Goal: Complete application form: Complete application form

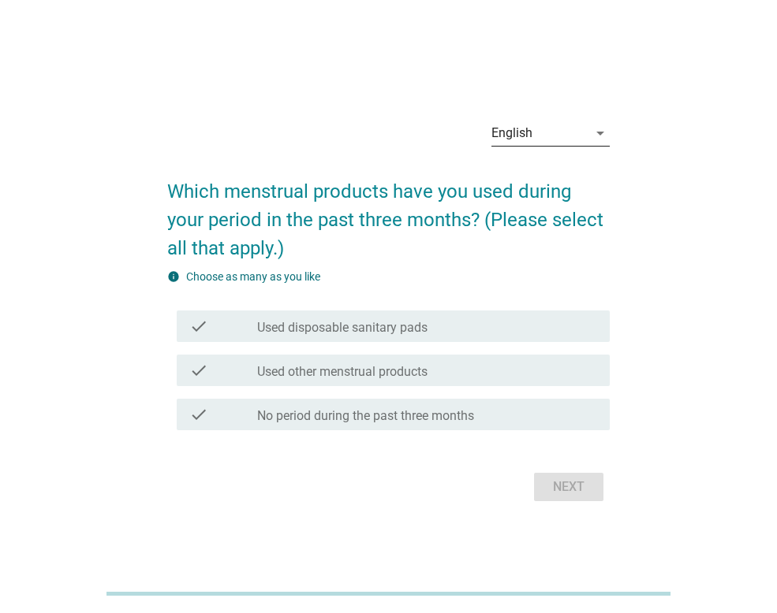
click at [602, 132] on icon "arrow_drop_down" at bounding box center [600, 133] width 19 height 19
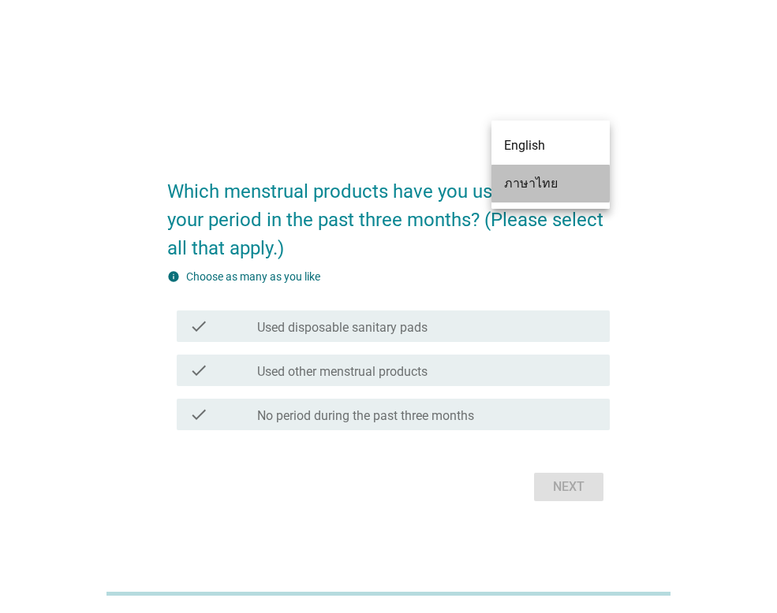
click at [565, 180] on div "ภาษาไทย" at bounding box center [550, 183] width 93 height 19
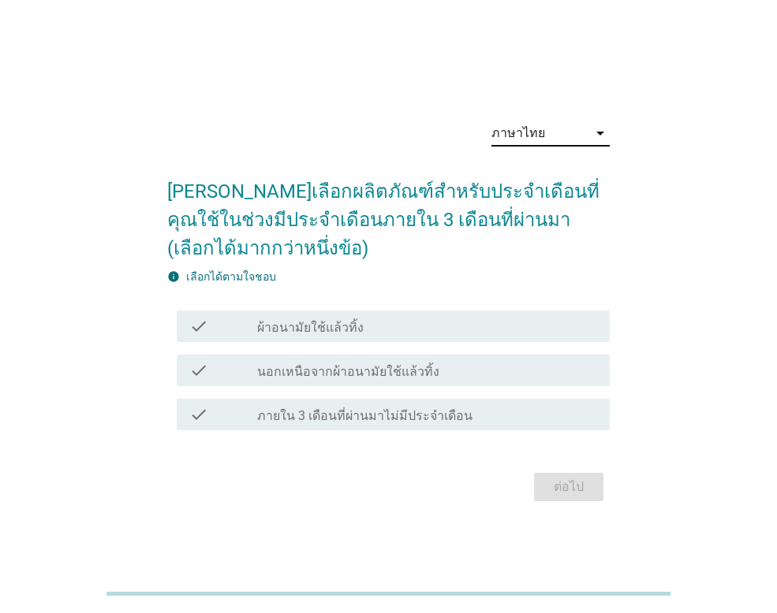
click at [326, 322] on label "ผ้าอนามัยใช้แล้วทิ้ง" at bounding box center [310, 328] width 106 height 16
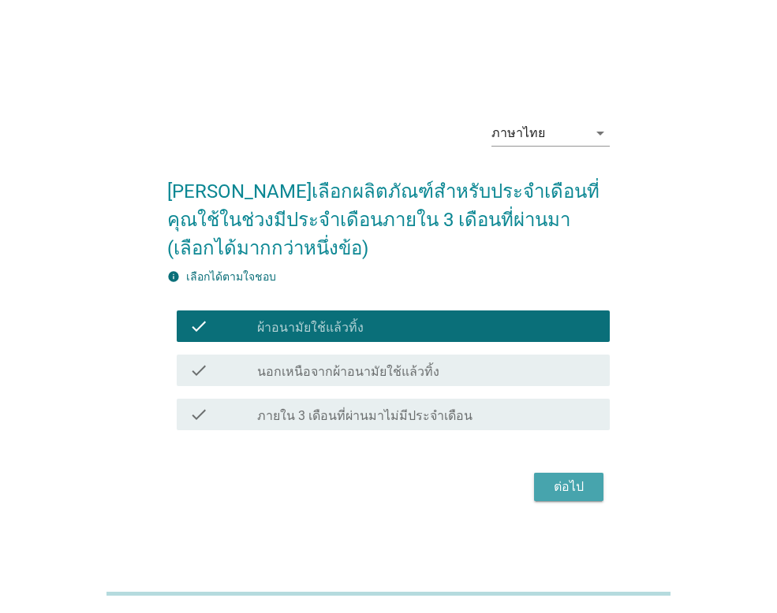
click at [589, 494] on div "ต่อไป" at bounding box center [568, 487] width 44 height 19
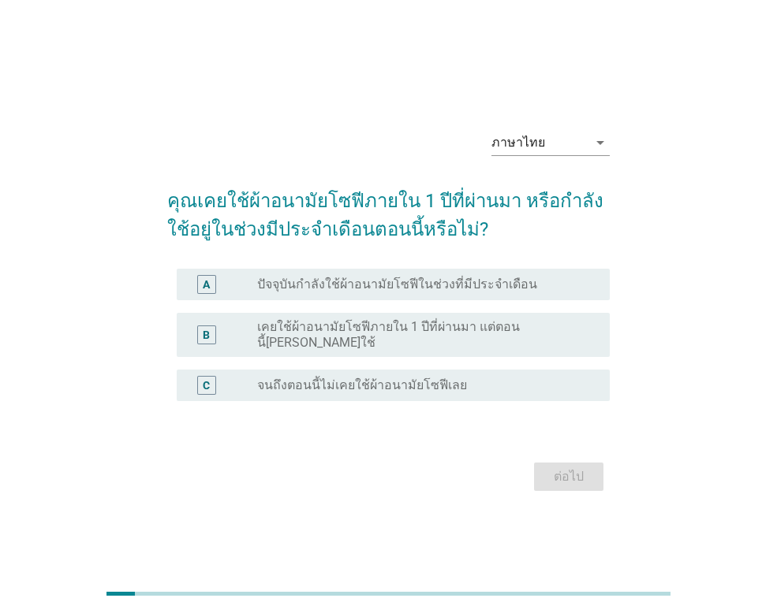
click at [488, 333] on label "เคยใช้ผ้าอนามัยโซฟีภายใน 1 ปีที่ผ่านมา แต่ตอนนี้ไม่ได้ใช้" at bounding box center [420, 335] width 327 height 32
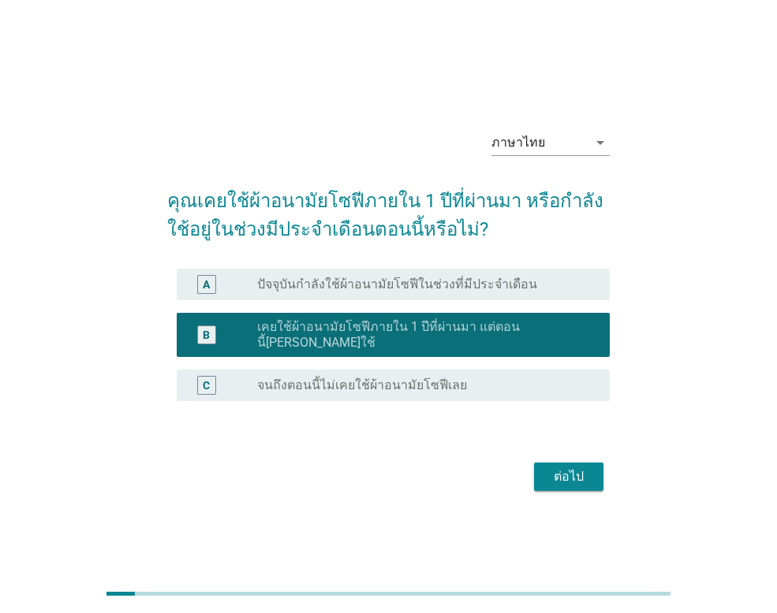
click at [563, 468] on div "ต่อไป" at bounding box center [568, 477] width 44 height 19
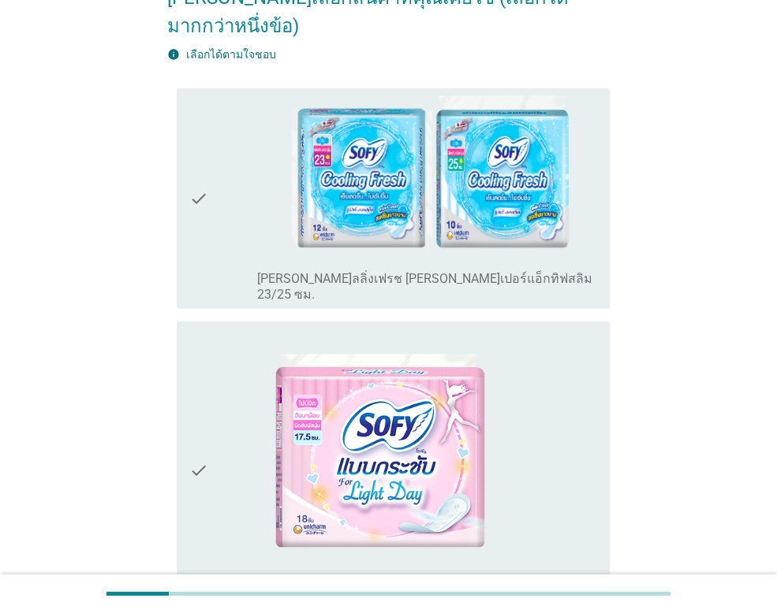
scroll to position [158, 0]
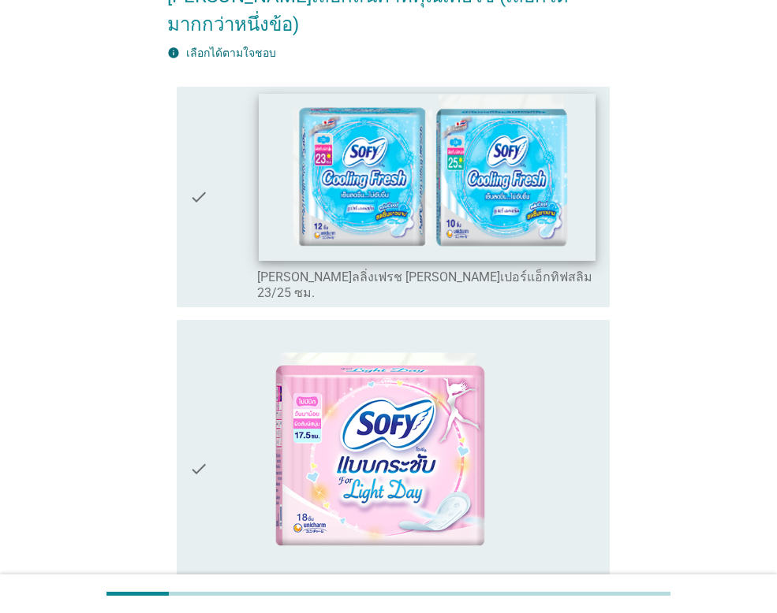
click at [400, 165] on img at bounding box center [427, 177] width 336 height 166
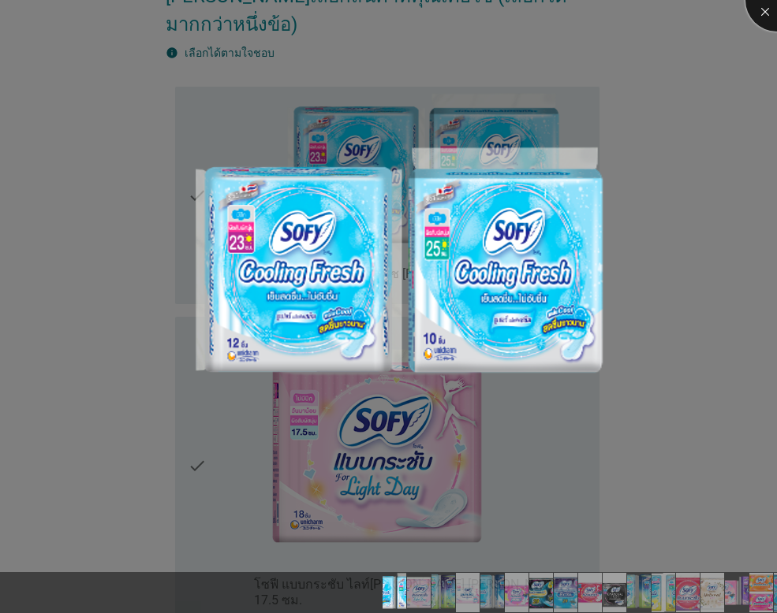
click at [757, 13] on div at bounding box center [776, -1] width 63 height 63
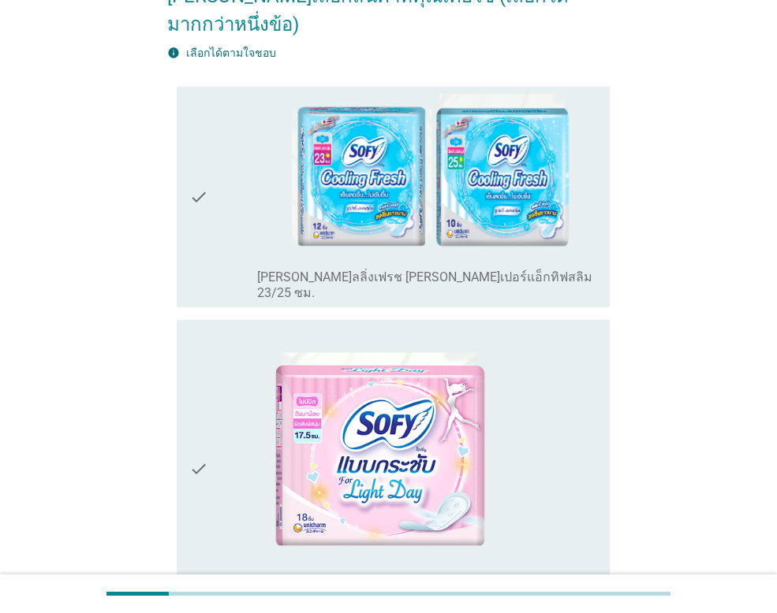
click at [204, 155] on icon "check" at bounding box center [198, 197] width 19 height 209
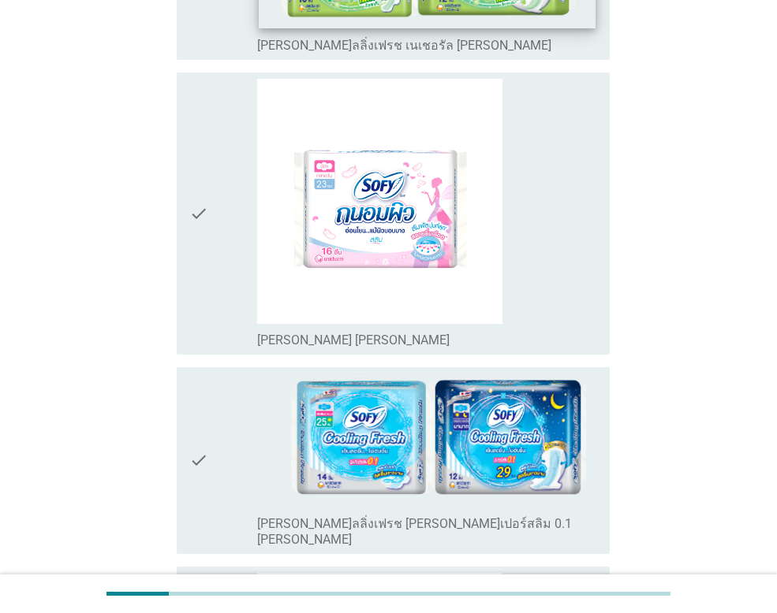
scroll to position [946, 0]
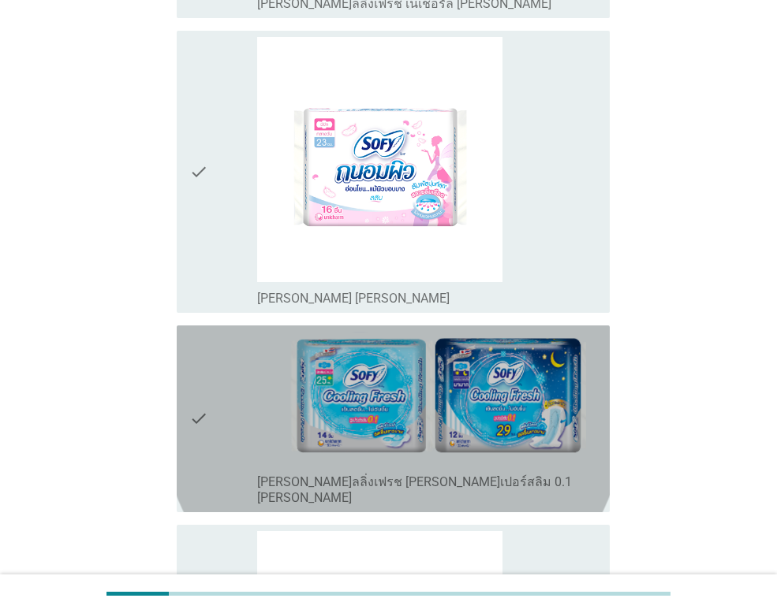
click at [202, 352] on icon "check" at bounding box center [198, 419] width 19 height 174
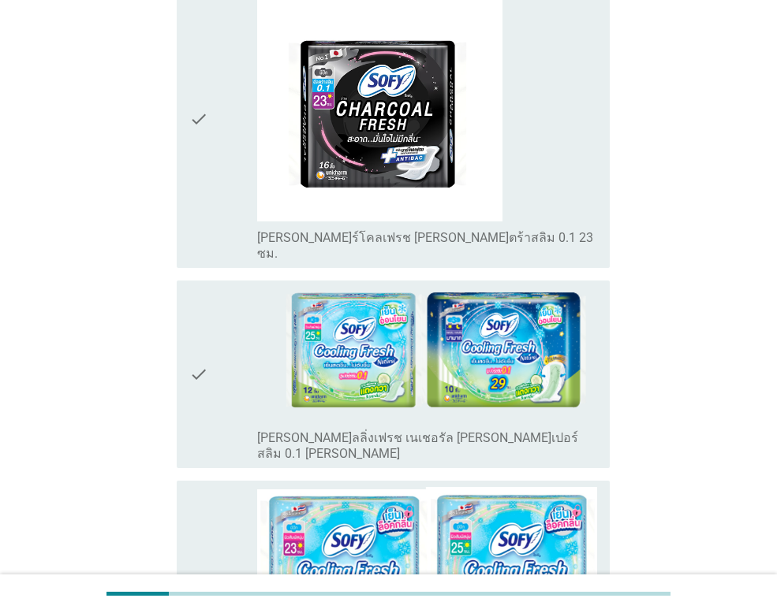
scroll to position [2681, 0]
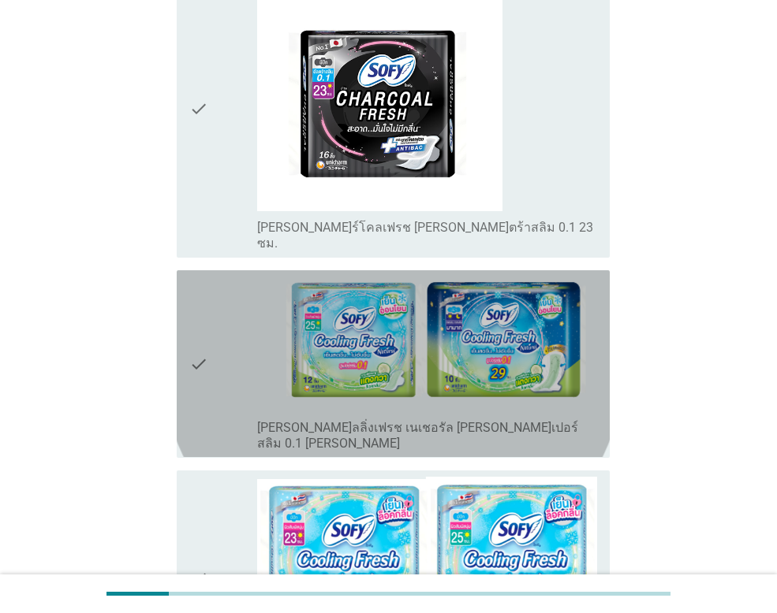
click at [203, 277] on icon "check" at bounding box center [198, 364] width 19 height 174
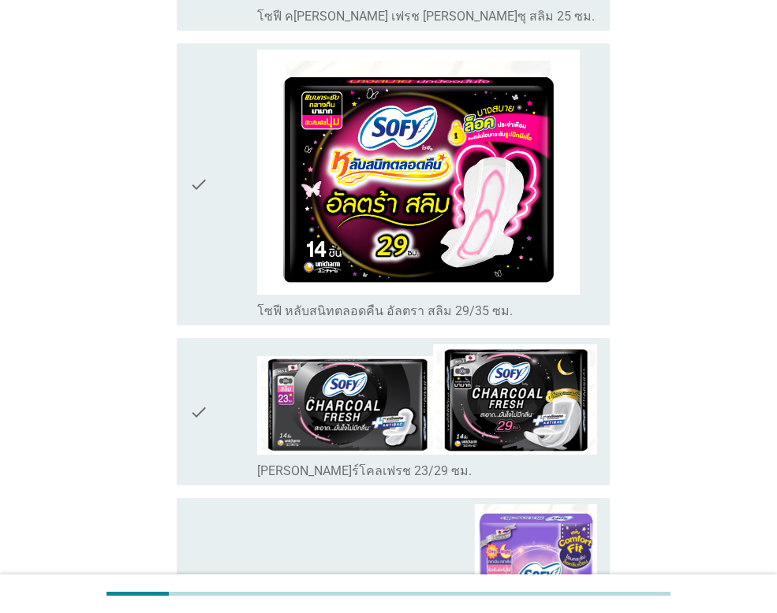
scroll to position [5625, 0]
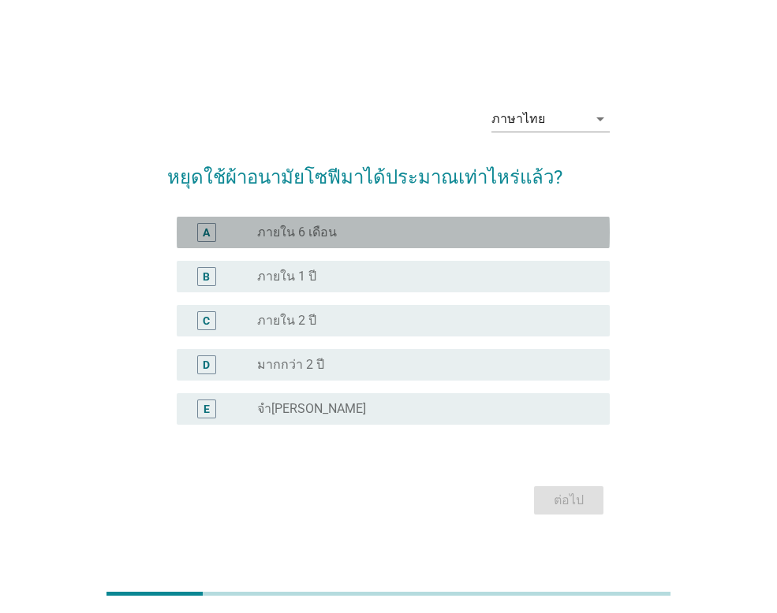
click at [291, 224] on div "radio_button_unchecked ภายใน 6 เดือน" at bounding box center [427, 232] width 340 height 19
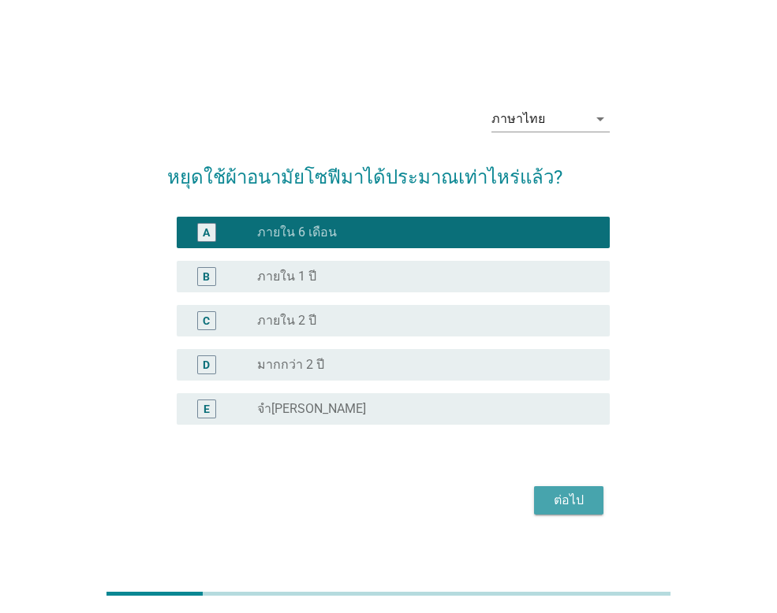
click at [561, 498] on div "ต่อไป" at bounding box center [568, 500] width 44 height 19
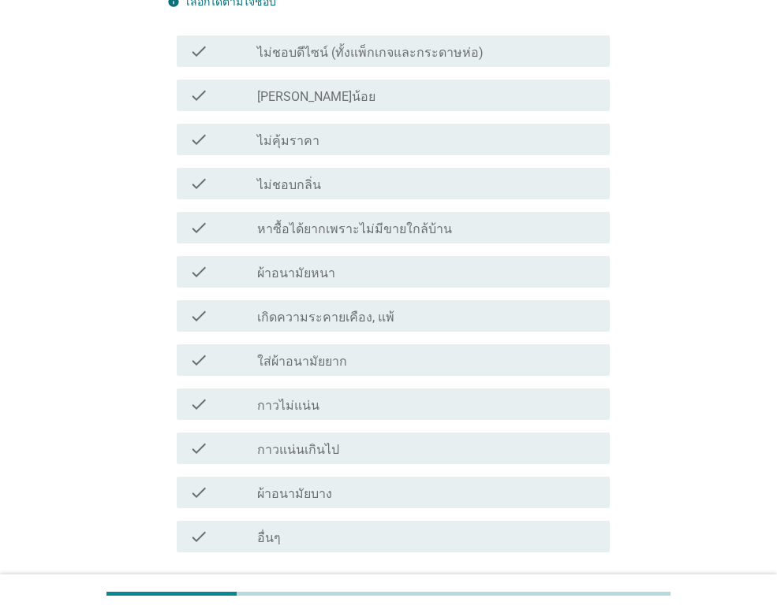
scroll to position [237, 0]
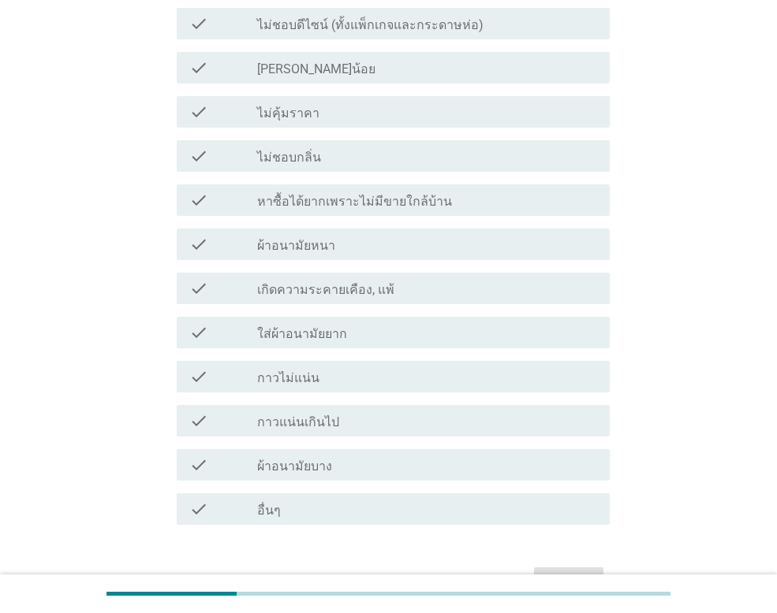
click at [248, 371] on div "check" at bounding box center [223, 376] width 68 height 19
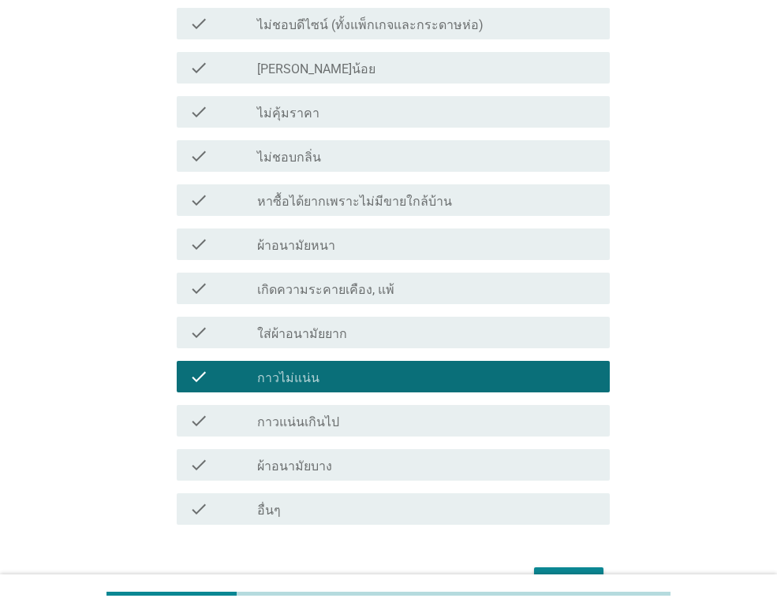
click at [248, 500] on div "check" at bounding box center [223, 509] width 68 height 19
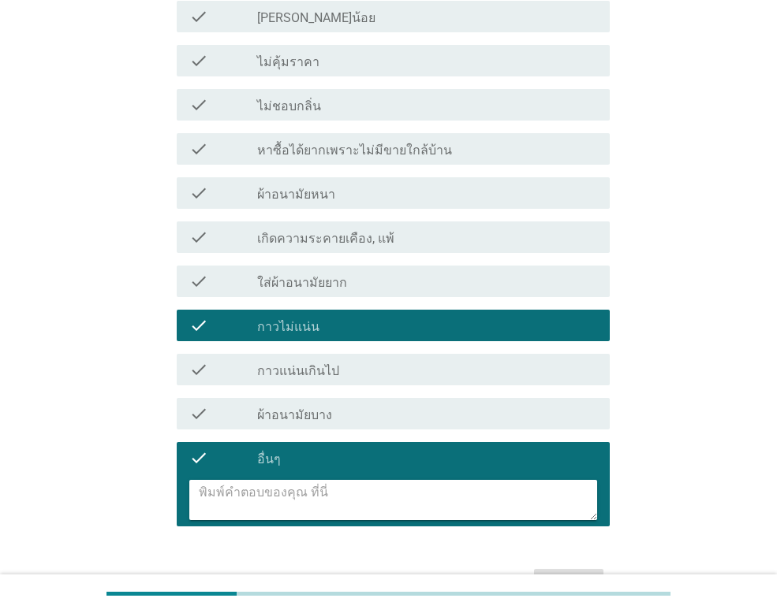
scroll to position [315, 0]
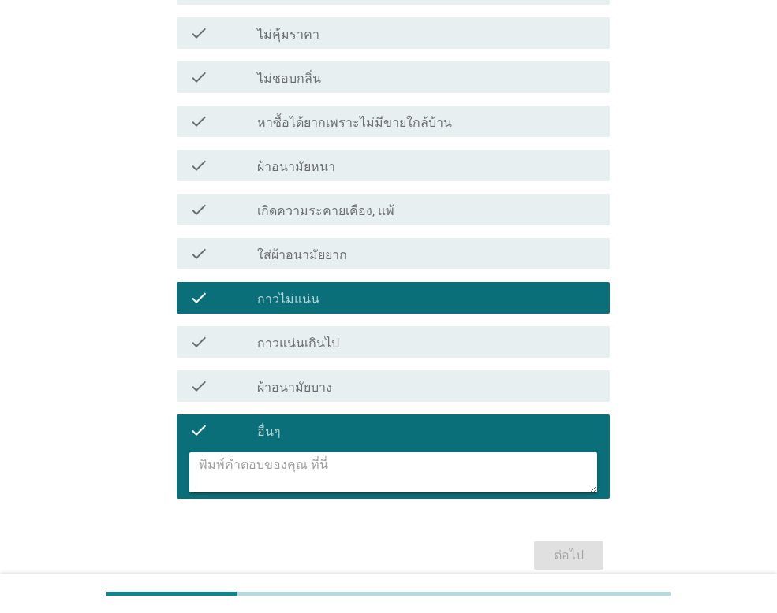
click at [365, 464] on textarea at bounding box center [398, 473] width 398 height 40
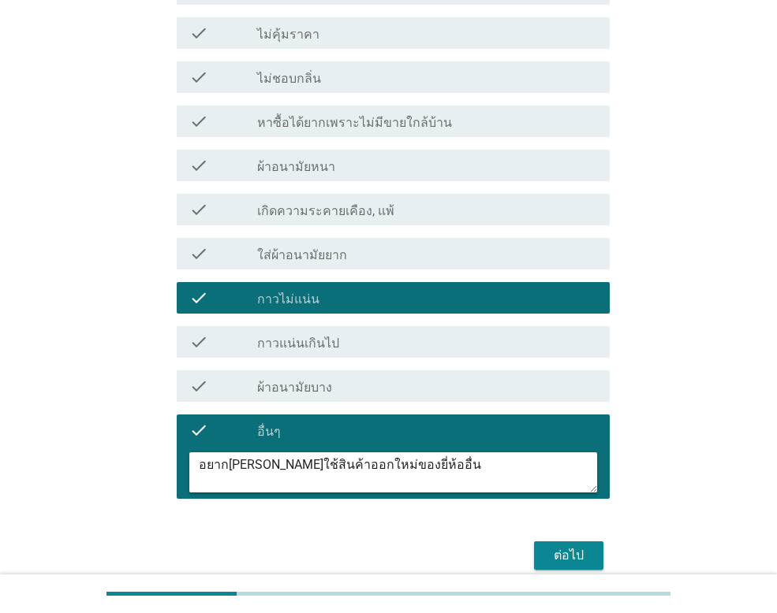
type textarea "อยากลองใช้สินค้าออกใหม่ของยี่ห้ออื่น"
click at [567, 547] on div "ต่อไป" at bounding box center [568, 555] width 44 height 19
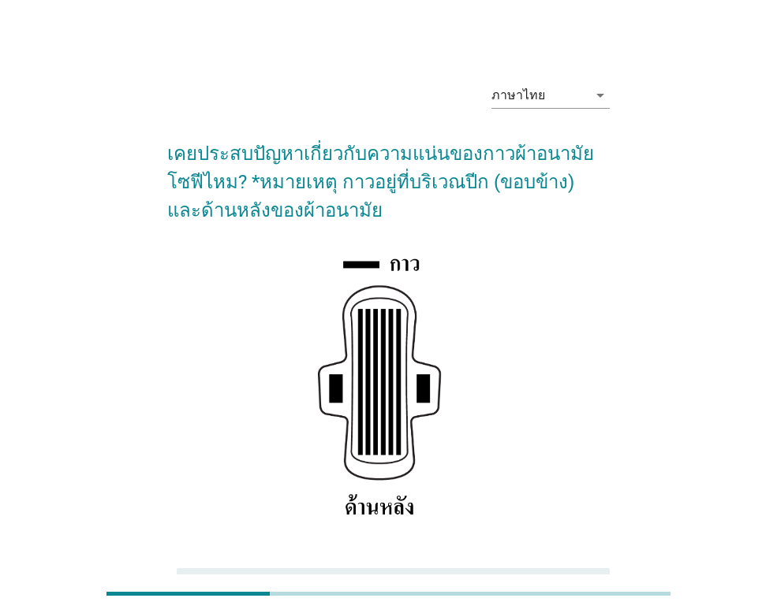
scroll to position [158, 0]
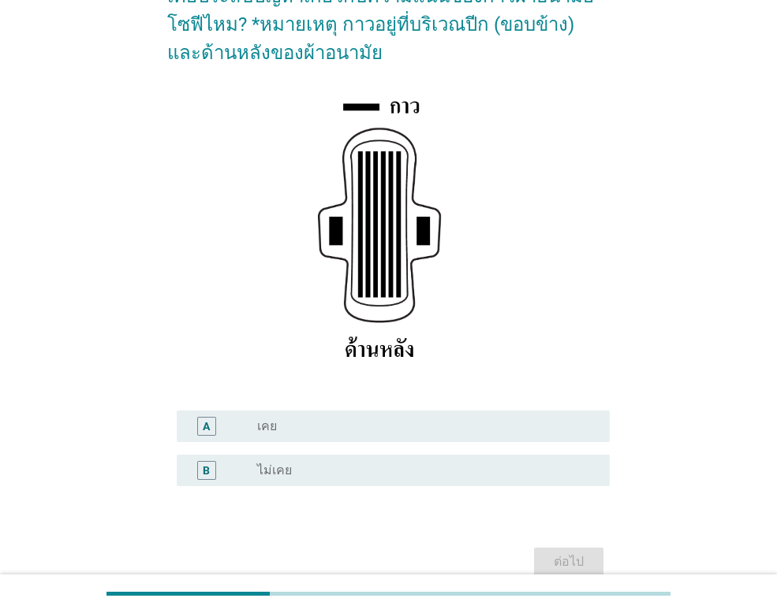
click at [316, 429] on div "radio_button_unchecked เคย" at bounding box center [420, 427] width 327 height 16
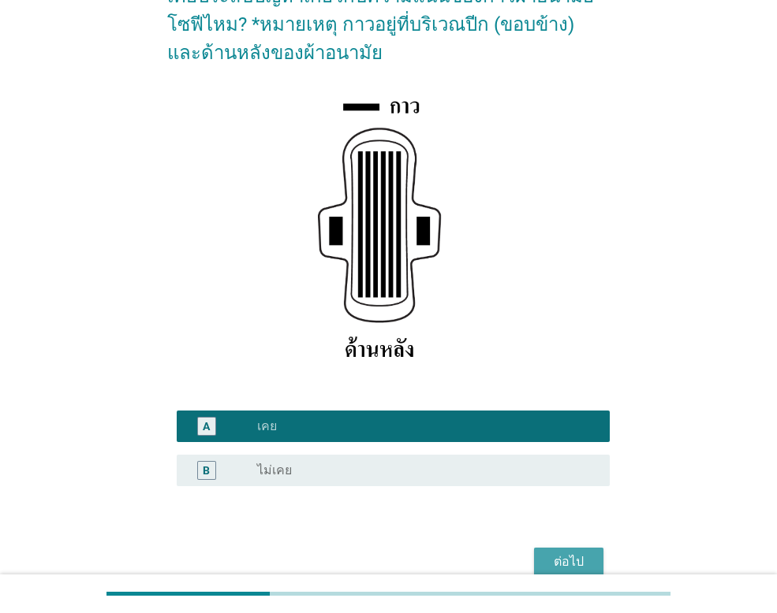
click at [572, 555] on div "ต่อไป" at bounding box center [568, 562] width 44 height 19
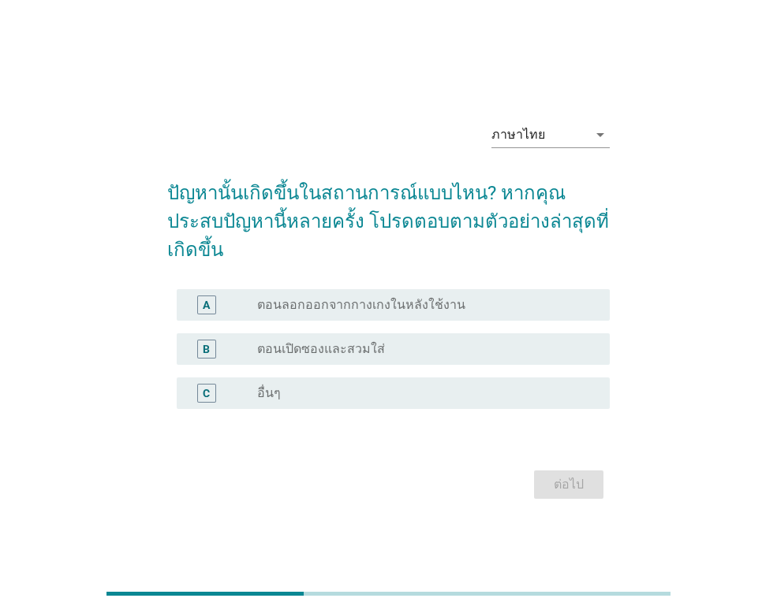
click at [252, 340] on div "B" at bounding box center [223, 349] width 68 height 19
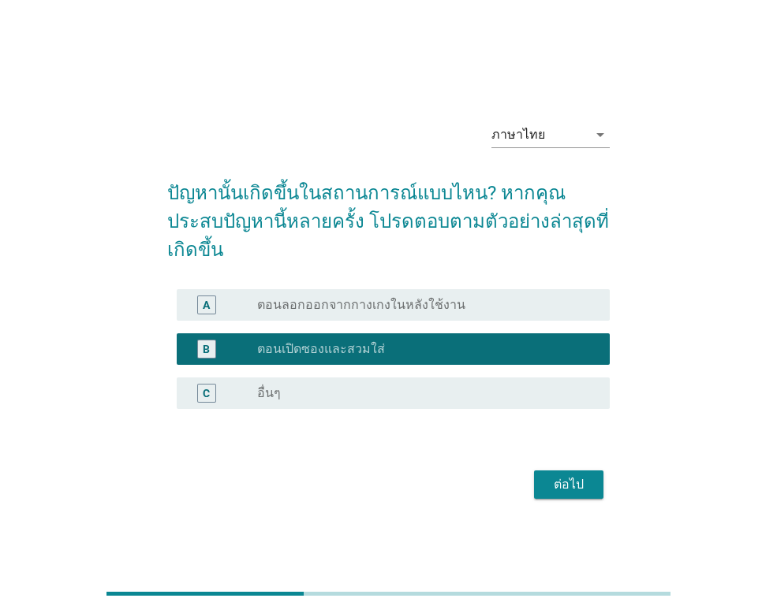
click at [546, 475] on div "ต่อไป" at bounding box center [568, 484] width 44 height 19
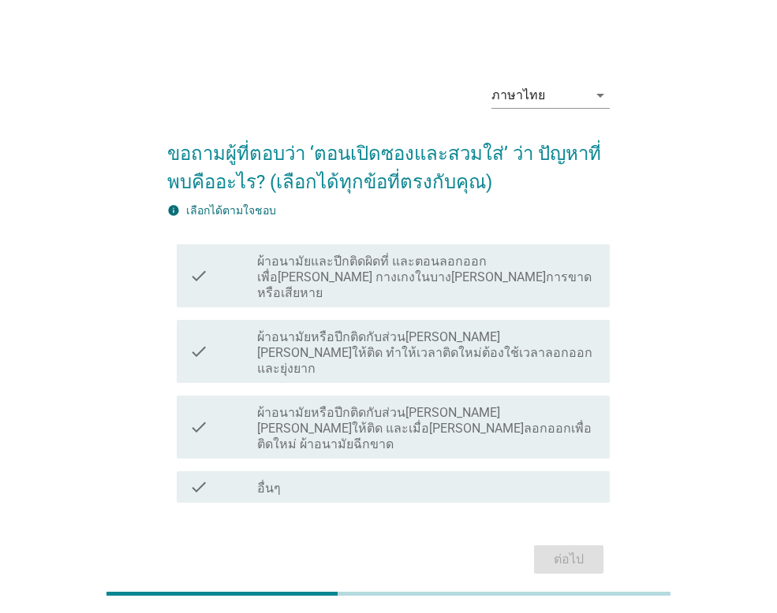
click at [337, 405] on label "ผ้าอนามัยหรือปีกติดกับส่วนที่ไม่ได้ตั้งใจให้ติด และเมื่อลองลอกออกเพื่อติดใหม่ ผ…" at bounding box center [427, 428] width 340 height 47
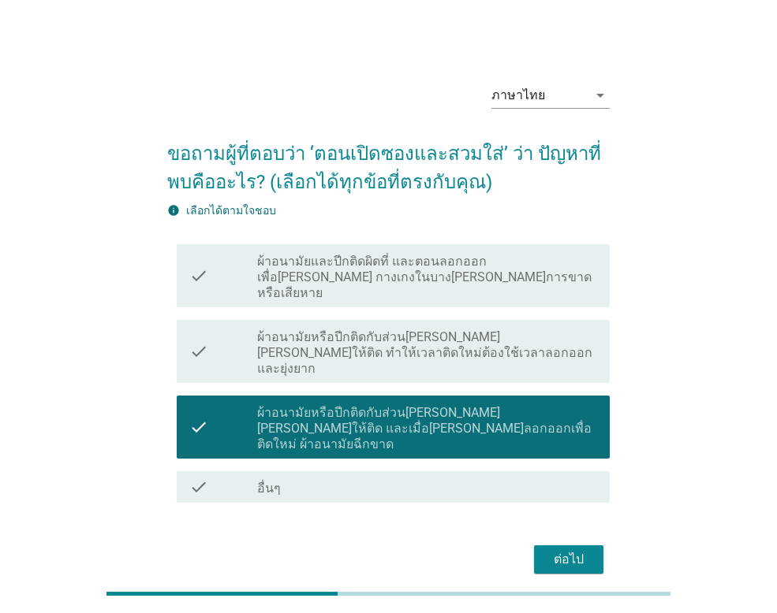
click at [598, 546] on button "ต่อไป" at bounding box center [568, 560] width 69 height 28
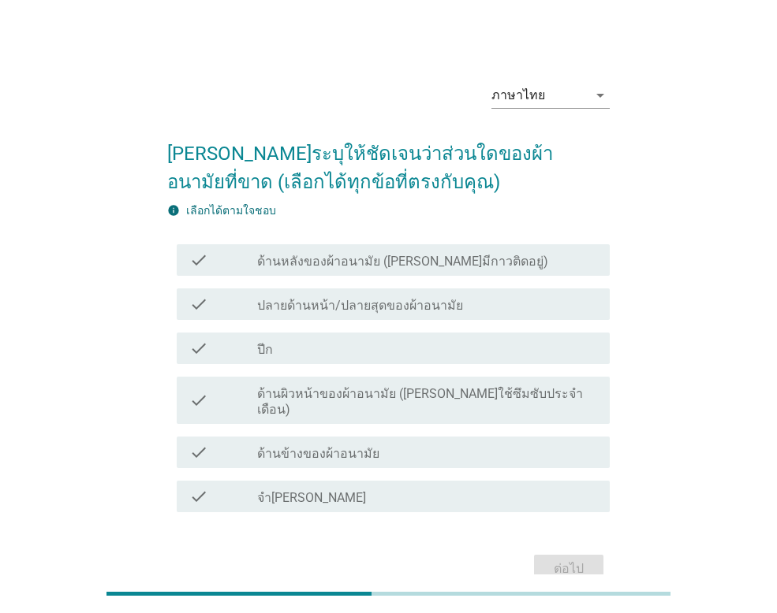
click at [292, 346] on div "check_box_outline_blank ปีก" at bounding box center [427, 348] width 340 height 19
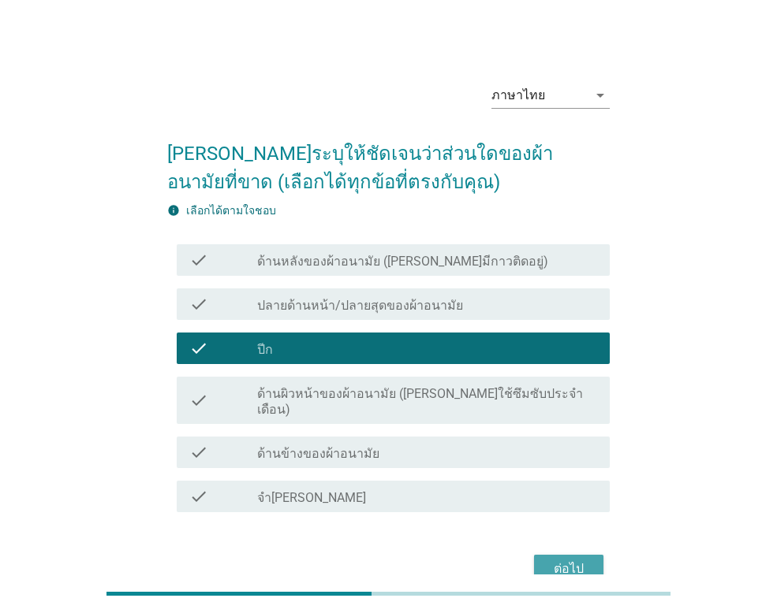
click at [576, 560] on div "ต่อไป" at bounding box center [568, 569] width 44 height 19
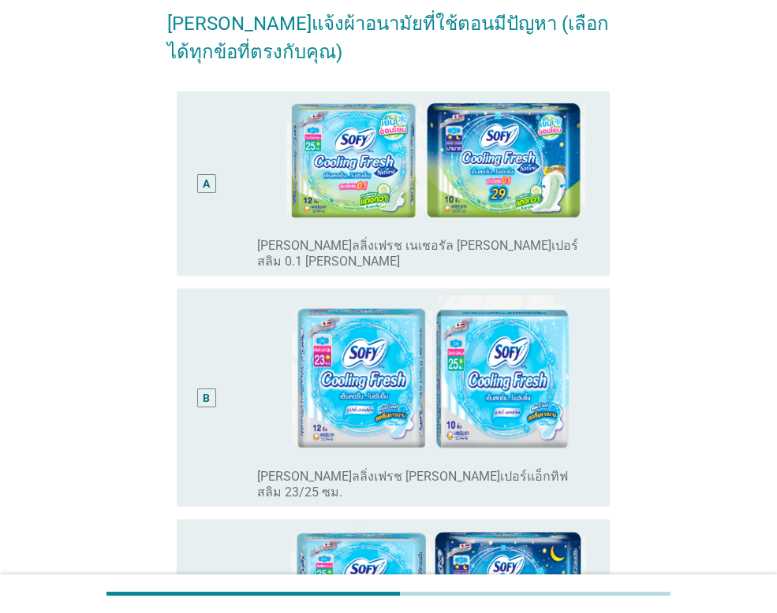
scroll to position [158, 0]
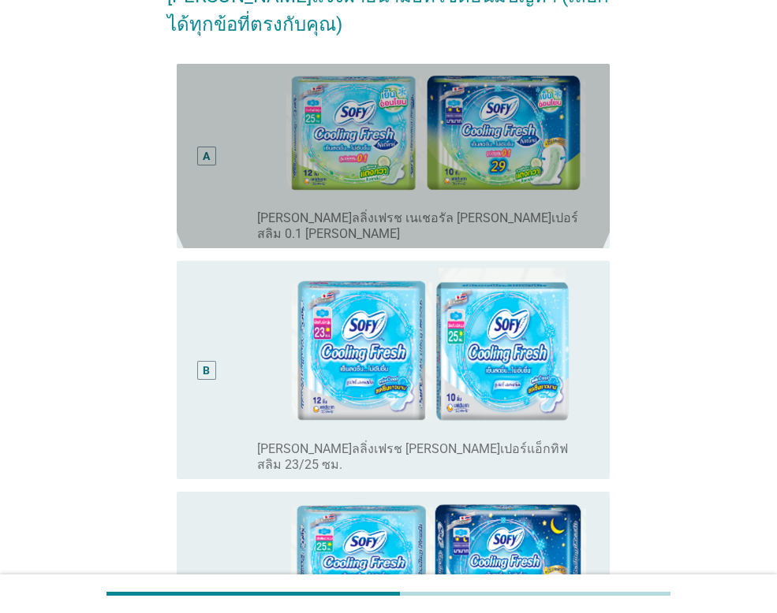
click at [203, 147] on div "A" at bounding box center [206, 155] width 7 height 17
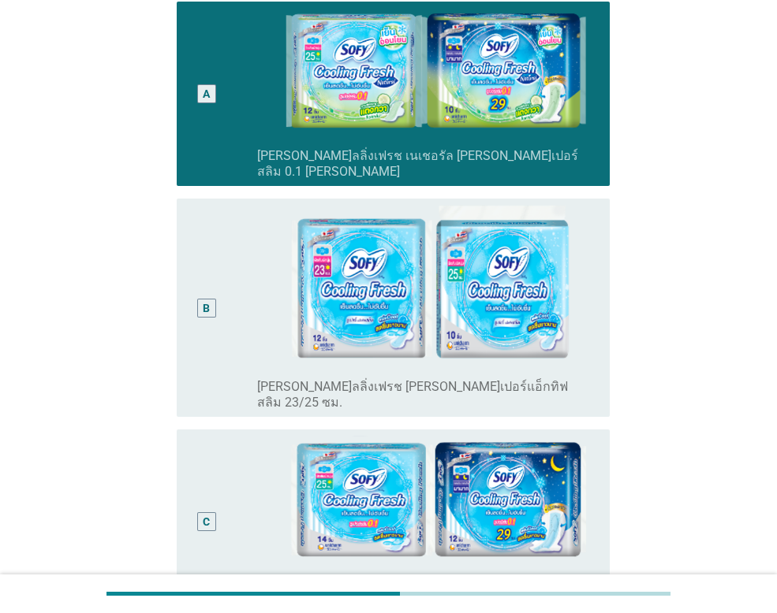
scroll to position [315, 0]
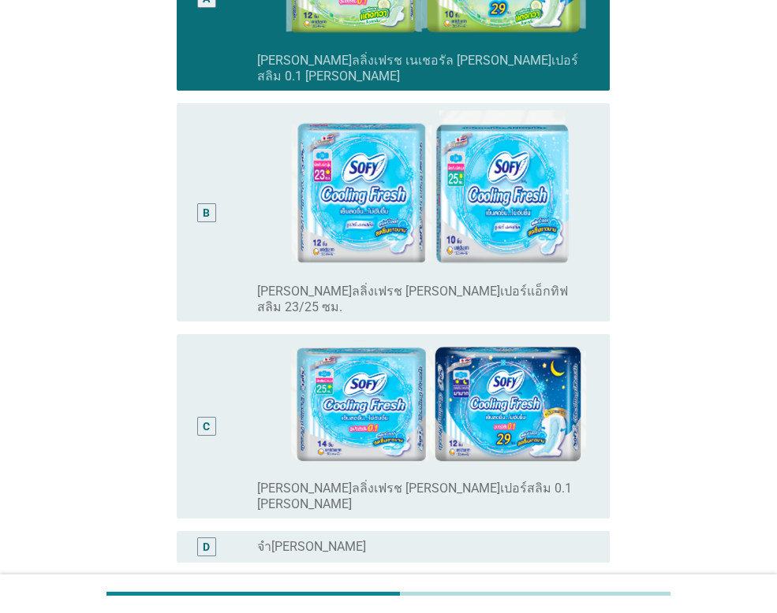
click at [214, 417] on div "C" at bounding box center [206, 426] width 19 height 19
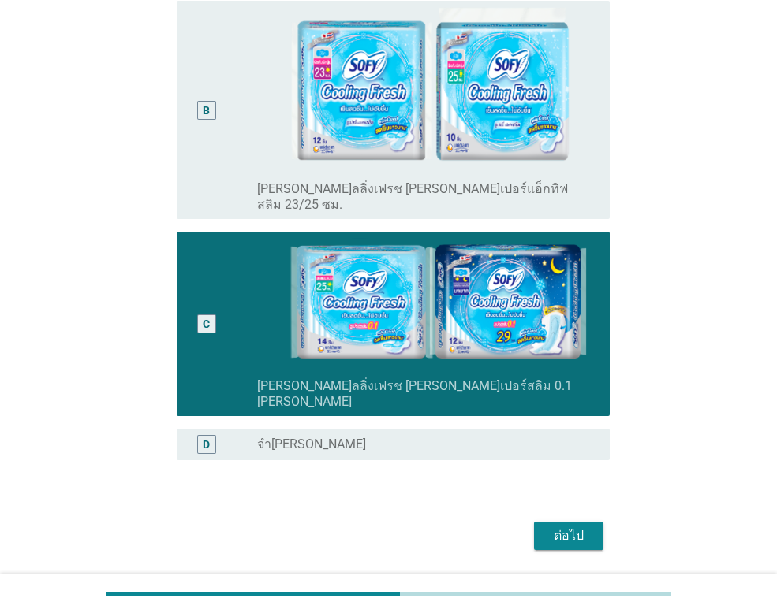
scroll to position [421, 0]
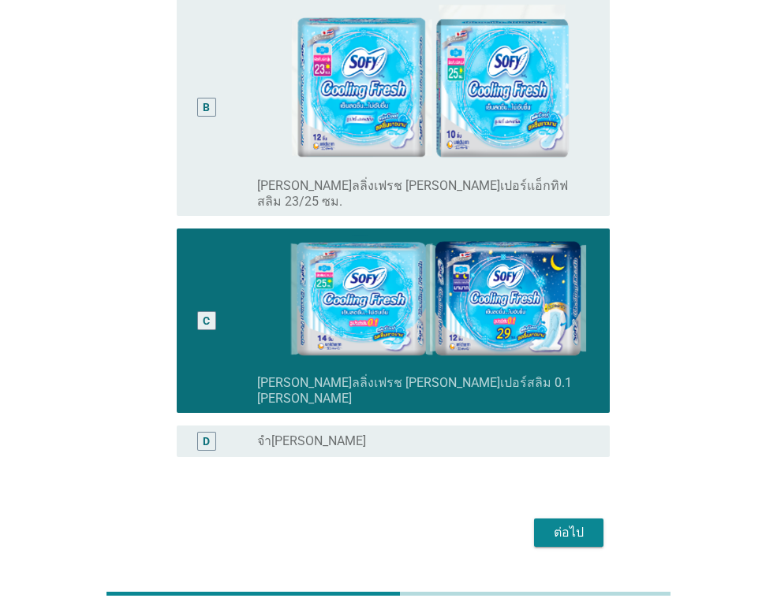
click at [553, 524] on div "ต่อไป" at bounding box center [568, 533] width 44 height 19
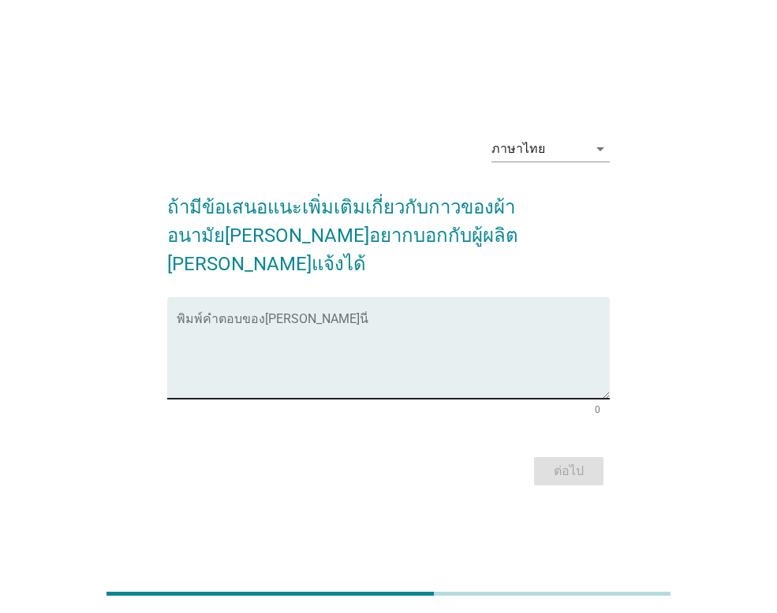
click at [179, 316] on textarea "พิมพ์คำตอบของคุณ ที่นี่" at bounding box center [393, 357] width 433 height 83
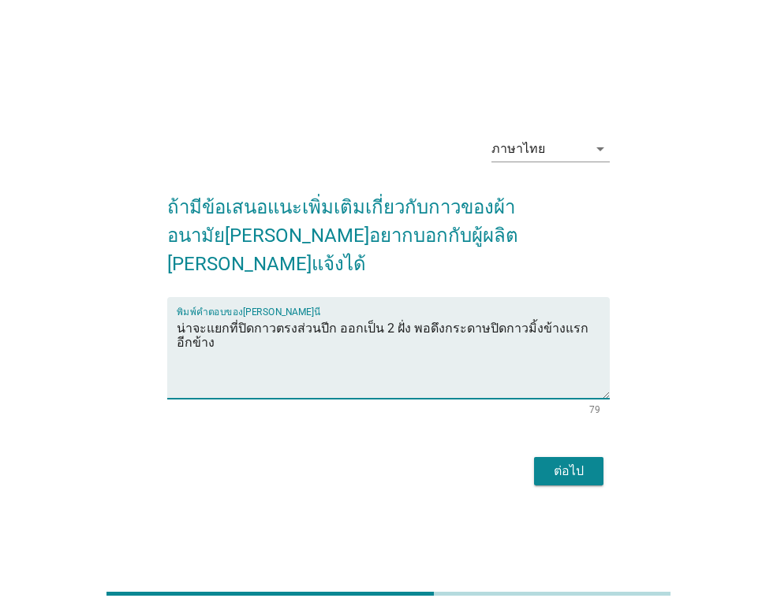
click at [526, 316] on textarea "น่าจะแยกที่ปิดกาวตรงส่วนปีก ออกเป็น 2 ฝั่ง พอดึงกระดาษปิดกาวมิ้งข้างแรก อีกข้าง" at bounding box center [393, 357] width 433 height 83
type textarea "น่าจะแยกที่ปิดกาวตรงส่วนปีก ออกเป็น 2 ฝั่ง พอดึงกระดาษปิดกาวทิ้ง ทีเดียวข้างแรก…"
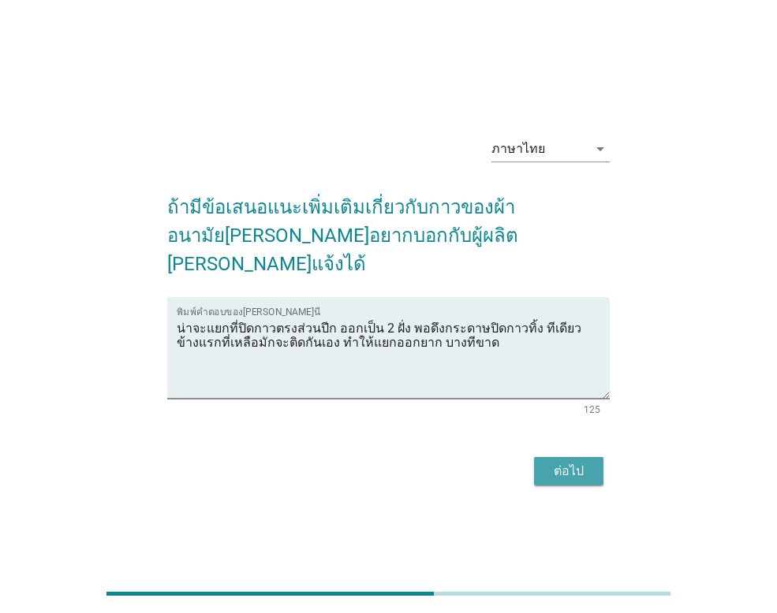
click at [575, 462] on div "ต่อไป" at bounding box center [568, 471] width 44 height 19
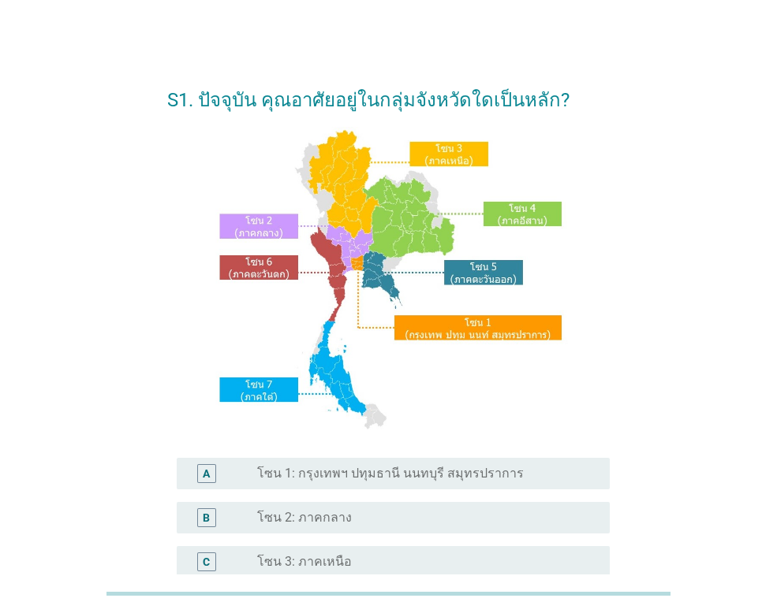
click at [410, 475] on label "โซน 1: กรุงเทพฯ ปทุมธานี นนทบุรี สมุทรปราการ" at bounding box center [390, 474] width 266 height 16
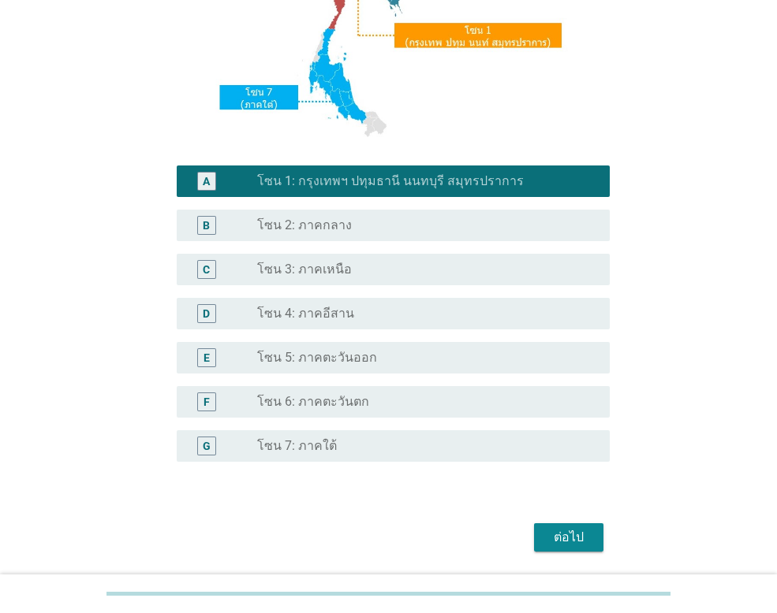
scroll to position [345, 0]
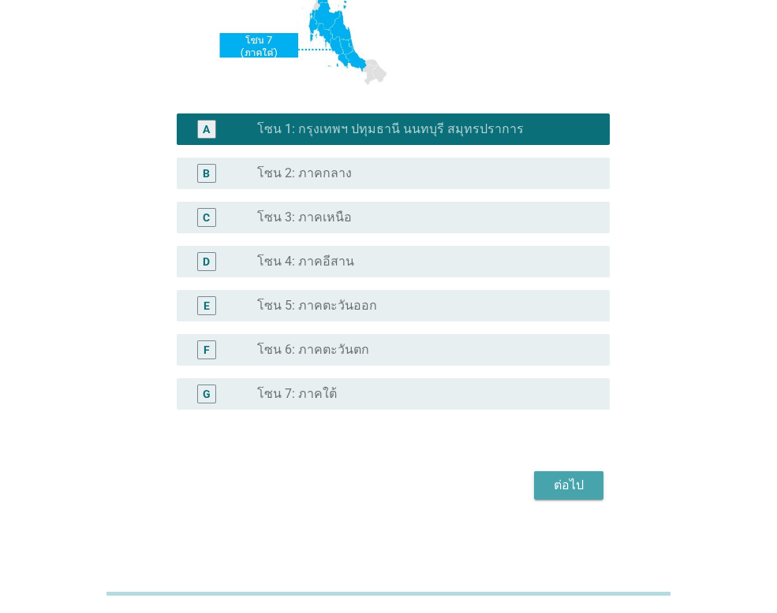
click at [580, 483] on div "ต่อไป" at bounding box center [568, 485] width 44 height 19
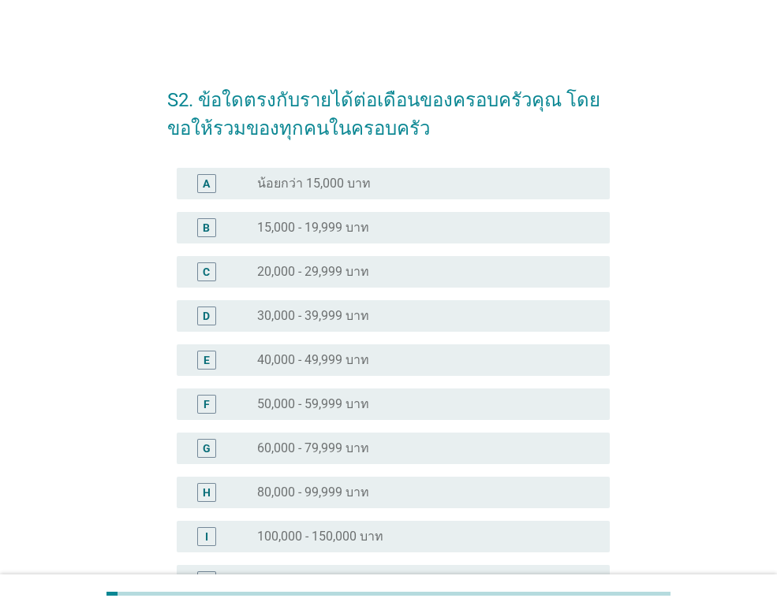
click at [348, 437] on div "G radio_button_unchecked 60,000 - 79,999 บาท" at bounding box center [393, 449] width 433 height 32
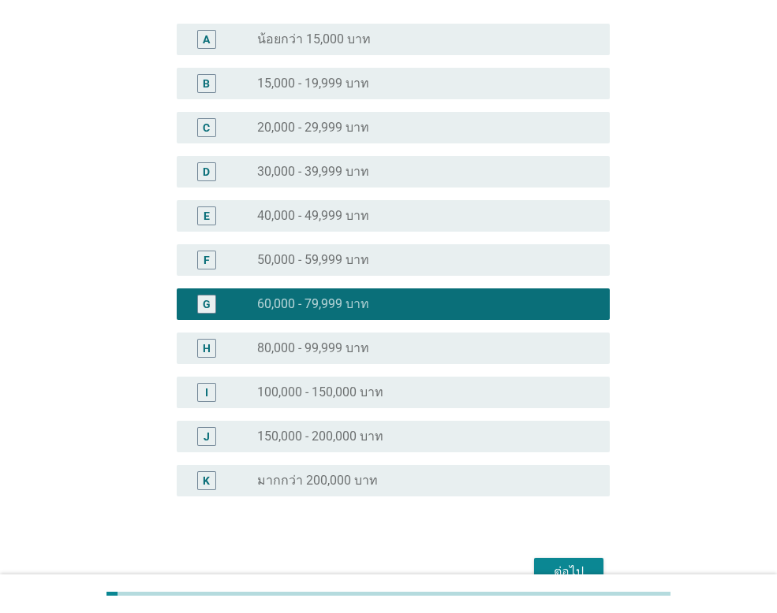
scroll to position [230, 0]
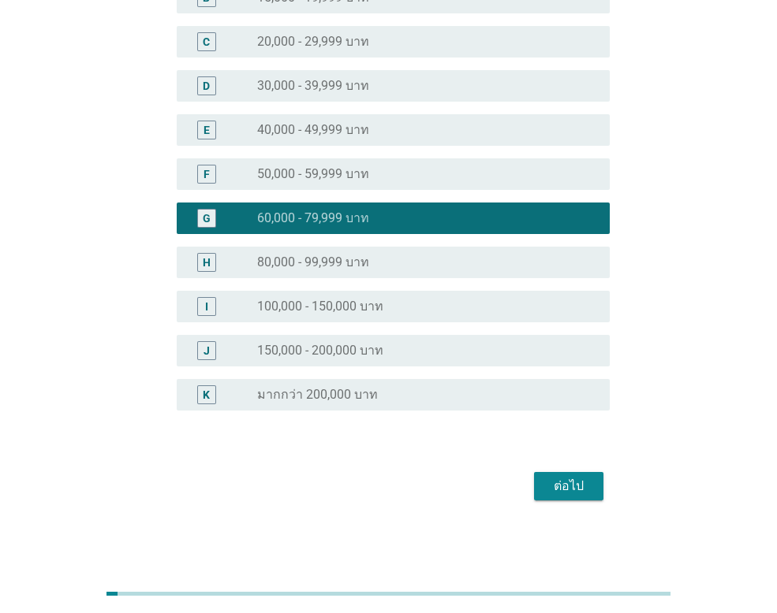
click at [591, 479] on button "ต่อไป" at bounding box center [568, 486] width 69 height 28
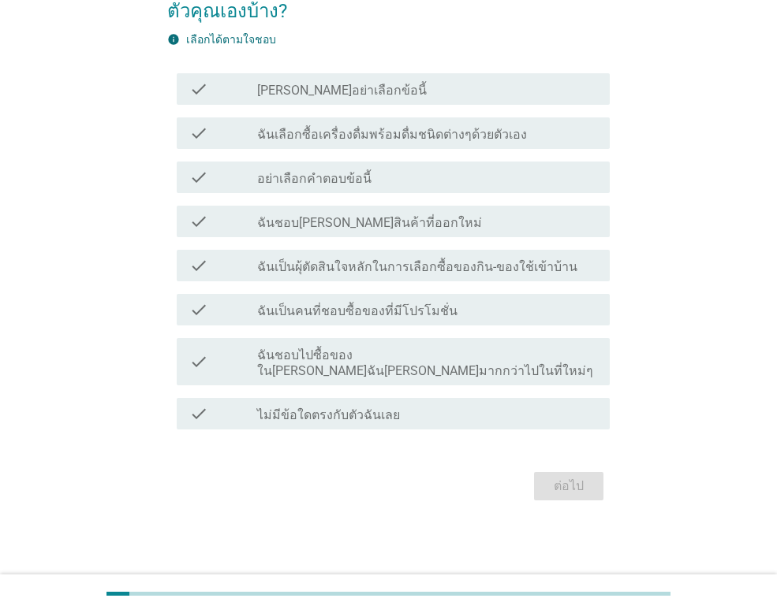
scroll to position [0, 0]
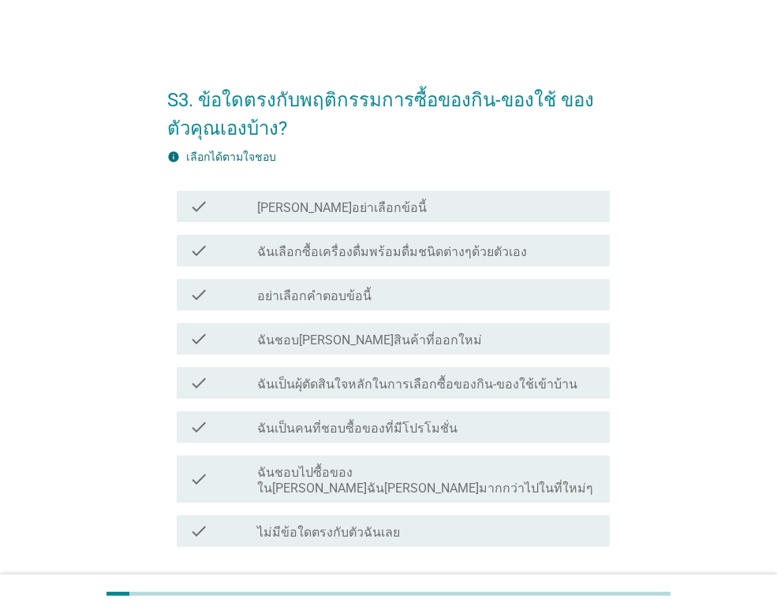
click at [384, 245] on label "ฉันเลือกซื้อเครื่องดื่มพร้อมดื่มชนิดต่างๆด้วยตัวเอง" at bounding box center [392, 252] width 270 height 16
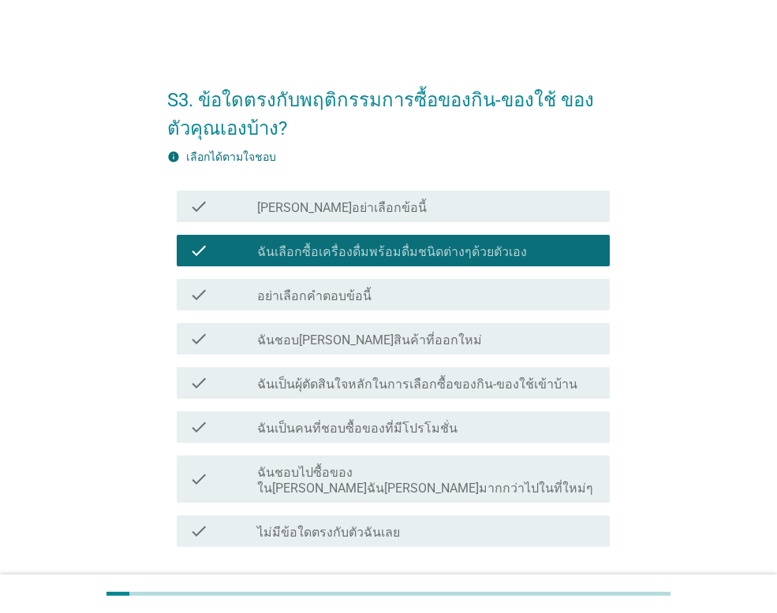
click at [377, 431] on label "ฉันเป็นคนที่ชอบซื้อของที่มีโปรโมชั่น" at bounding box center [357, 429] width 200 height 16
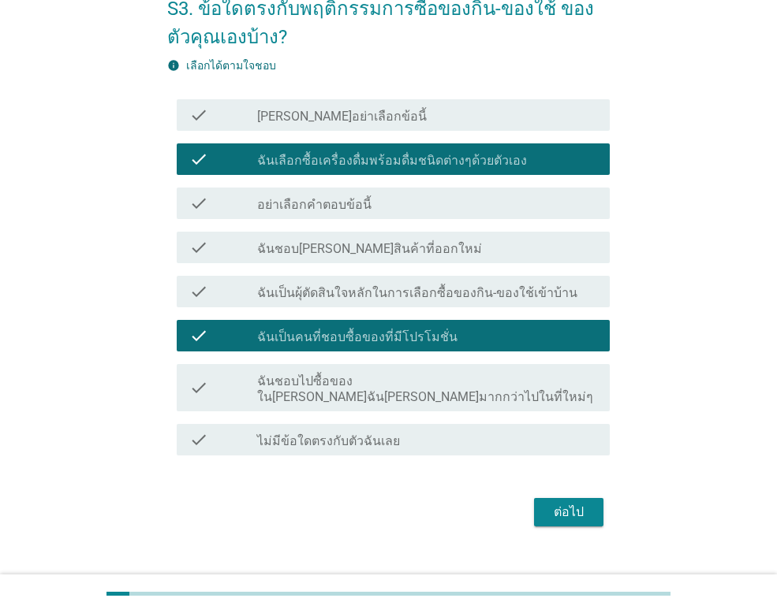
scroll to position [102, 0]
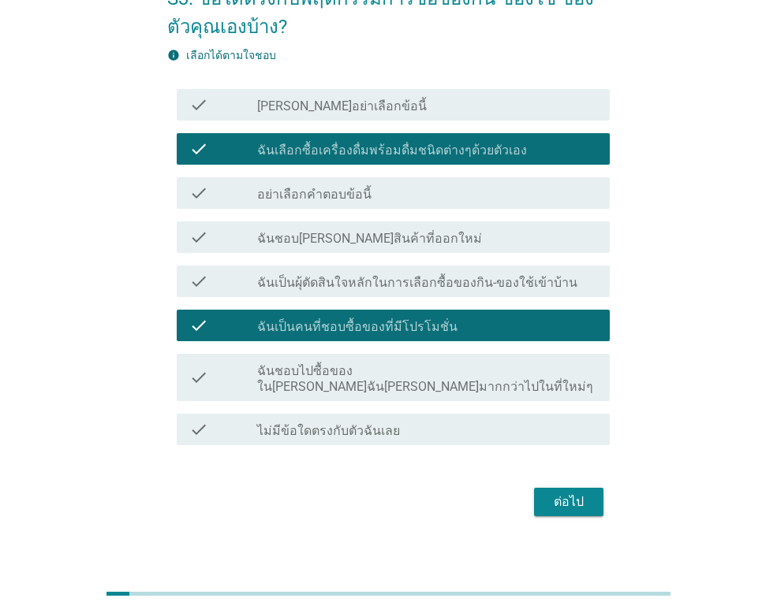
click at [581, 493] on div "ต่อไป" at bounding box center [568, 502] width 44 height 19
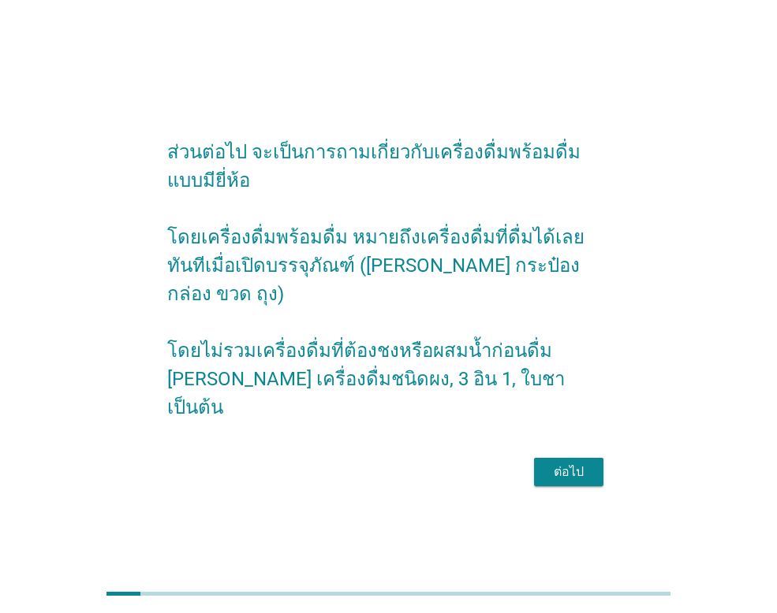
click at [579, 463] on div "ต่อไป" at bounding box center [568, 472] width 44 height 19
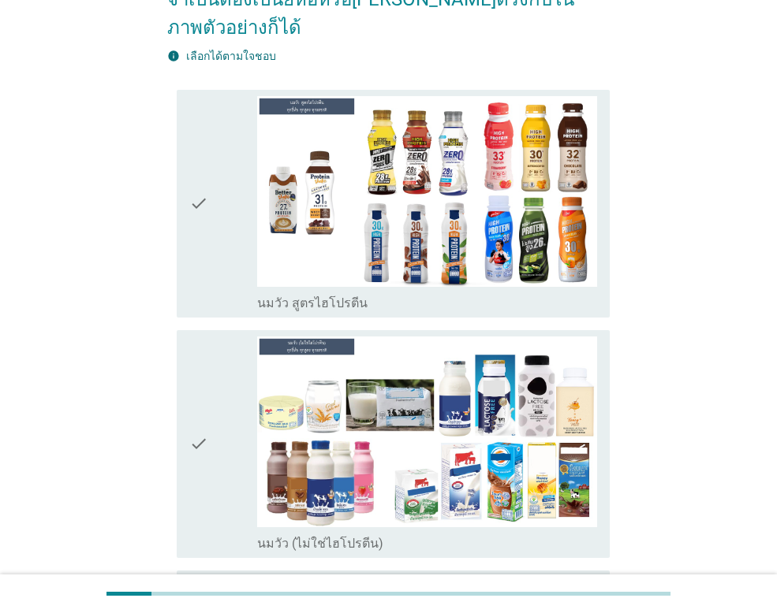
scroll to position [237, 0]
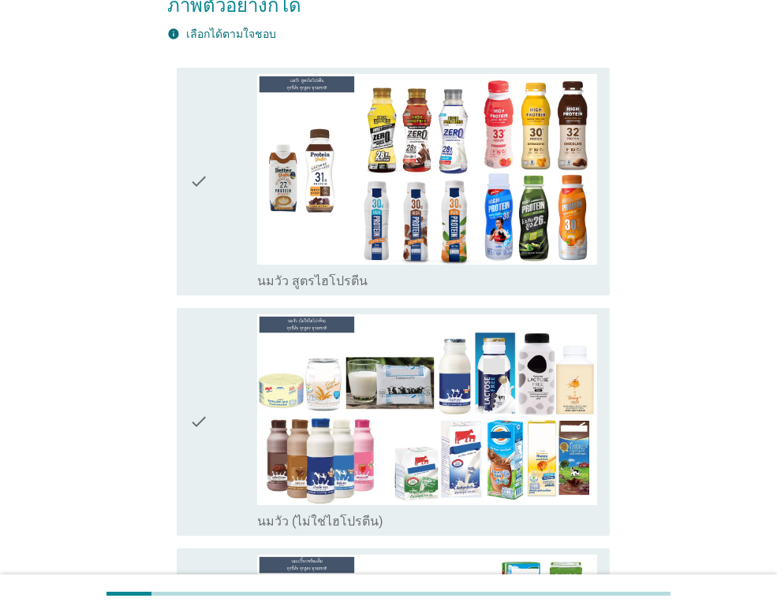
click at [203, 151] on icon "check" at bounding box center [198, 181] width 19 height 215
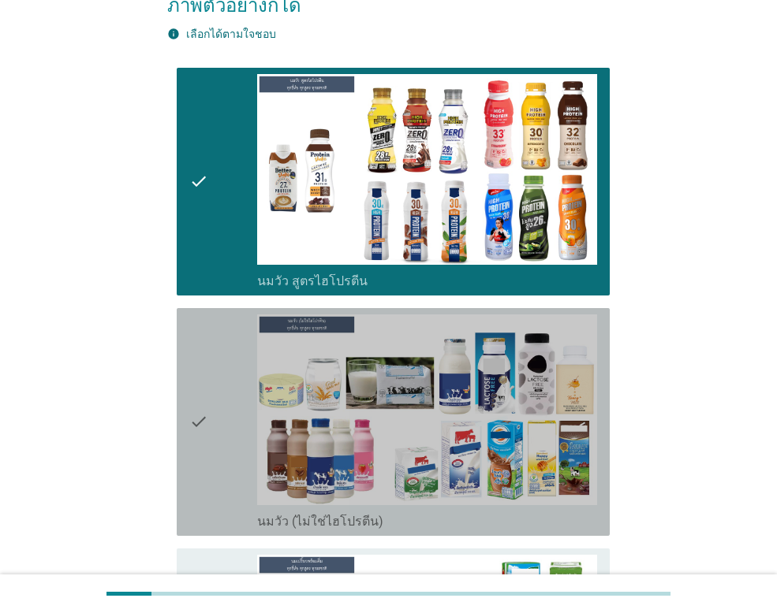
click at [217, 390] on div "check" at bounding box center [223, 422] width 68 height 215
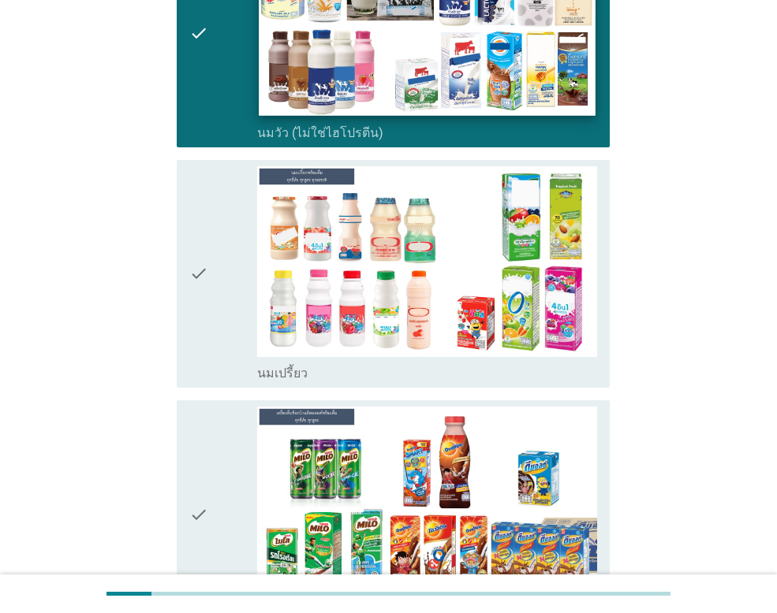
scroll to position [631, 0]
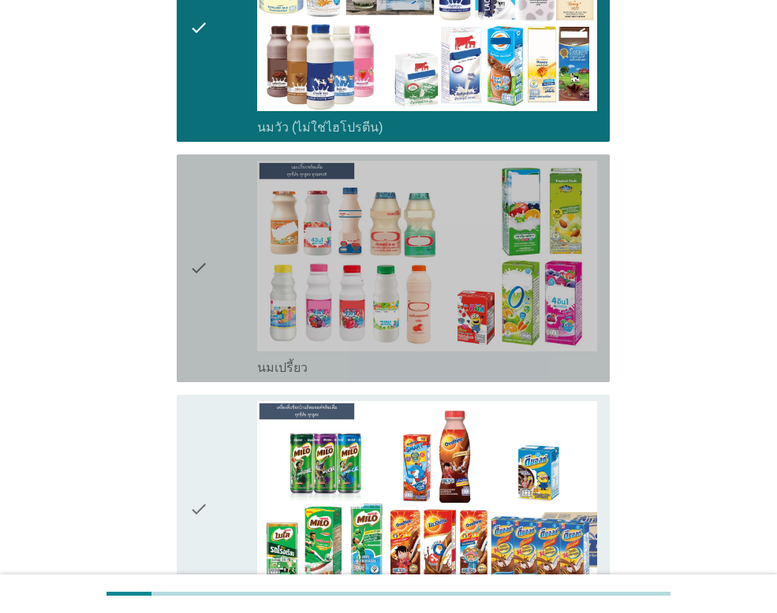
click at [203, 244] on icon "check" at bounding box center [198, 268] width 19 height 215
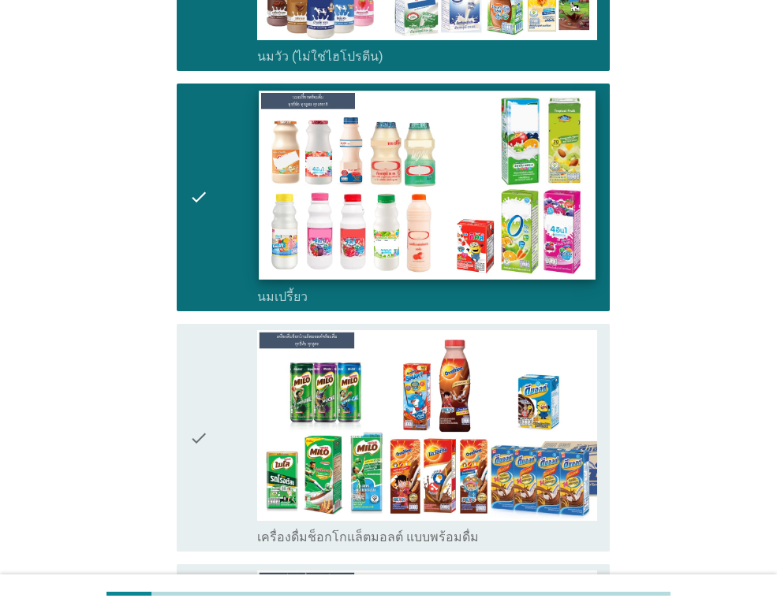
scroll to position [867, 0]
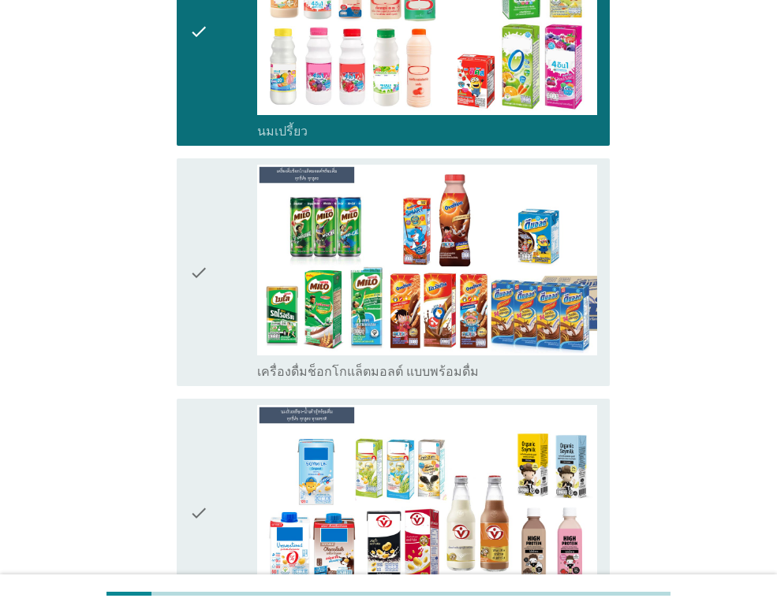
click at [207, 241] on icon "check" at bounding box center [198, 272] width 19 height 215
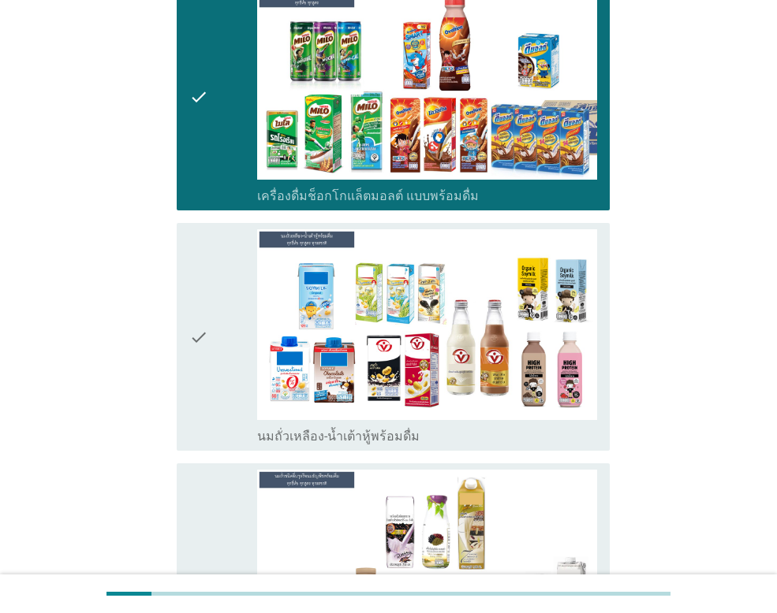
scroll to position [1104, 0]
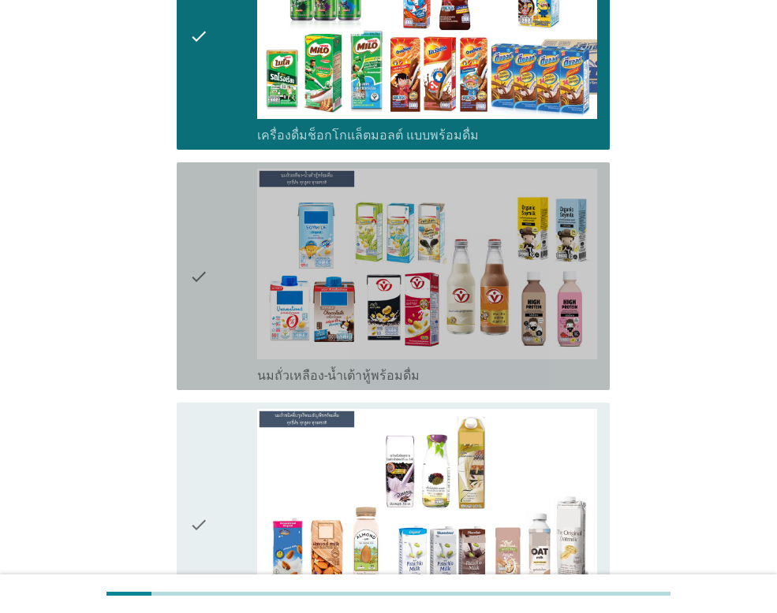
click at [203, 241] on icon "check" at bounding box center [198, 276] width 19 height 215
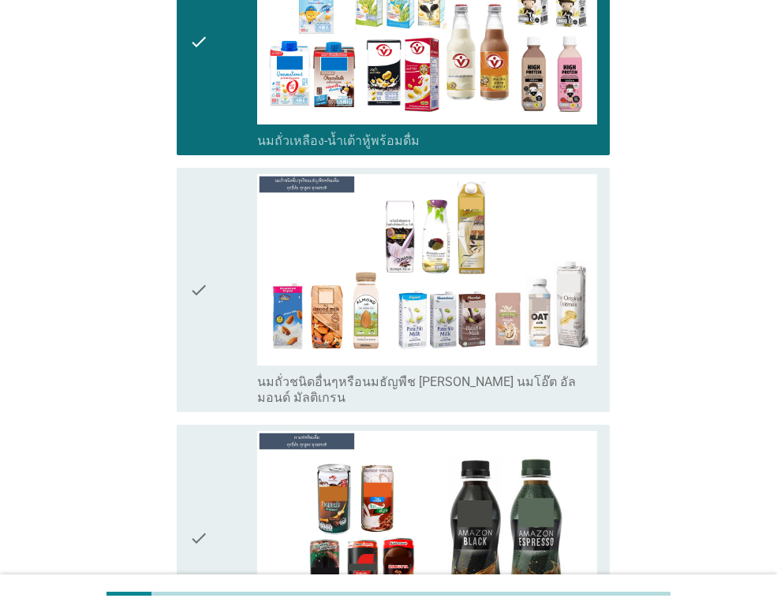
scroll to position [1340, 0]
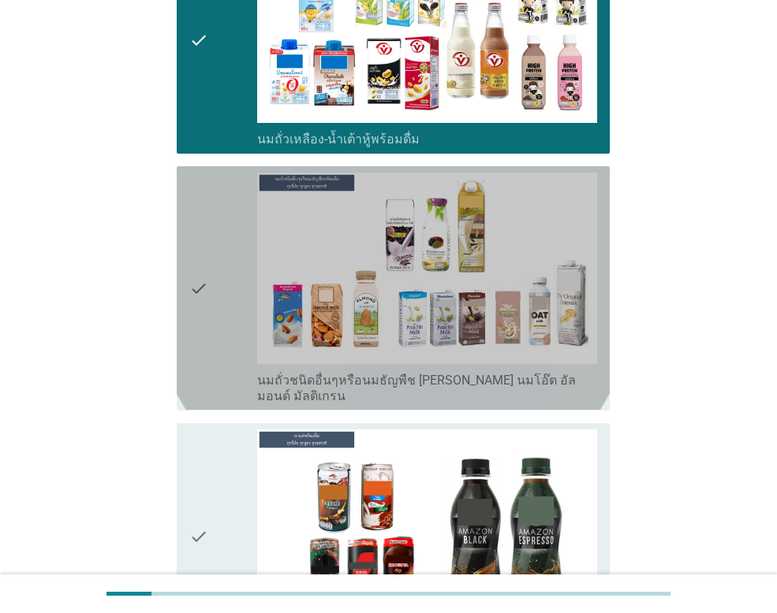
click at [203, 241] on icon "check" at bounding box center [198, 288] width 19 height 231
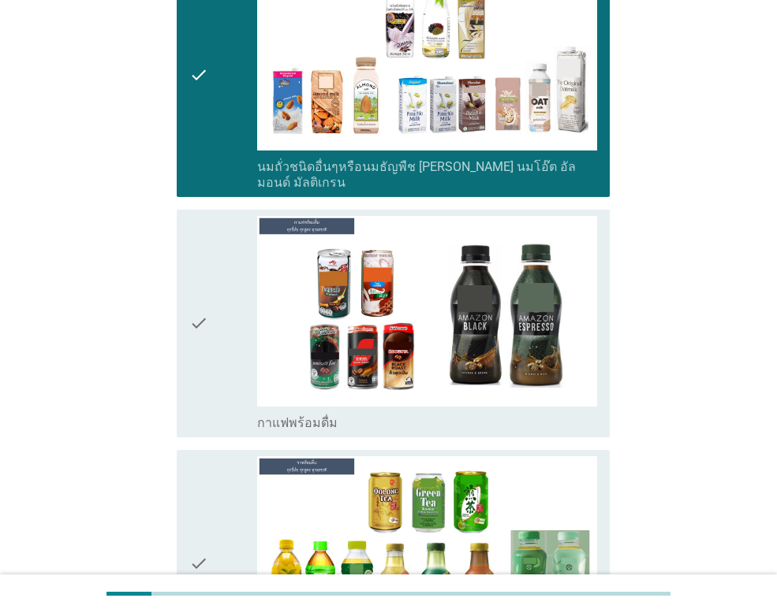
scroll to position [1577, 0]
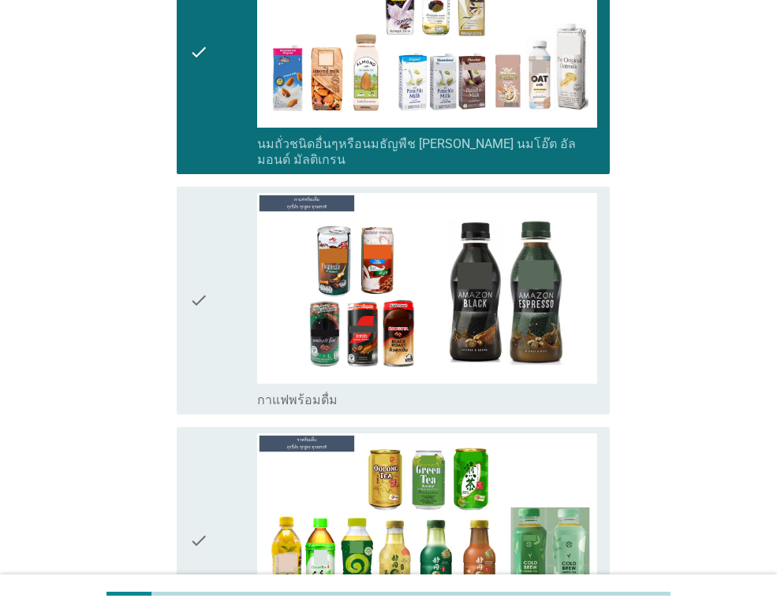
click at [203, 241] on icon "check" at bounding box center [198, 300] width 19 height 215
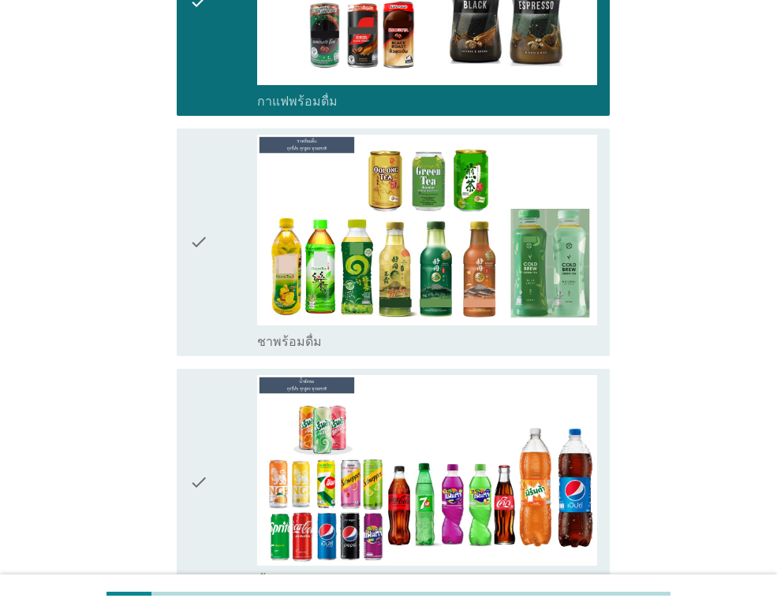
scroll to position [1971, 0]
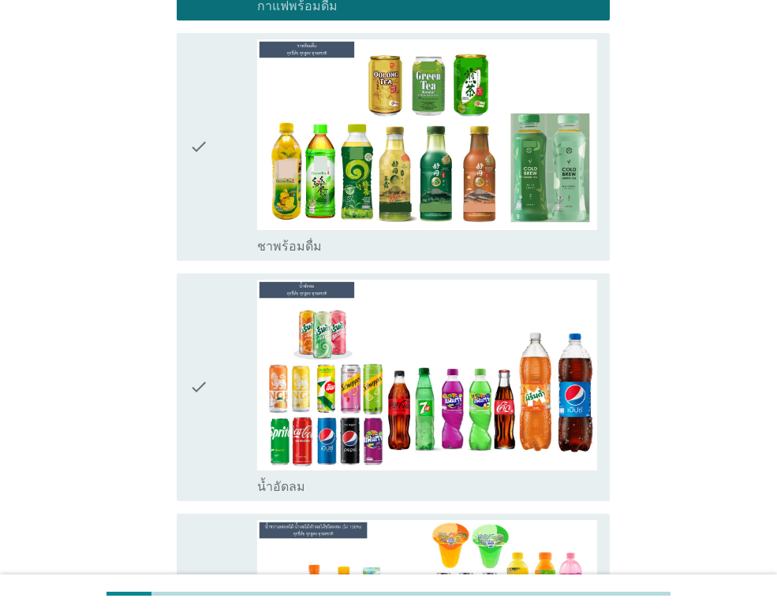
click at [210, 107] on div "check" at bounding box center [223, 146] width 68 height 215
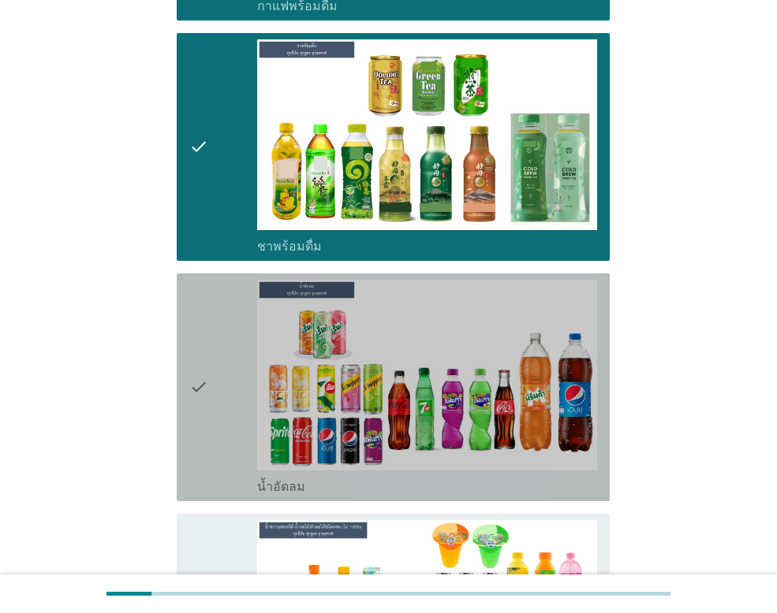
click at [205, 334] on icon "check" at bounding box center [198, 387] width 19 height 215
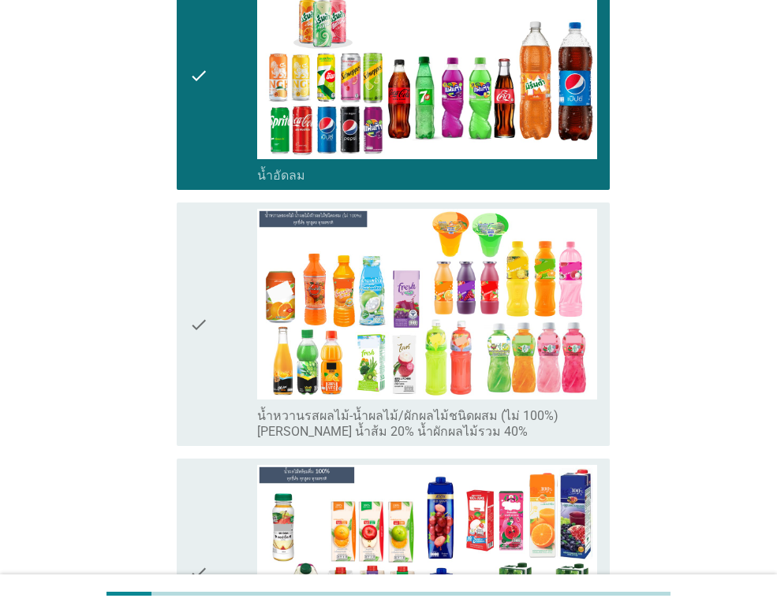
scroll to position [2287, 0]
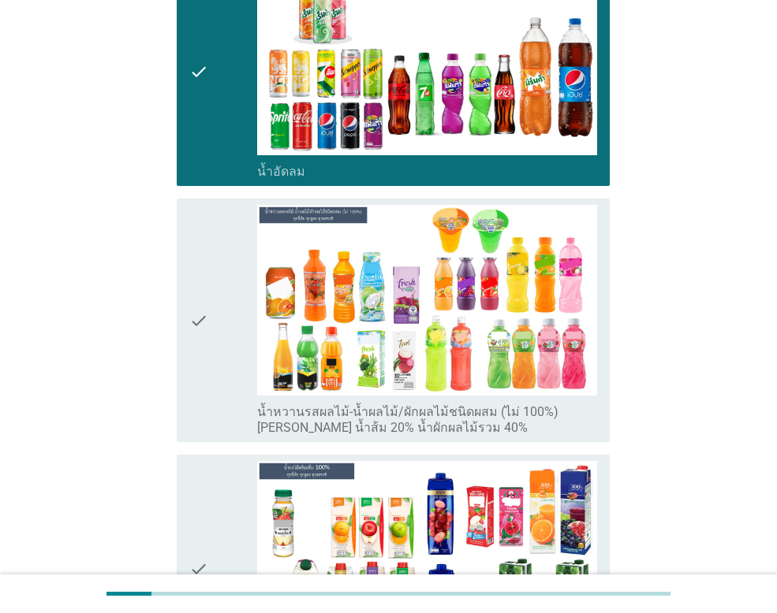
click at [203, 274] on icon "check" at bounding box center [198, 320] width 19 height 231
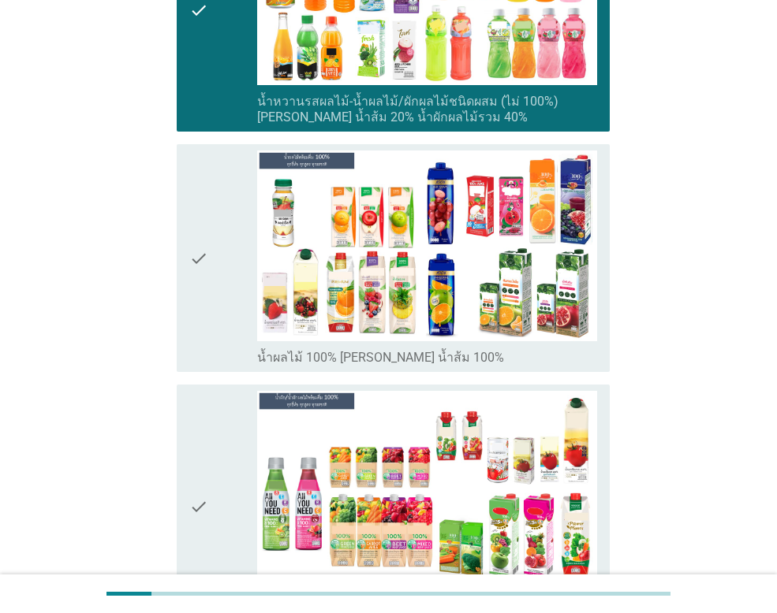
scroll to position [2602, 0]
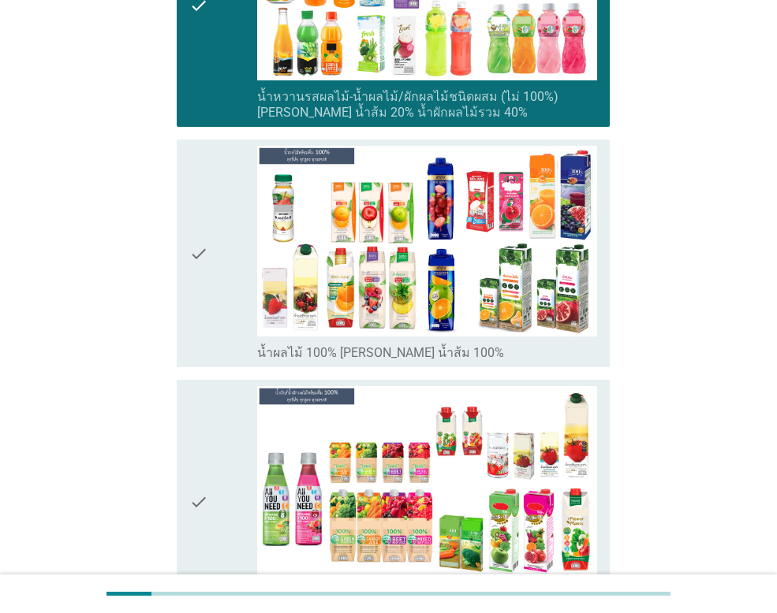
click at [197, 200] on icon "check" at bounding box center [198, 253] width 19 height 215
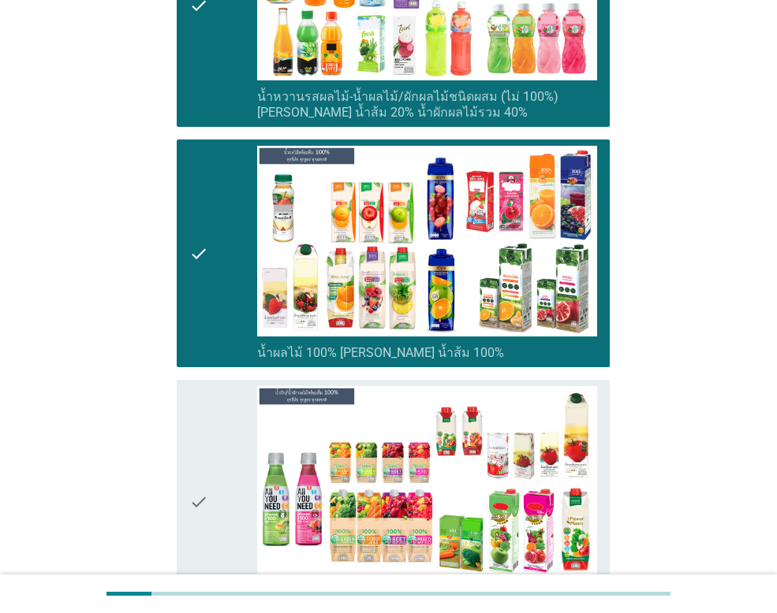
click at [198, 465] on icon "check" at bounding box center [198, 501] width 19 height 231
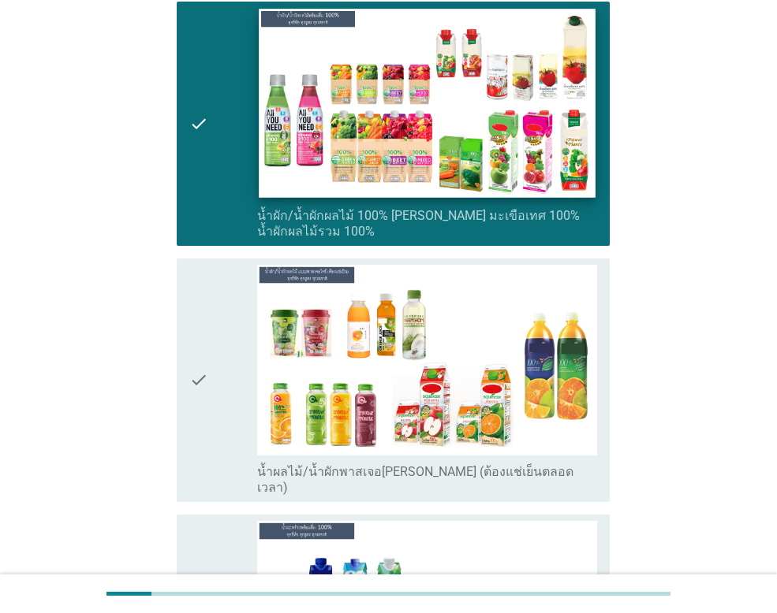
scroll to position [3075, 0]
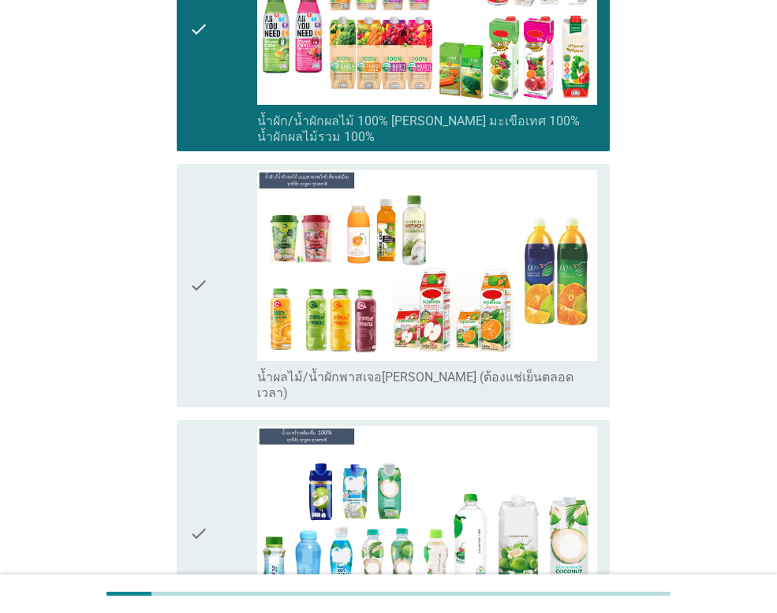
click at [211, 241] on div "check" at bounding box center [223, 285] width 68 height 231
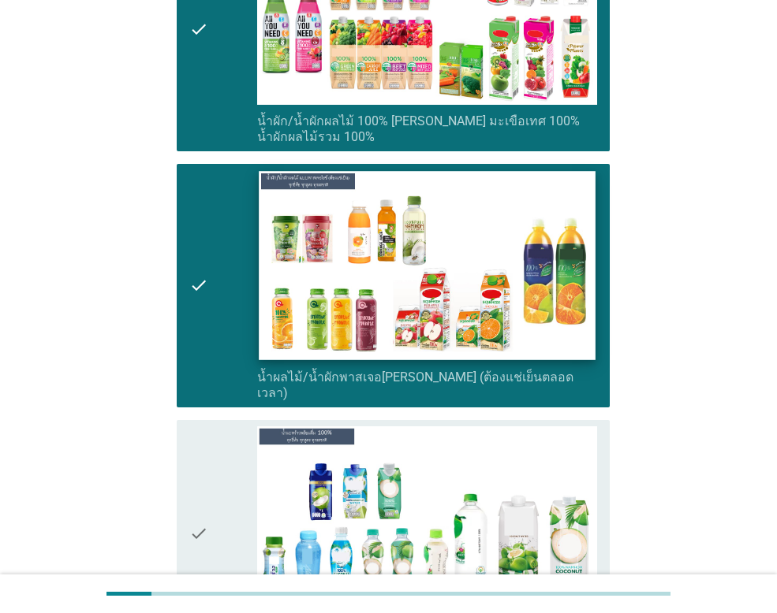
scroll to position [3233, 0]
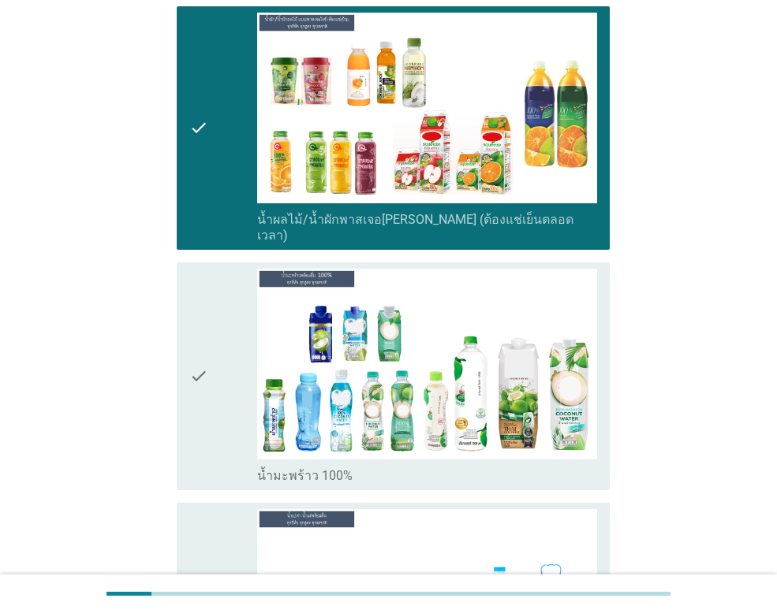
click at [215, 315] on div "check" at bounding box center [223, 376] width 68 height 215
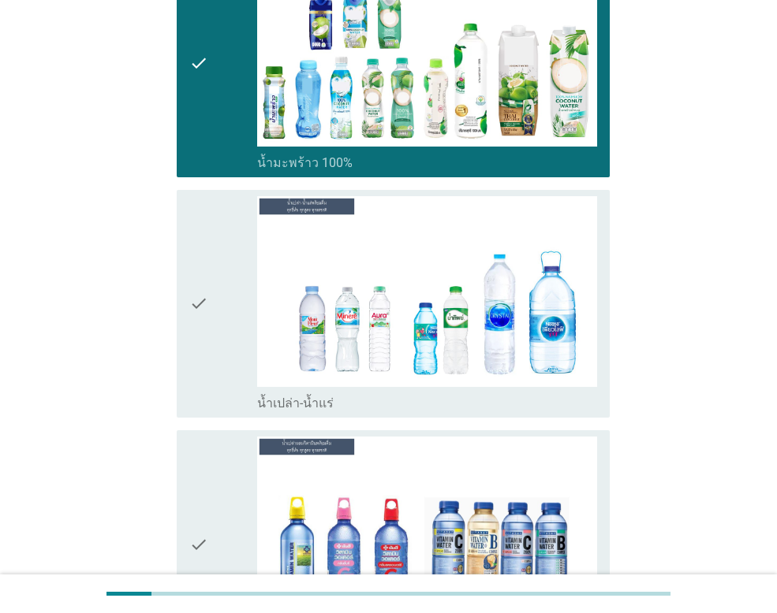
scroll to position [3548, 0]
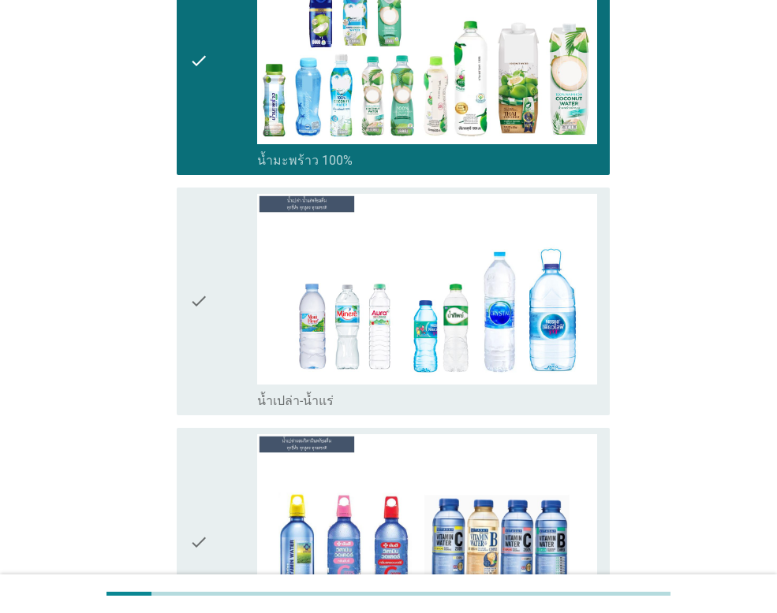
click at [204, 255] on icon "check" at bounding box center [198, 301] width 19 height 215
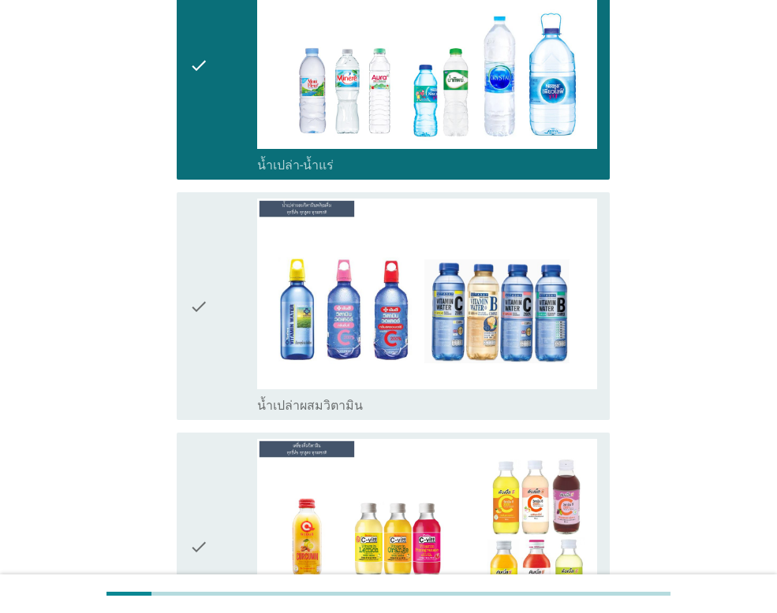
scroll to position [3785, 0]
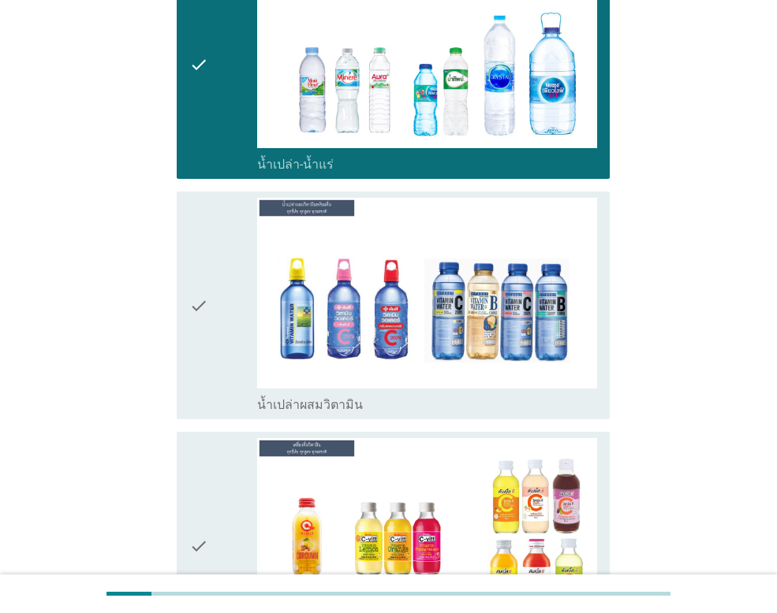
click at [204, 252] on icon "check" at bounding box center [198, 305] width 19 height 215
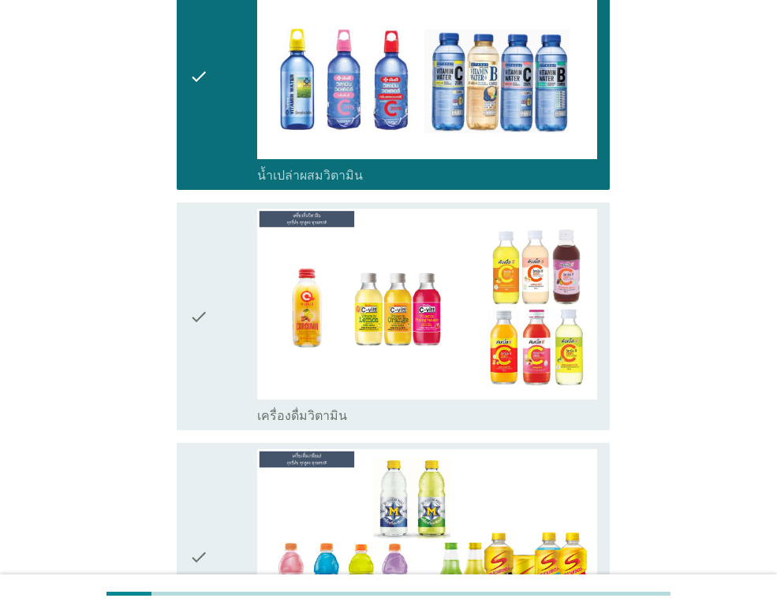
scroll to position [4021, 0]
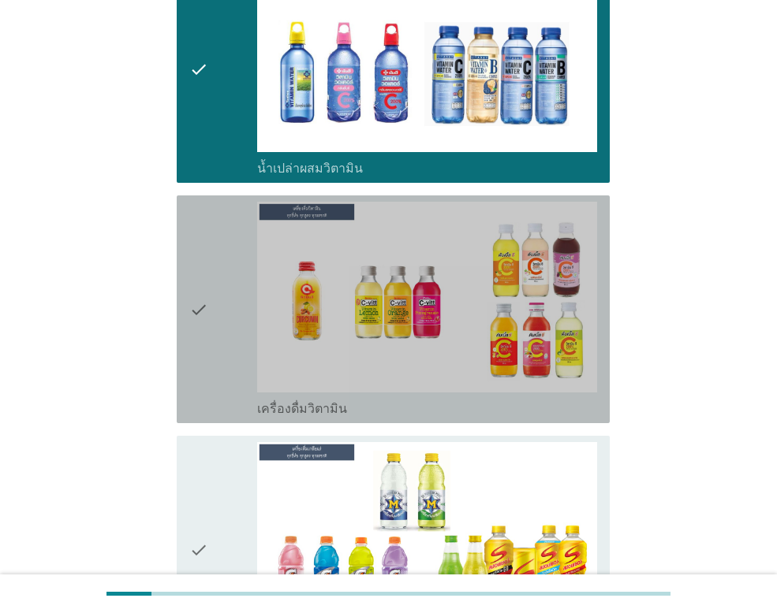
click at [203, 252] on icon "check" at bounding box center [198, 309] width 19 height 215
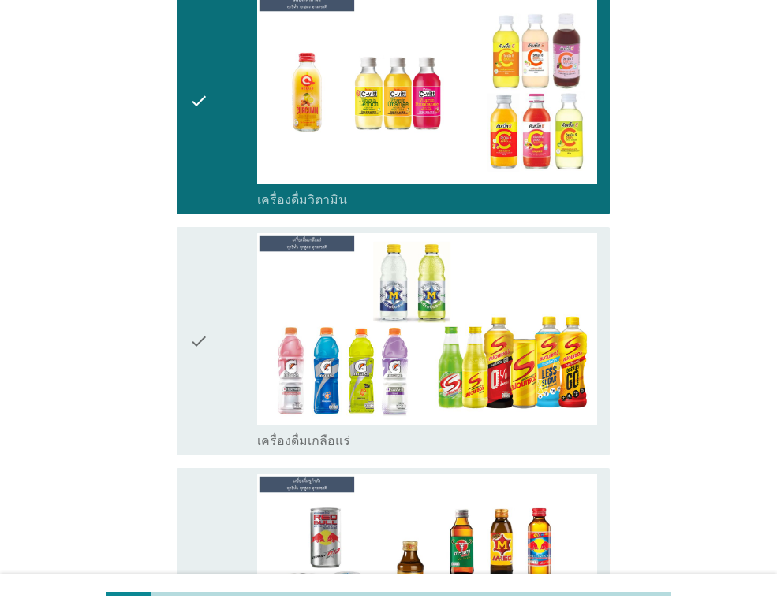
scroll to position [4258, 0]
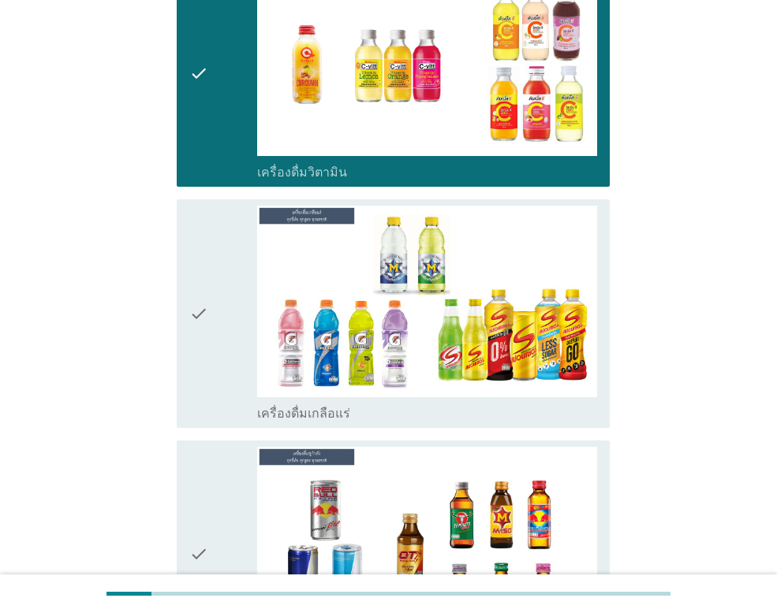
click at [203, 252] on icon "check" at bounding box center [198, 313] width 19 height 215
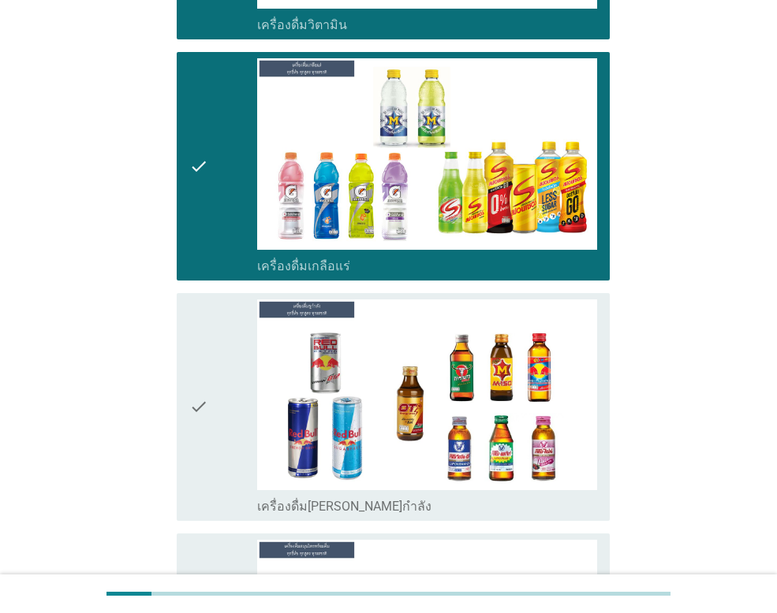
scroll to position [4415, 0]
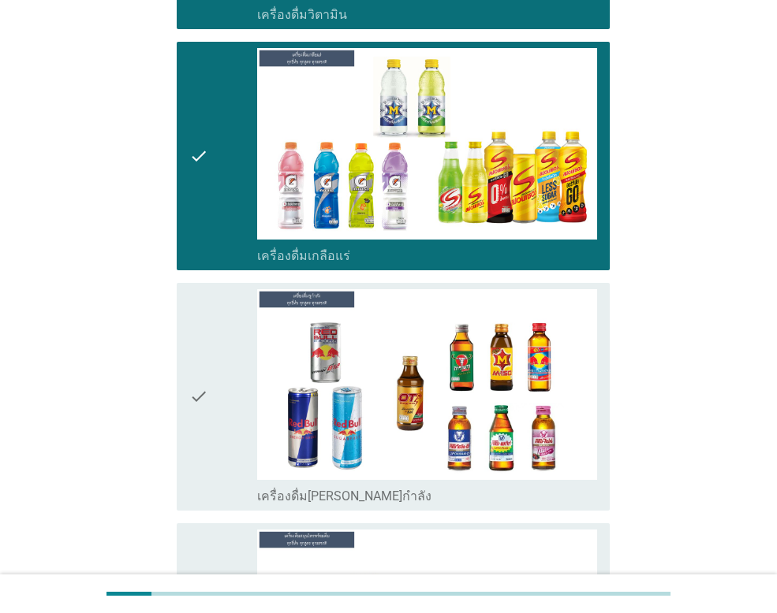
click at [208, 358] on icon "check" at bounding box center [198, 396] width 19 height 215
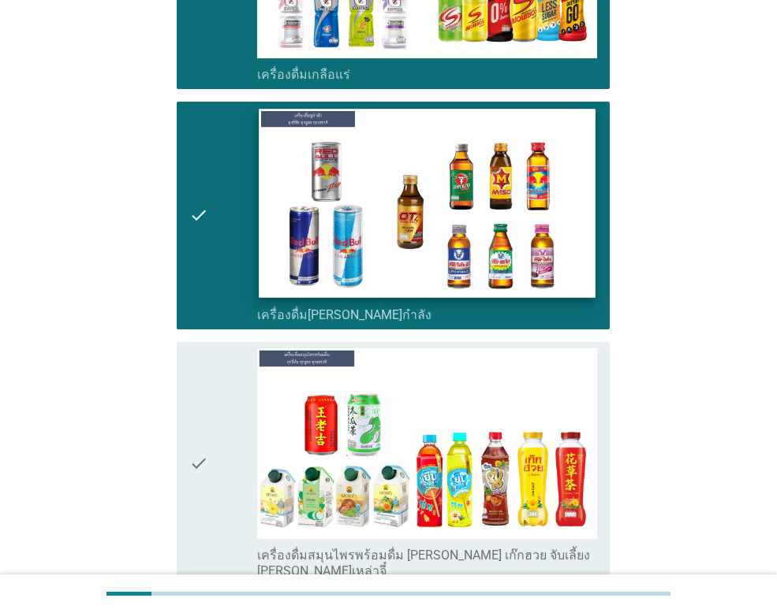
scroll to position [4731, 0]
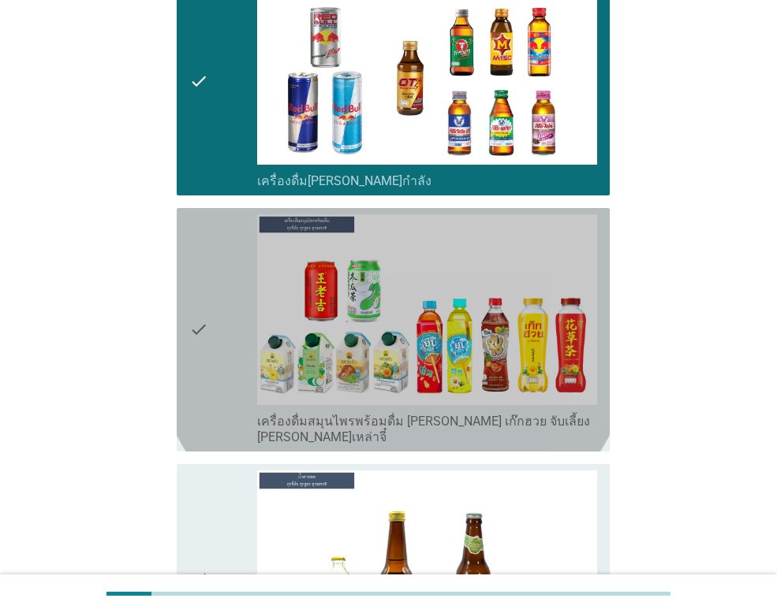
click at [207, 279] on icon "check" at bounding box center [198, 329] width 19 height 231
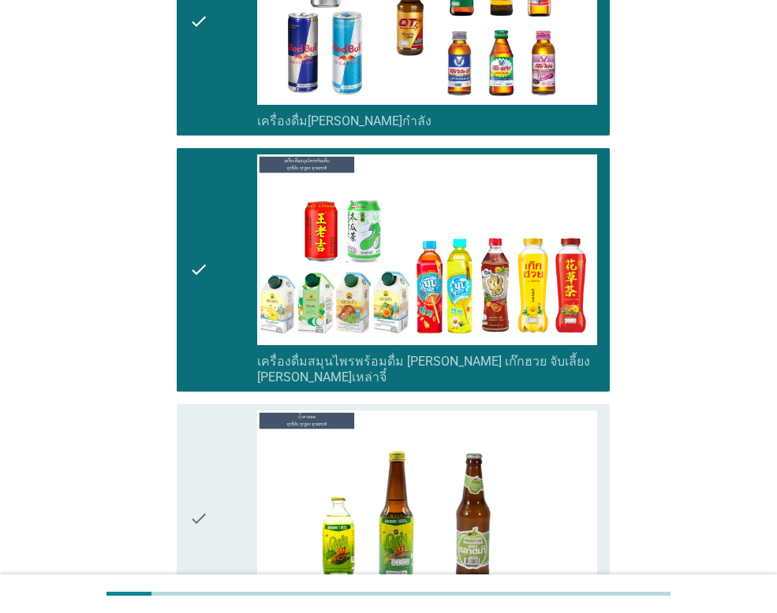
scroll to position [5046, 0]
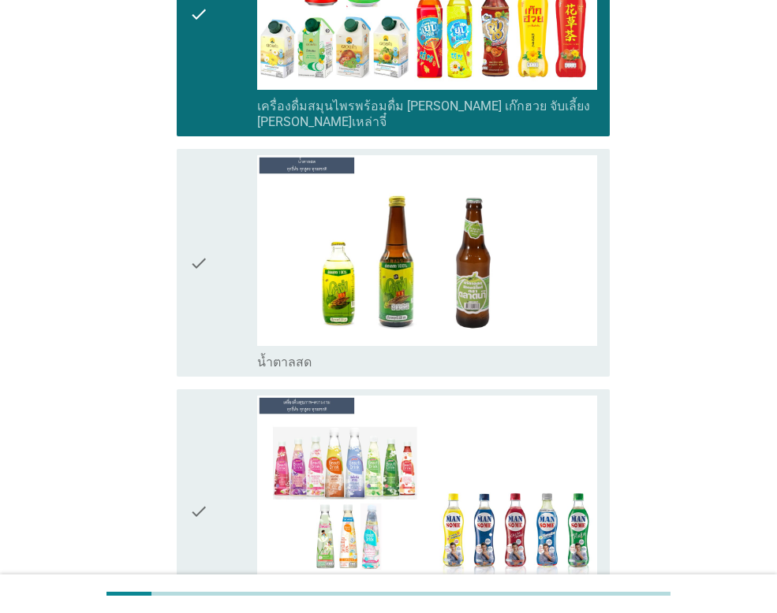
click at [219, 192] on div "check" at bounding box center [223, 262] width 68 height 215
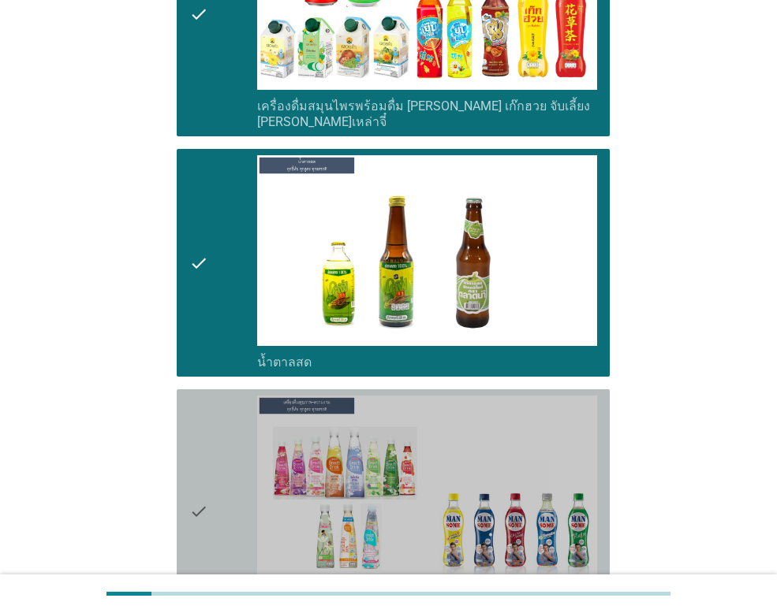
click at [205, 419] on icon "check" at bounding box center [198, 511] width 19 height 231
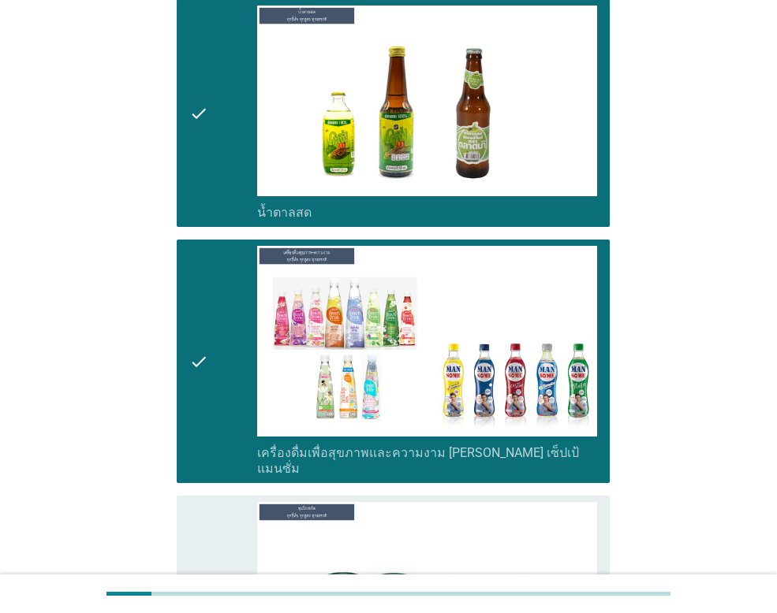
scroll to position [5361, 0]
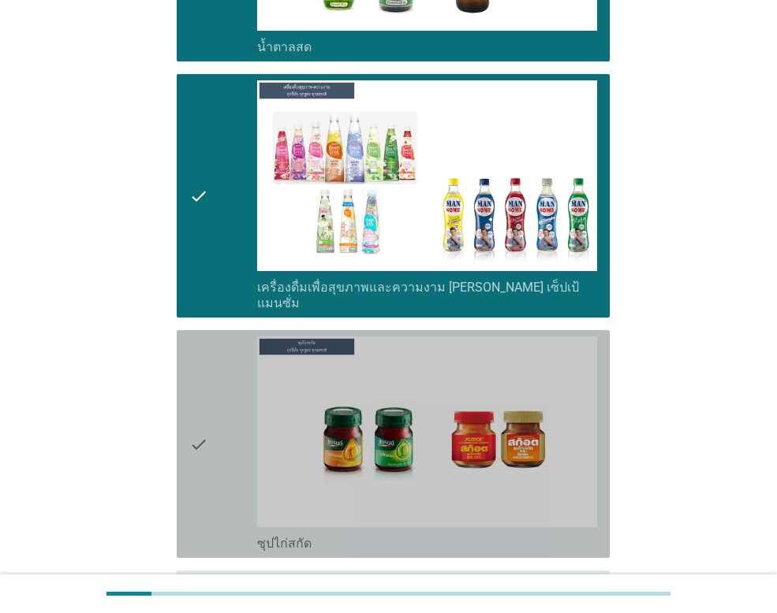
click at [213, 371] on div "check" at bounding box center [223, 444] width 68 height 215
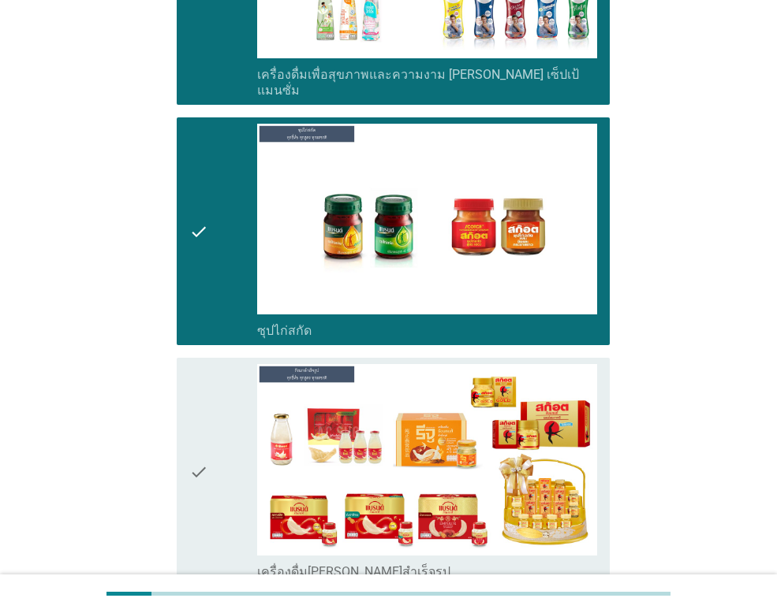
scroll to position [5640, 0]
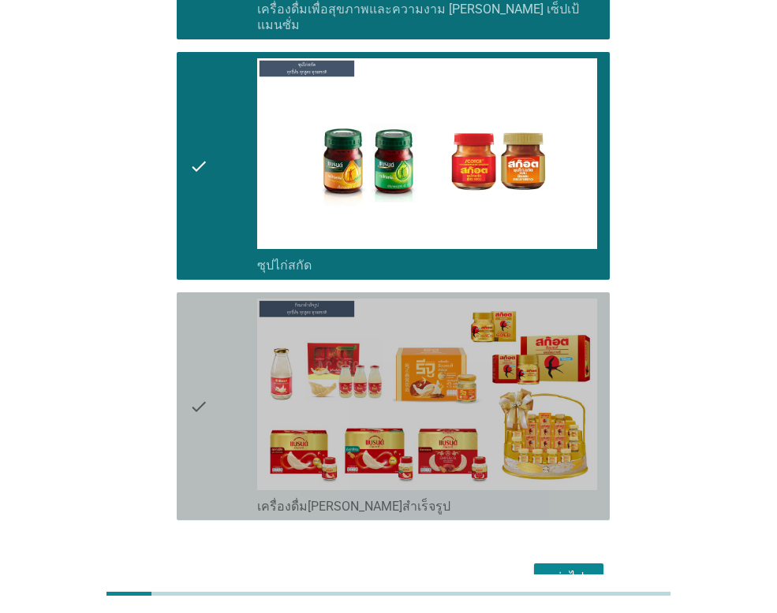
click at [208, 329] on icon "check" at bounding box center [198, 406] width 19 height 215
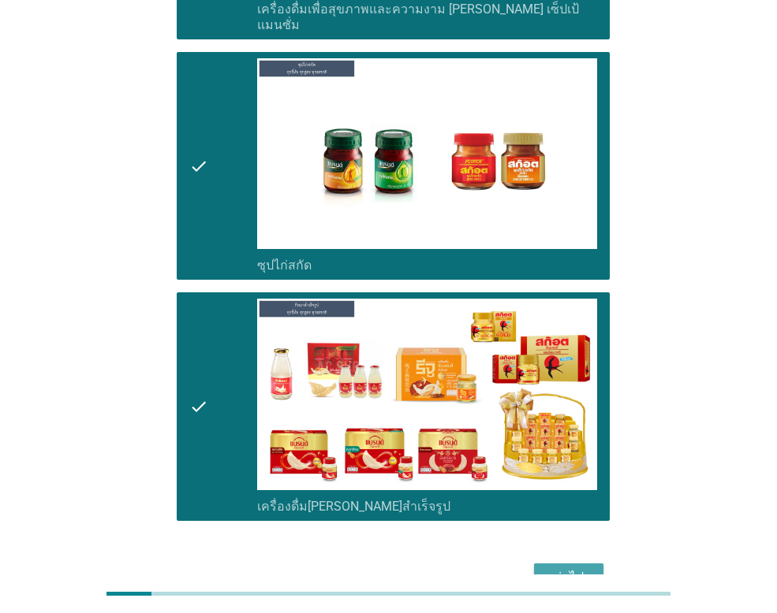
click at [589, 568] on div "ต่อไป" at bounding box center [568, 577] width 44 height 19
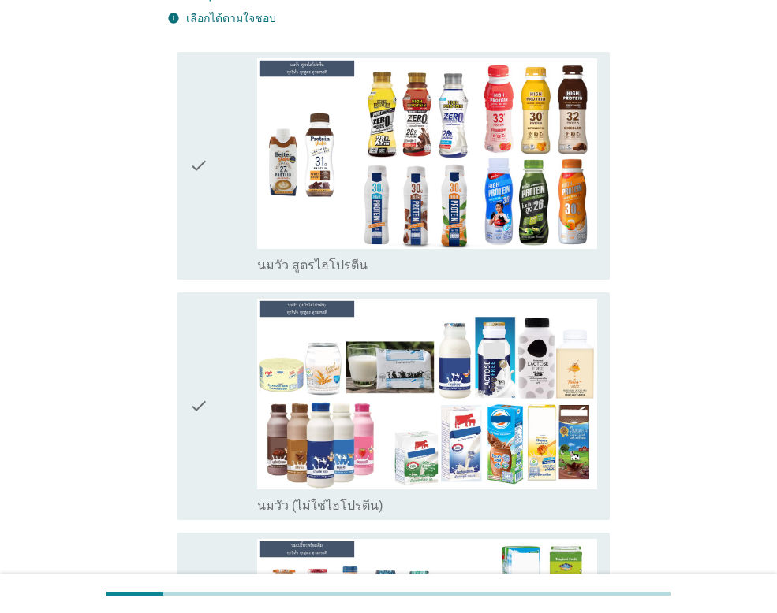
scroll to position [237, 0]
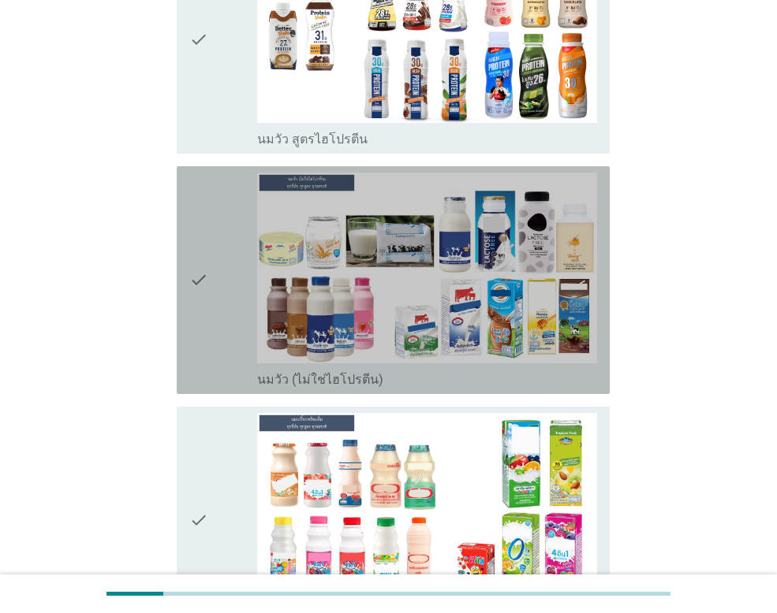
click at [210, 282] on div "check" at bounding box center [223, 280] width 68 height 215
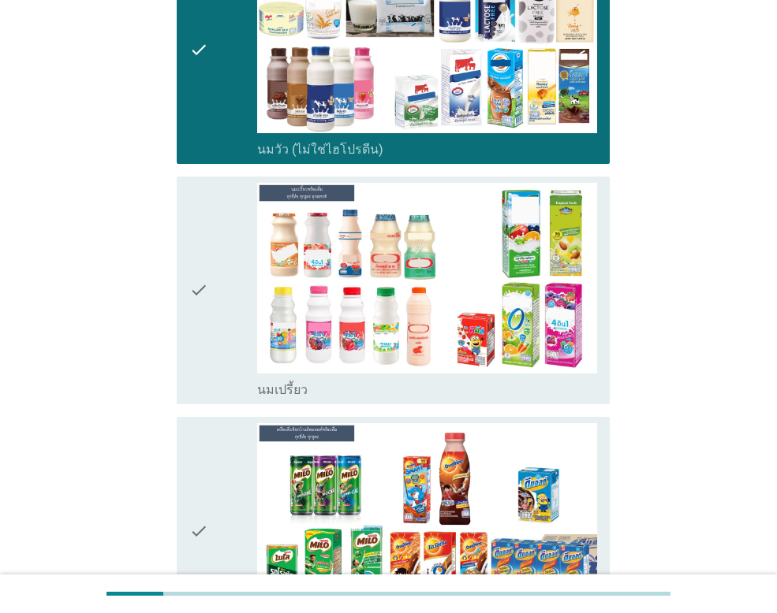
scroll to position [473, 0]
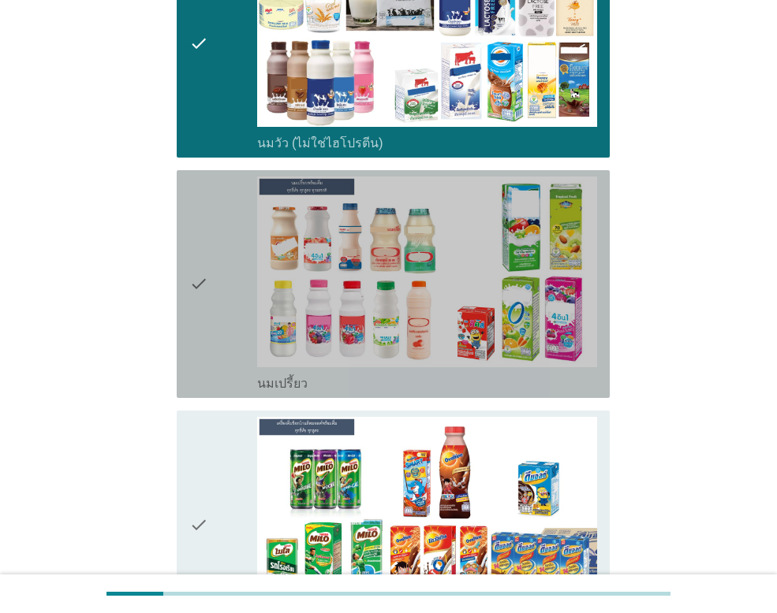
click at [210, 282] on div "check" at bounding box center [223, 284] width 68 height 215
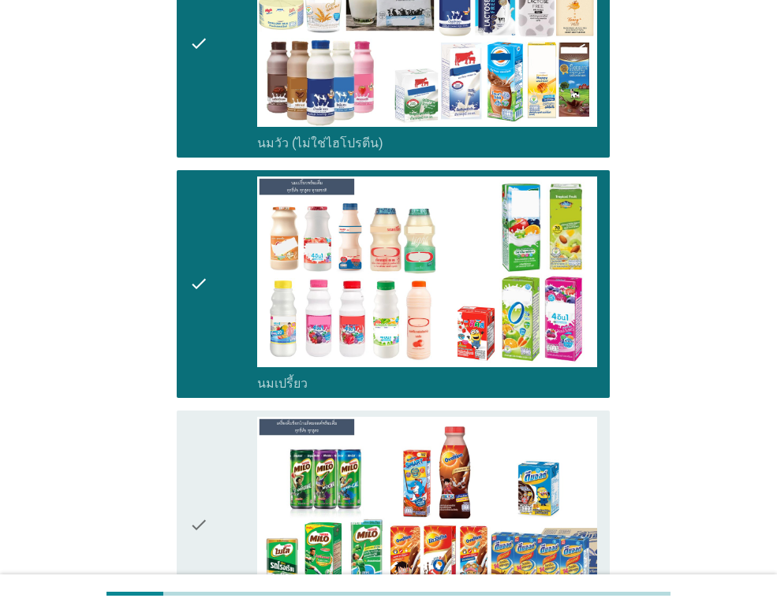
click at [194, 503] on icon "check" at bounding box center [198, 524] width 19 height 215
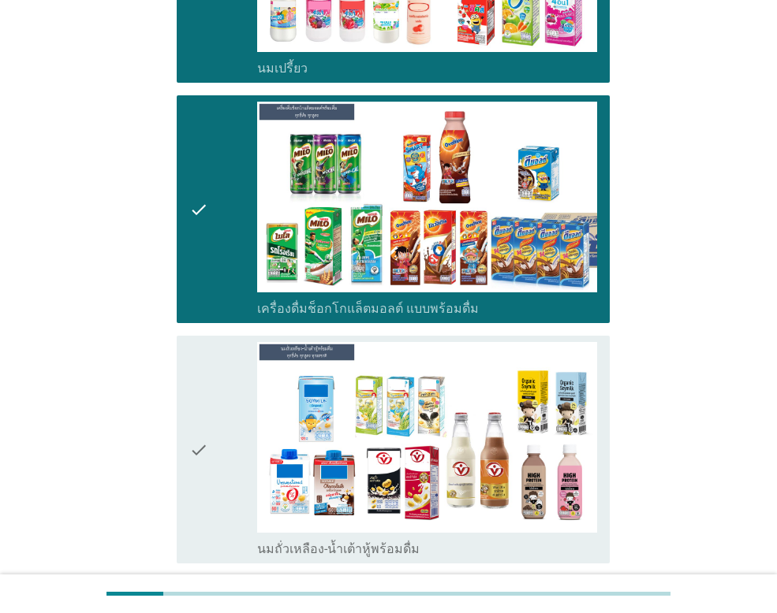
scroll to position [1025, 0]
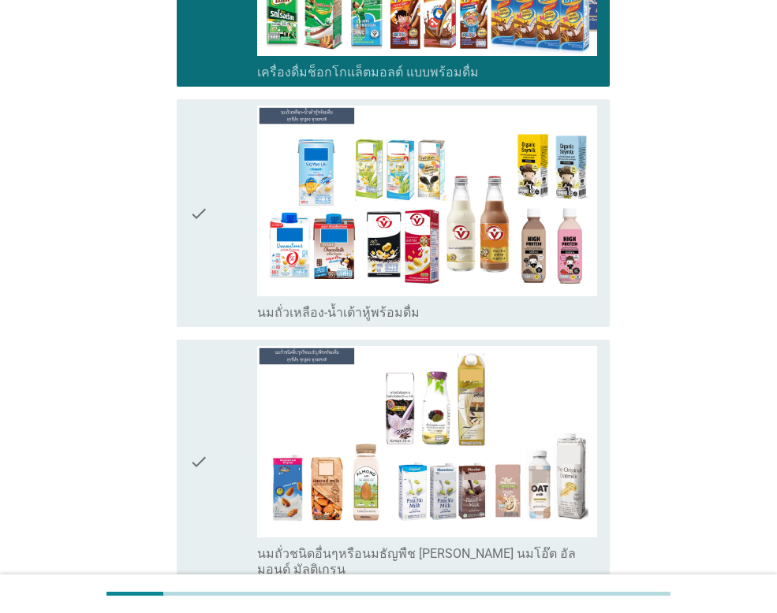
click at [191, 206] on icon "check" at bounding box center [198, 213] width 19 height 215
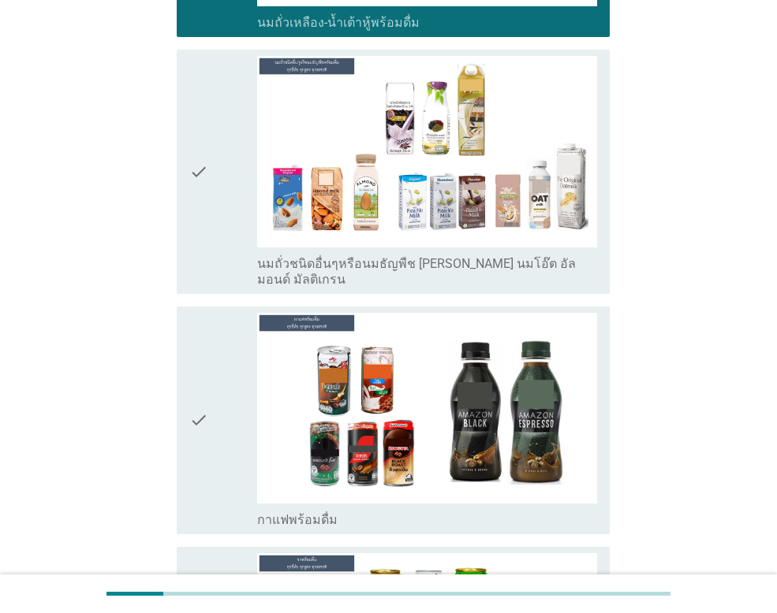
scroll to position [1340, 0]
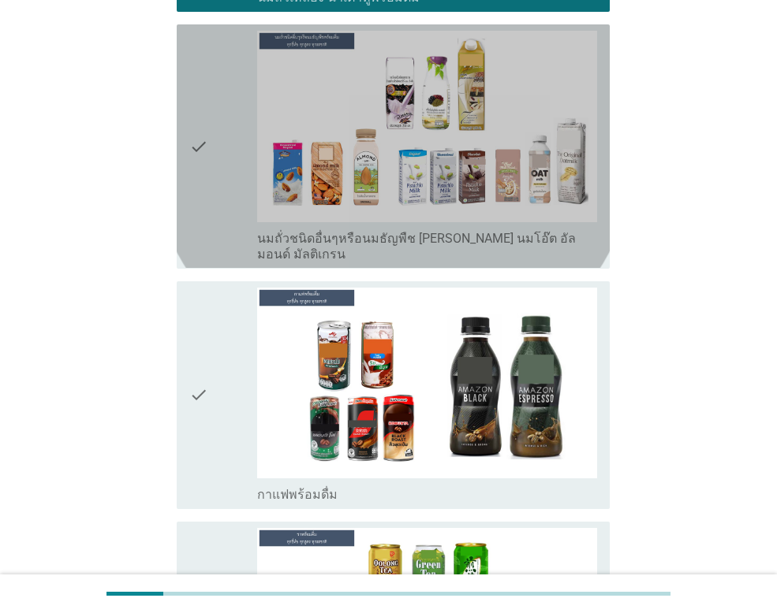
click at [209, 157] on div "check" at bounding box center [223, 146] width 68 height 231
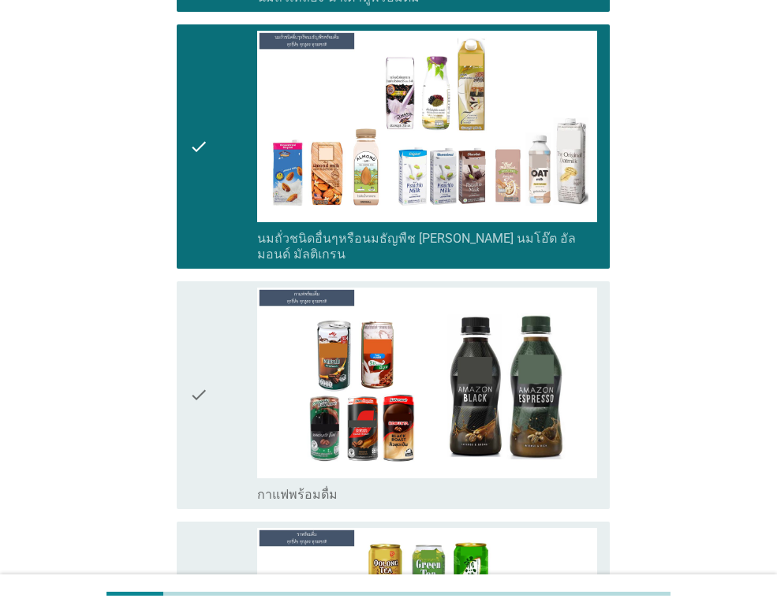
click at [203, 397] on icon "check" at bounding box center [198, 395] width 19 height 215
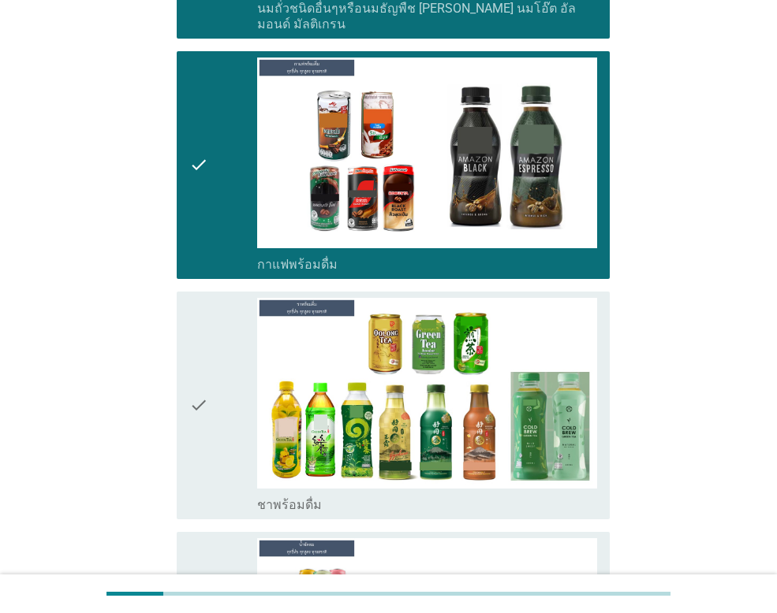
scroll to position [1735, 0]
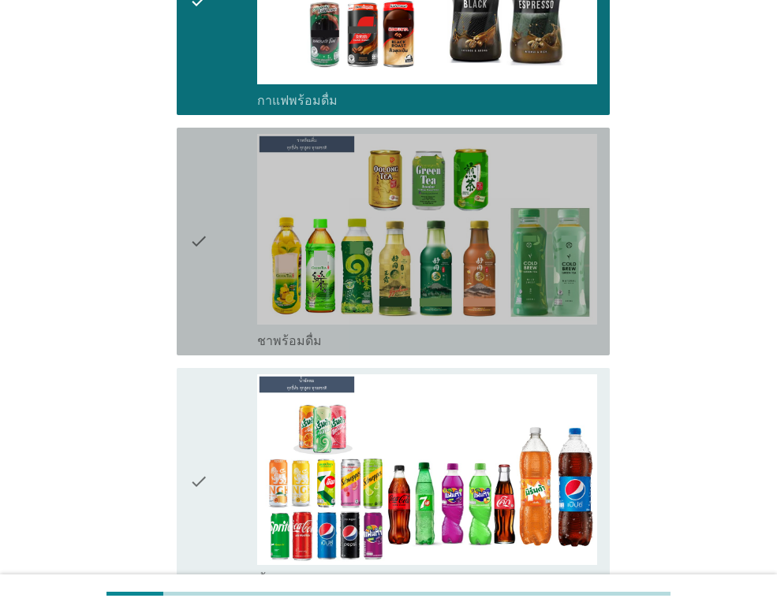
click at [211, 229] on div "check" at bounding box center [223, 241] width 68 height 215
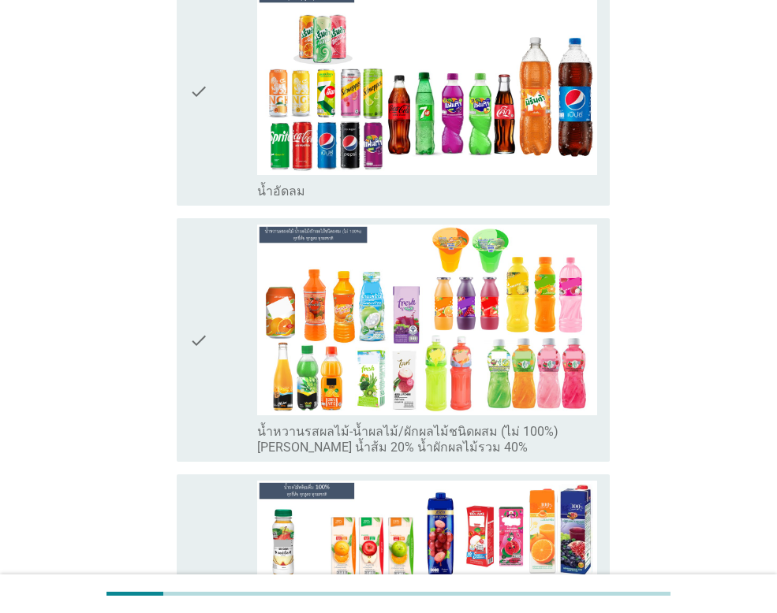
scroll to position [2129, 0]
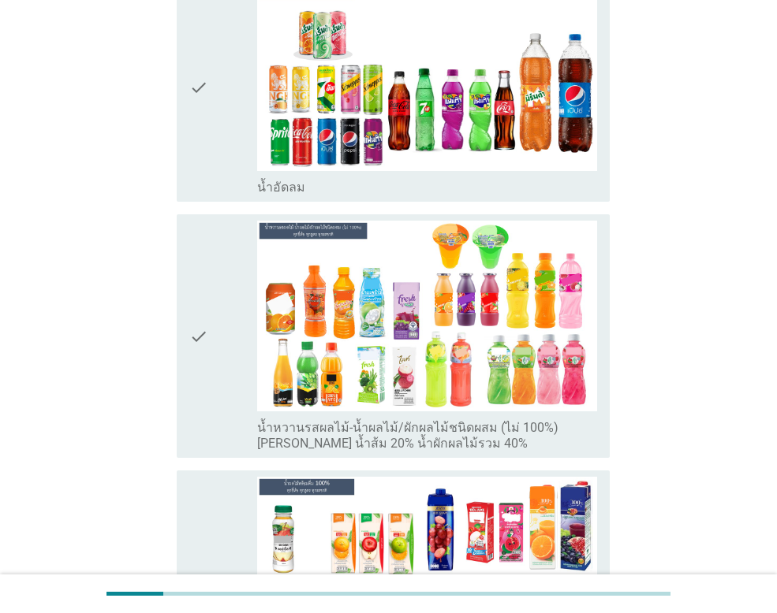
click at [210, 105] on div "check" at bounding box center [223, 87] width 68 height 215
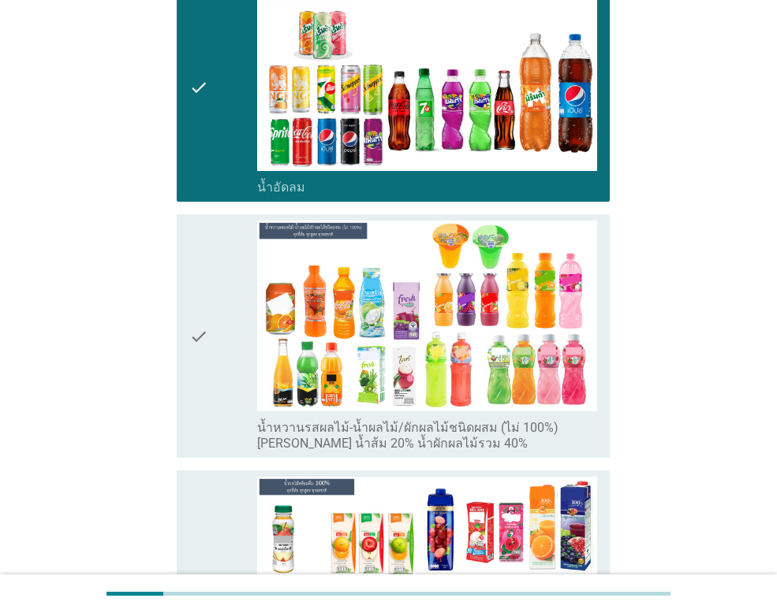
click at [219, 329] on div "check" at bounding box center [223, 336] width 68 height 231
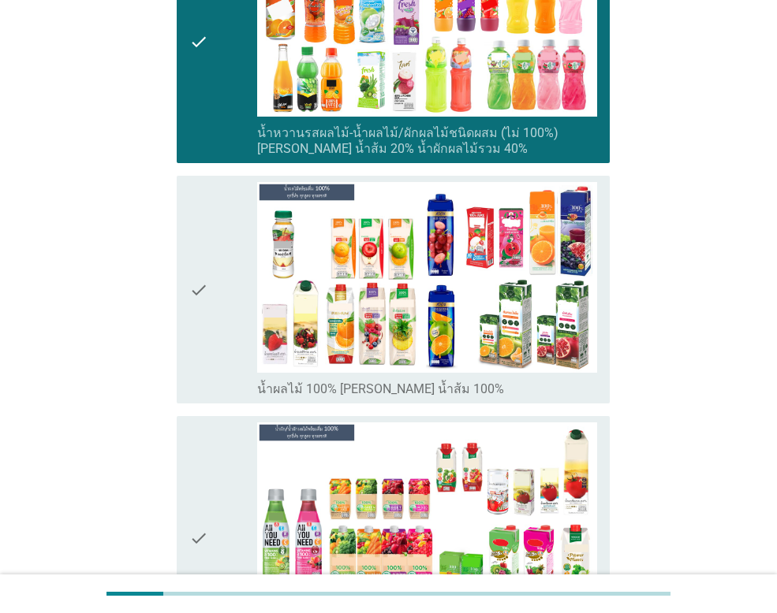
scroll to position [2444, 0]
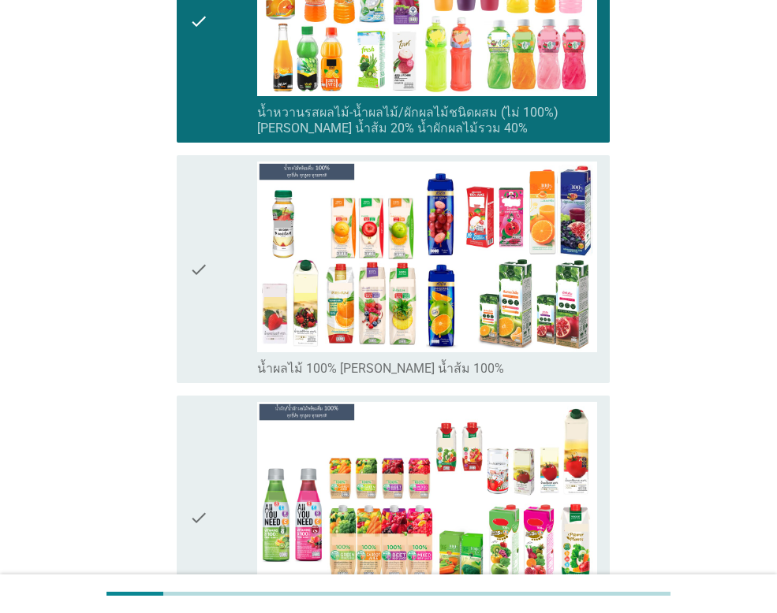
click at [203, 255] on icon "check" at bounding box center [198, 269] width 19 height 215
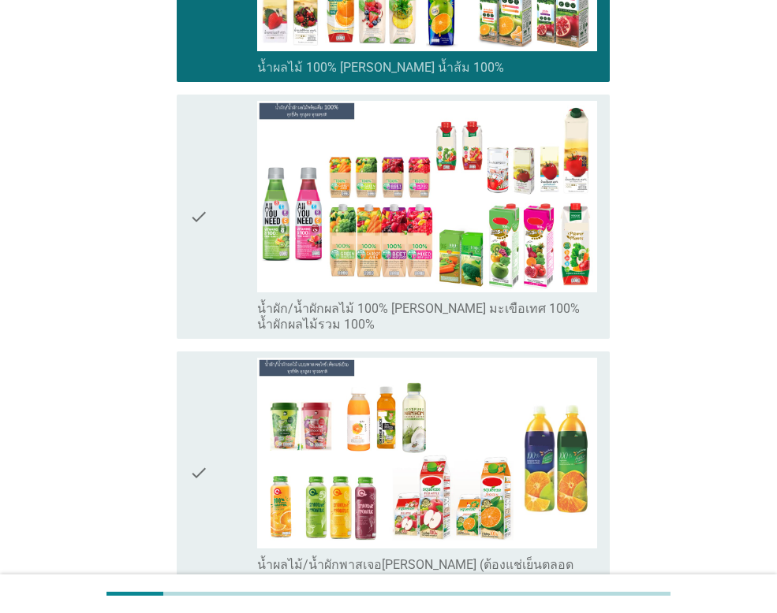
scroll to position [2760, 0]
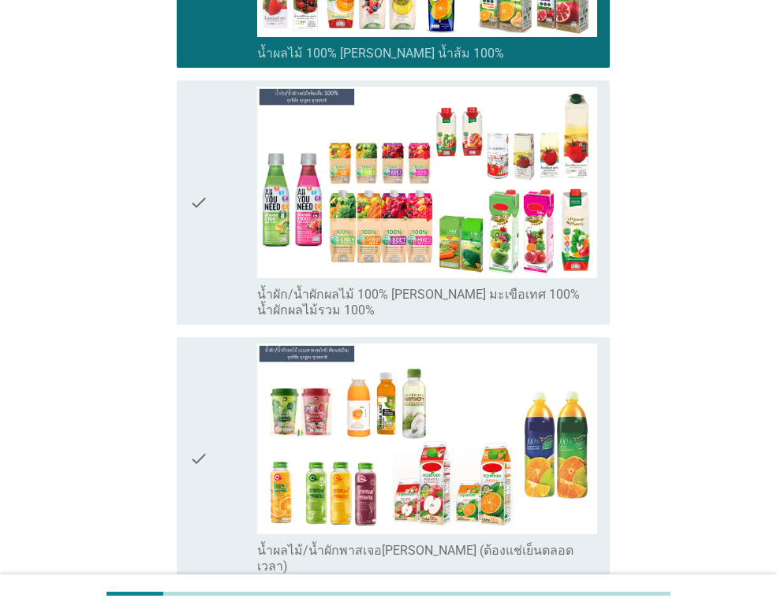
click at [203, 253] on icon "check" at bounding box center [198, 202] width 19 height 231
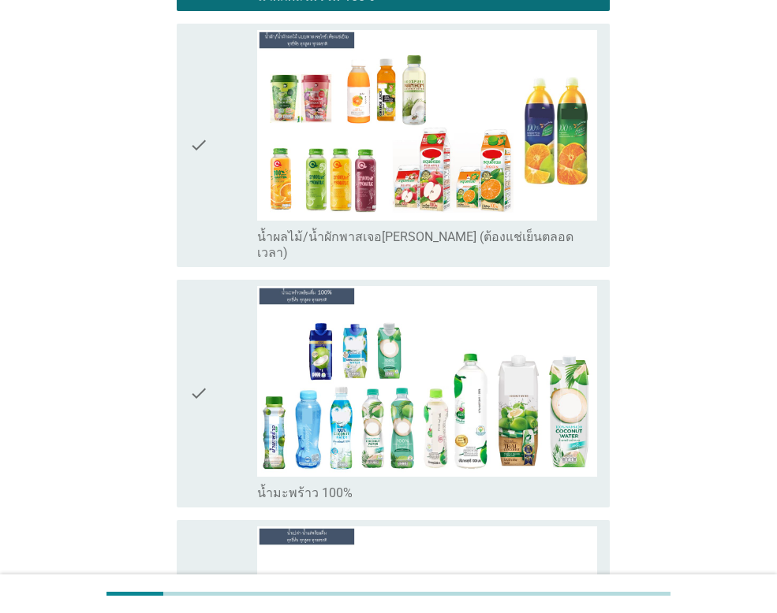
scroll to position [3233, 0]
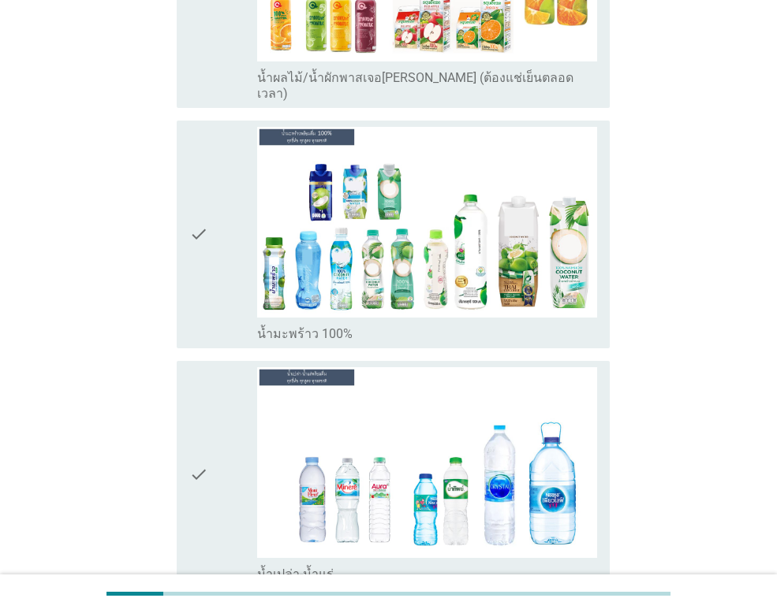
click at [204, 201] on icon "check" at bounding box center [198, 234] width 19 height 215
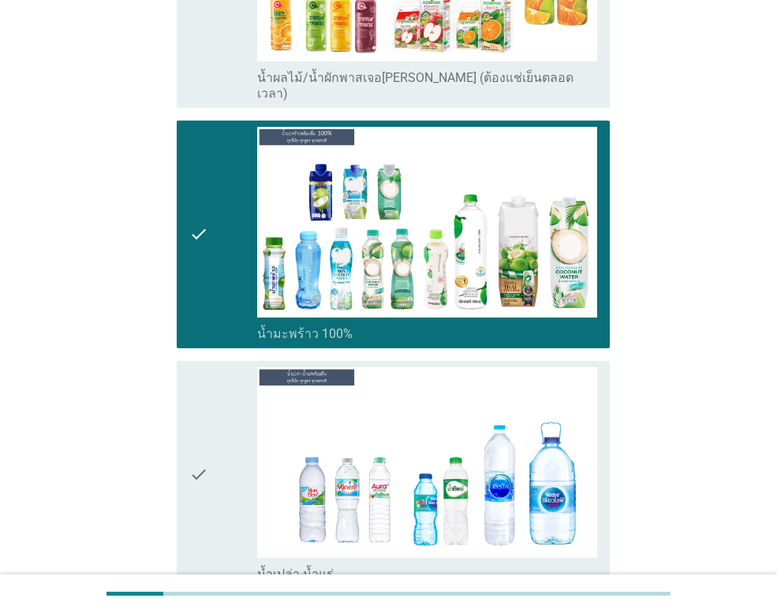
click at [191, 402] on icon "check" at bounding box center [198, 474] width 19 height 215
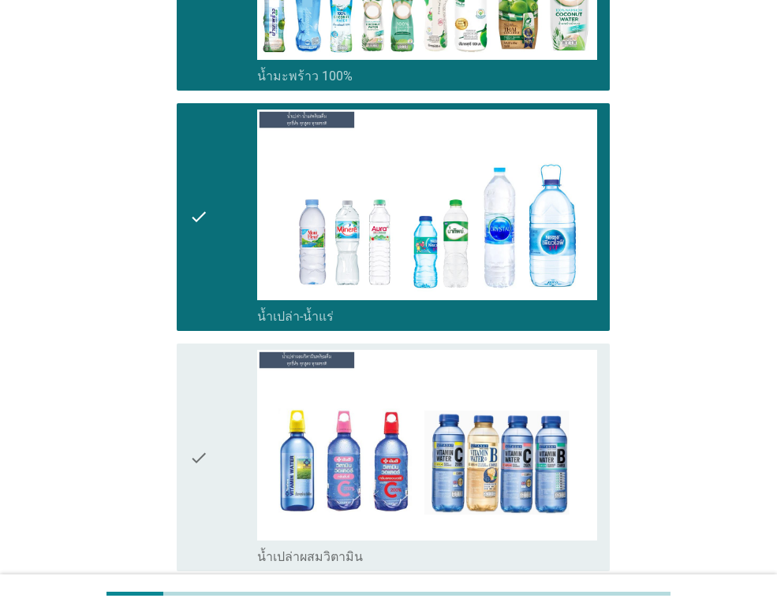
scroll to position [3627, 0]
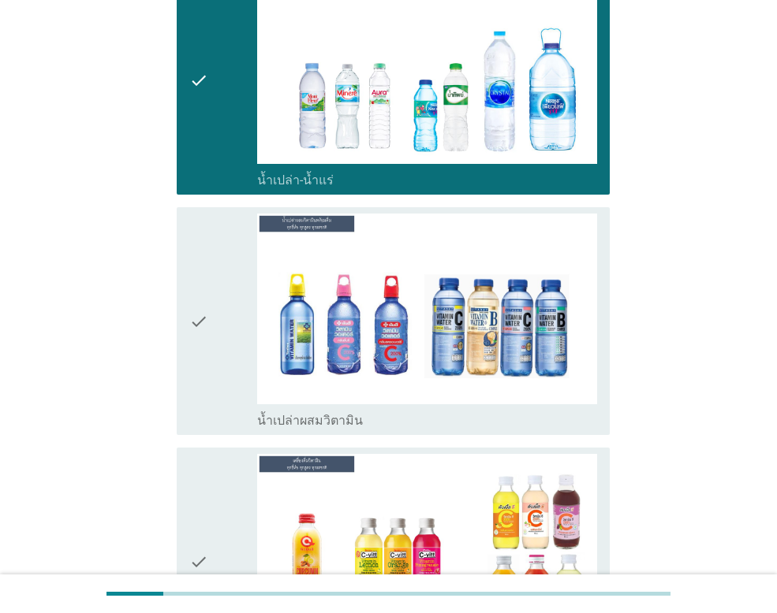
click at [196, 301] on icon "check" at bounding box center [198, 321] width 19 height 215
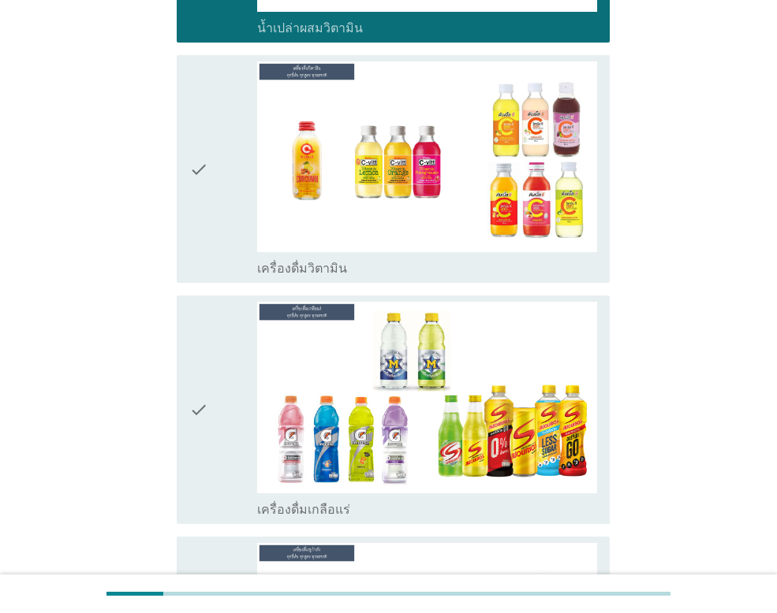
scroll to position [4021, 0]
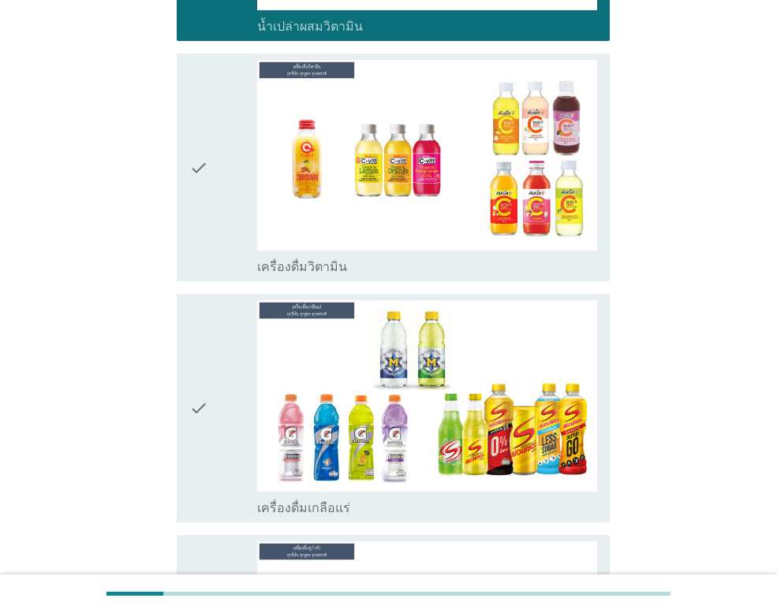
click at [203, 151] on icon "check" at bounding box center [198, 167] width 19 height 215
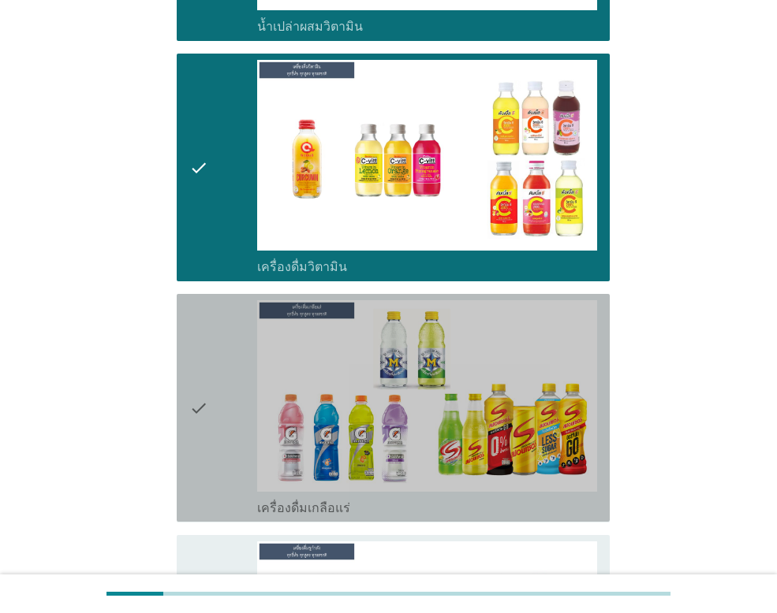
click at [224, 364] on div "check" at bounding box center [223, 407] width 68 height 215
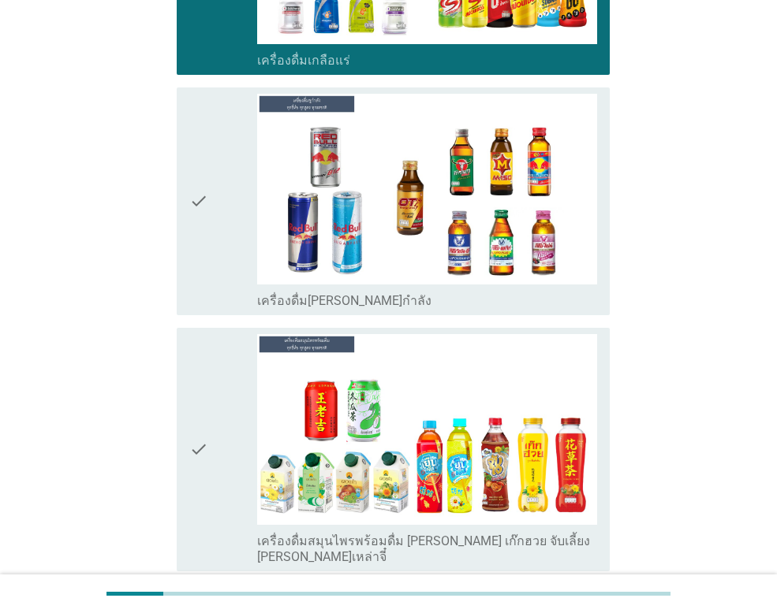
scroll to position [4494, 0]
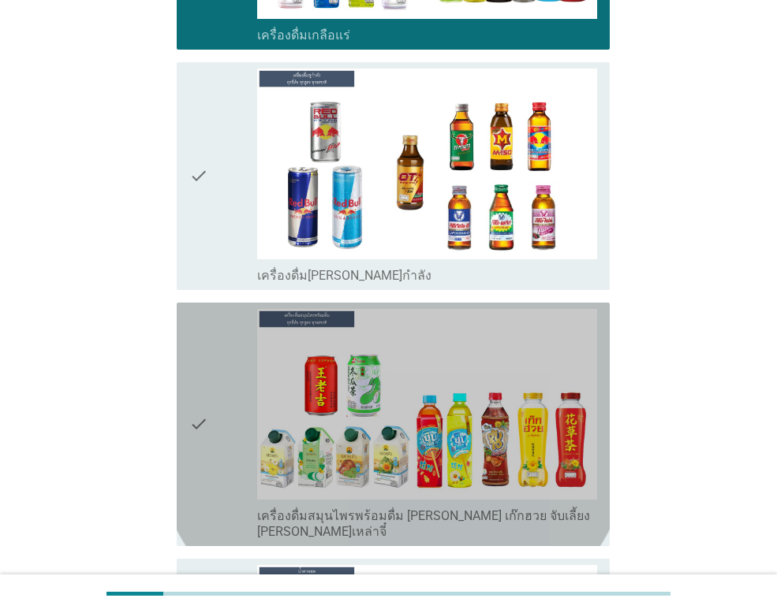
click at [224, 364] on div "check" at bounding box center [223, 424] width 68 height 231
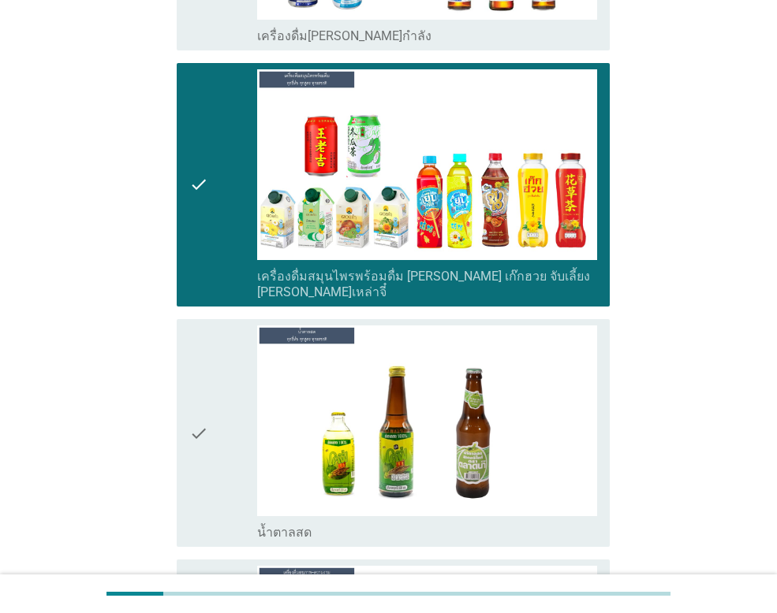
scroll to position [4573, 0]
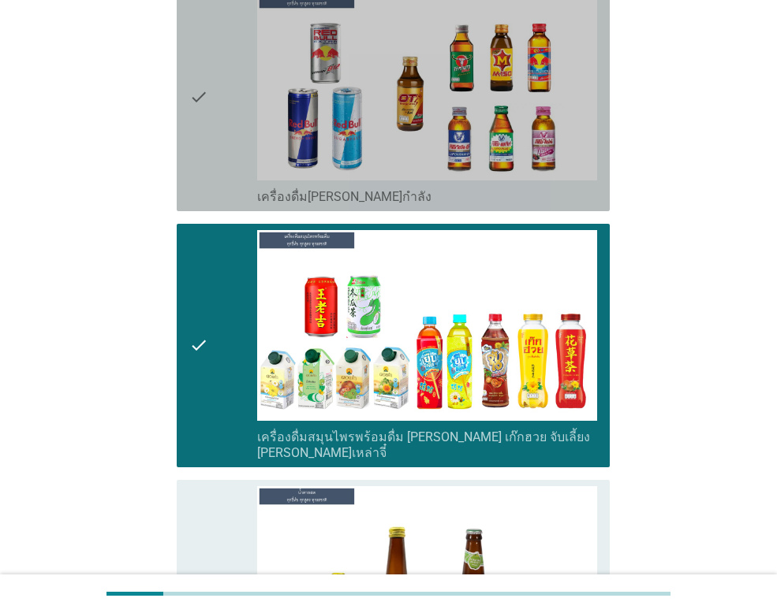
click at [207, 98] on icon "check" at bounding box center [198, 97] width 19 height 215
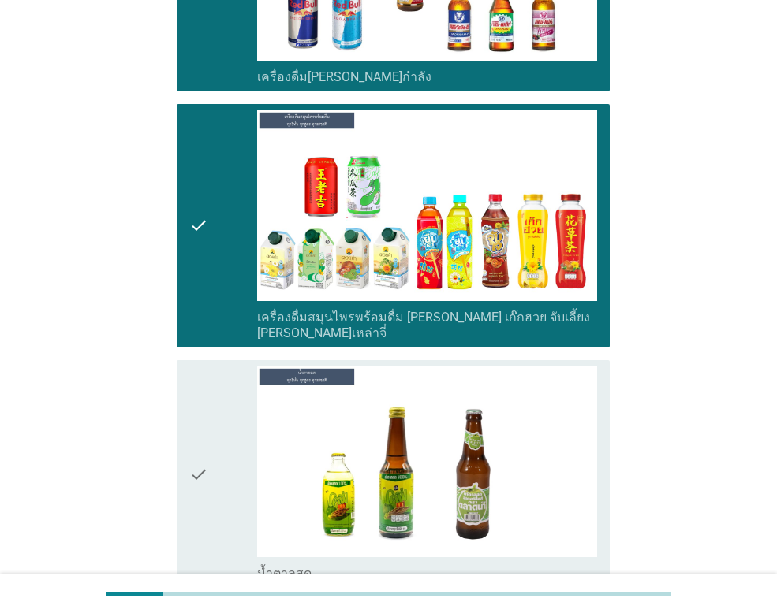
scroll to position [4967, 0]
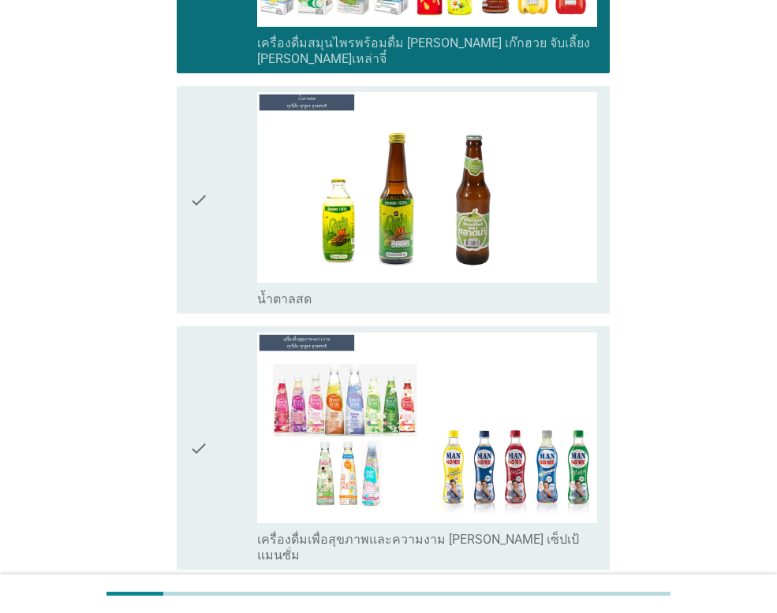
click at [215, 174] on div "check" at bounding box center [223, 199] width 68 height 215
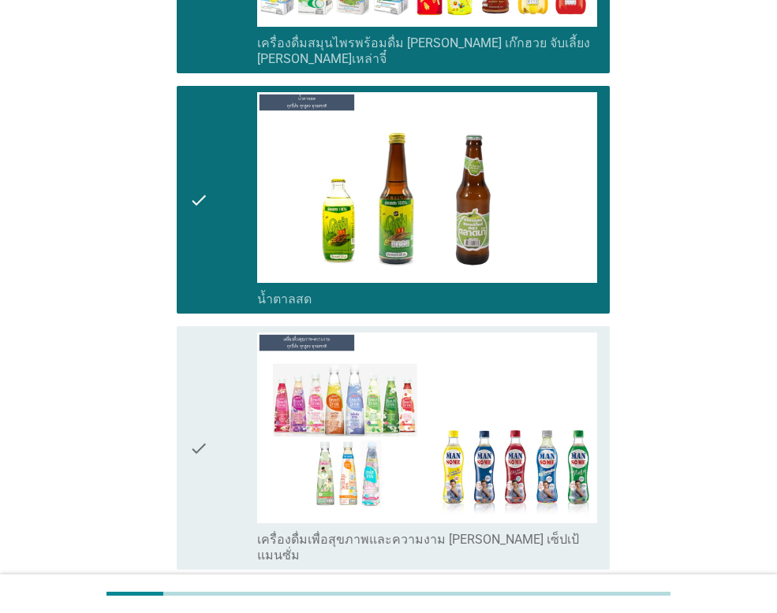
click at [220, 366] on div "check" at bounding box center [223, 448] width 68 height 231
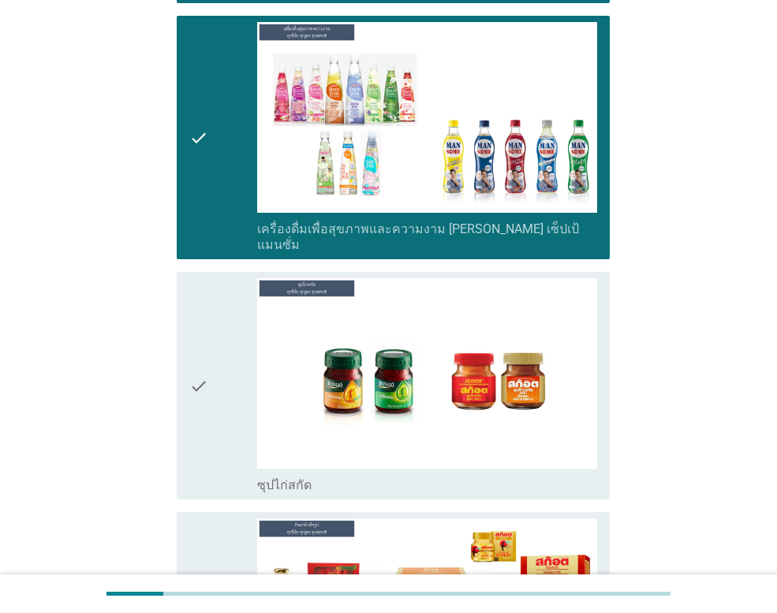
scroll to position [5283, 0]
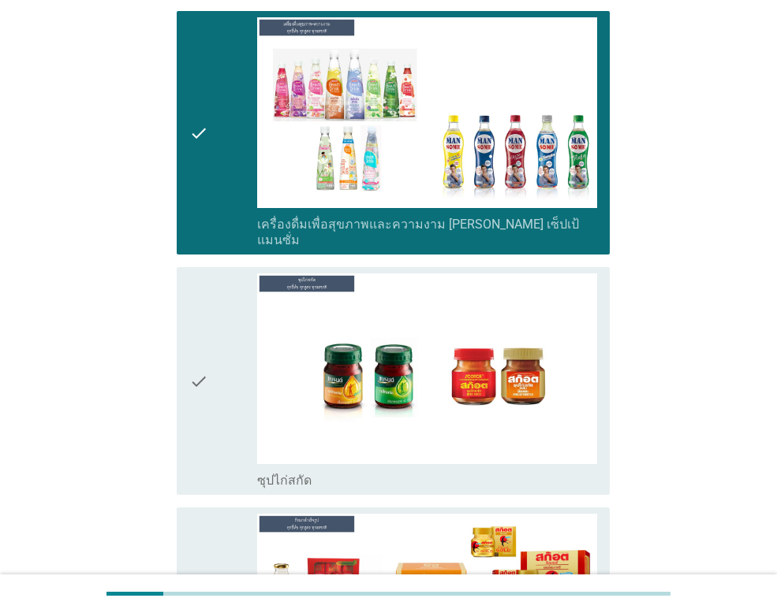
click at [220, 366] on div "check" at bounding box center [223, 381] width 68 height 215
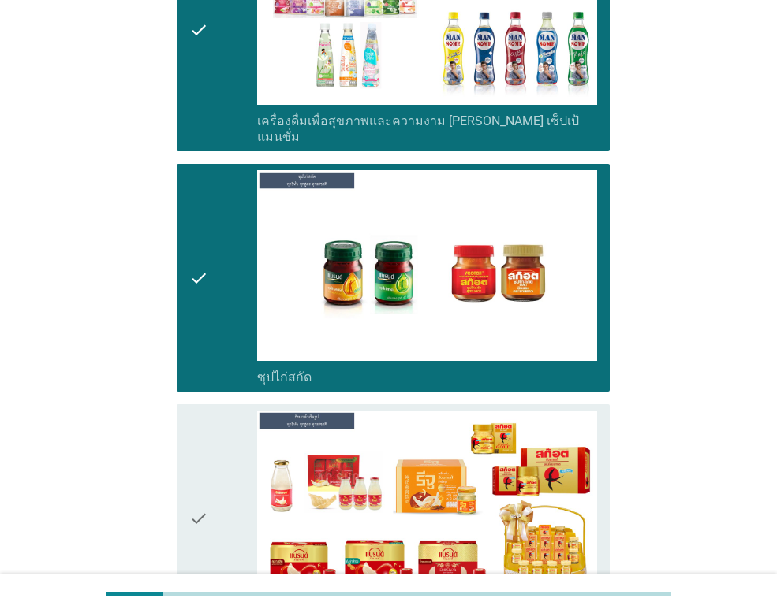
scroll to position [5526, 0]
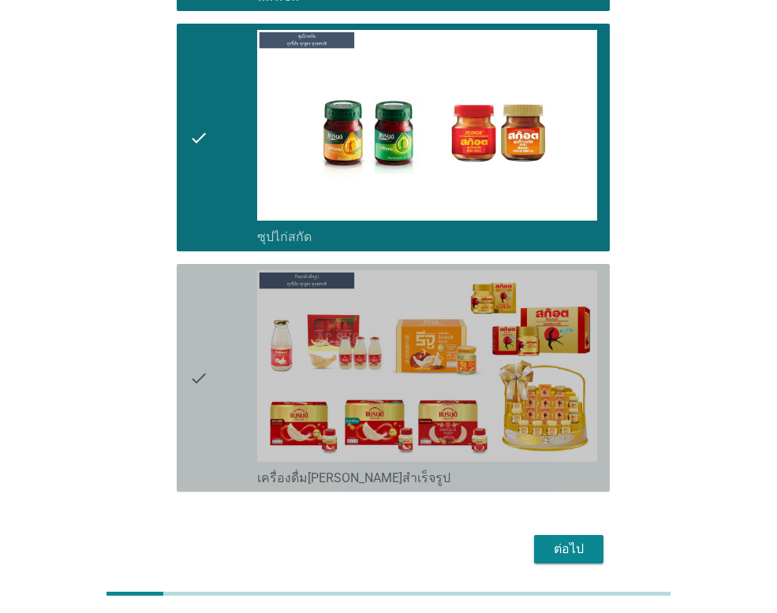
click at [223, 323] on div "check" at bounding box center [223, 377] width 68 height 215
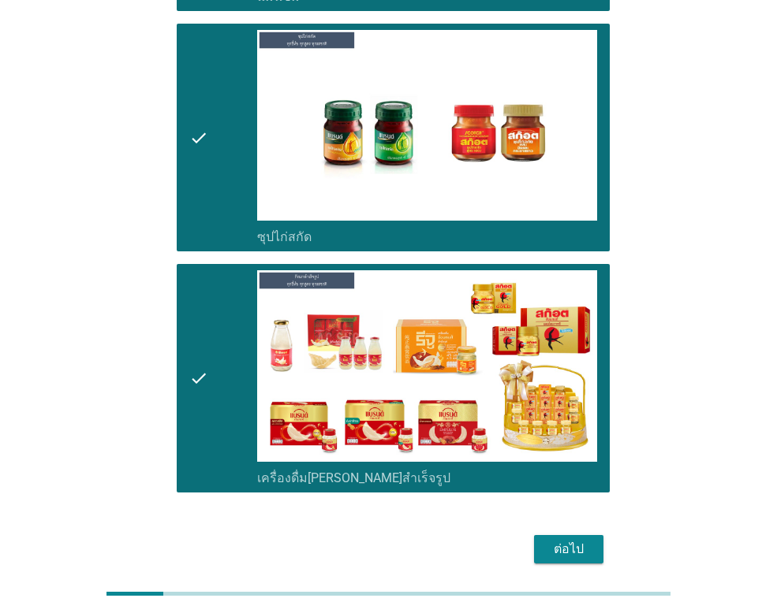
click at [550, 540] on div "ต่อไป" at bounding box center [568, 549] width 44 height 19
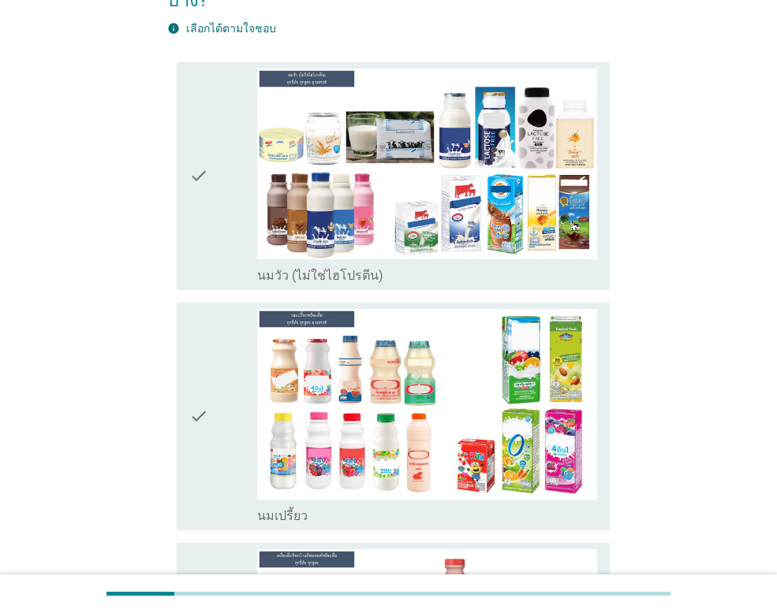
scroll to position [237, 0]
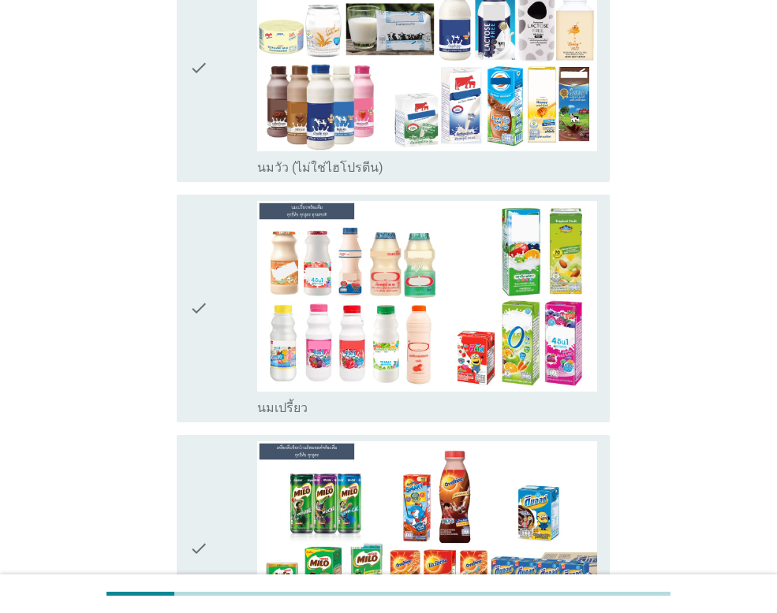
click at [181, 75] on div "check check_box นมวัว (ไม่ใช่ไฮโปรตีน)" at bounding box center [393, 68] width 433 height 228
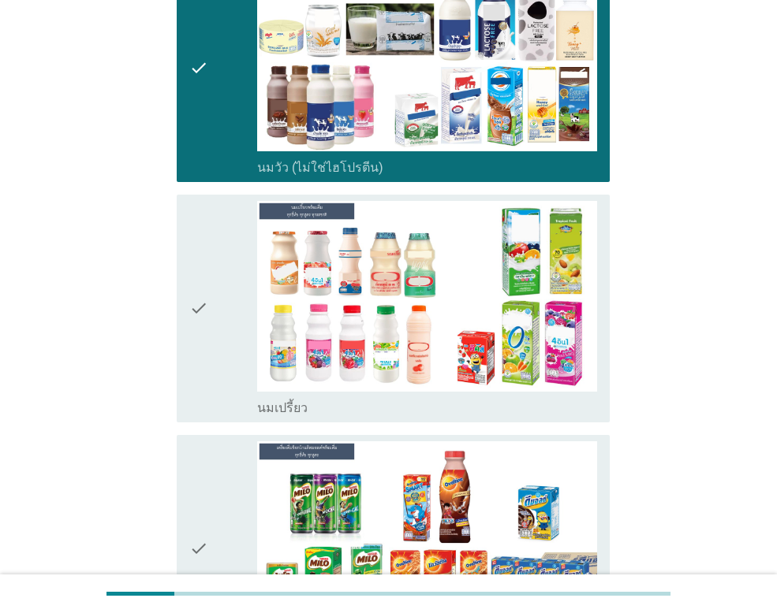
click at [218, 347] on div "check" at bounding box center [223, 308] width 68 height 215
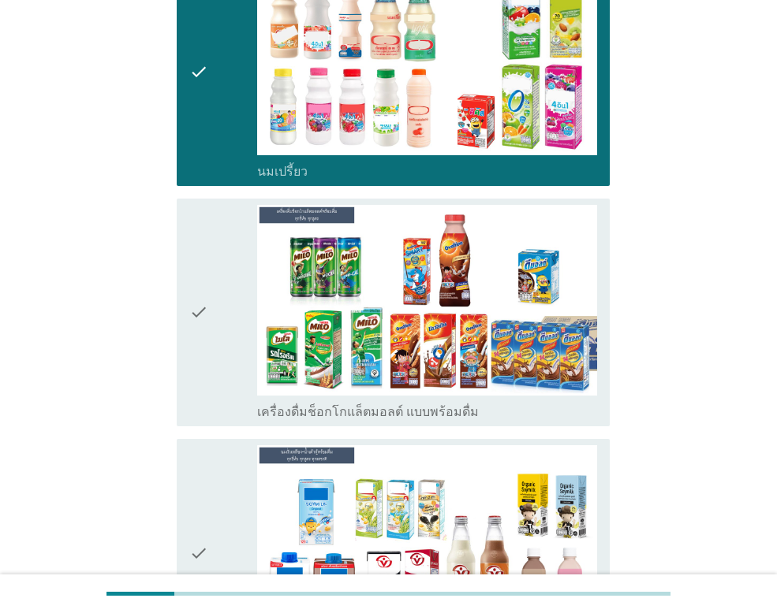
click at [219, 346] on div "check" at bounding box center [223, 312] width 68 height 215
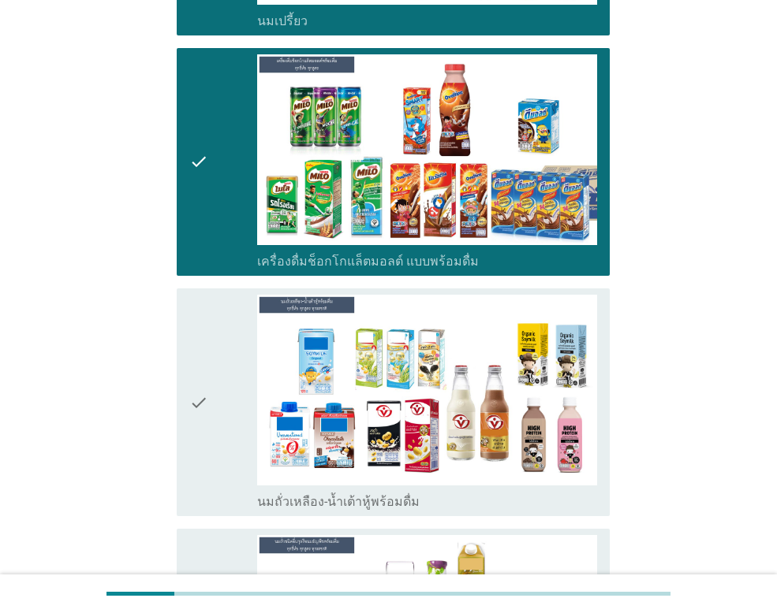
scroll to position [867, 0]
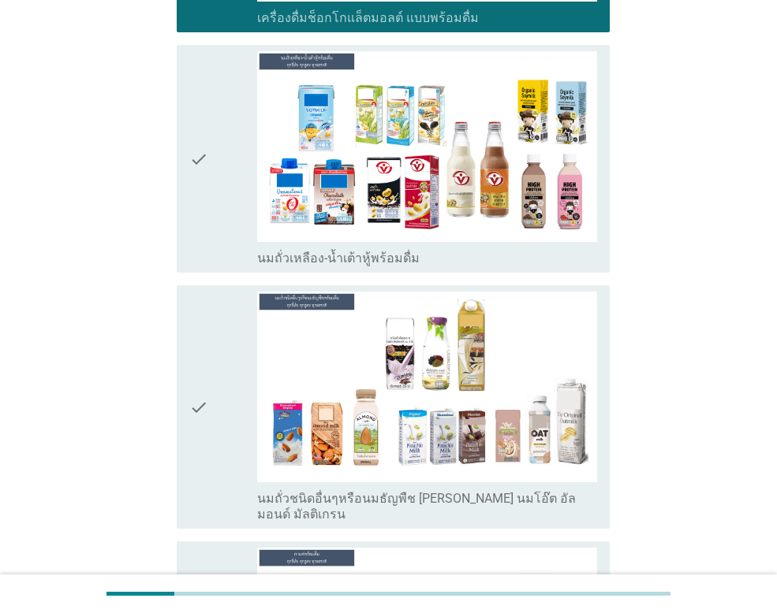
click at [215, 183] on div "check" at bounding box center [223, 158] width 68 height 215
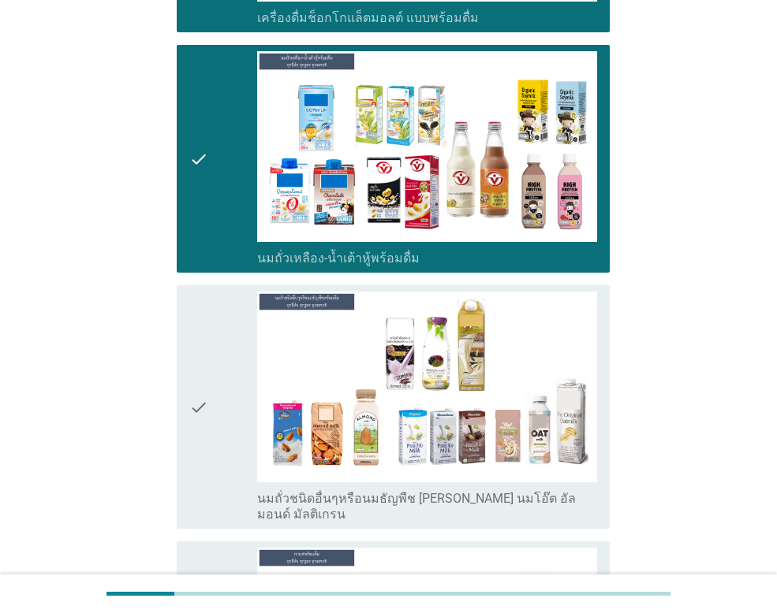
click at [226, 382] on div "check" at bounding box center [223, 407] width 68 height 231
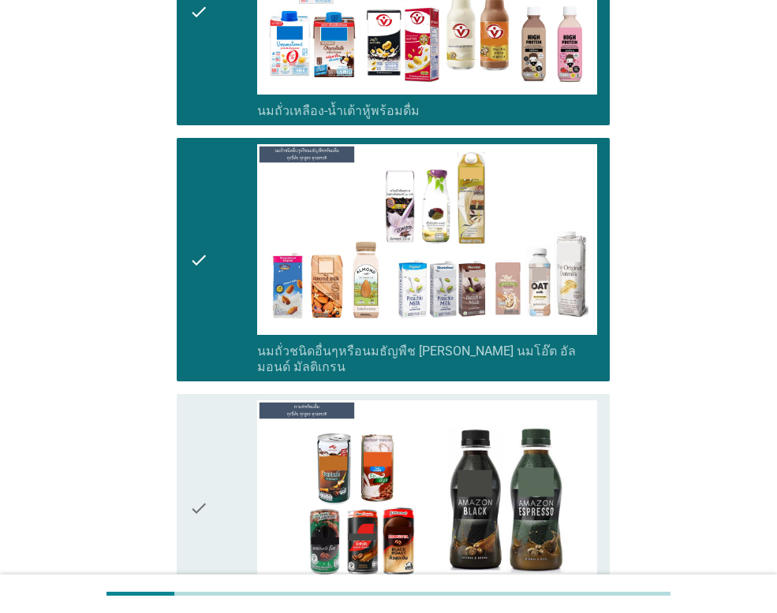
scroll to position [1262, 0]
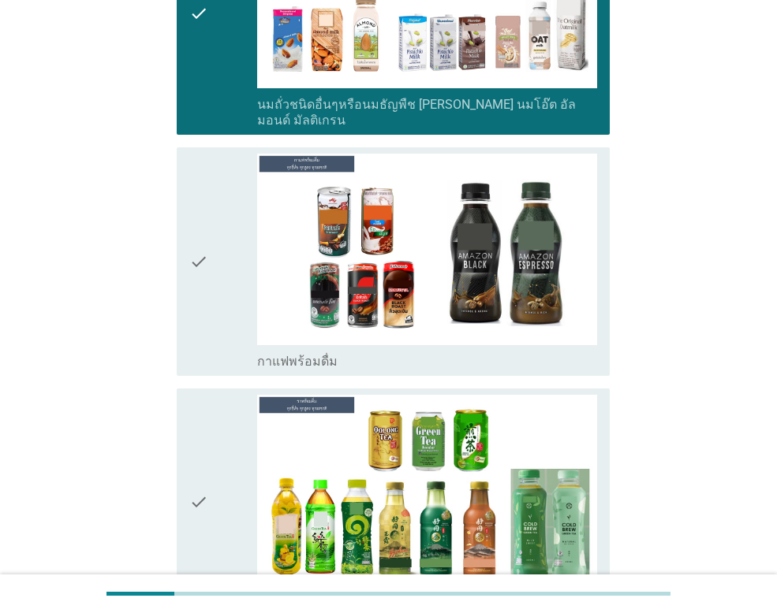
click at [223, 221] on div "check" at bounding box center [223, 261] width 68 height 215
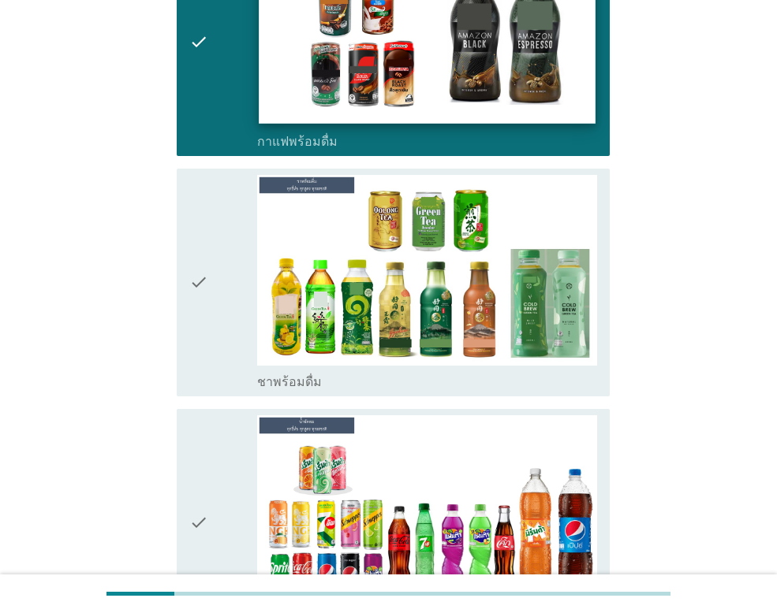
scroll to position [1498, 0]
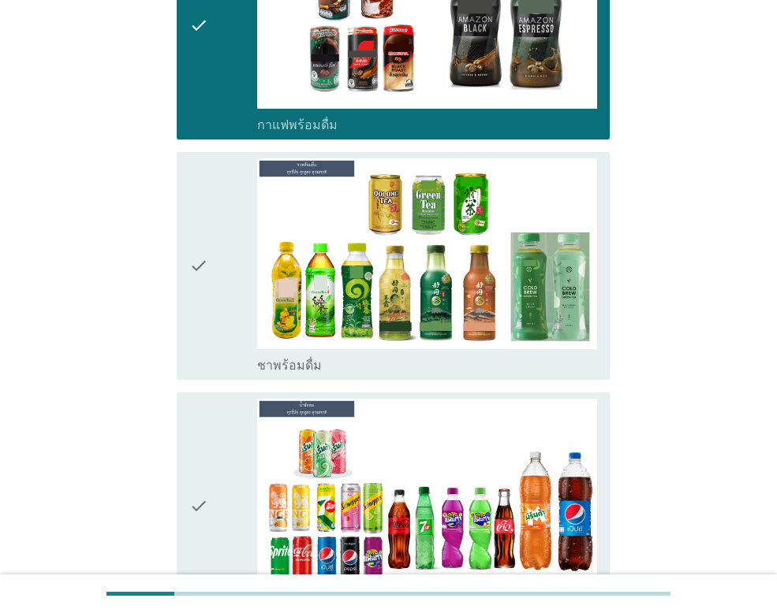
click at [193, 246] on icon "check" at bounding box center [198, 265] width 19 height 215
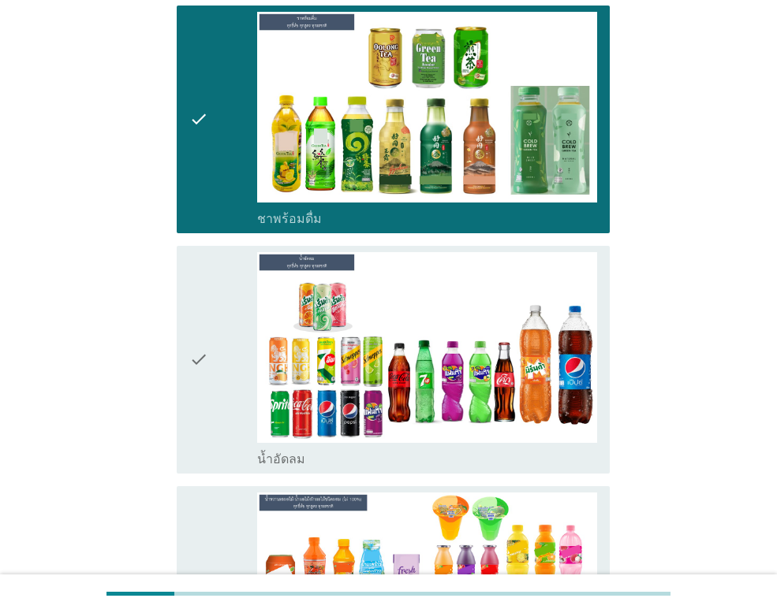
scroll to position [1735, 0]
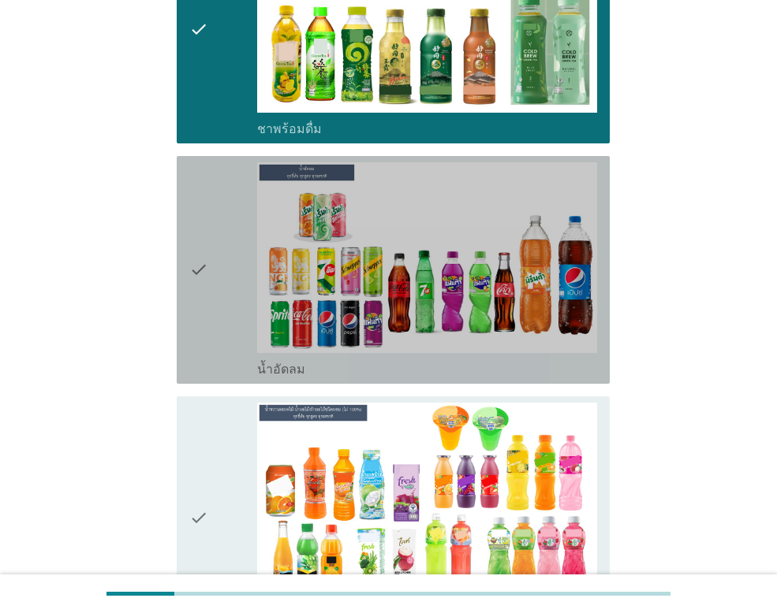
click at [198, 257] on icon "check" at bounding box center [198, 269] width 19 height 215
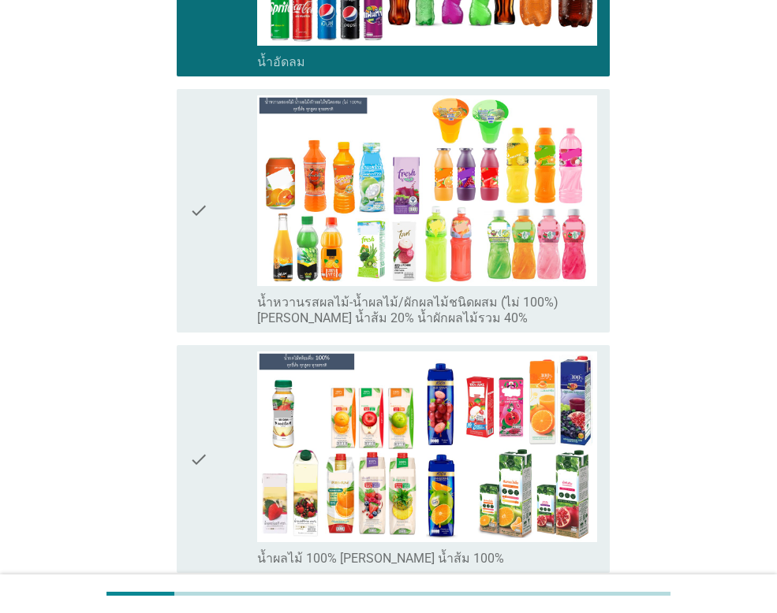
scroll to position [2050, 0]
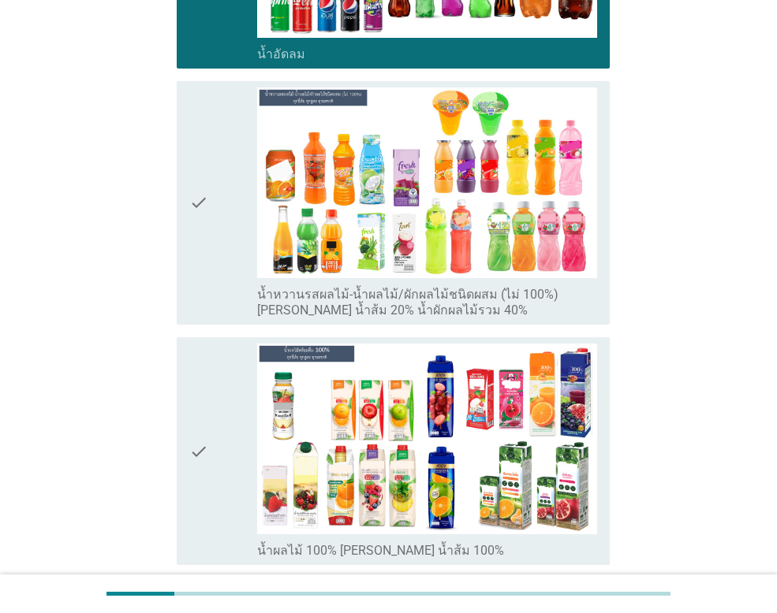
click at [197, 419] on icon "check" at bounding box center [198, 451] width 19 height 215
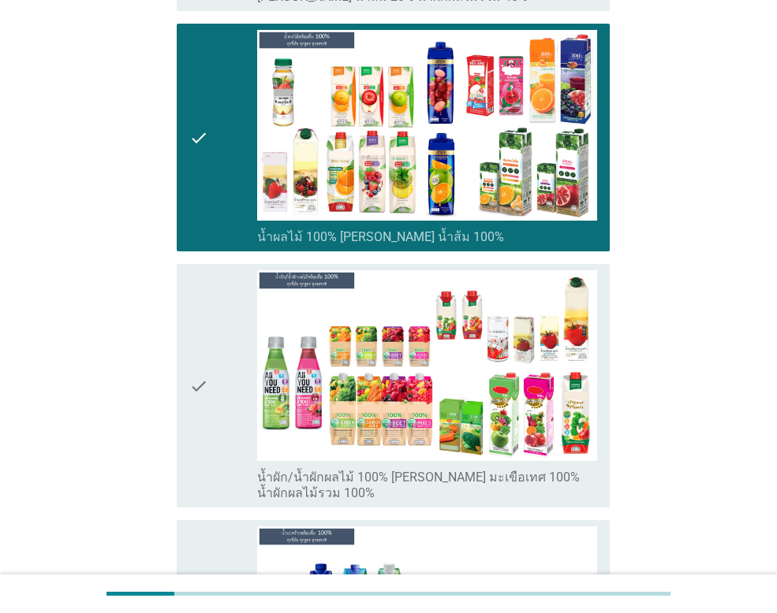
scroll to position [2365, 0]
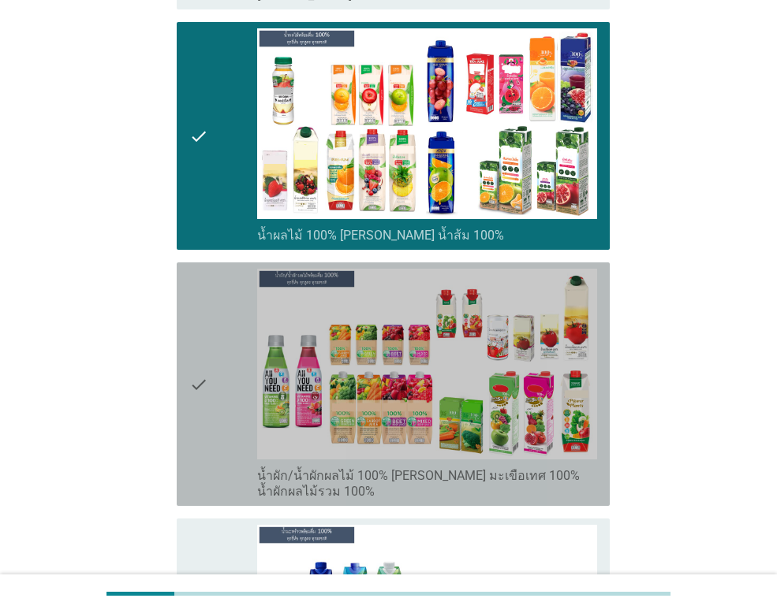
click at [197, 419] on icon "check" at bounding box center [198, 384] width 19 height 231
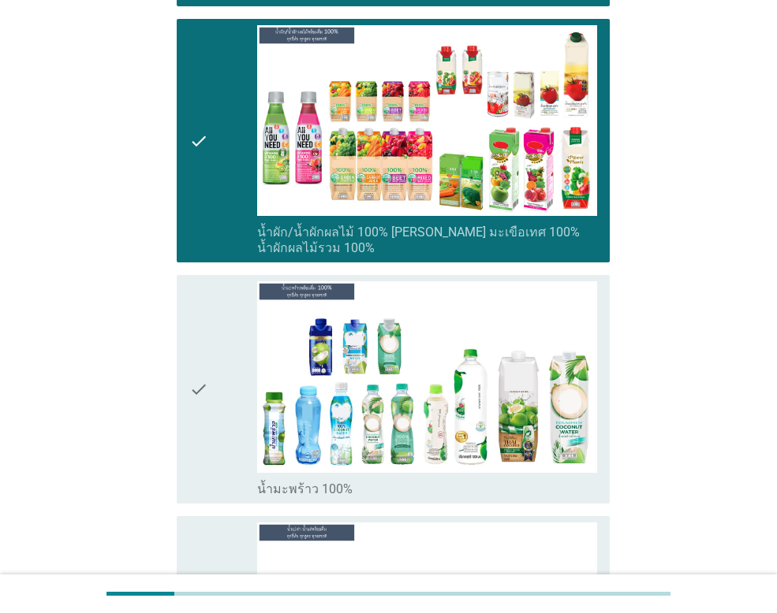
scroll to position [2681, 0]
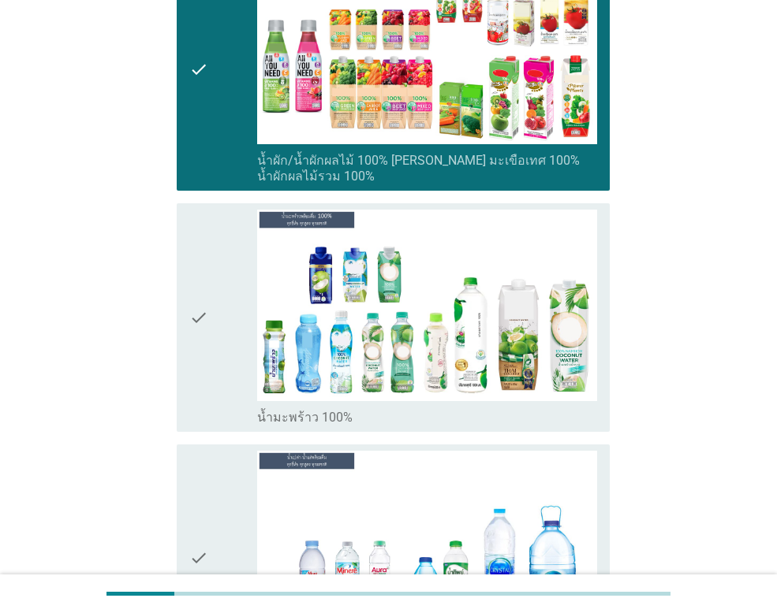
click at [212, 338] on div "check" at bounding box center [223, 317] width 68 height 215
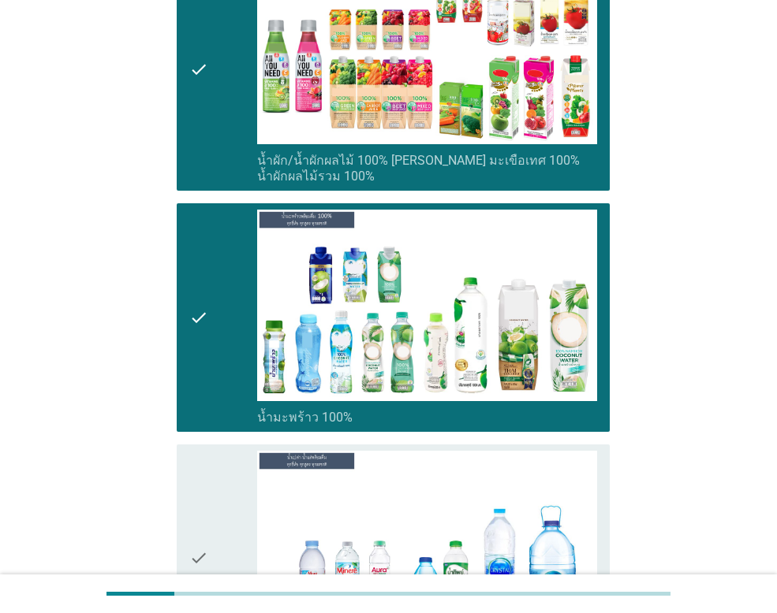
scroll to position [2996, 0]
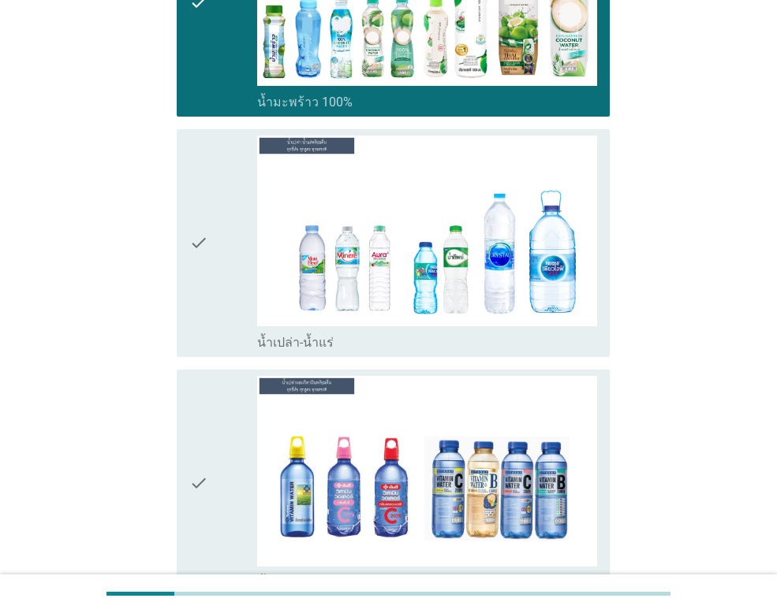
click at [222, 263] on div "check" at bounding box center [223, 243] width 68 height 215
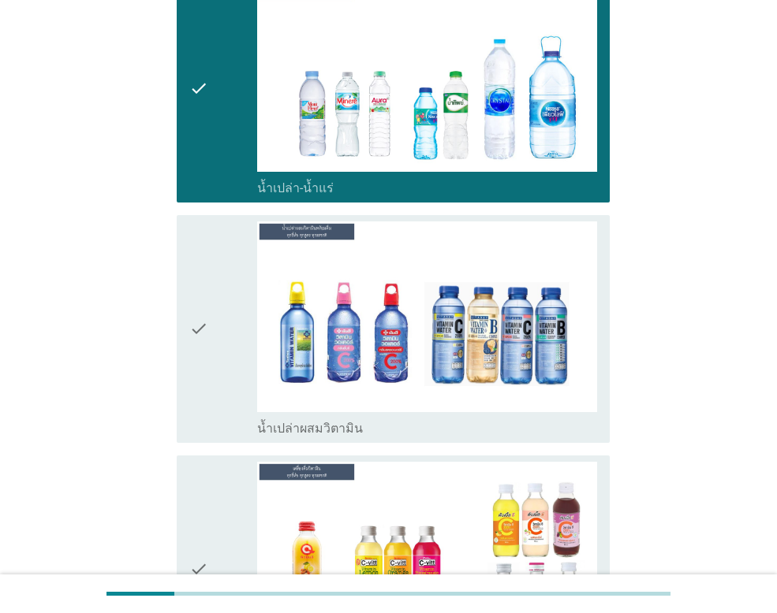
scroll to position [3390, 0]
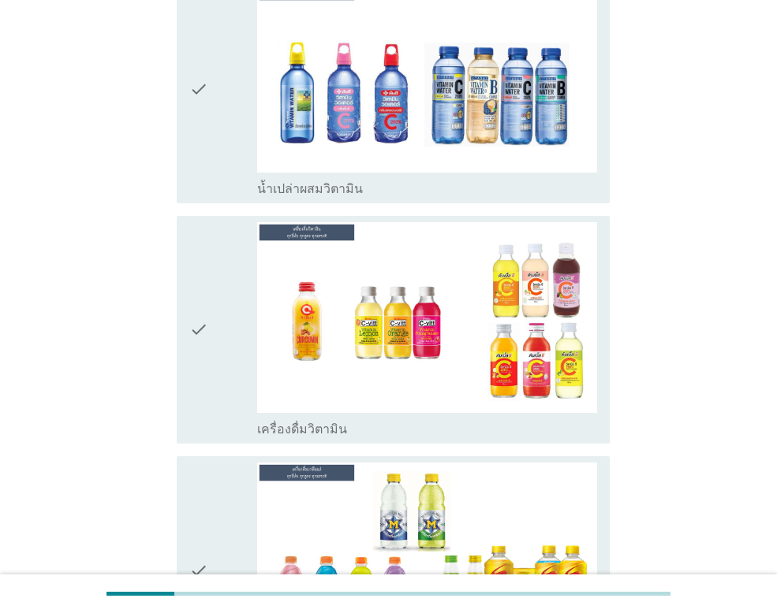
click at [207, 358] on icon "check" at bounding box center [198, 329] width 19 height 215
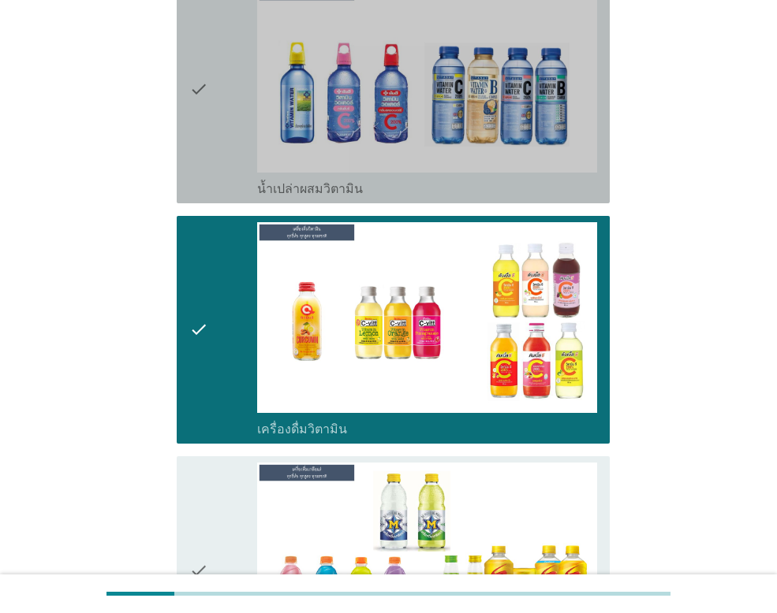
click at [201, 91] on icon "check" at bounding box center [198, 89] width 19 height 215
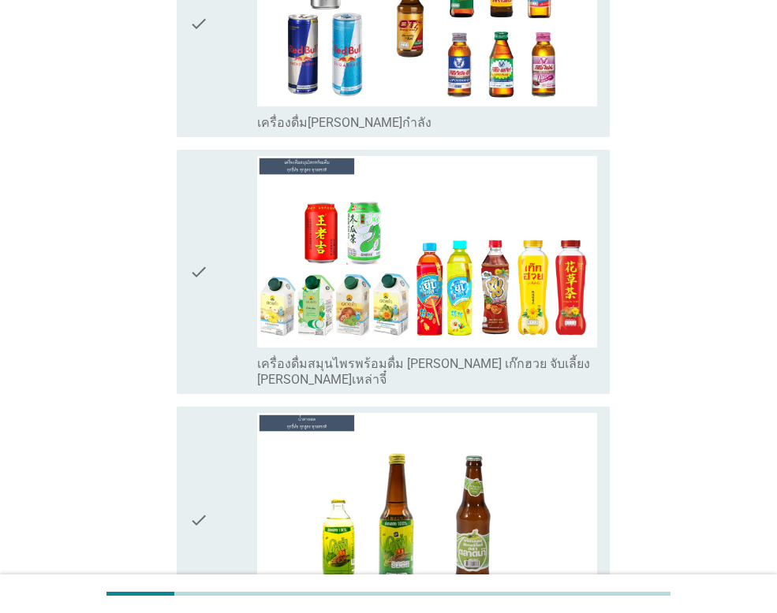
scroll to position [4179, 0]
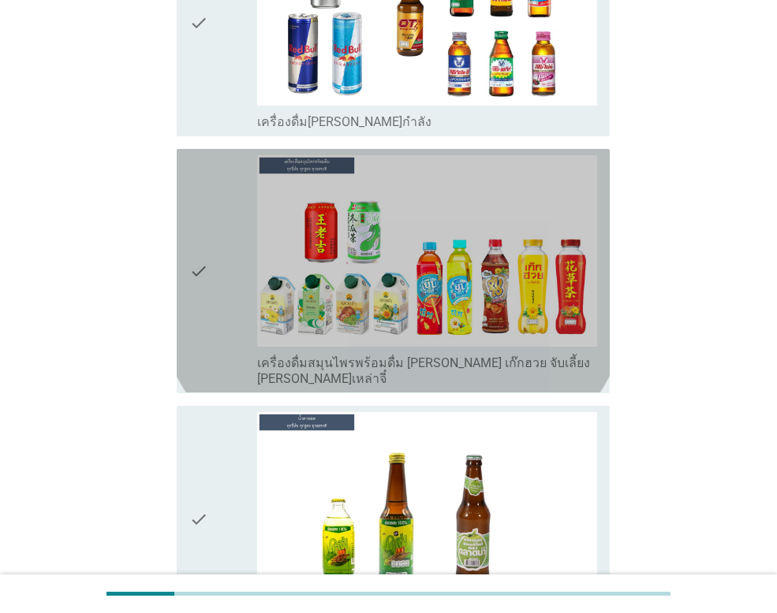
click at [218, 267] on div "check" at bounding box center [223, 270] width 68 height 231
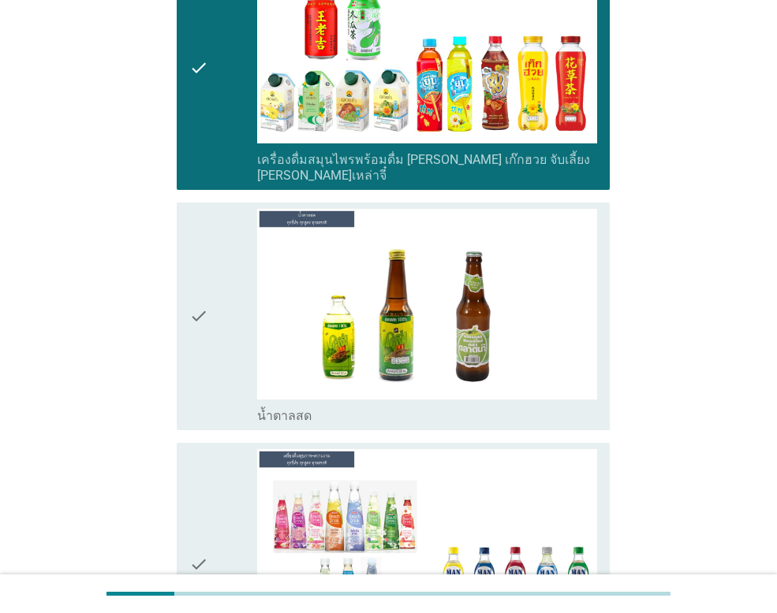
scroll to position [4573, 0]
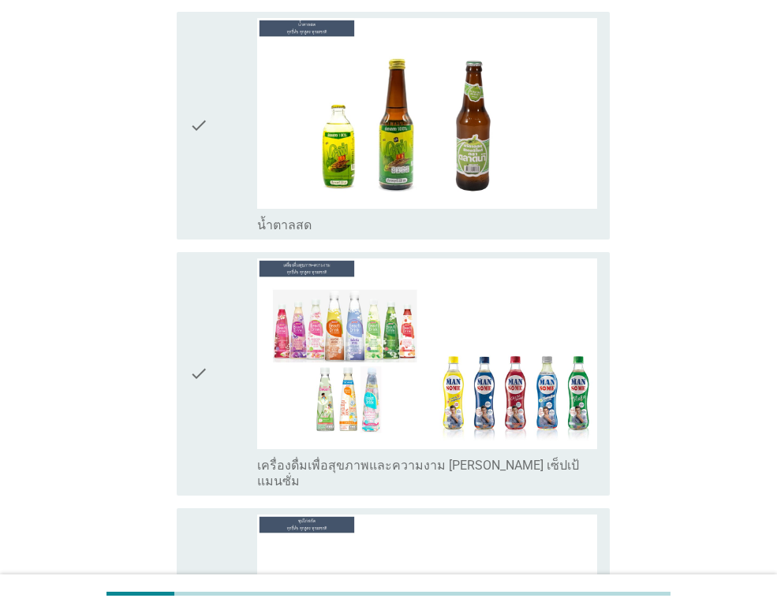
click at [214, 330] on div "check" at bounding box center [223, 374] width 68 height 231
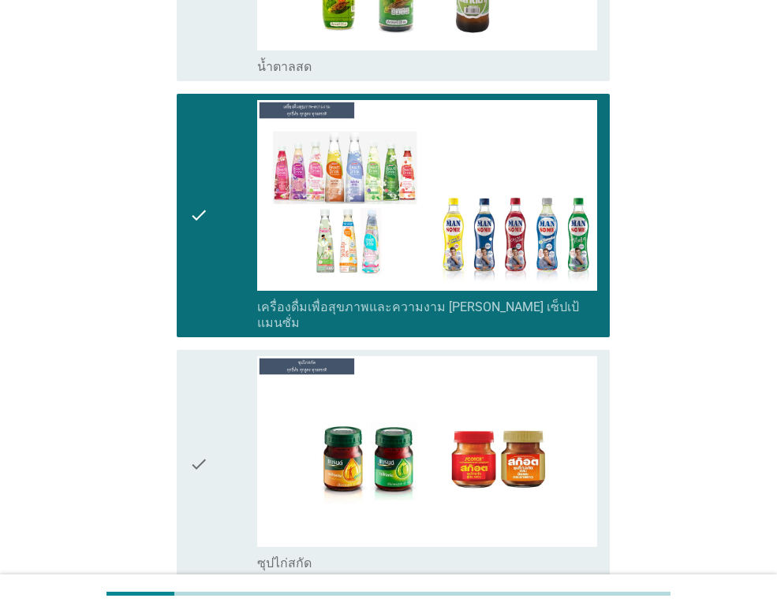
scroll to position [4967, 0]
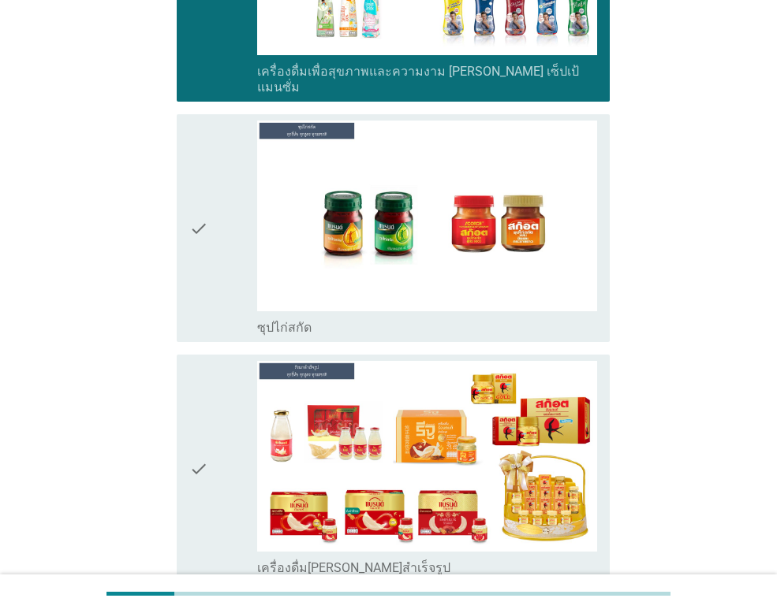
click at [211, 401] on div "check" at bounding box center [223, 468] width 68 height 215
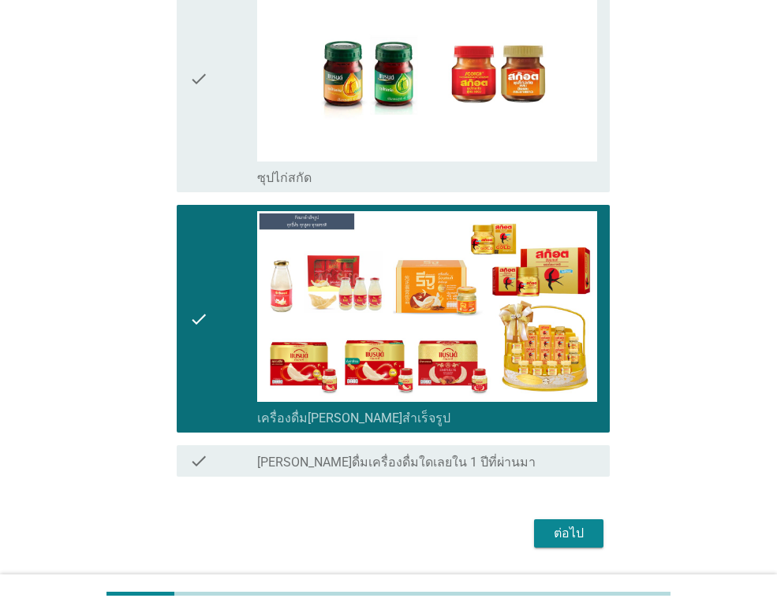
scroll to position [5118, 0]
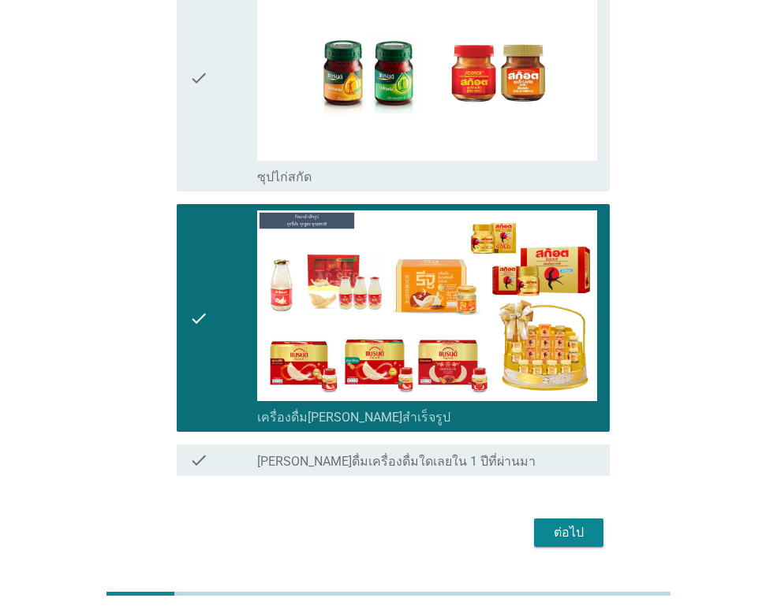
click at [550, 524] on div "ต่อไป" at bounding box center [568, 533] width 44 height 19
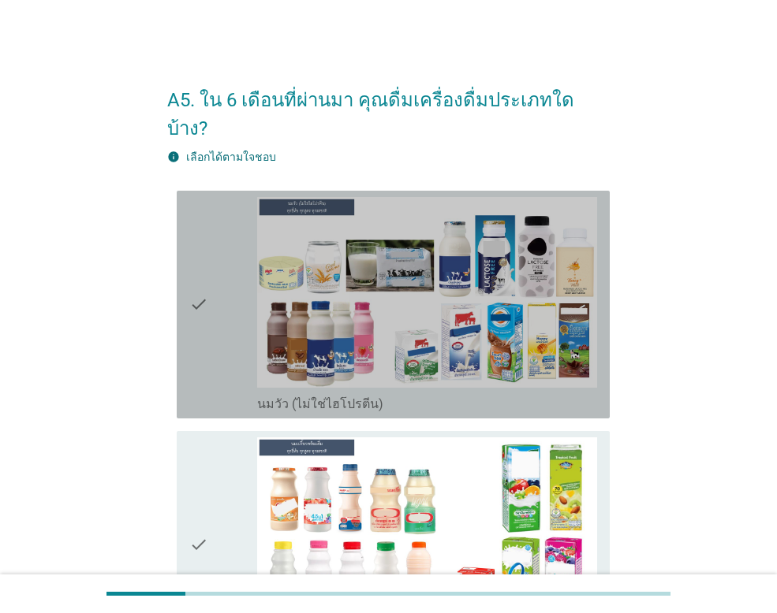
click at [225, 275] on div "check" at bounding box center [223, 304] width 68 height 215
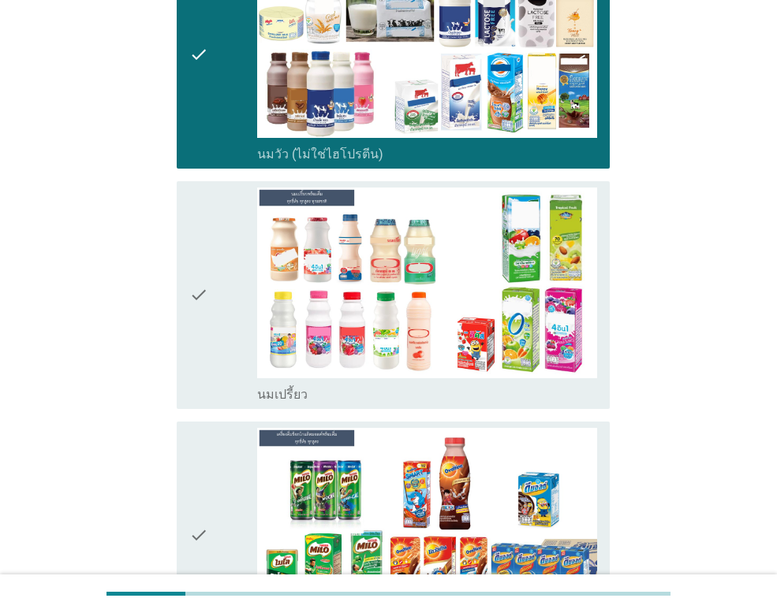
scroll to position [315, 0]
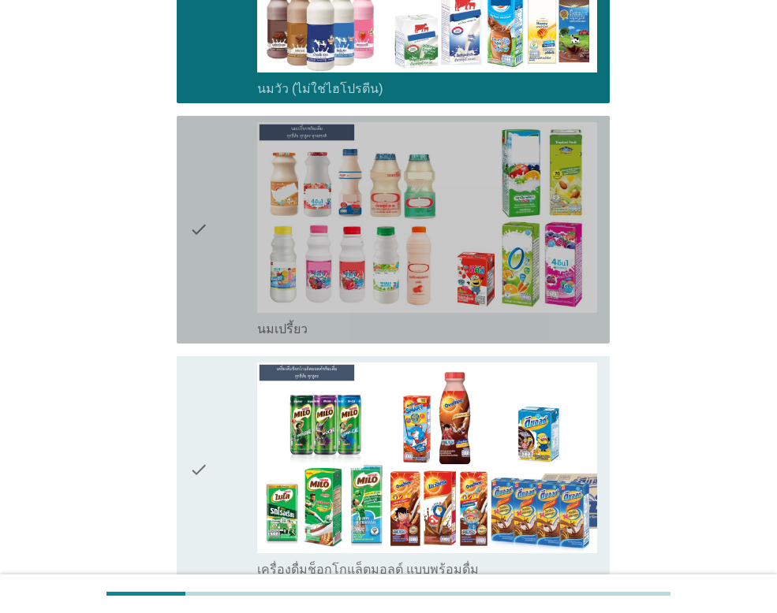
click at [225, 275] on div "check" at bounding box center [223, 229] width 68 height 215
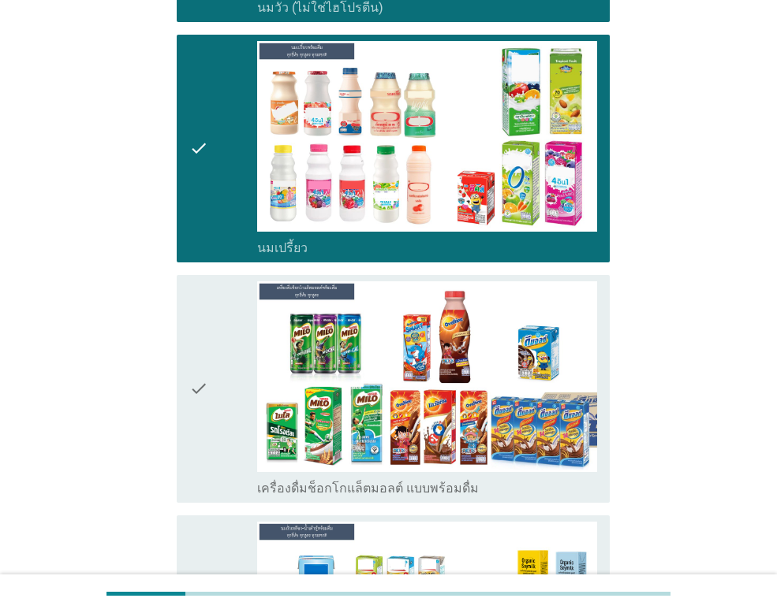
scroll to position [552, 0]
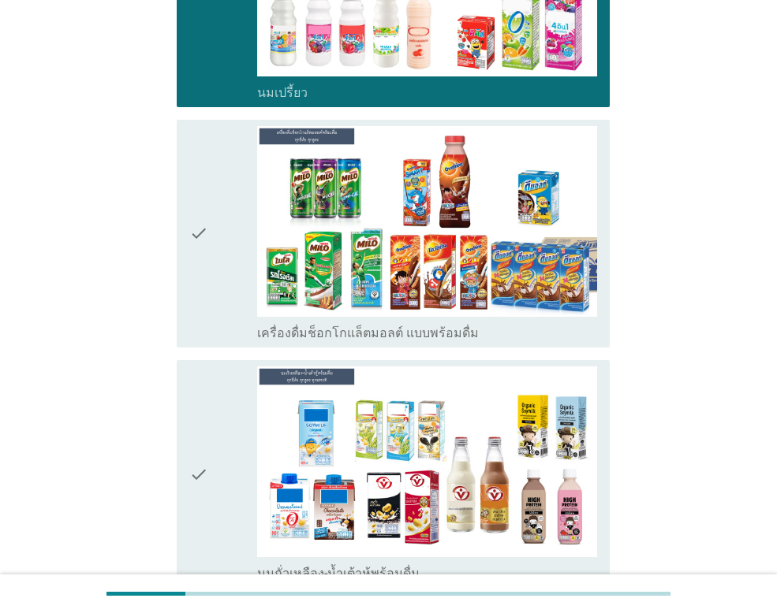
click at [214, 219] on div "check" at bounding box center [223, 233] width 68 height 215
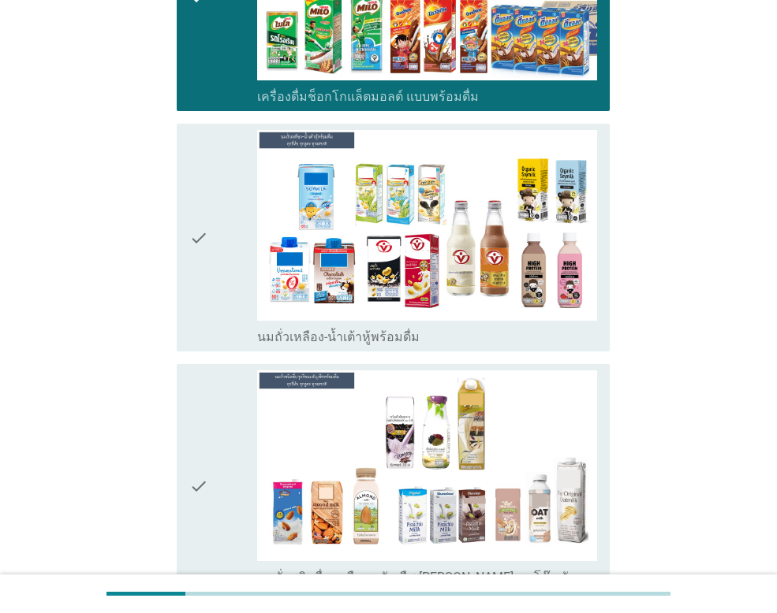
click at [216, 221] on div "check" at bounding box center [223, 237] width 68 height 215
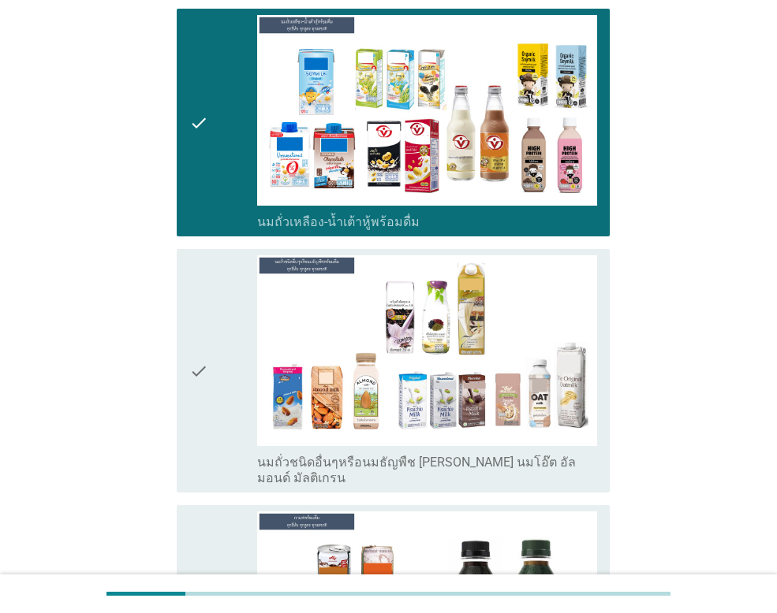
scroll to position [1025, 0]
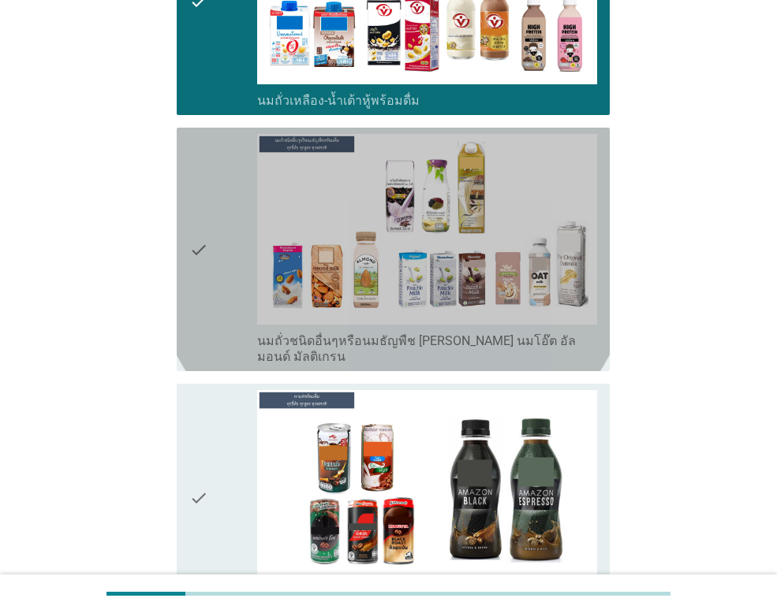
click at [216, 221] on div "check" at bounding box center [223, 249] width 68 height 231
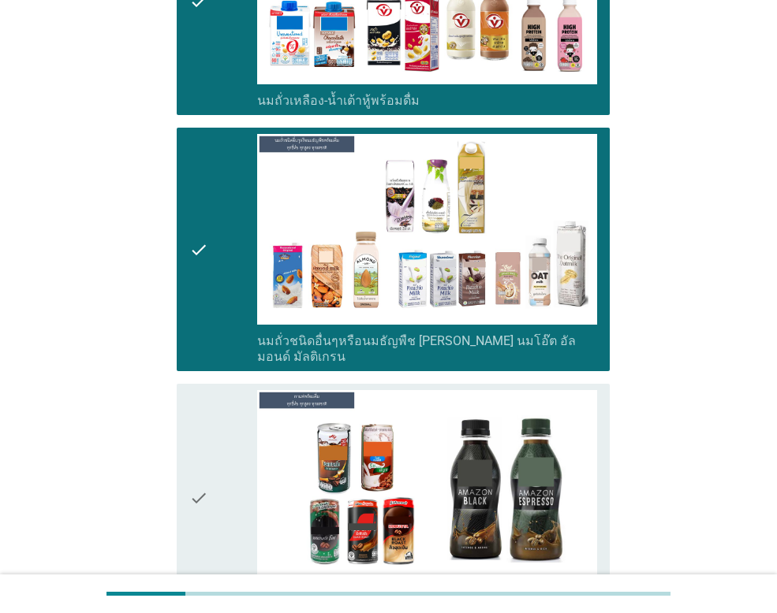
click at [217, 410] on div "check" at bounding box center [223, 497] width 68 height 215
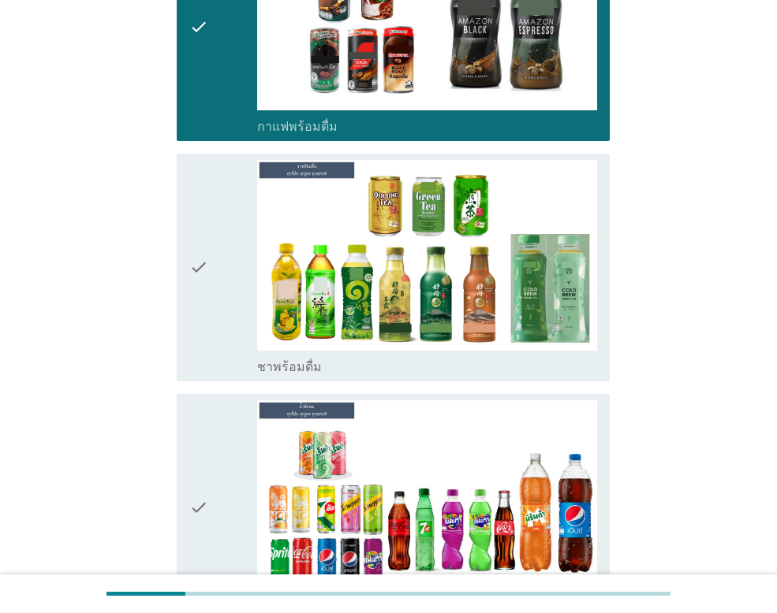
scroll to position [1498, 0]
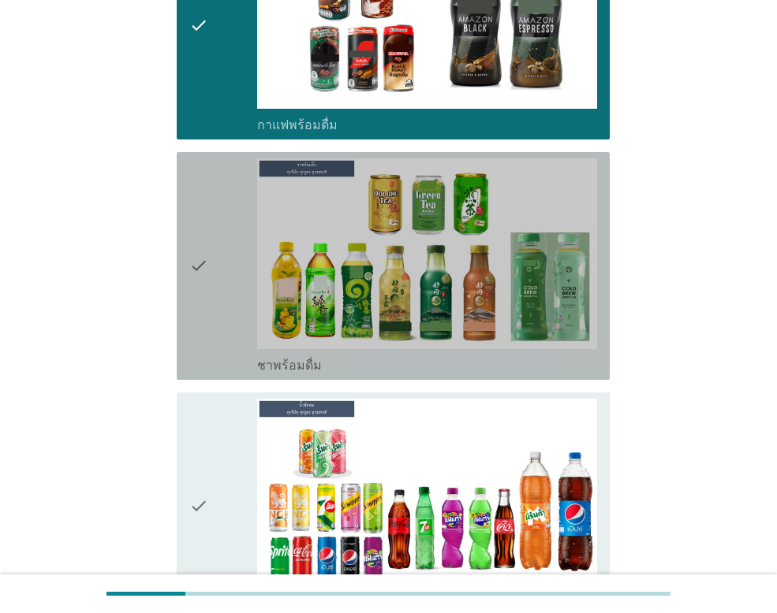
click at [204, 248] on icon "check" at bounding box center [198, 265] width 19 height 215
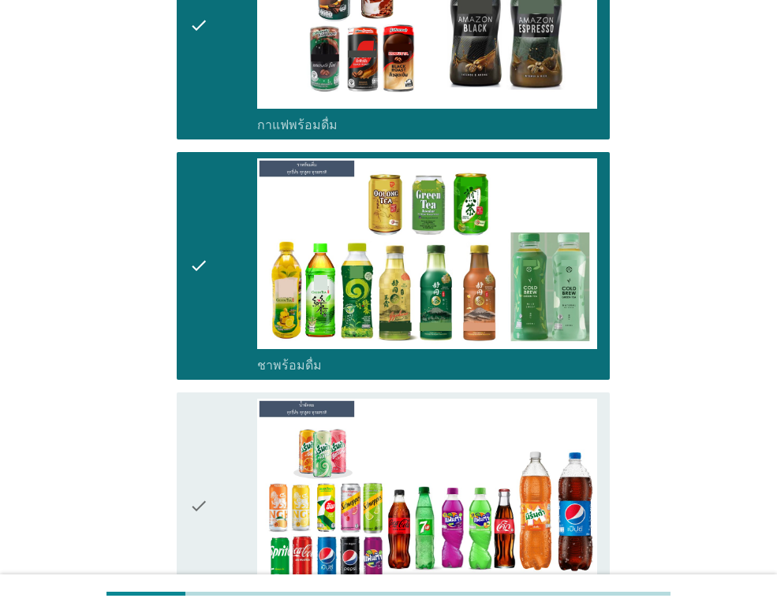
scroll to position [1813, 0]
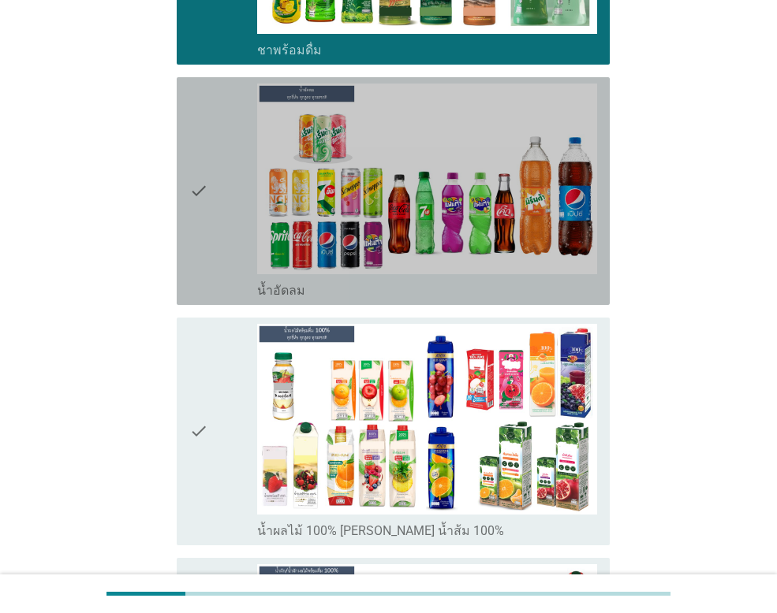
click at [208, 165] on icon "check" at bounding box center [198, 191] width 19 height 215
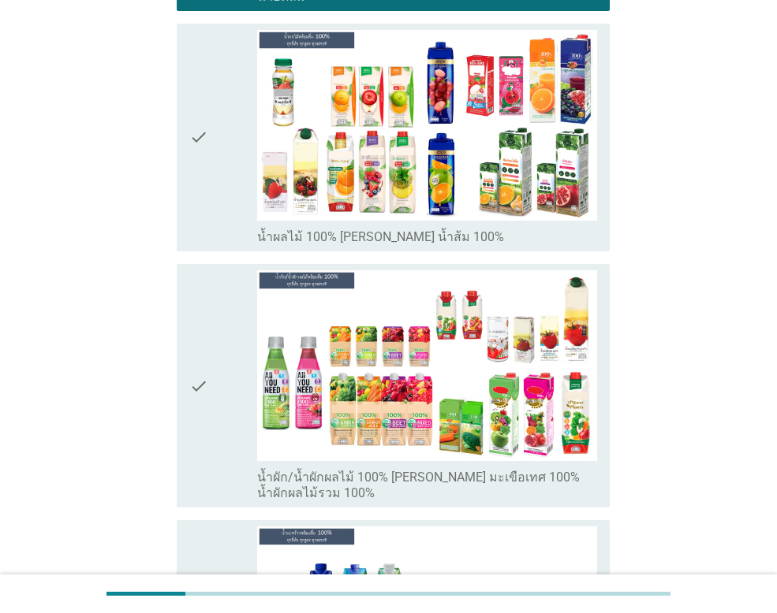
scroll to position [2129, 0]
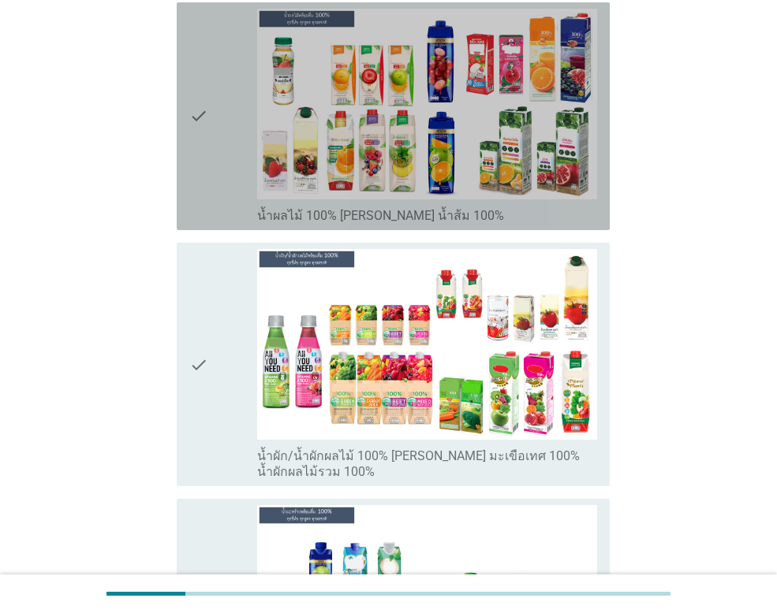
click at [211, 105] on div "check" at bounding box center [223, 116] width 68 height 215
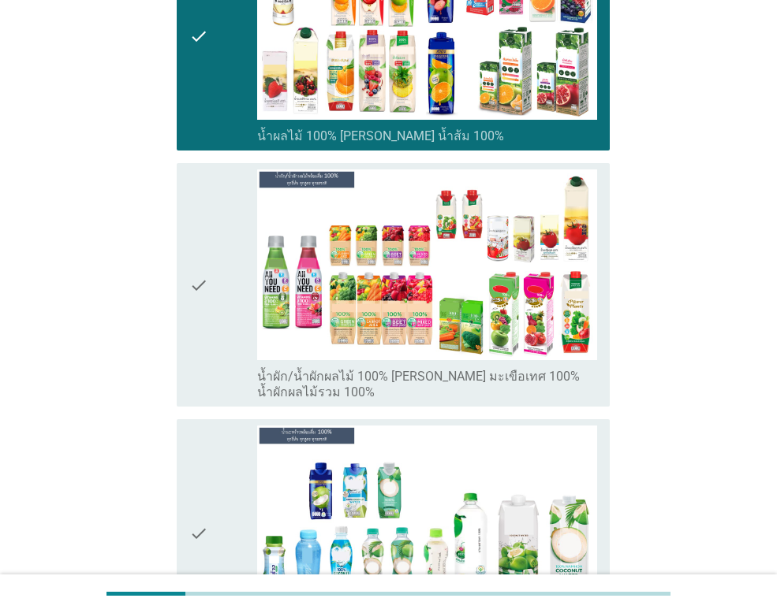
scroll to position [2444, 0]
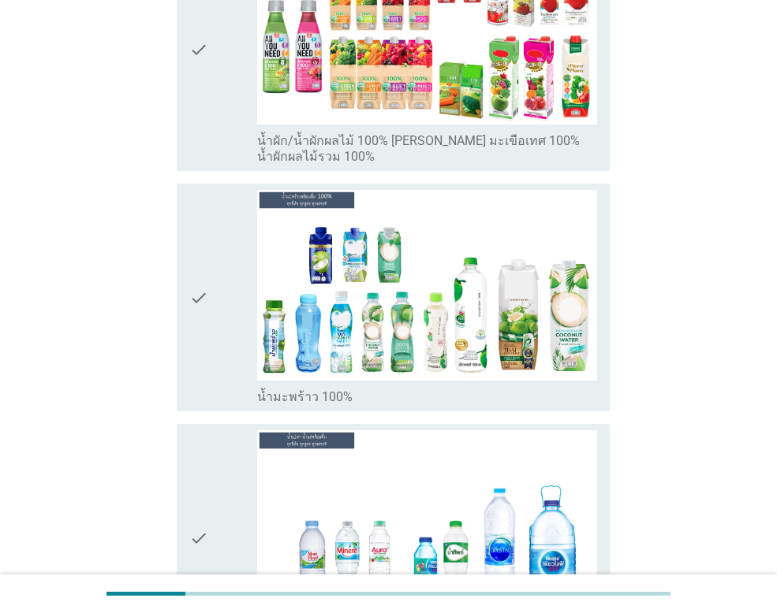
click at [208, 252] on icon "check" at bounding box center [198, 297] width 19 height 215
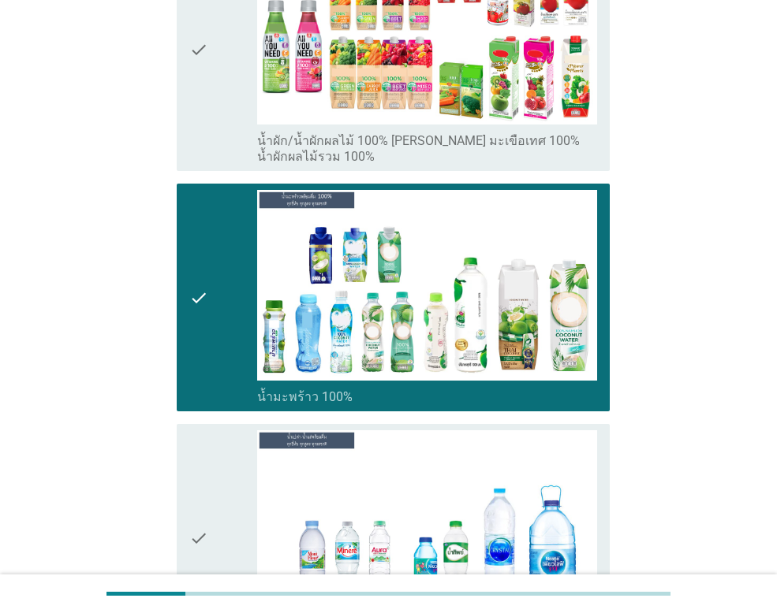
scroll to position [2760, 0]
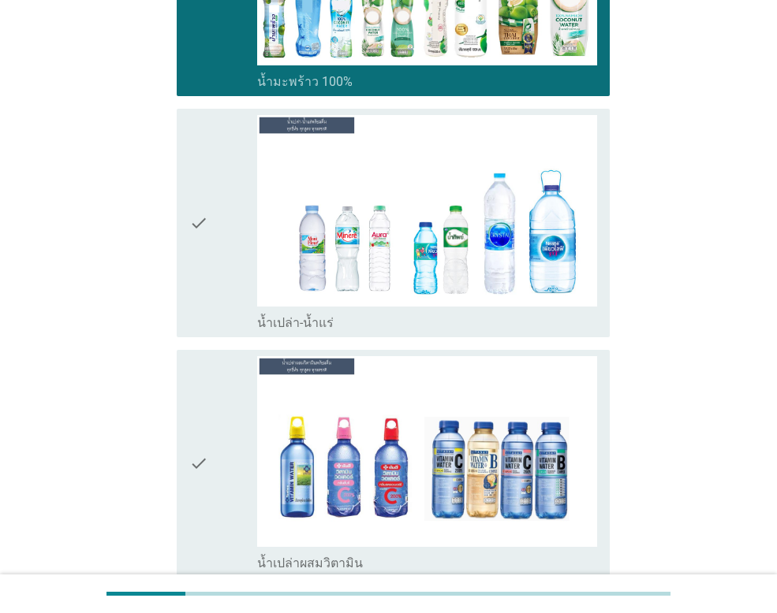
click at [226, 177] on div "check" at bounding box center [223, 222] width 68 height 215
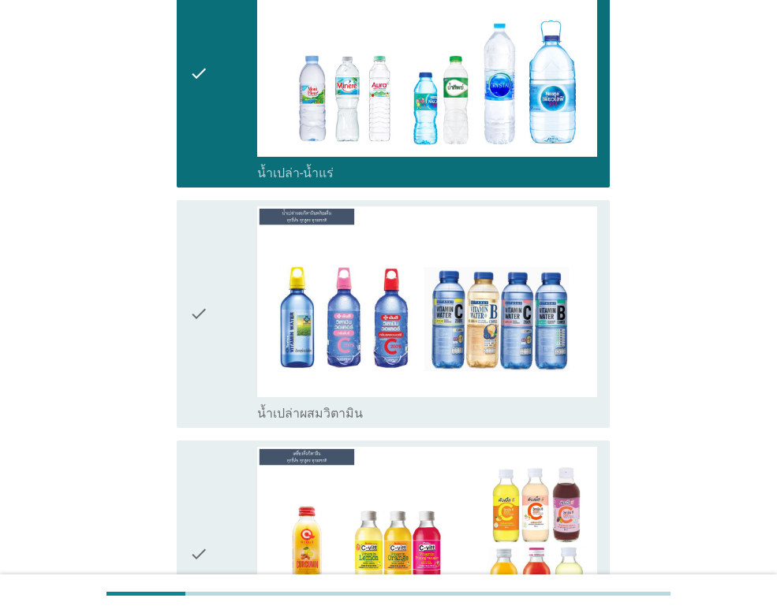
scroll to position [3154, 0]
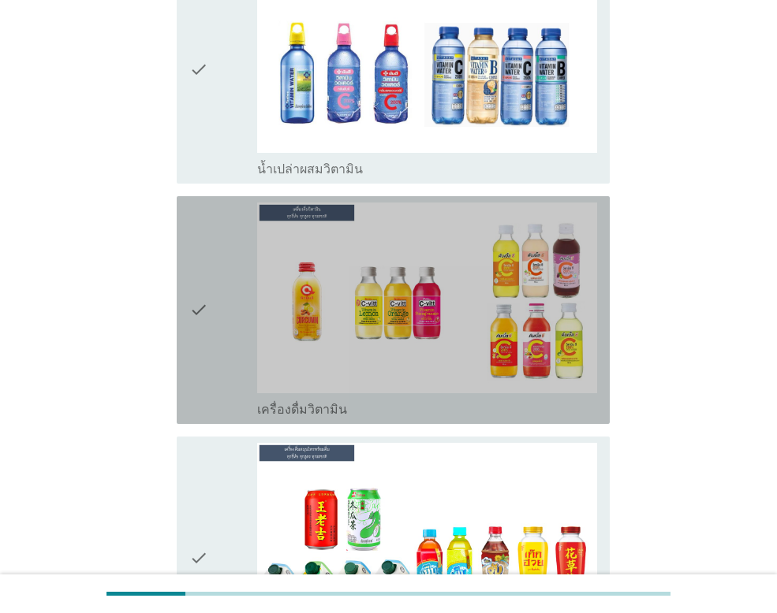
click at [218, 253] on div "check" at bounding box center [223, 310] width 68 height 215
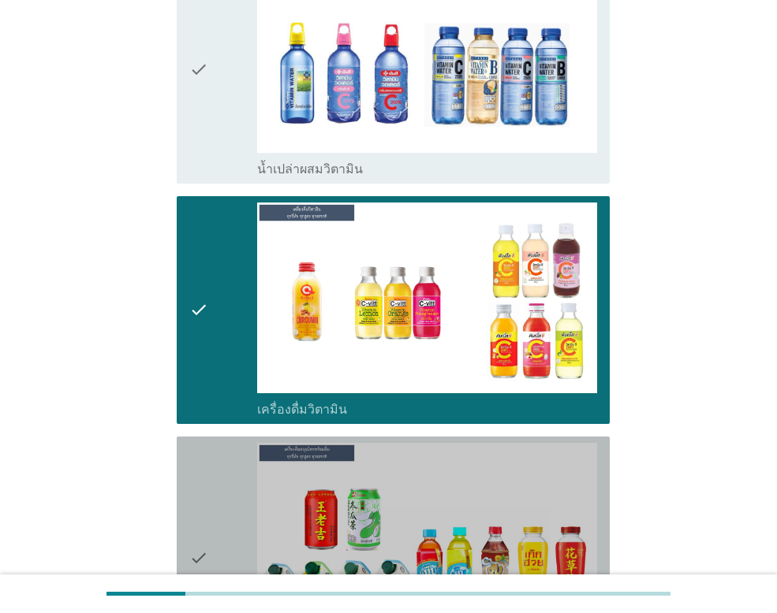
click at [213, 447] on div "check" at bounding box center [223, 558] width 68 height 231
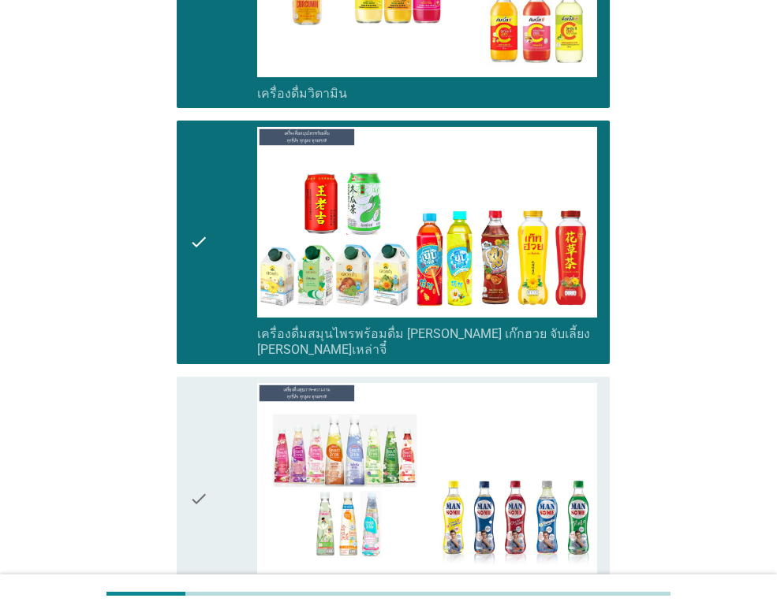
scroll to position [3706, 0]
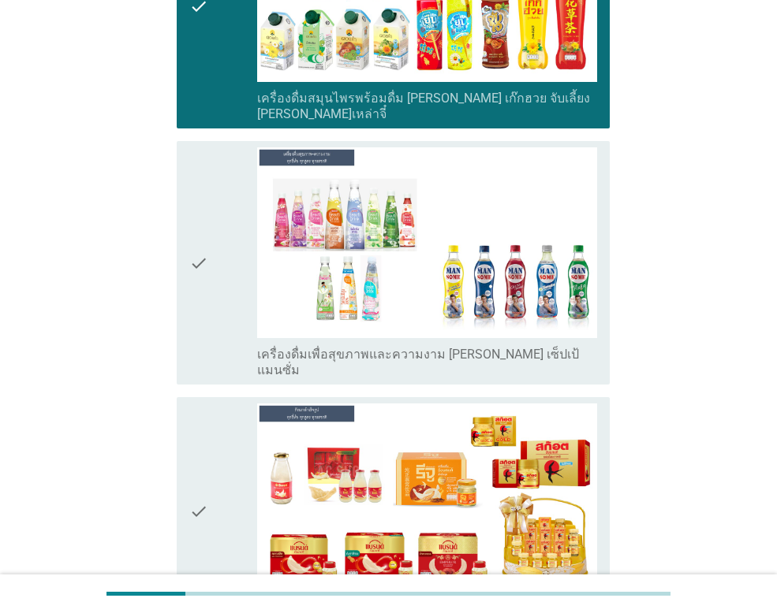
click at [203, 254] on icon "check" at bounding box center [198, 262] width 19 height 231
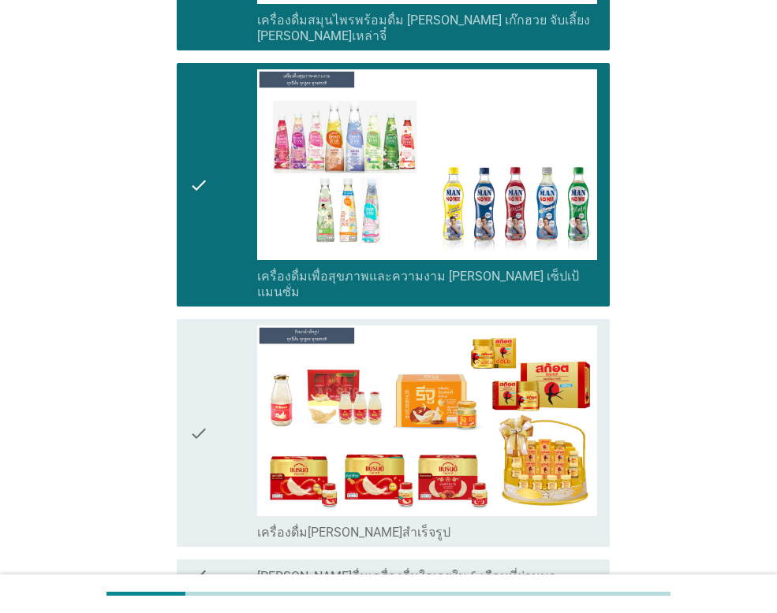
scroll to position [3870, 0]
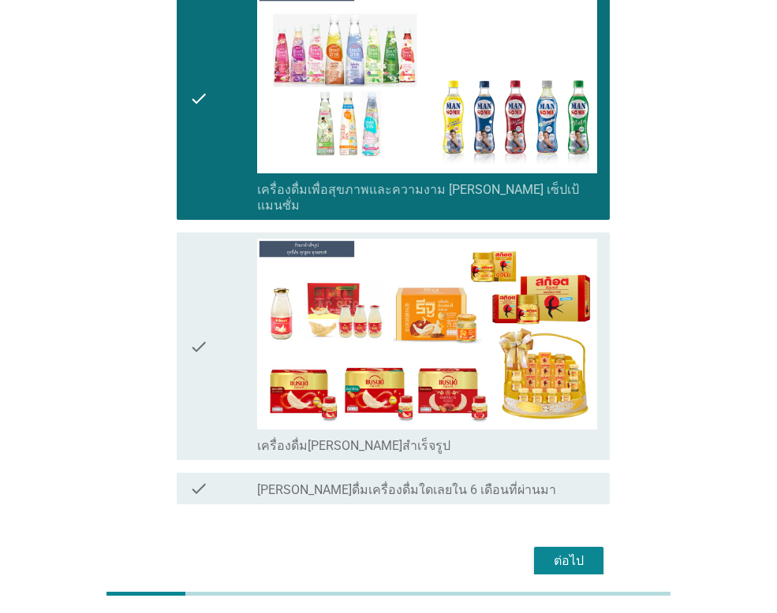
click at [203, 254] on icon "check" at bounding box center [198, 346] width 19 height 215
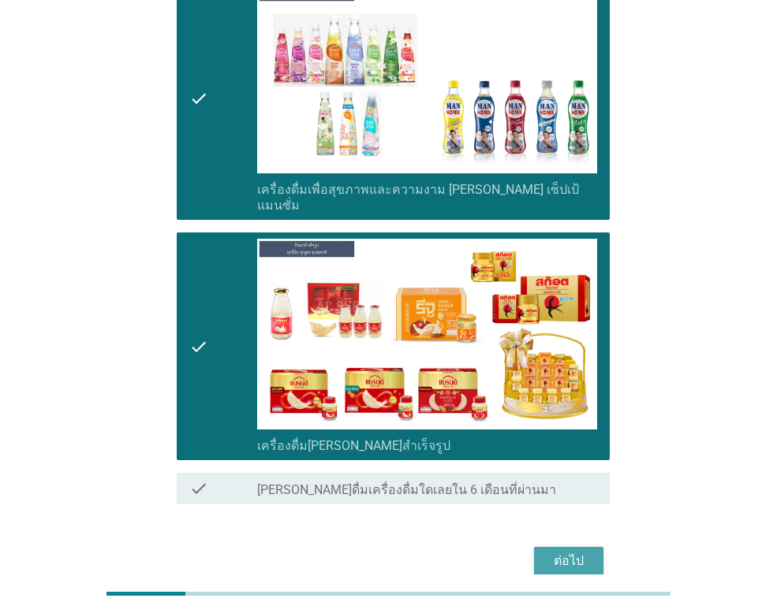
click at [575, 547] on button "ต่อไป" at bounding box center [568, 561] width 69 height 28
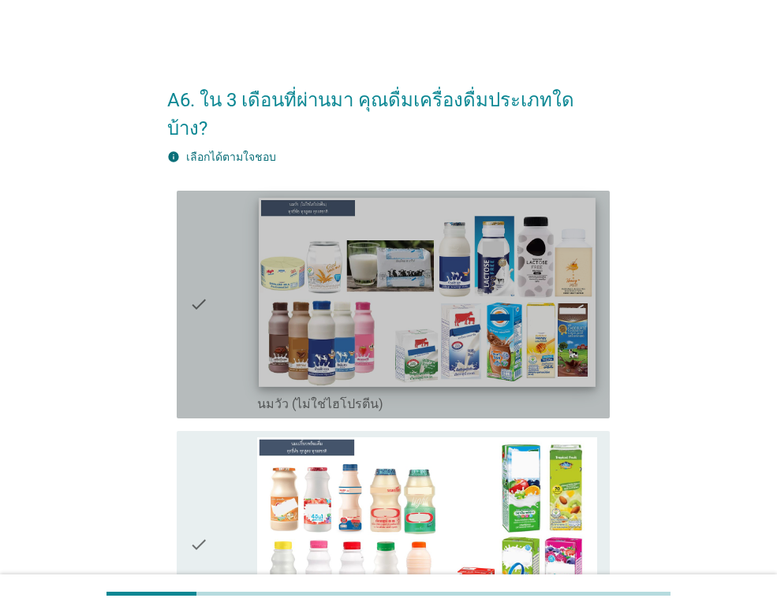
click at [299, 302] on img at bounding box center [427, 292] width 336 height 189
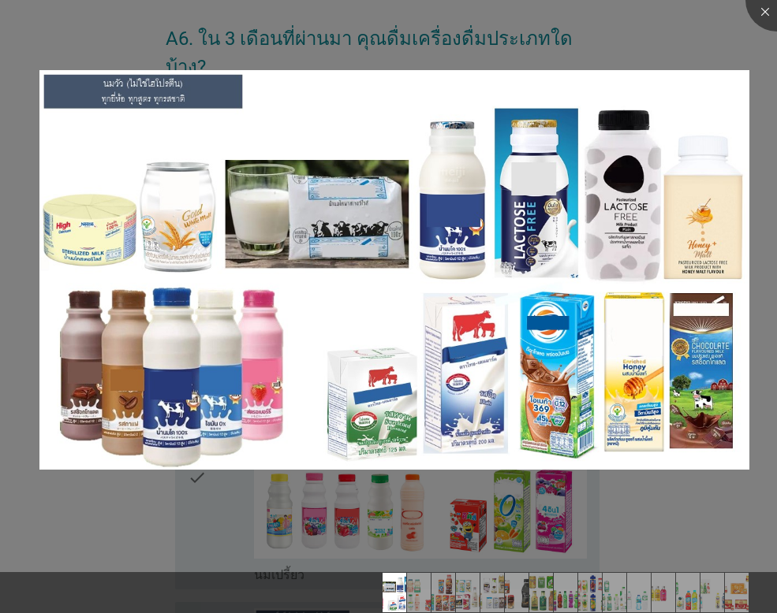
scroll to position [79, 0]
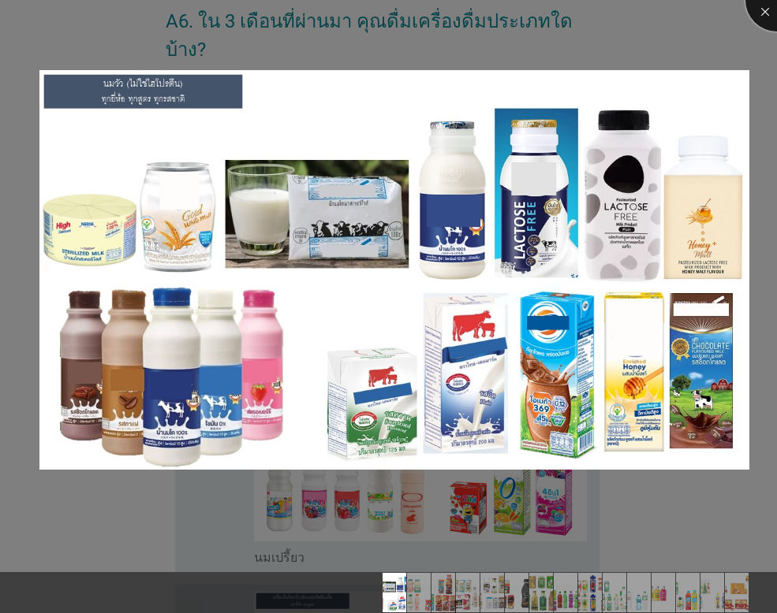
click at [765, 13] on div at bounding box center [776, -1] width 63 height 63
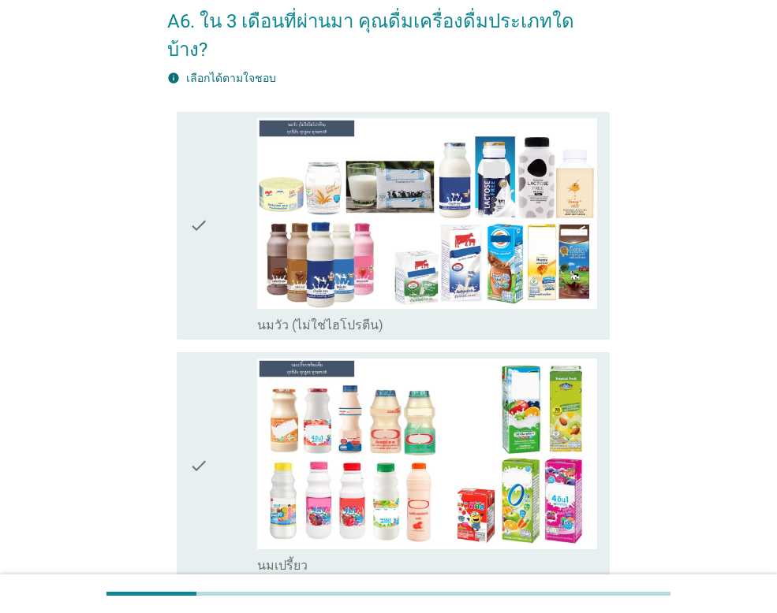
click at [209, 199] on div "check" at bounding box center [223, 225] width 68 height 215
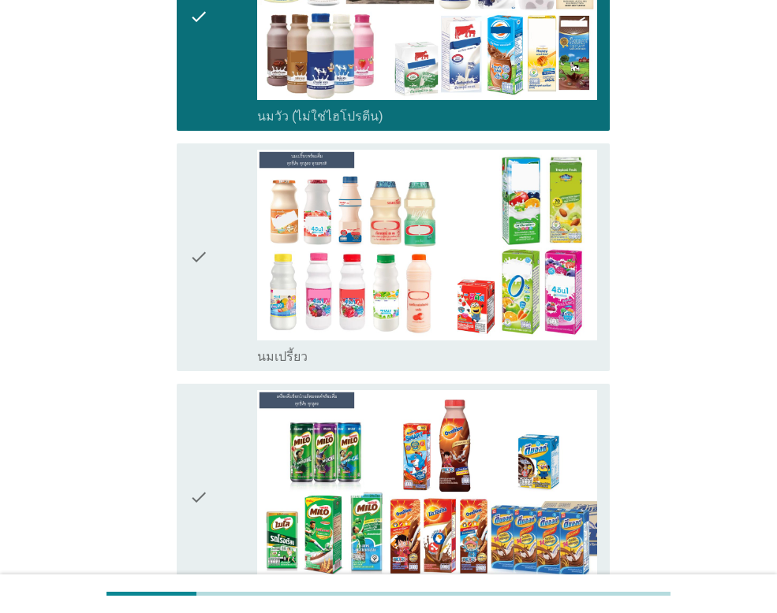
scroll to position [394, 0]
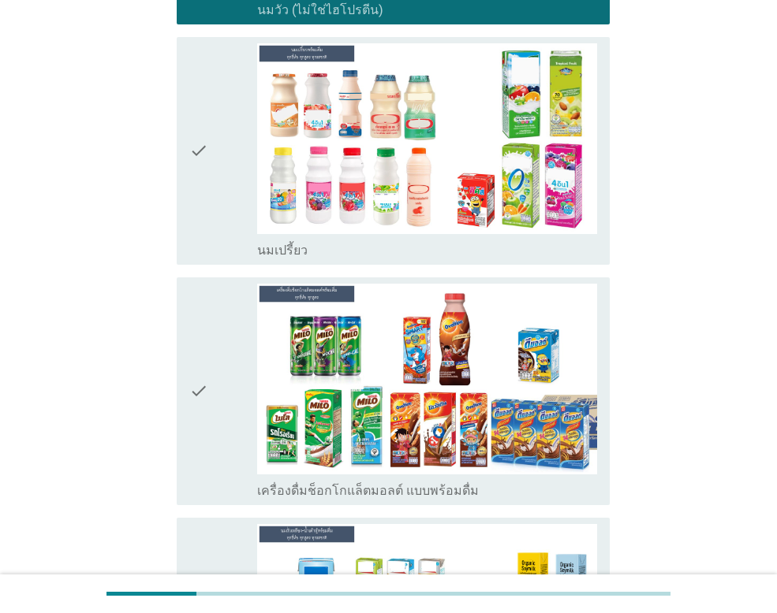
click at [221, 134] on div "check" at bounding box center [223, 150] width 68 height 215
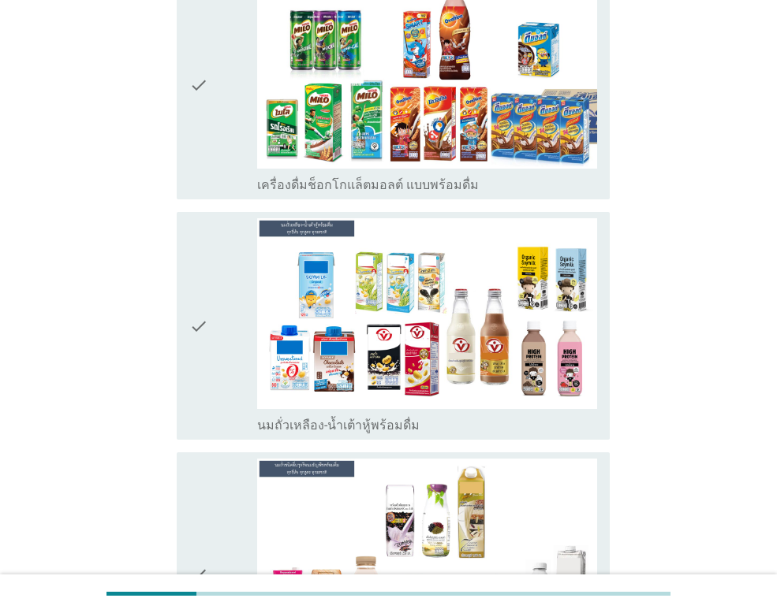
scroll to position [710, 0]
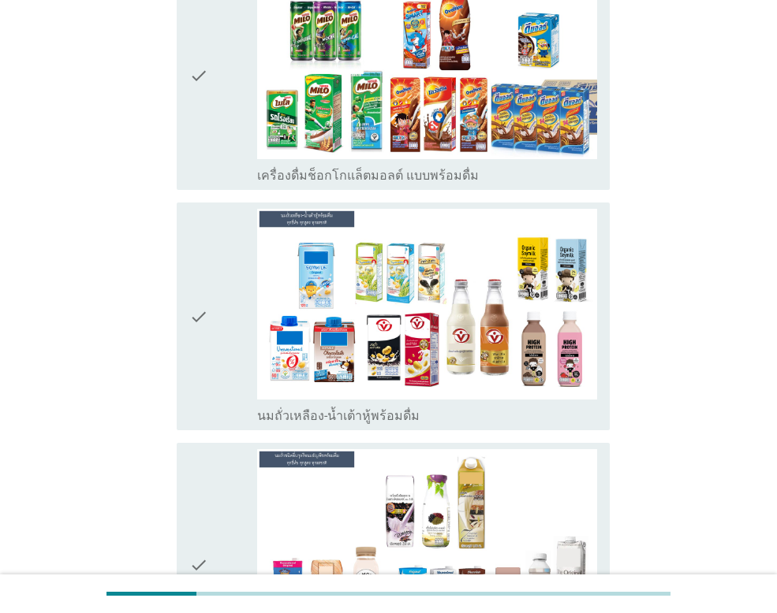
click at [207, 293] on icon "check" at bounding box center [198, 316] width 19 height 215
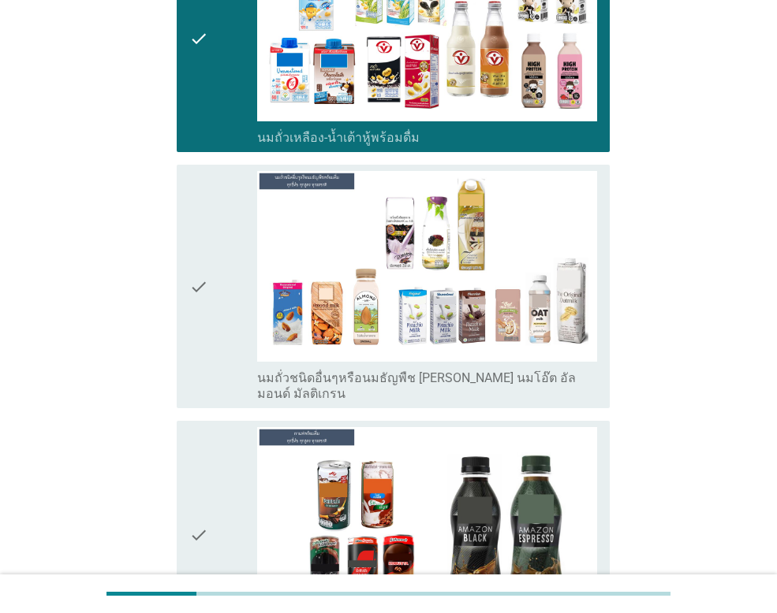
scroll to position [1183, 0]
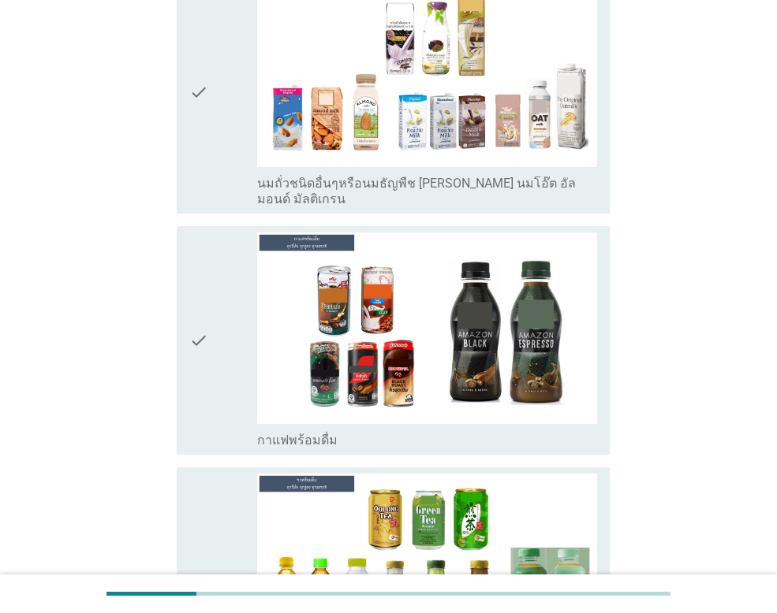
click at [207, 295] on icon "check" at bounding box center [198, 340] width 19 height 215
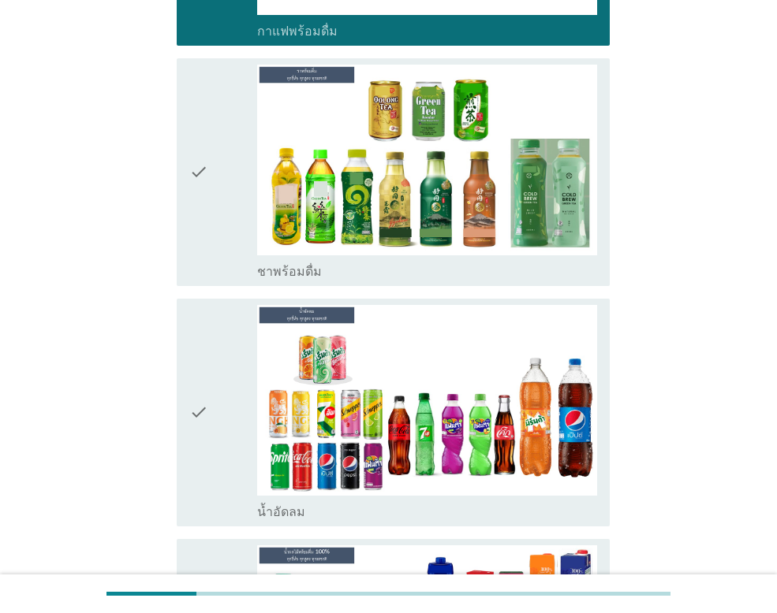
scroll to position [1656, 0]
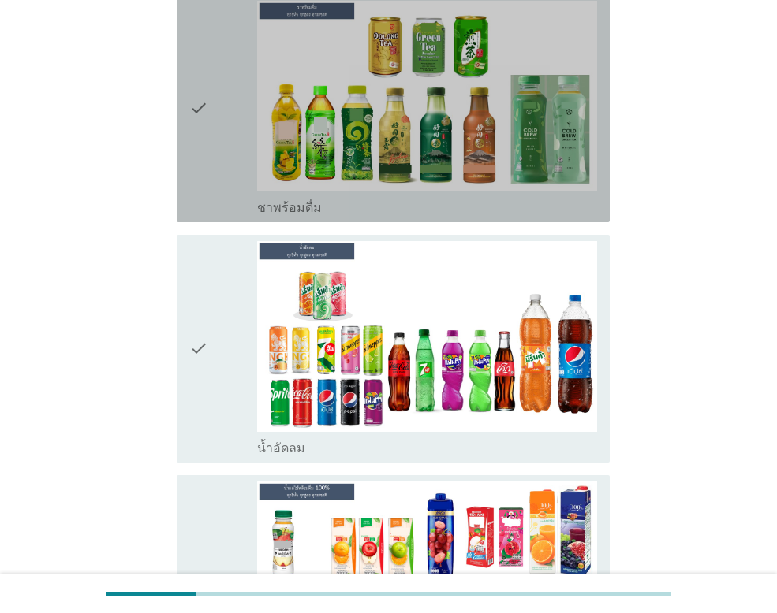
click at [222, 65] on div "check" at bounding box center [223, 108] width 68 height 215
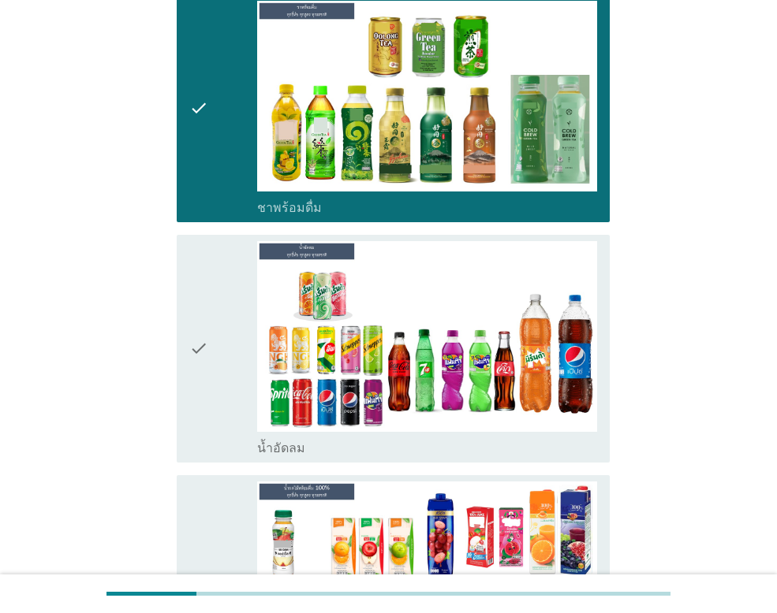
click at [214, 313] on div "check" at bounding box center [223, 348] width 68 height 215
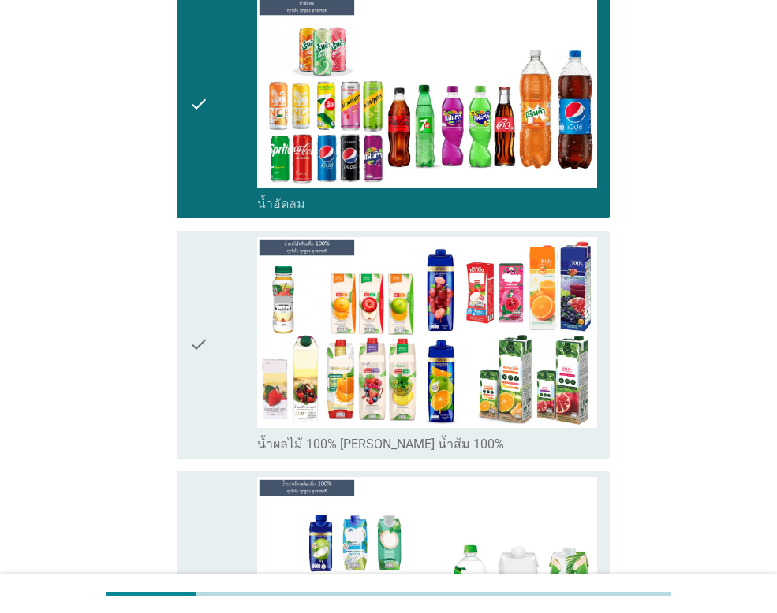
scroll to position [2050, 0]
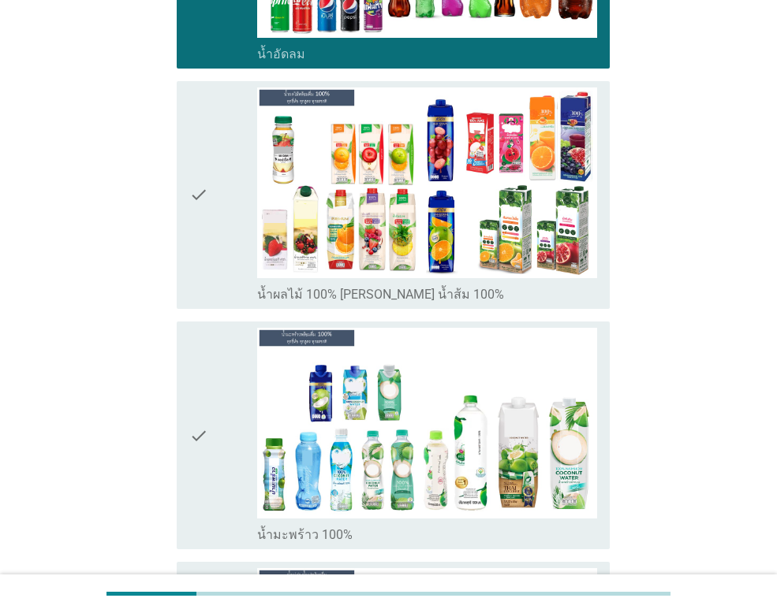
click at [194, 143] on icon "check" at bounding box center [198, 195] width 19 height 215
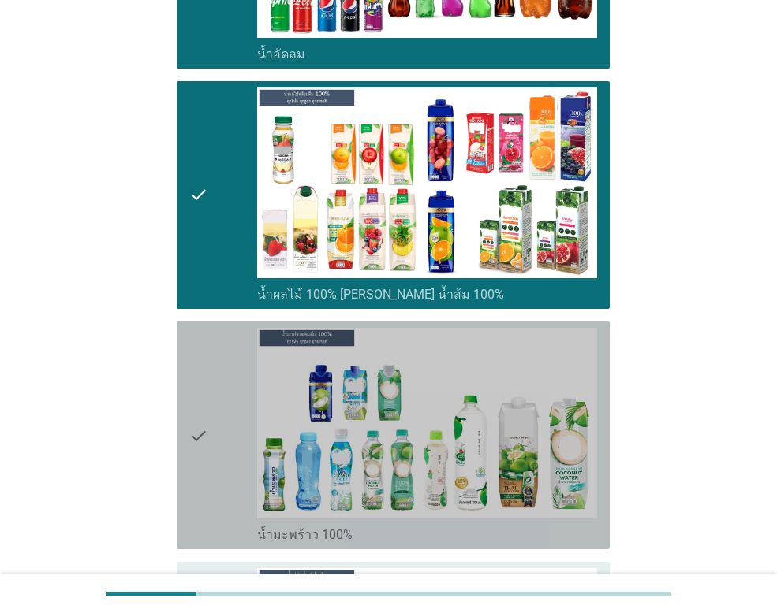
click at [210, 435] on div "check" at bounding box center [223, 435] width 68 height 215
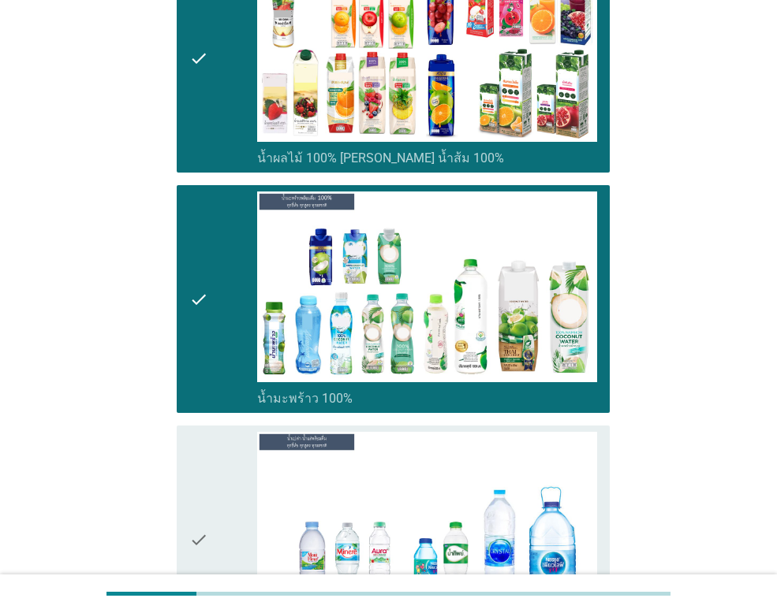
scroll to position [2444, 0]
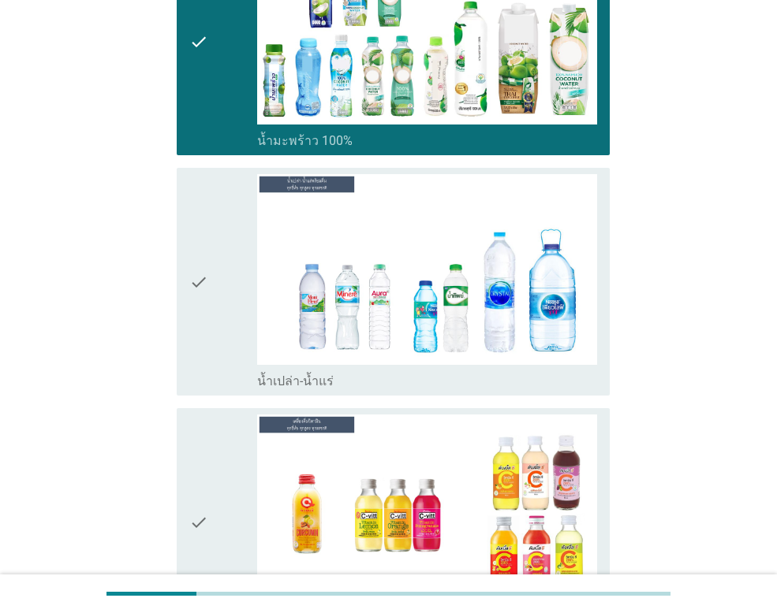
click at [221, 246] on div "check" at bounding box center [223, 281] width 68 height 215
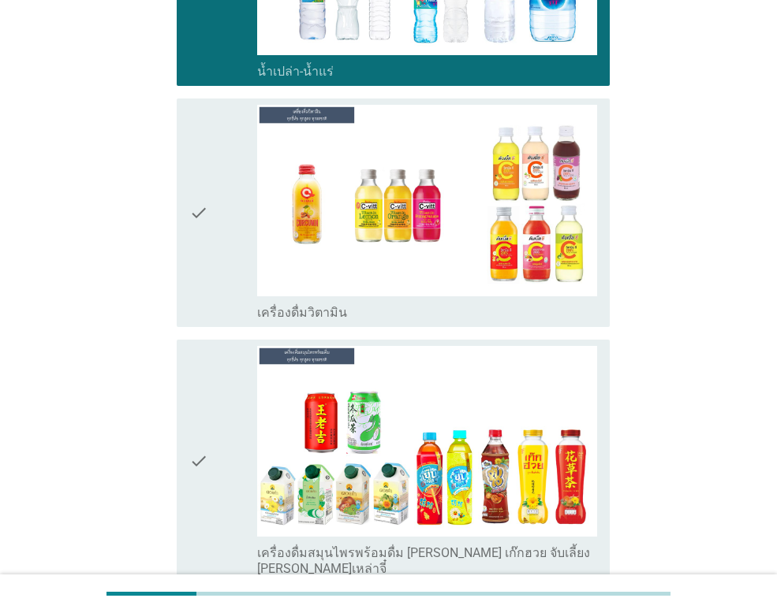
scroll to position [2760, 0]
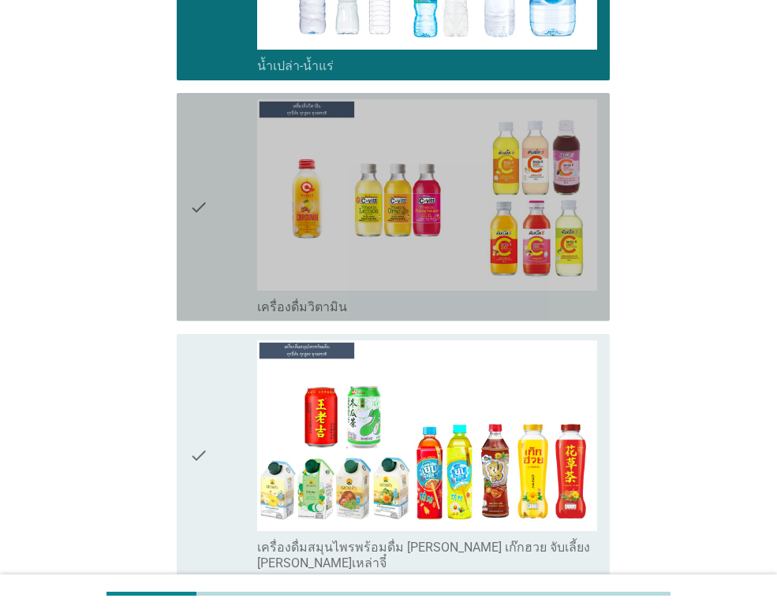
click at [216, 165] on div "check" at bounding box center [223, 206] width 68 height 215
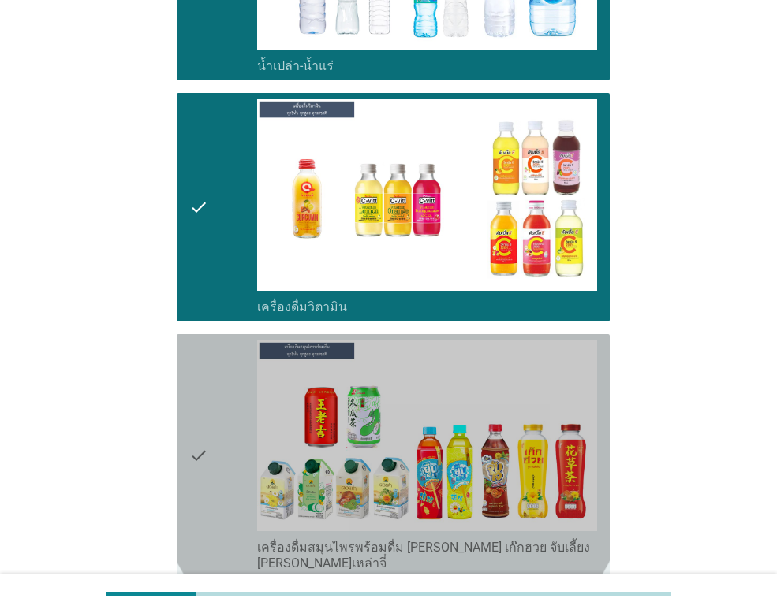
click at [230, 405] on div "check" at bounding box center [223, 456] width 68 height 231
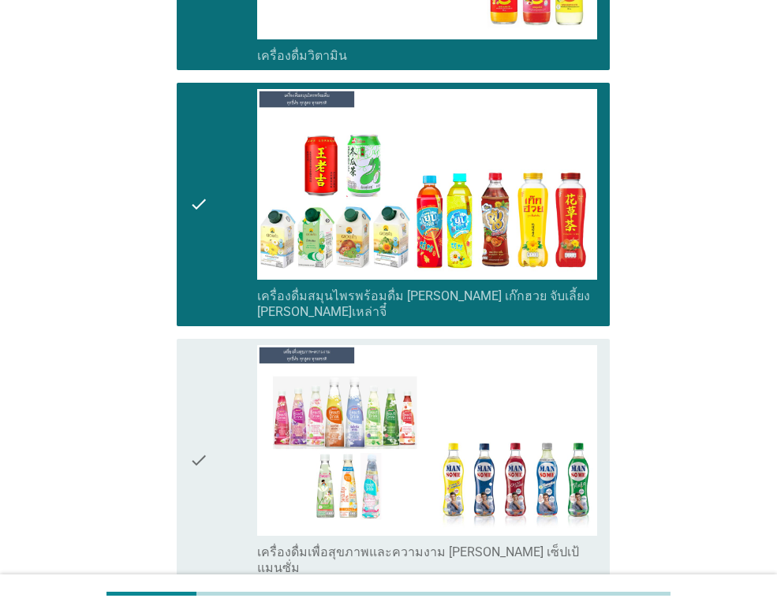
scroll to position [3233, 0]
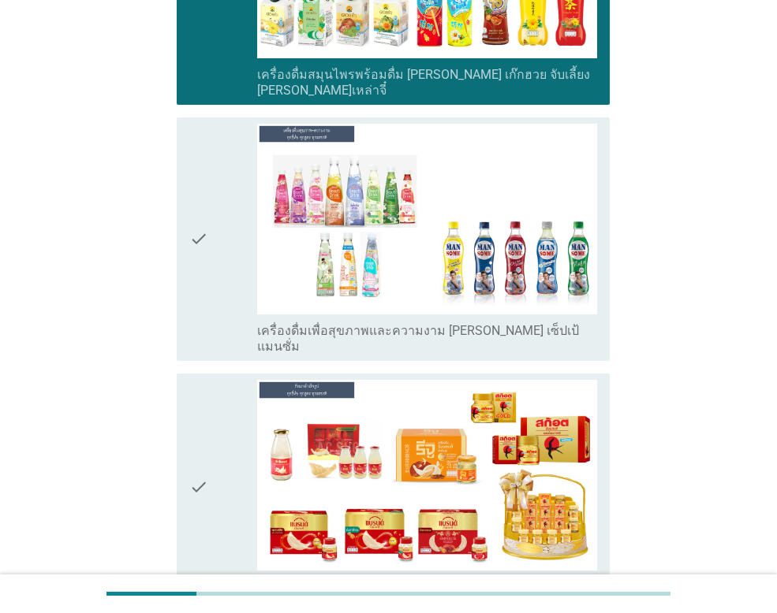
click at [207, 162] on icon "check" at bounding box center [198, 239] width 19 height 231
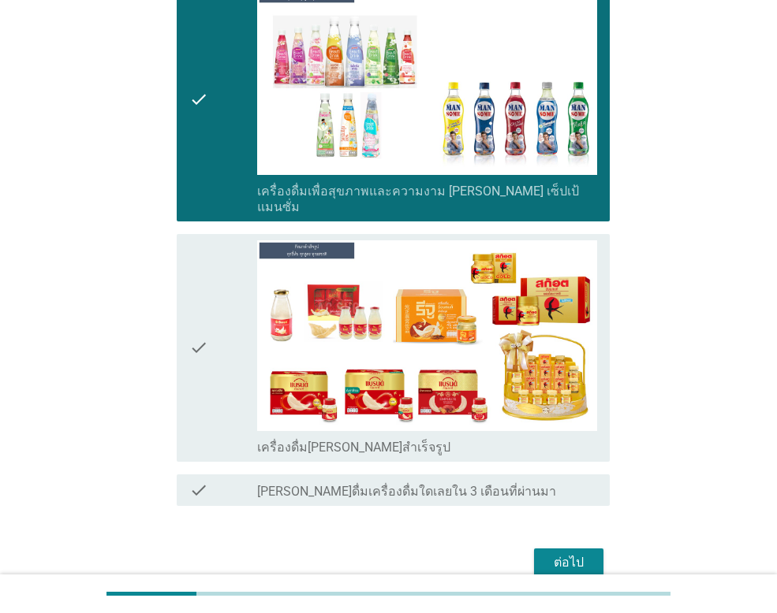
scroll to position [3374, 0]
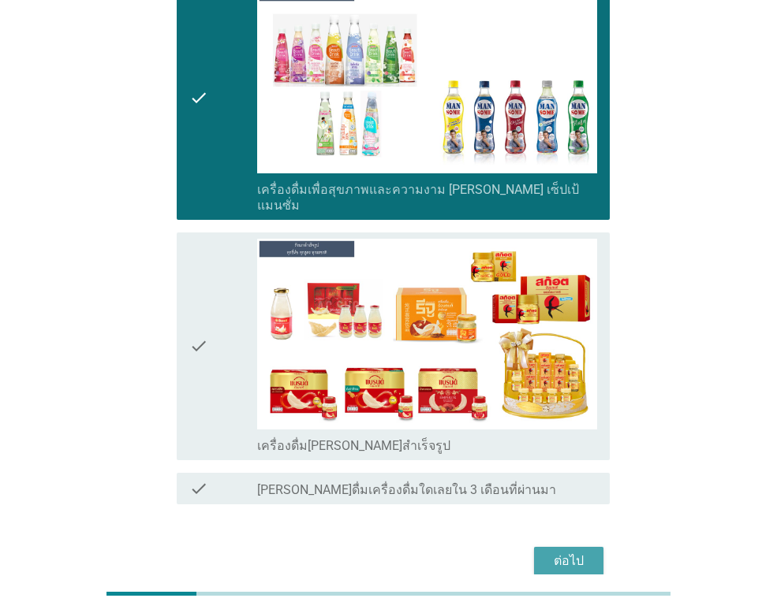
click at [583, 552] on div "ต่อไป" at bounding box center [568, 561] width 44 height 19
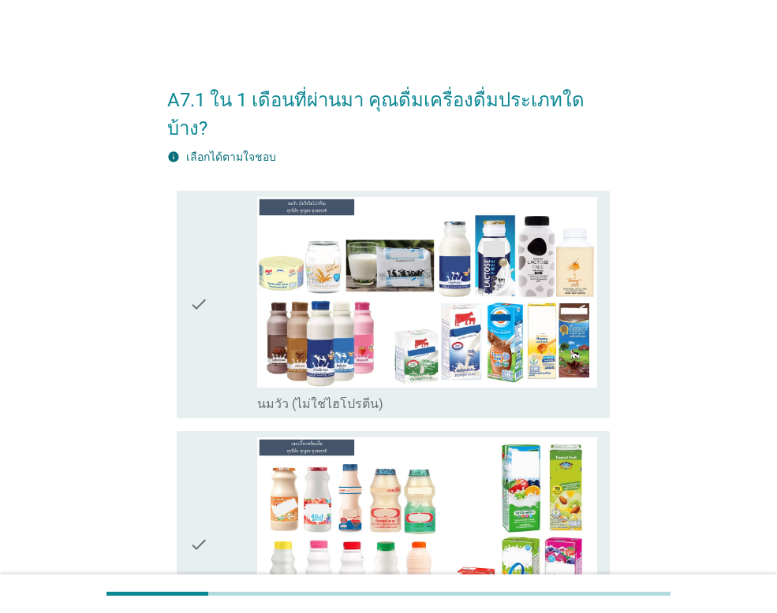
click at [237, 263] on div "check" at bounding box center [223, 304] width 68 height 215
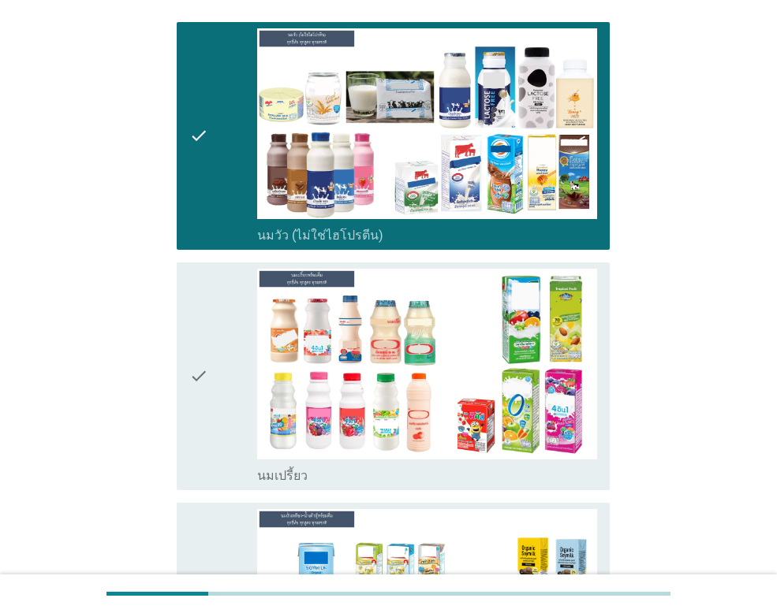
scroll to position [315, 0]
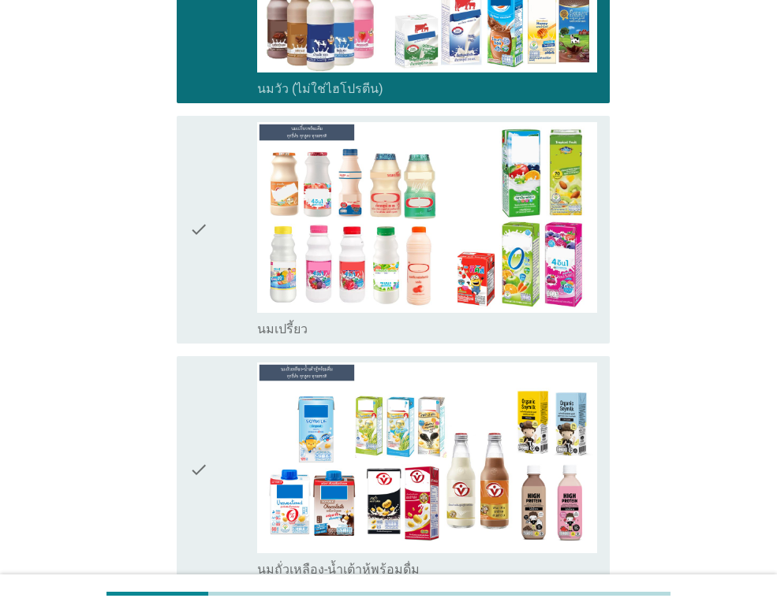
click at [199, 233] on icon "check" at bounding box center [198, 229] width 19 height 215
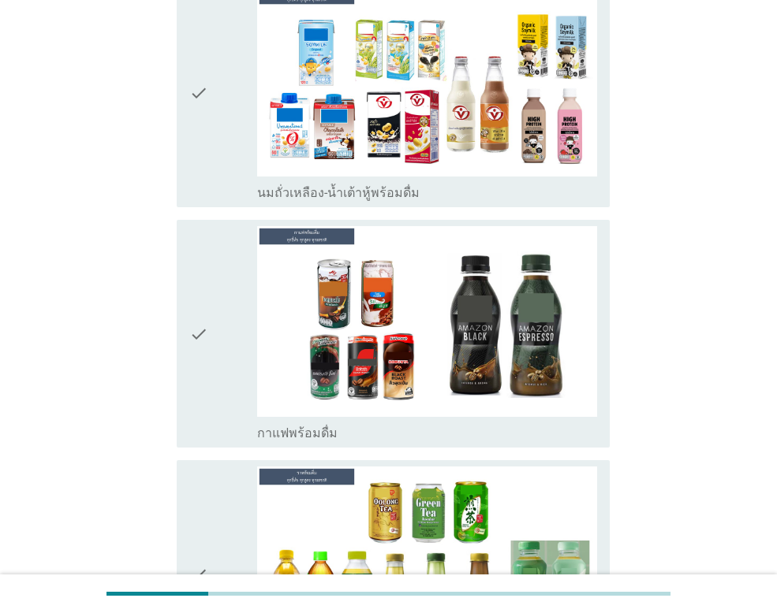
scroll to position [788, 0]
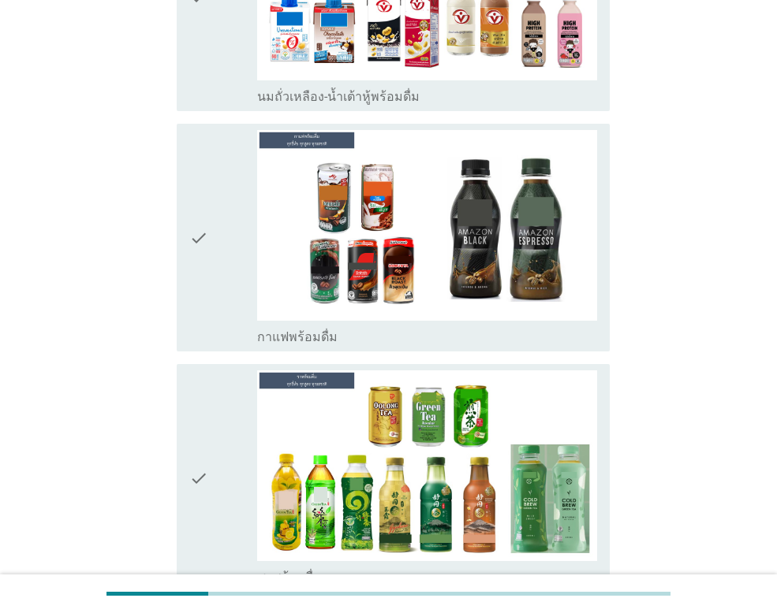
click at [199, 233] on icon "check" at bounding box center [198, 237] width 19 height 215
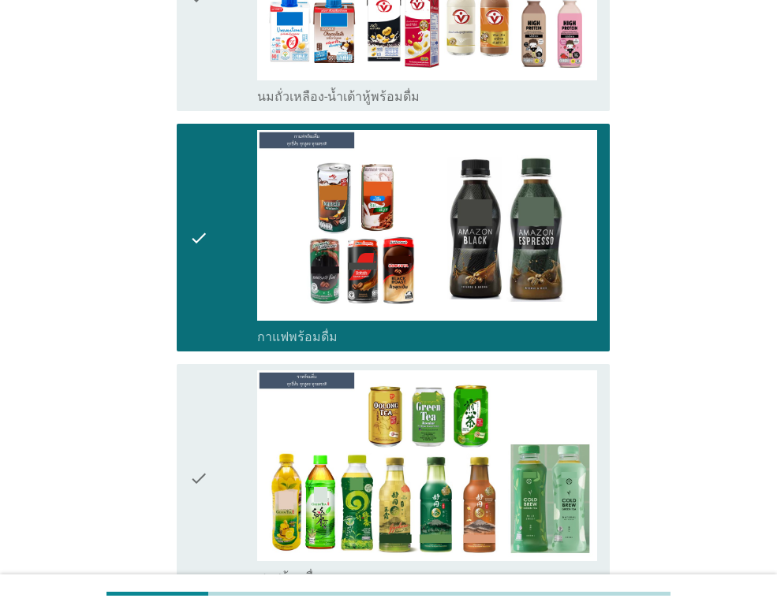
click at [194, 416] on icon "check" at bounding box center [198, 478] width 19 height 215
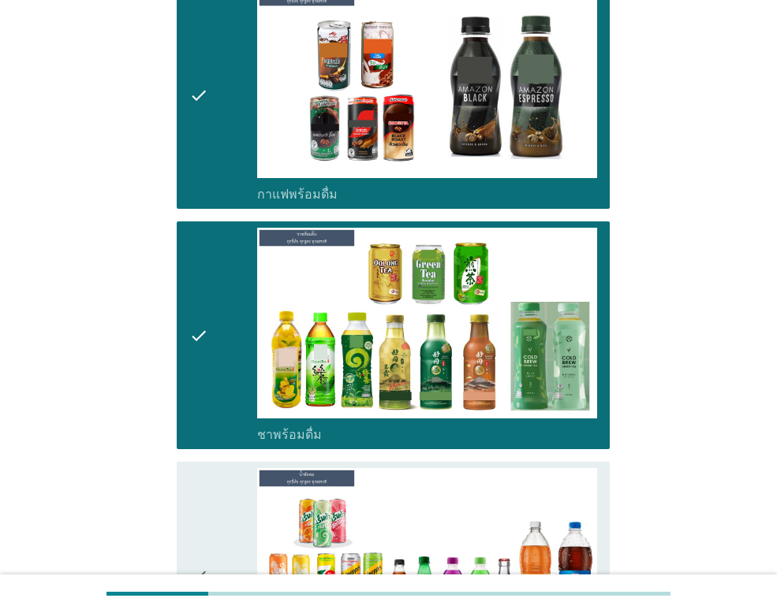
scroll to position [1262, 0]
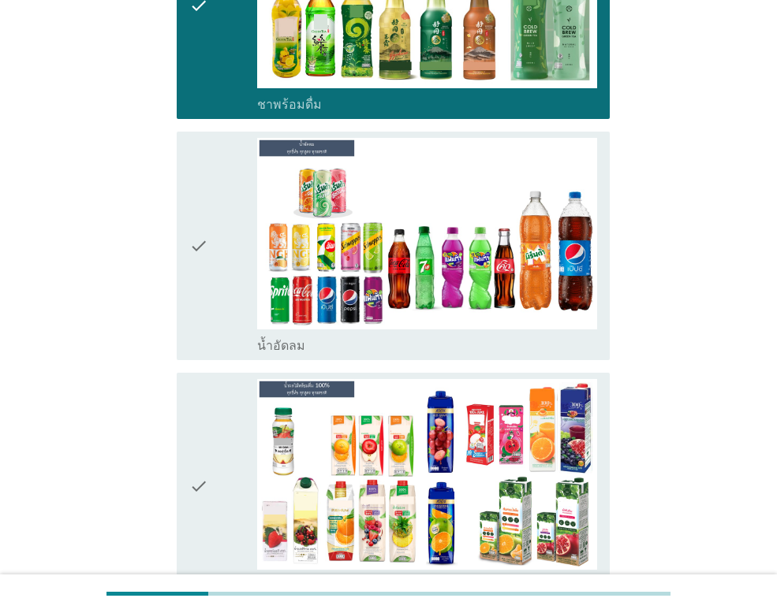
click at [199, 227] on icon "check" at bounding box center [198, 245] width 19 height 215
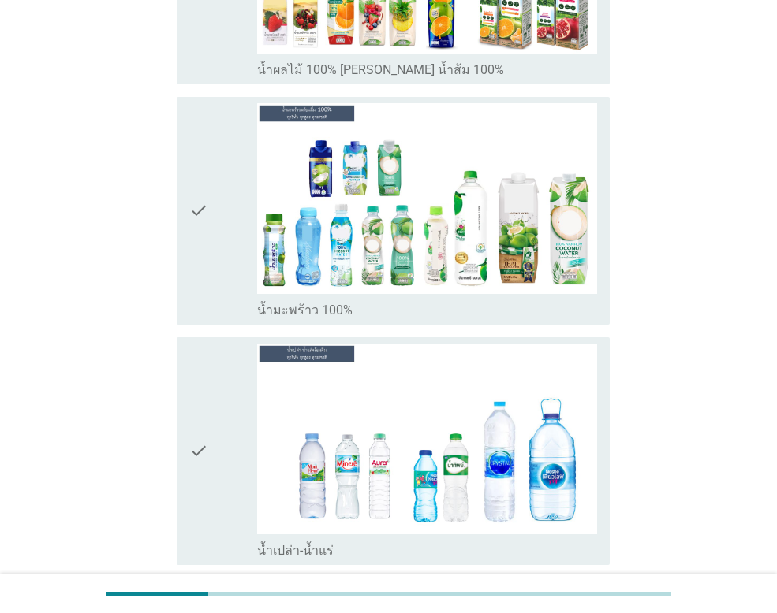
scroll to position [1813, 0]
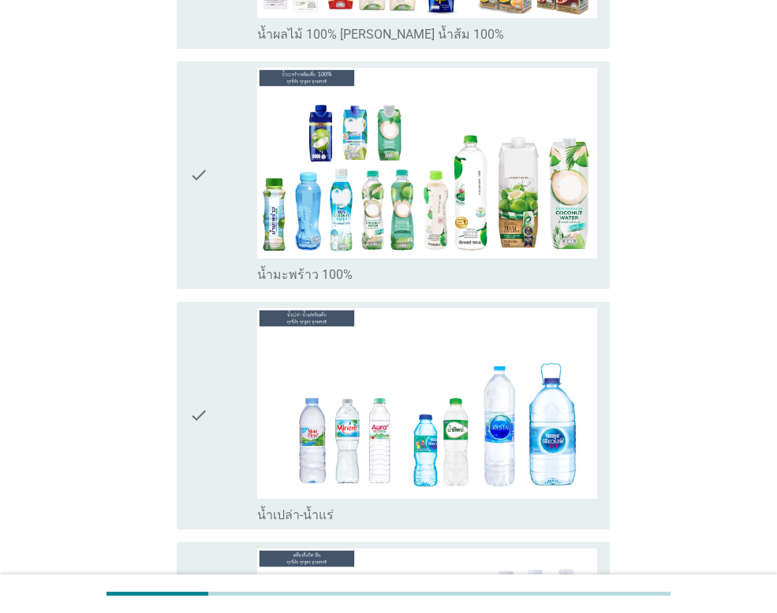
click at [201, 152] on icon "check" at bounding box center [198, 175] width 19 height 215
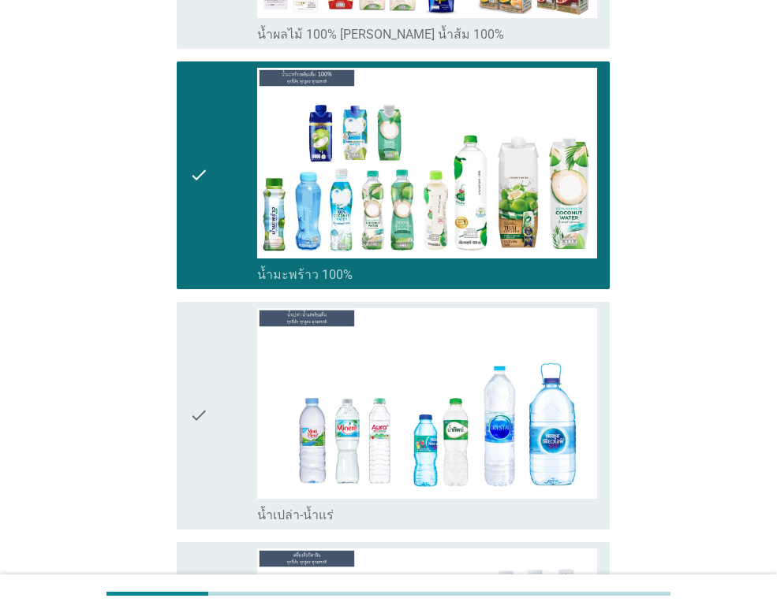
click at [218, 402] on div "check" at bounding box center [223, 415] width 68 height 215
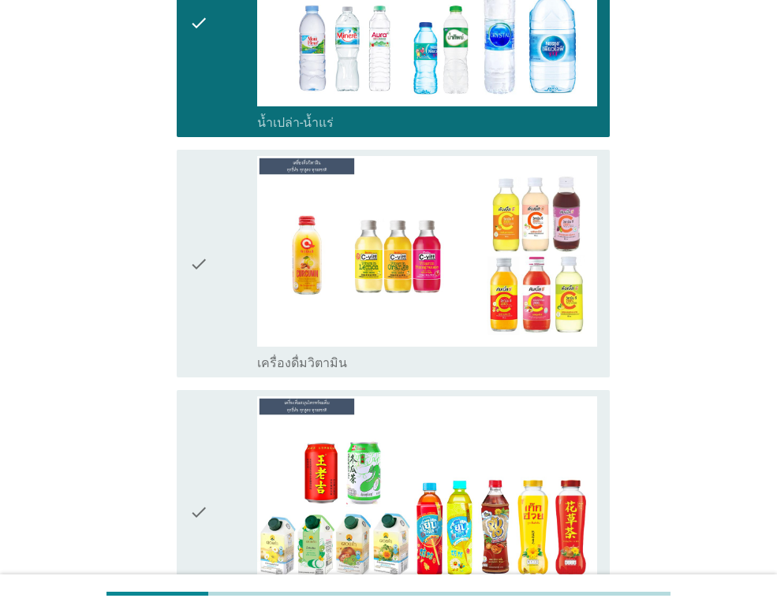
scroll to position [2208, 0]
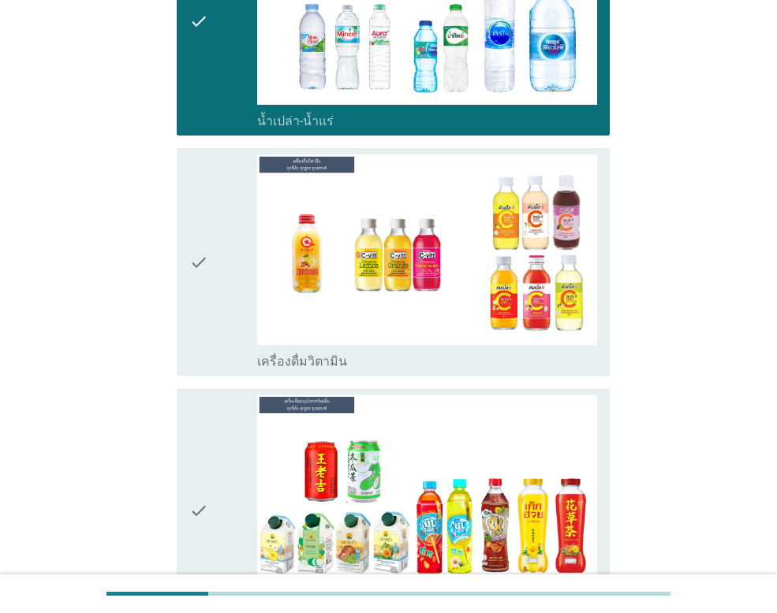
click at [197, 222] on icon "check" at bounding box center [198, 262] width 19 height 215
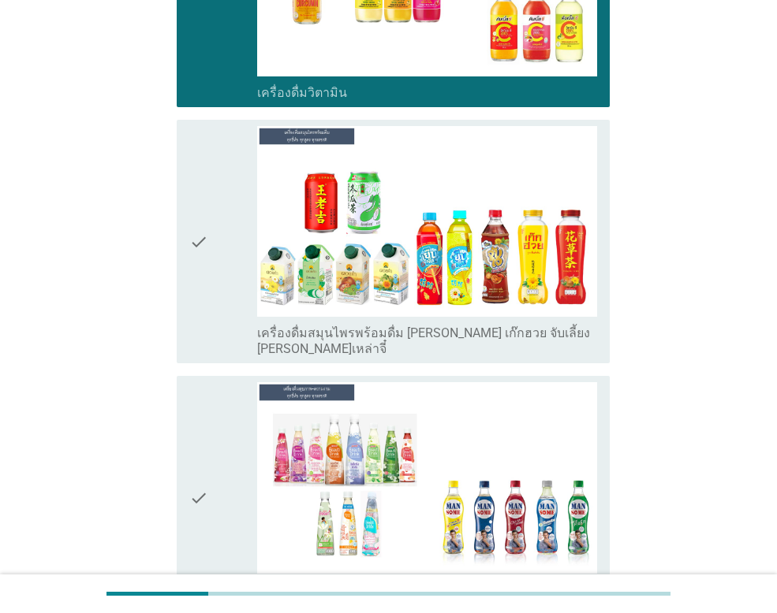
scroll to position [2652, 0]
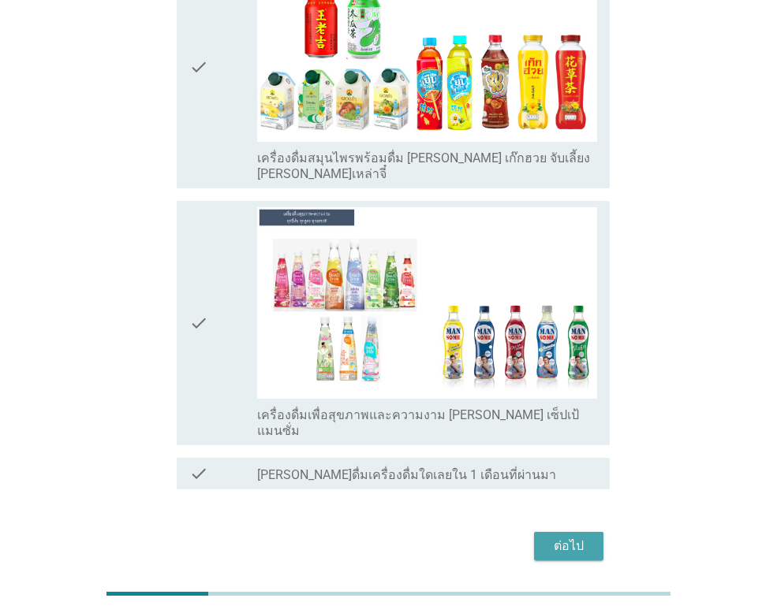
click at [565, 537] on div "ต่อไป" at bounding box center [568, 546] width 44 height 19
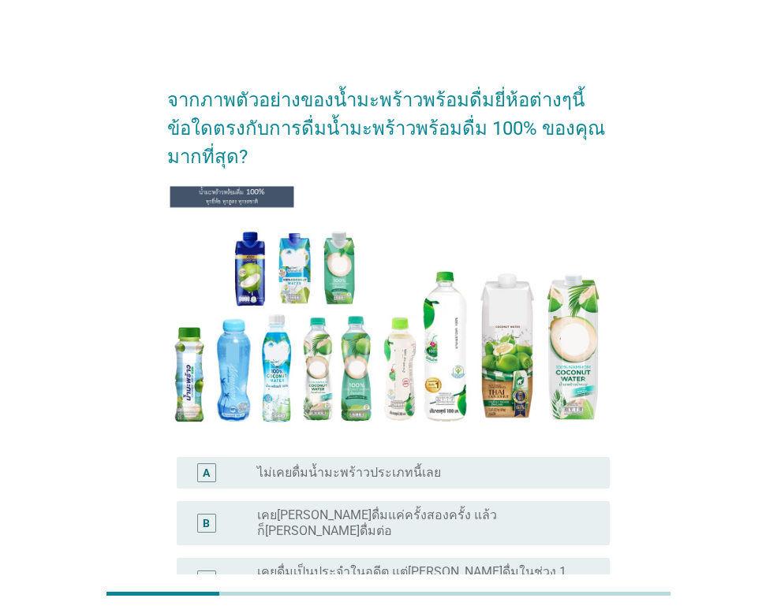
scroll to position [158, 0]
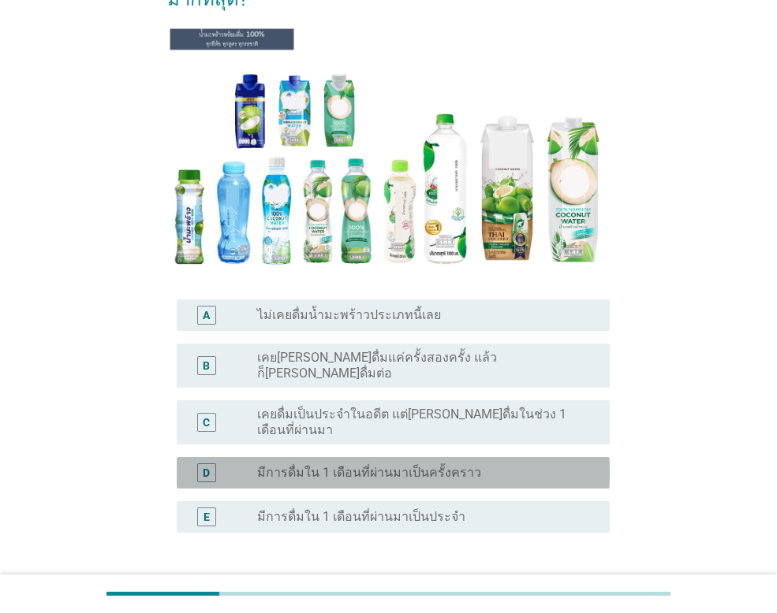
click at [356, 465] on label "มีการดื่มใน 1 เดือนที่ผ่านมาเป็นครั้งคราว" at bounding box center [369, 473] width 224 height 16
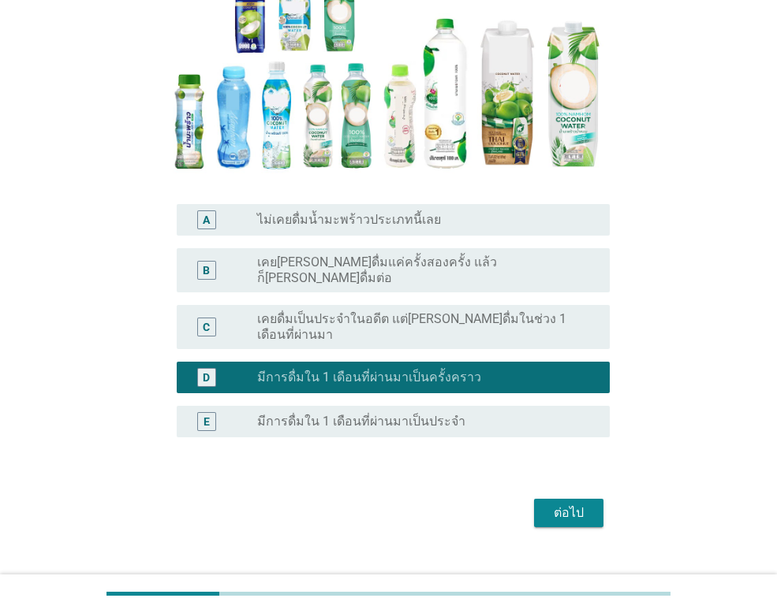
scroll to position [255, 0]
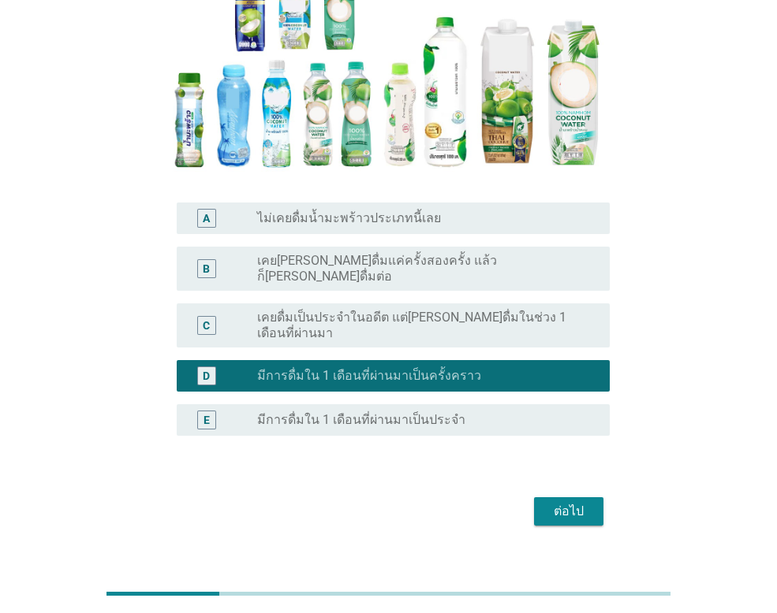
click at [576, 502] on div "ต่อไป" at bounding box center [568, 511] width 44 height 19
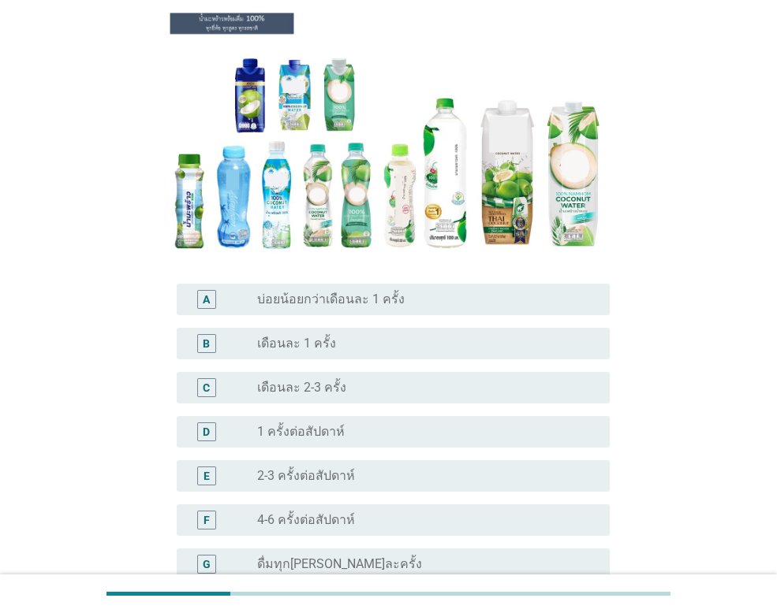
scroll to position [158, 0]
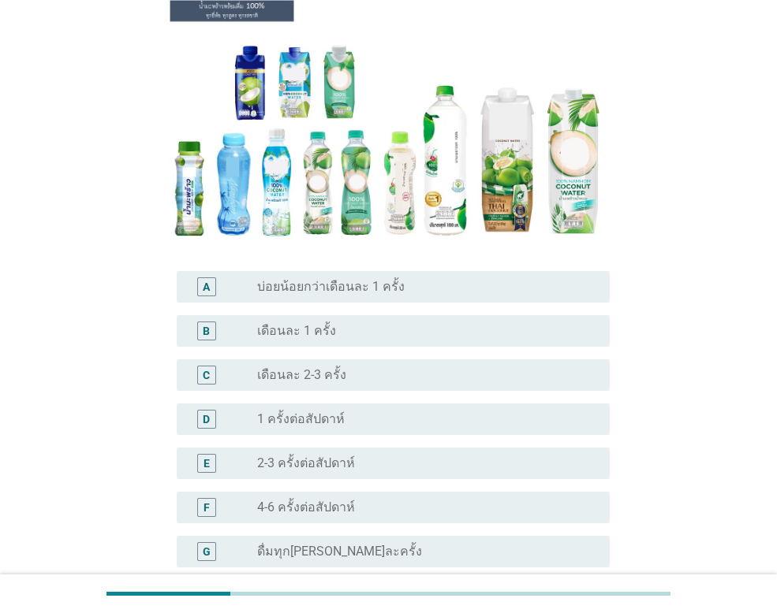
click at [335, 377] on label "เดือนละ 2-3 ครั้ง" at bounding box center [301, 375] width 89 height 16
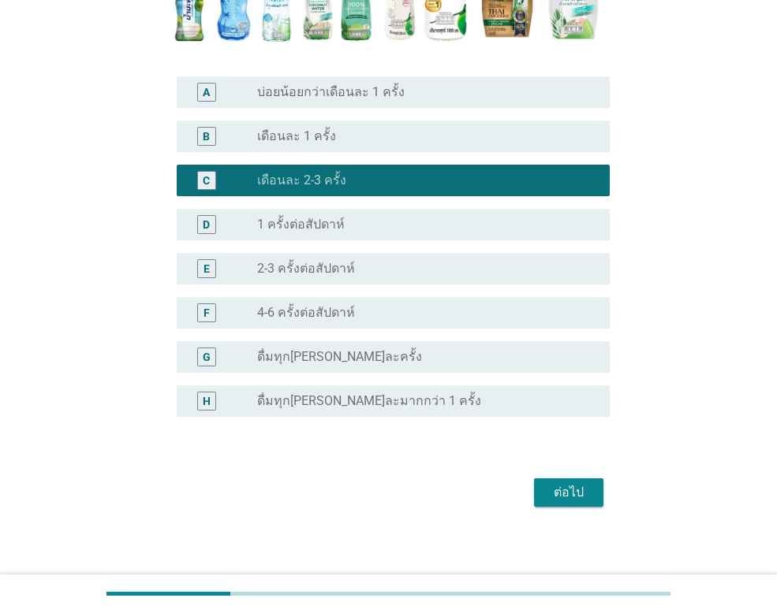
scroll to position [359, 0]
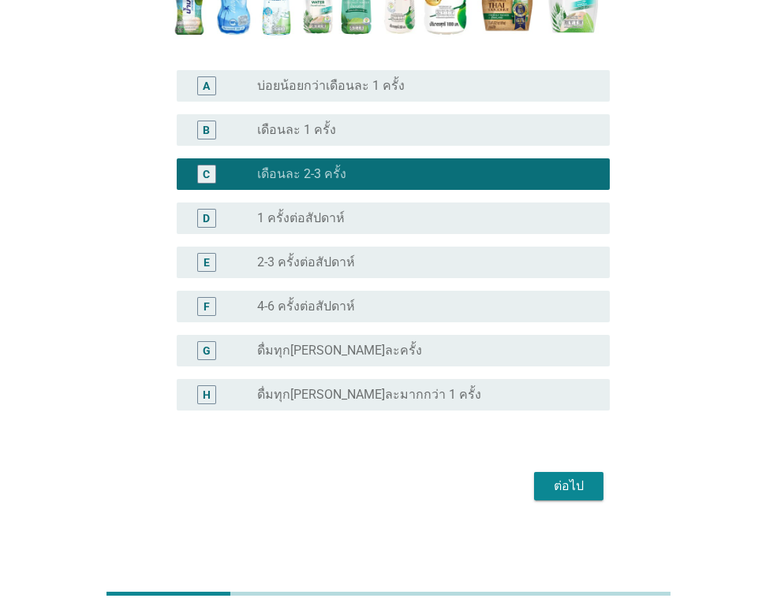
click at [559, 484] on div "ต่อไป" at bounding box center [568, 486] width 44 height 19
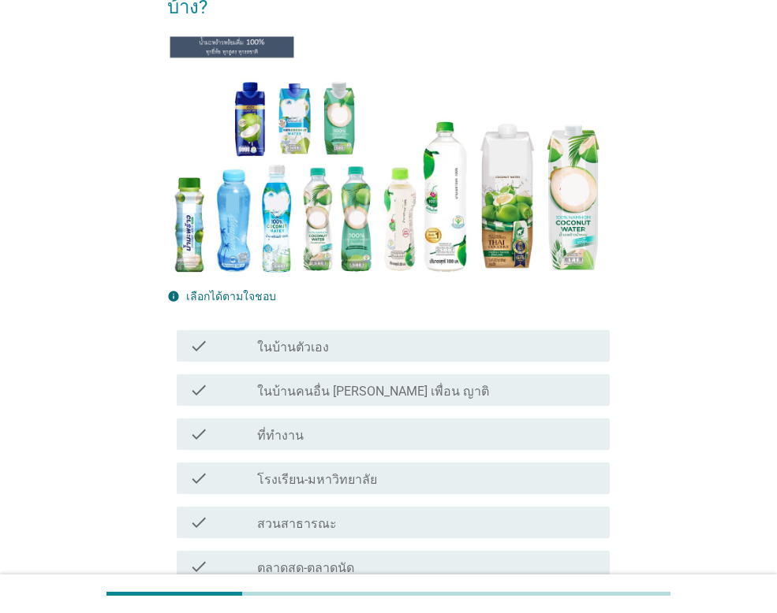
scroll to position [158, 0]
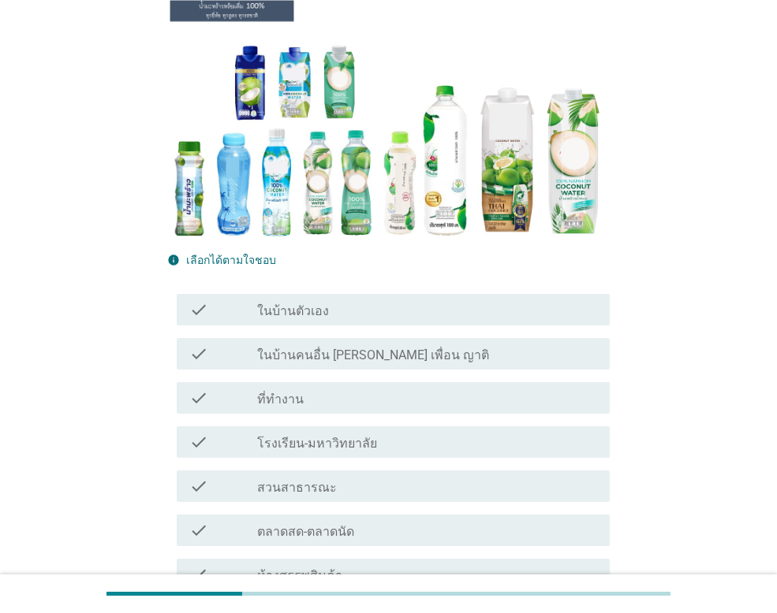
click at [316, 304] on label "ในบ้านตัวเอง" at bounding box center [293, 312] width 72 height 16
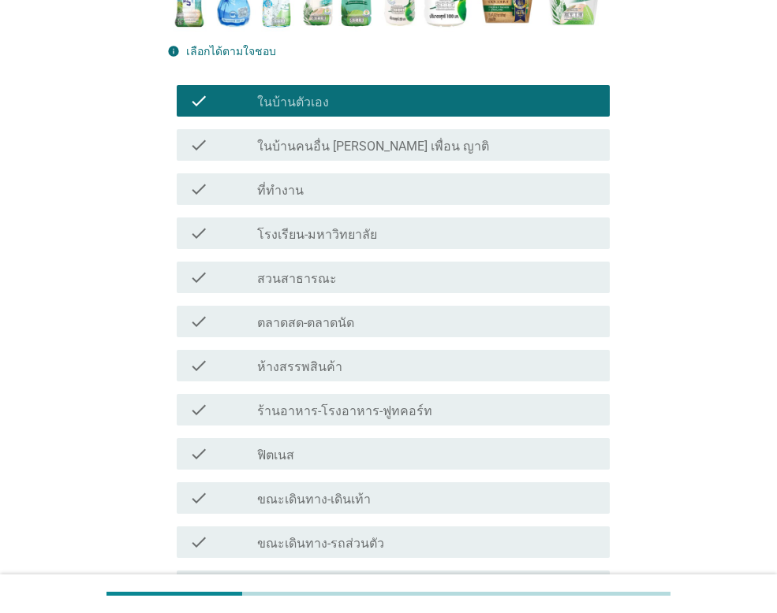
scroll to position [394, 0]
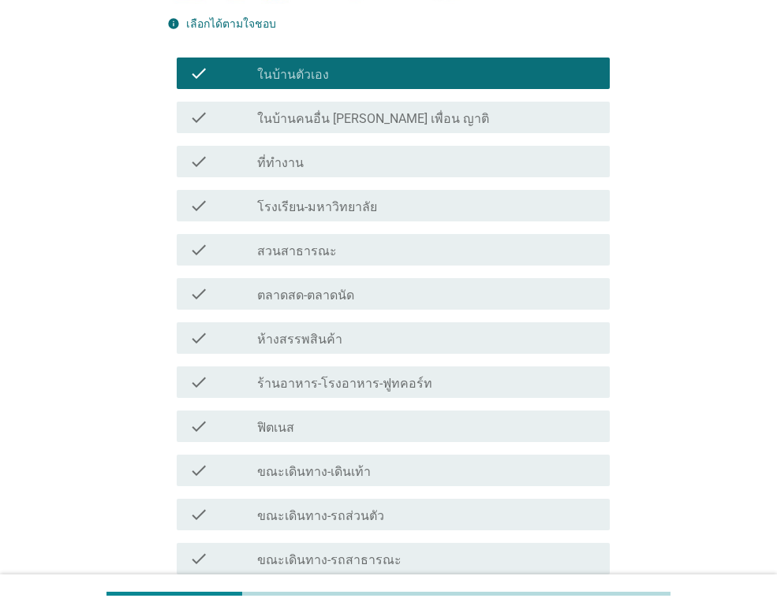
click at [333, 509] on label "ขณะเดินทาง-รถส่วนตัว" at bounding box center [320, 517] width 127 height 16
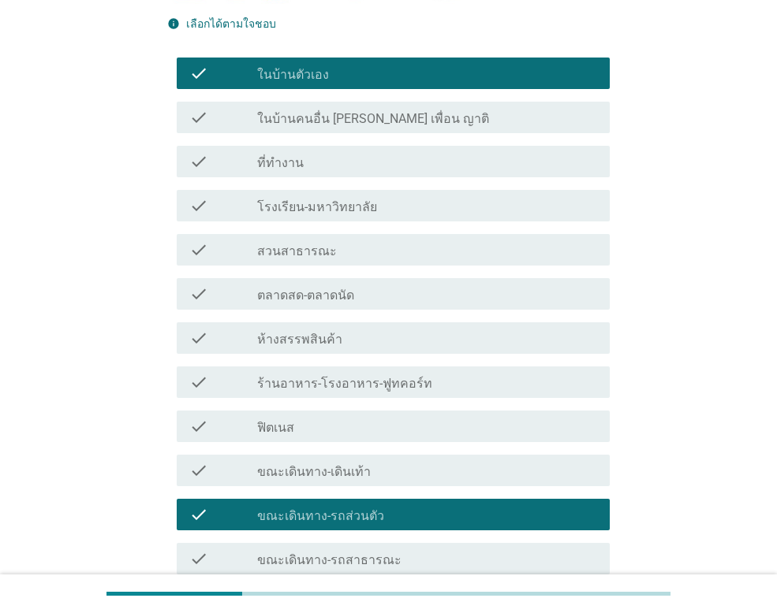
click at [239, 152] on div "check" at bounding box center [223, 161] width 68 height 19
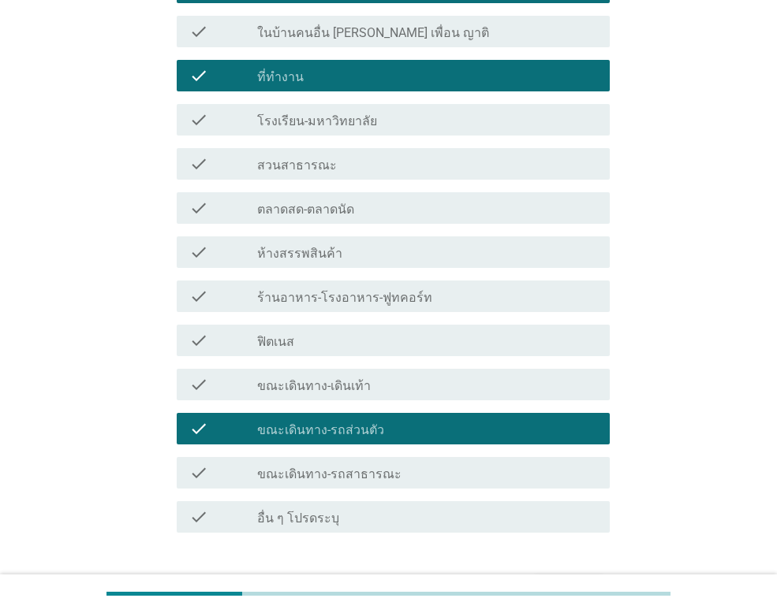
scroll to position [555, 0]
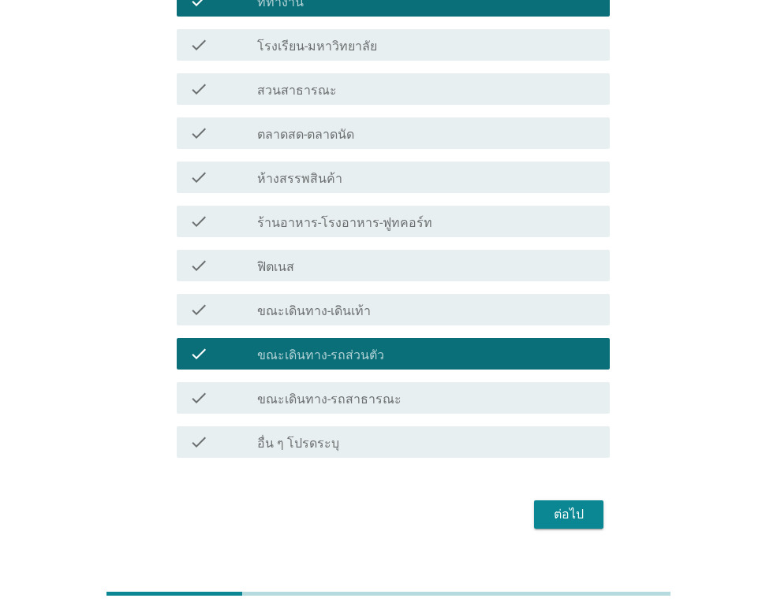
click at [565, 505] on div "ต่อไป" at bounding box center [568, 514] width 44 height 19
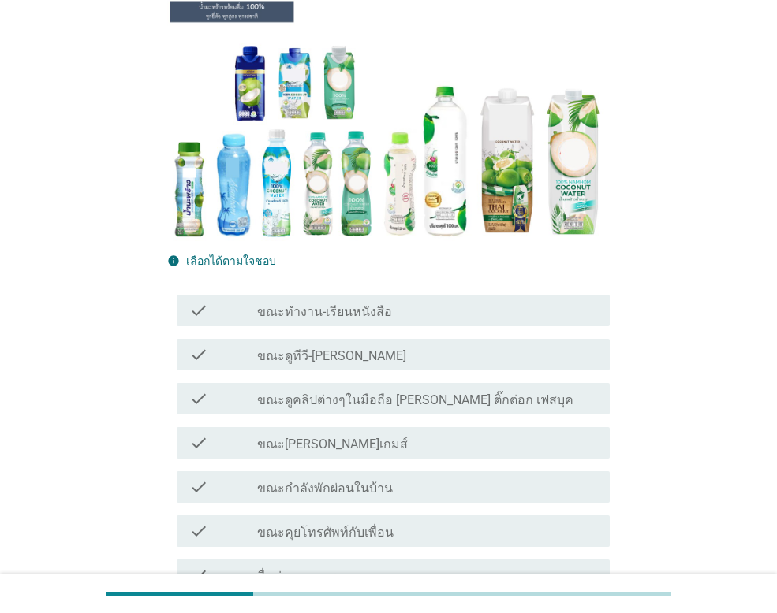
scroll to position [158, 0]
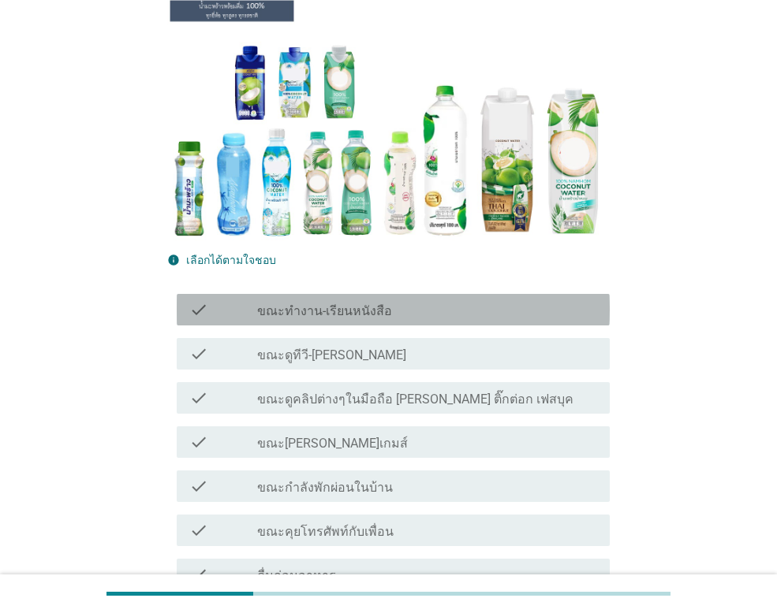
click at [311, 304] on label "ขณะทำงาน-เรียนหนังสือ" at bounding box center [324, 312] width 135 height 16
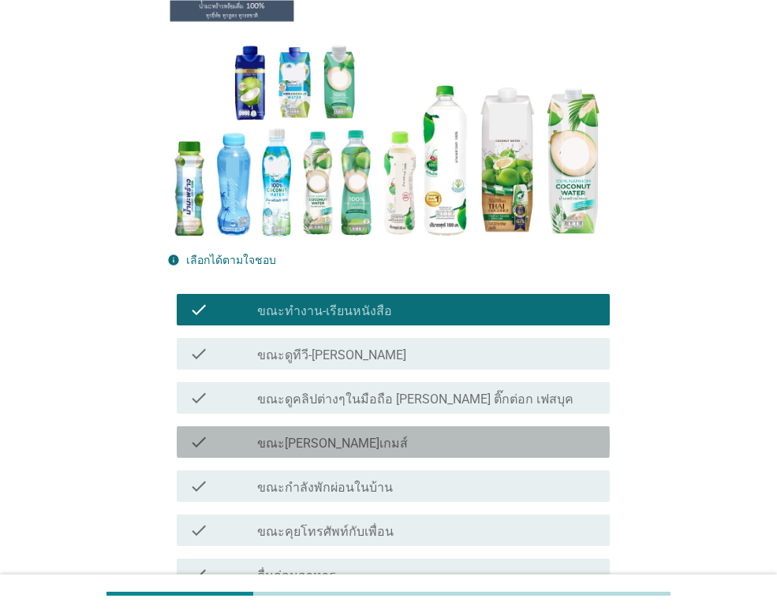
click at [300, 446] on label "ขณะ[PERSON_NAME]เกมส์" at bounding box center [332, 444] width 151 height 16
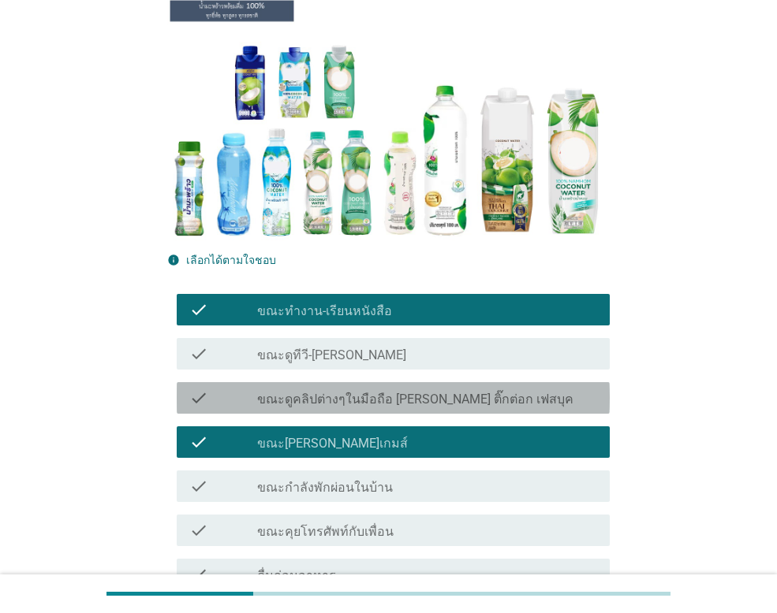
click at [300, 389] on div "check_box_outline_blank ขณะดูคลิปต่างๆในมือถือ [PERSON_NAME] ติ๊กต่อก เฟสบุค" at bounding box center [427, 398] width 340 height 19
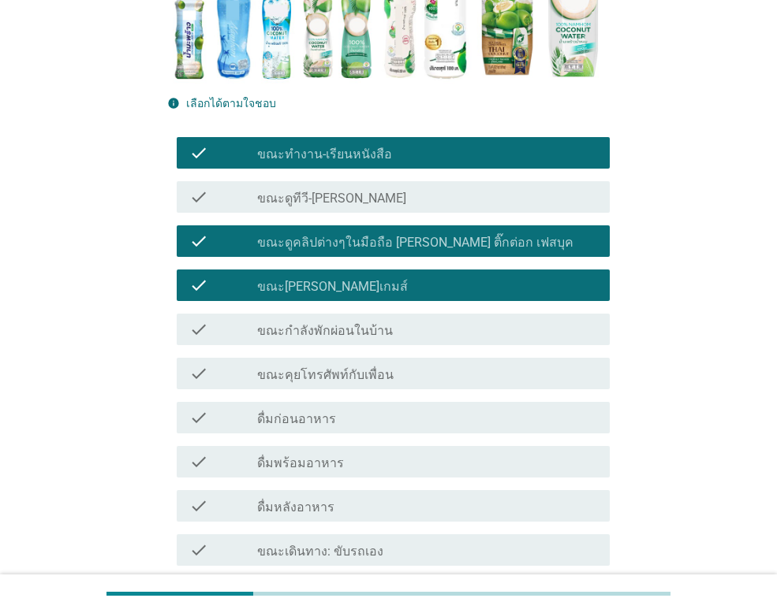
scroll to position [315, 0]
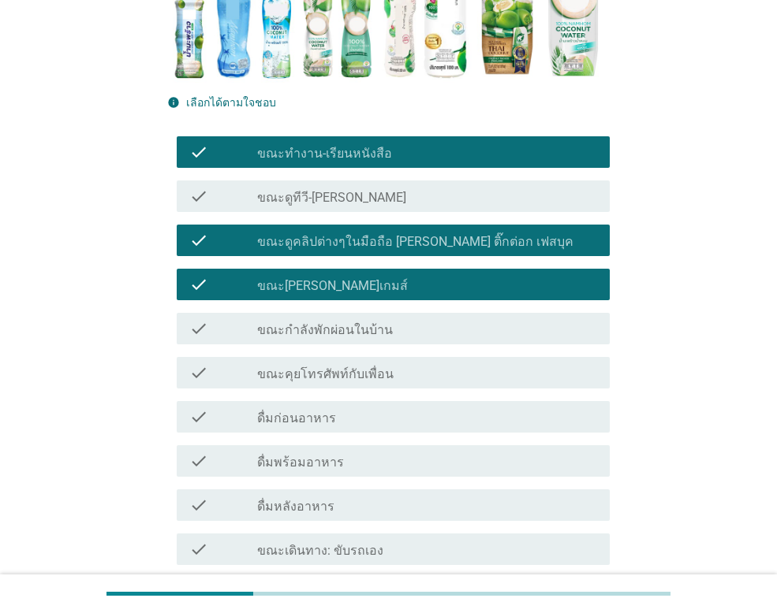
click at [304, 322] on label "ขณะกำลังพักผ่อนในบ้าน" at bounding box center [325, 330] width 136 height 16
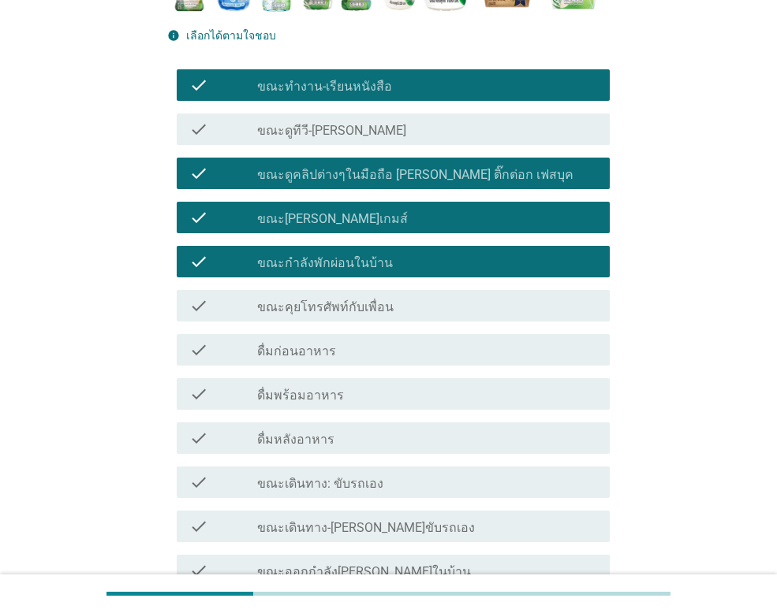
scroll to position [473, 0]
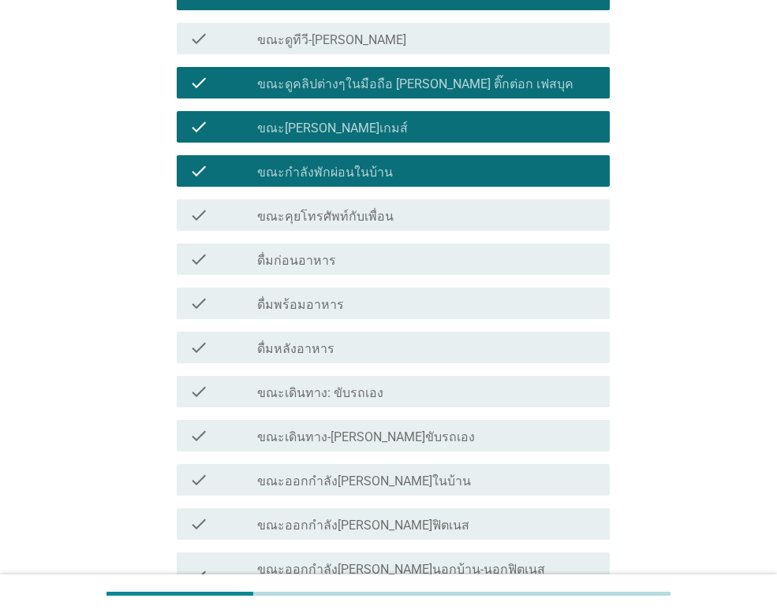
click at [324, 344] on label "ดื่มหลังอาหาร" at bounding box center [295, 349] width 77 height 16
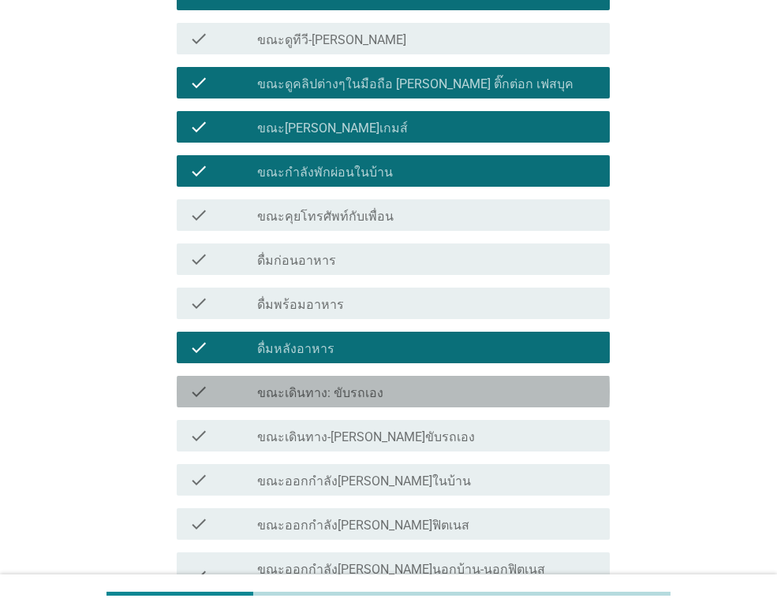
click at [318, 396] on label "ขณะเดินทาง: ขับรถเอง" at bounding box center [320, 394] width 126 height 16
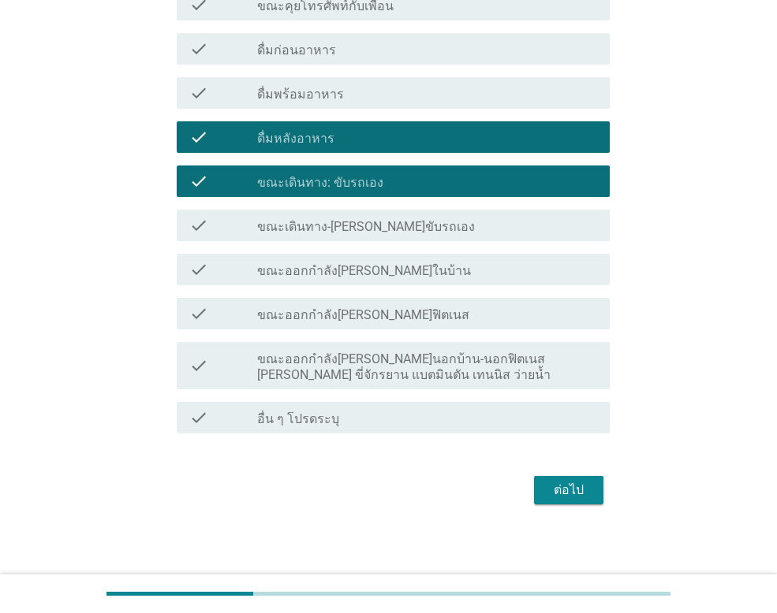
scroll to position [688, 0]
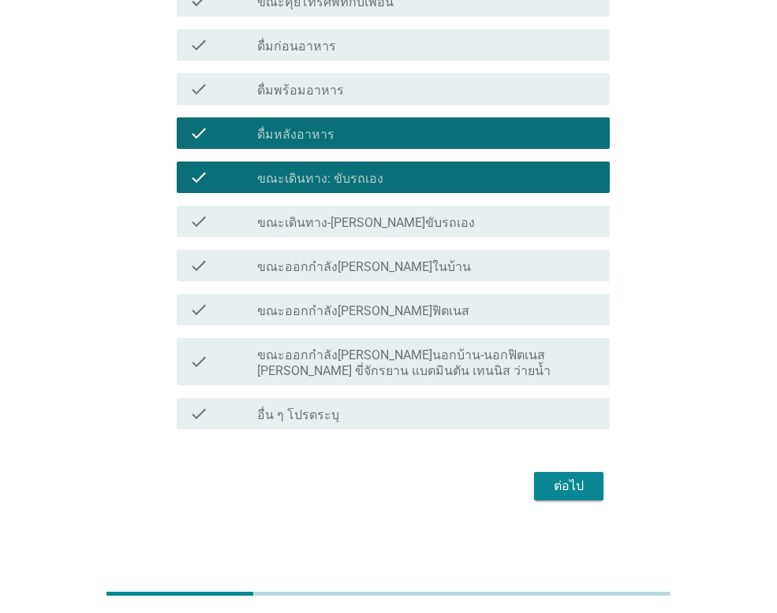
click at [566, 479] on div "ต่อไป" at bounding box center [568, 486] width 44 height 19
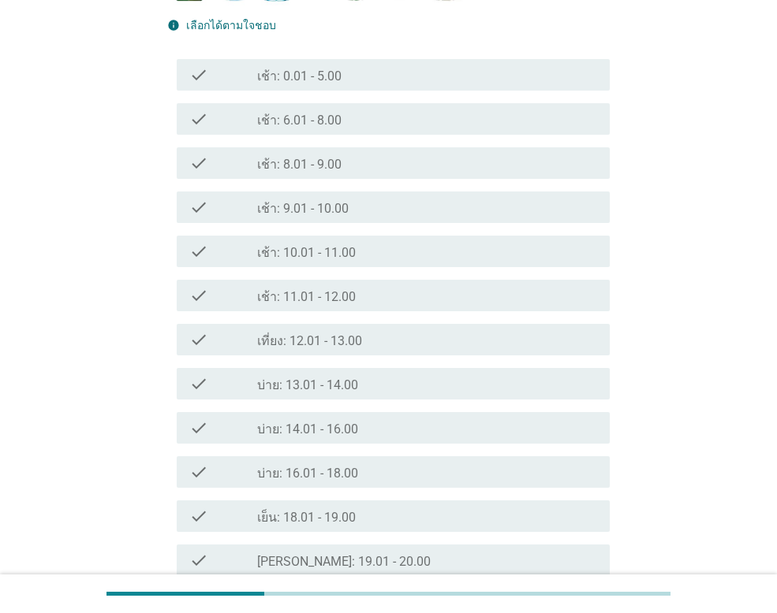
scroll to position [394, 0]
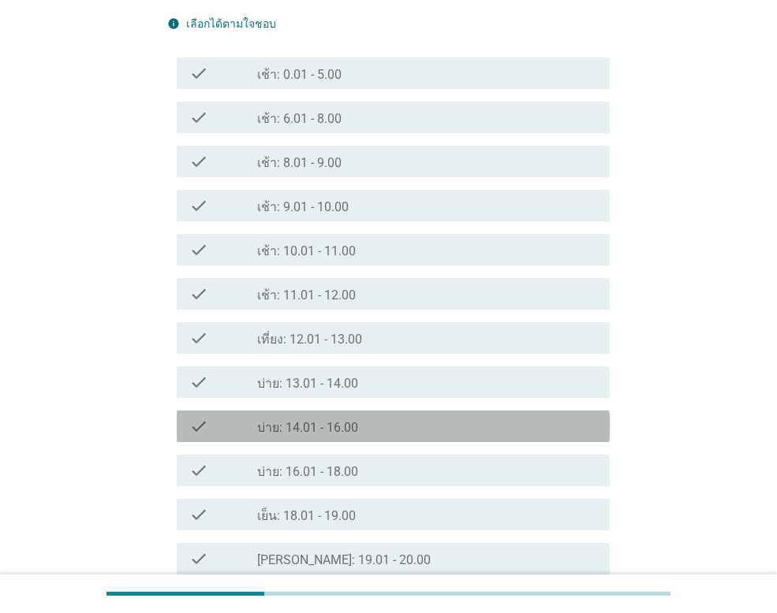
click at [322, 424] on label "บ่าย: 14.01 - 16.00" at bounding box center [307, 428] width 101 height 16
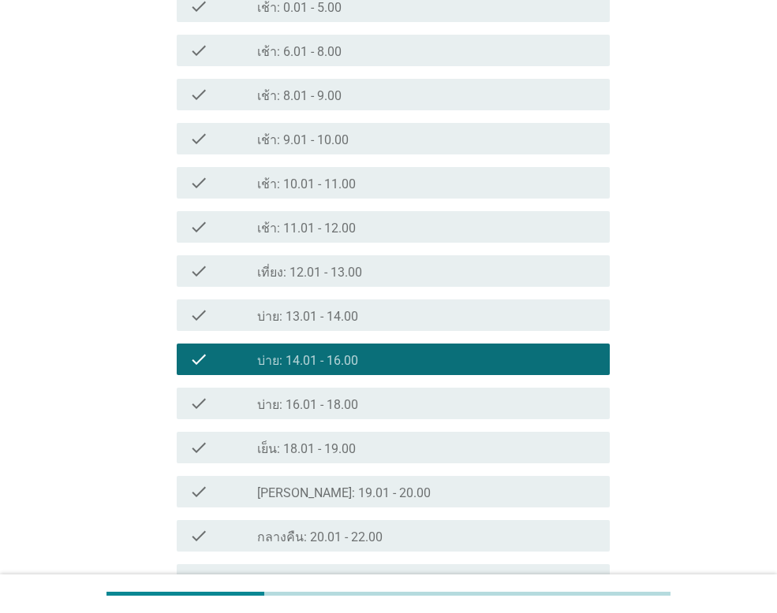
scroll to position [552, 0]
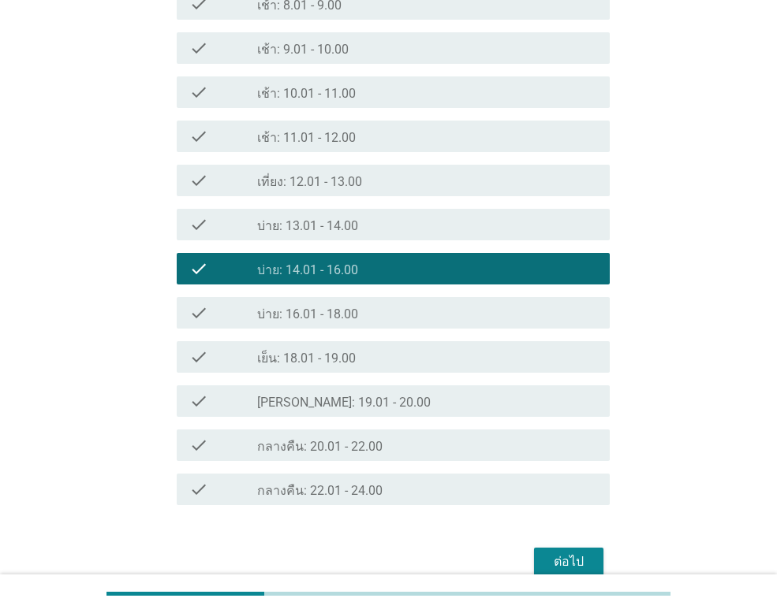
click at [319, 402] on label "[PERSON_NAME]: 19.01 - 20.00" at bounding box center [343, 403] width 173 height 16
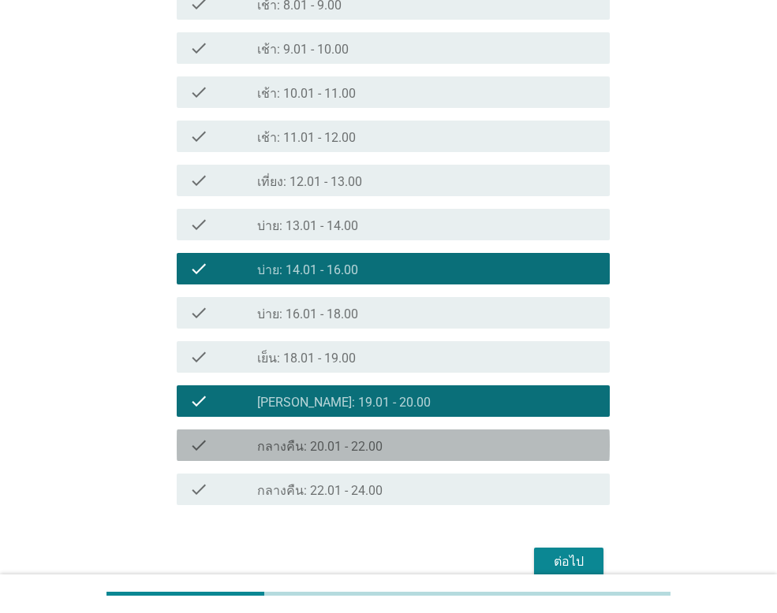
click at [356, 445] on label "กลางคืน: 20.01 - 22.00" at bounding box center [319, 447] width 125 height 16
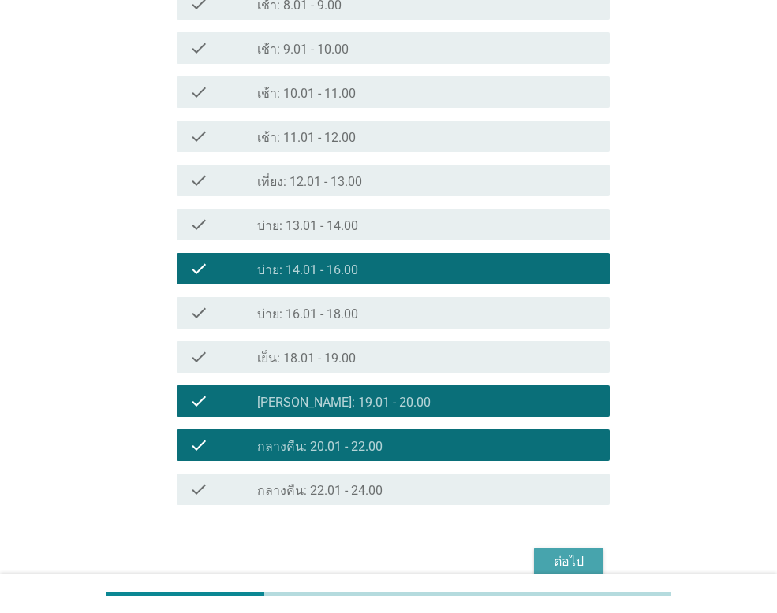
click at [563, 563] on div "ต่อไป" at bounding box center [568, 562] width 44 height 19
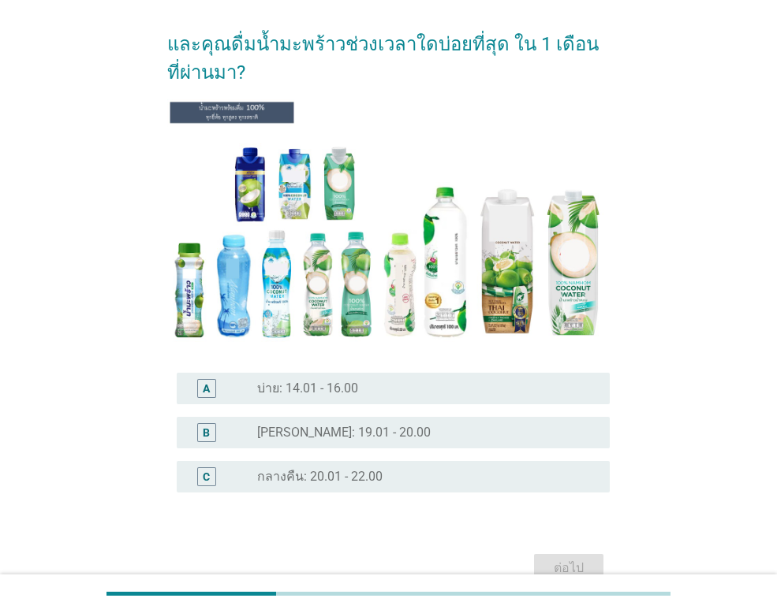
scroll to position [138, 0]
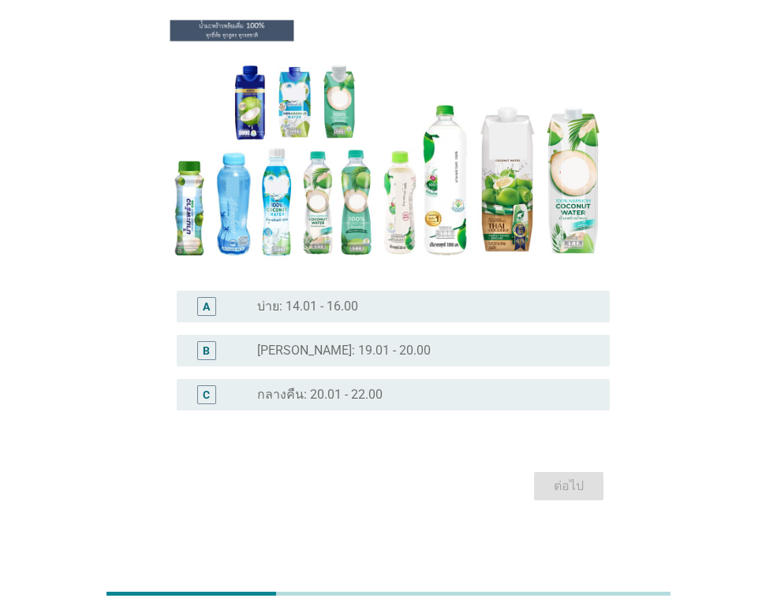
click at [350, 357] on label "[PERSON_NAME]: 19.01 - 20.00" at bounding box center [343, 351] width 173 height 16
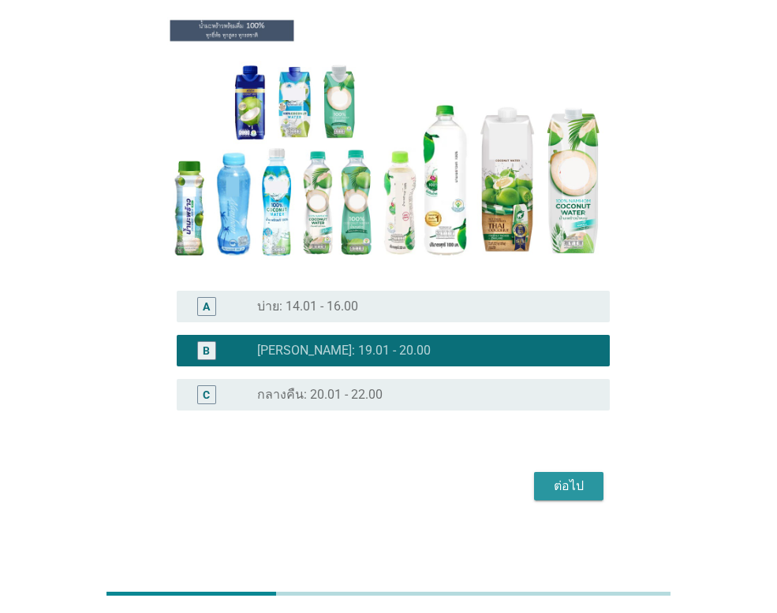
click at [550, 483] on div "ต่อไป" at bounding box center [568, 486] width 44 height 19
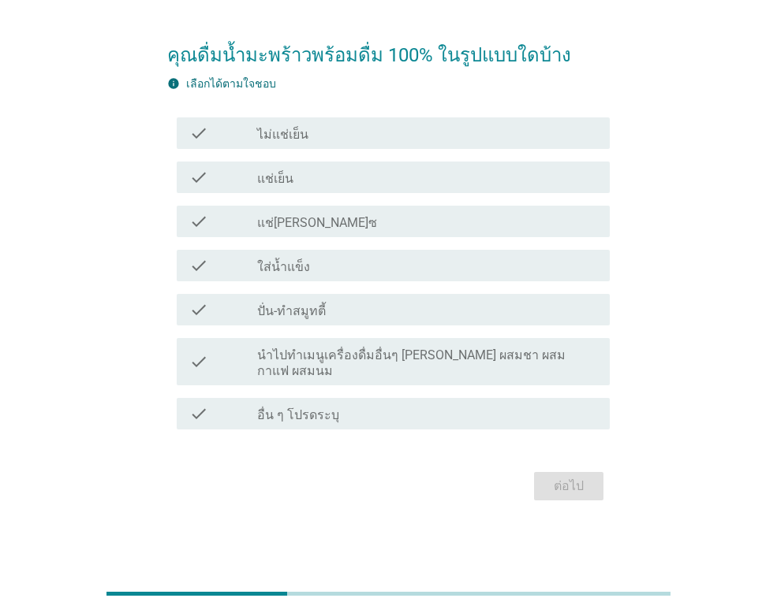
scroll to position [0, 0]
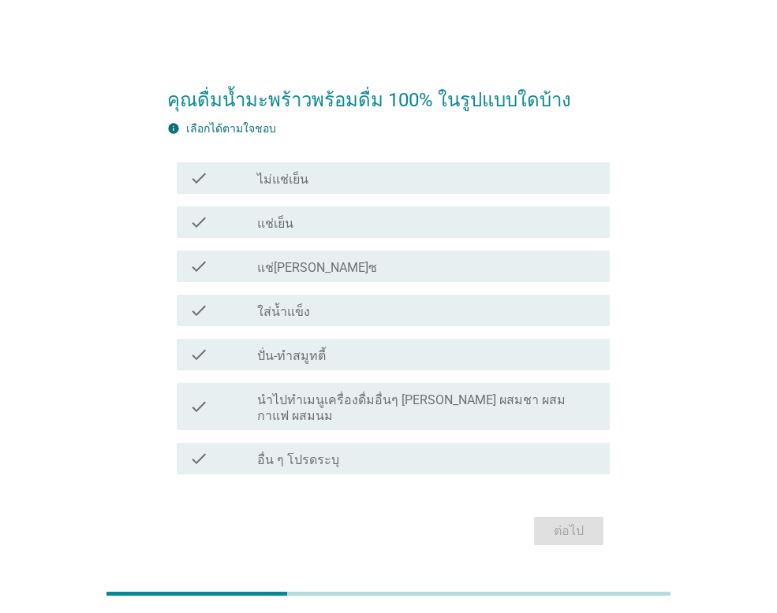
click at [293, 228] on div "check_box_outline_blank แช่เย็น" at bounding box center [427, 222] width 340 height 19
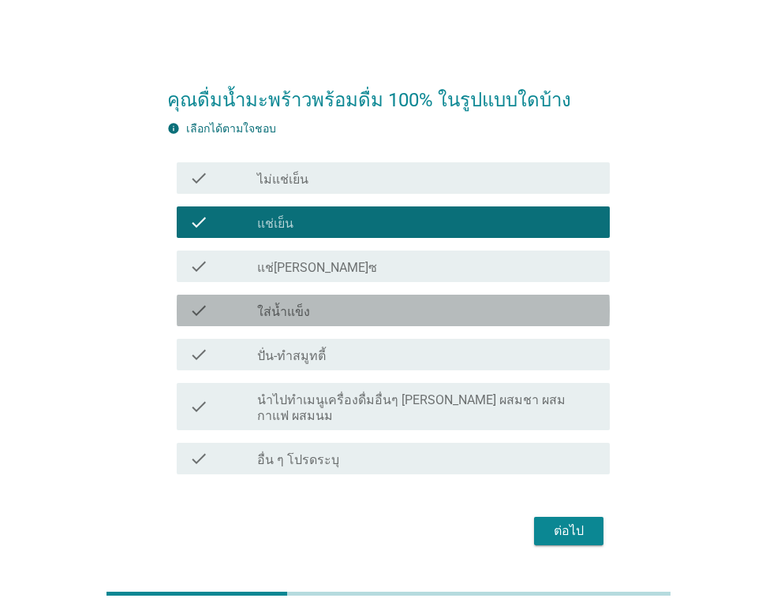
click at [281, 320] on label "ใส่น้ำแข็ง" at bounding box center [283, 312] width 53 height 16
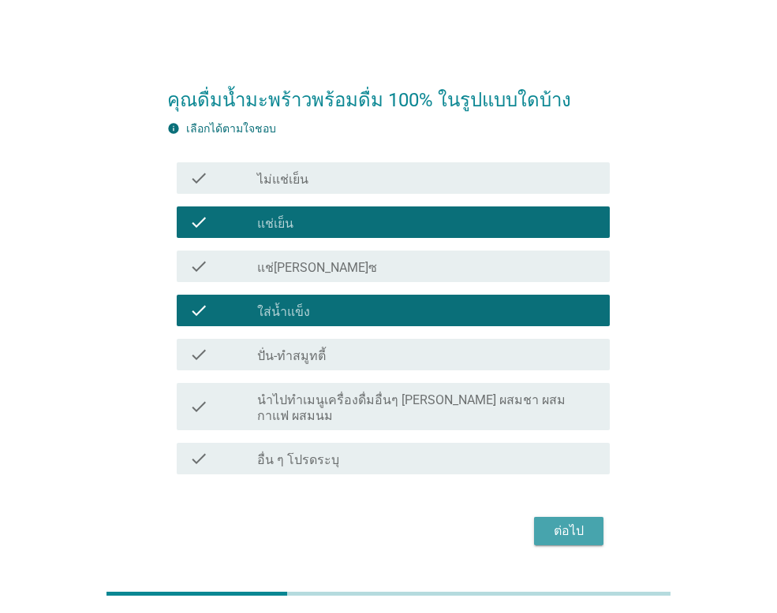
click at [574, 522] on div "ต่อไป" at bounding box center [568, 531] width 44 height 19
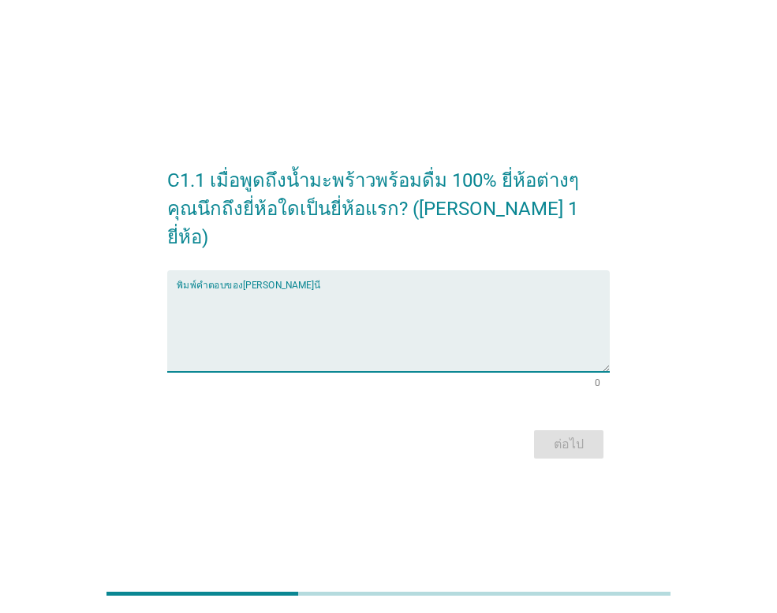
click at [249, 289] on textarea "พิมพ์คำตอบของคุณ ที่นี่" at bounding box center [393, 330] width 433 height 83
type textarea "โคโค [PERSON_NAME]"
click at [584, 435] on div "ต่อไป" at bounding box center [568, 444] width 44 height 19
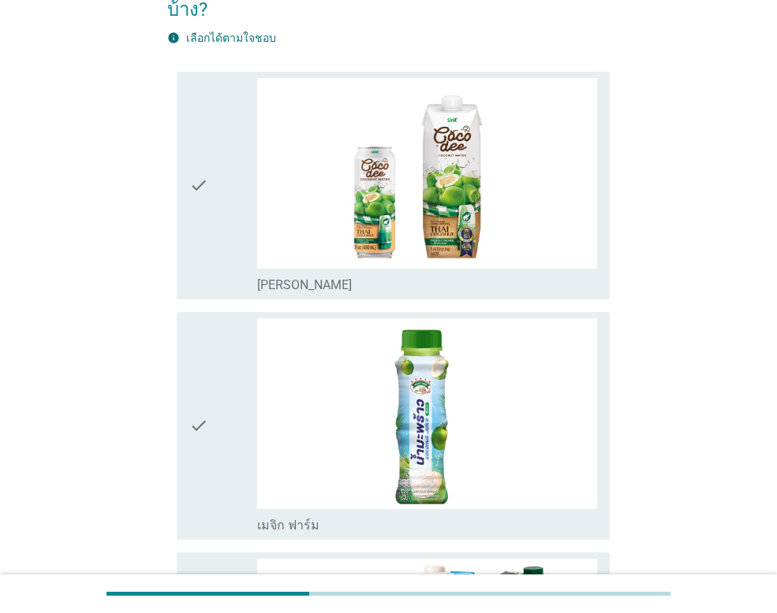
scroll to position [158, 0]
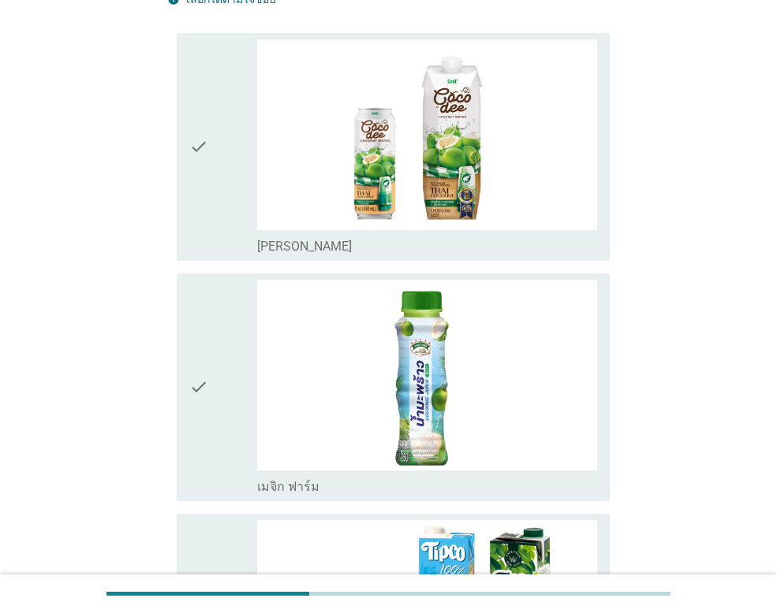
click at [196, 139] on icon "check" at bounding box center [198, 146] width 19 height 215
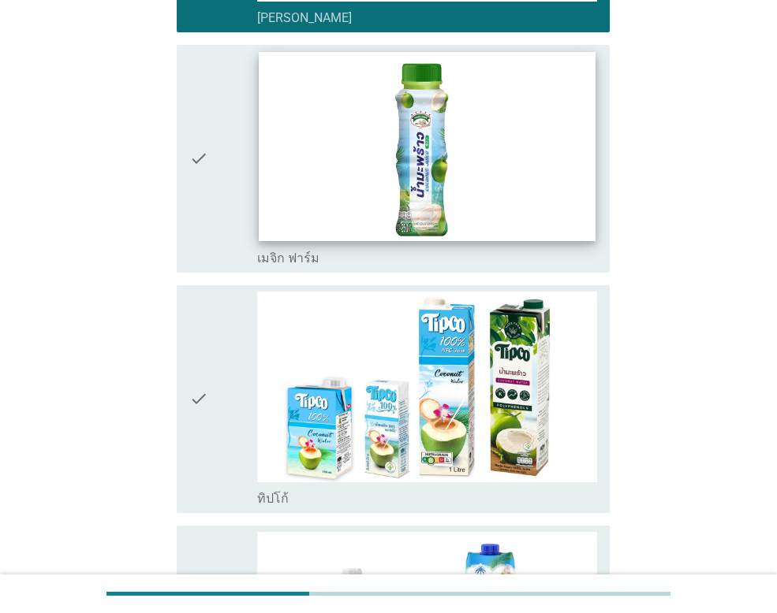
scroll to position [394, 0]
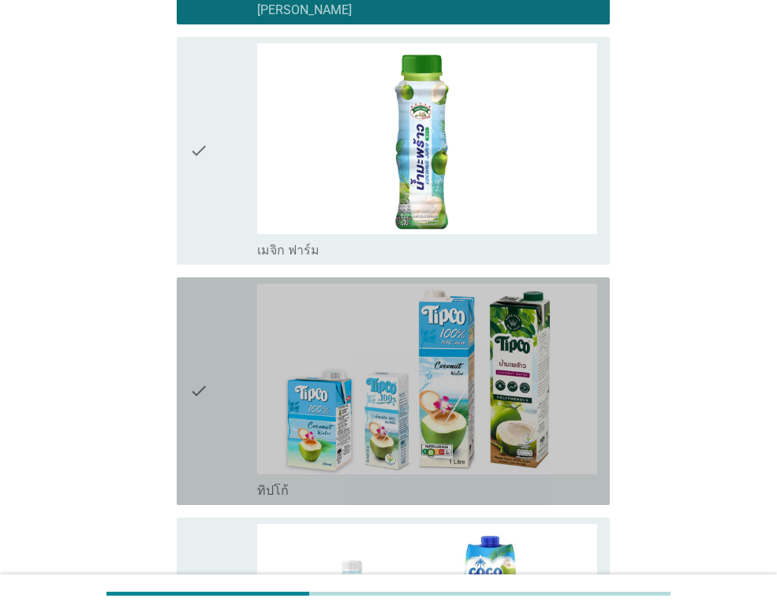
click at [213, 391] on div "check" at bounding box center [223, 391] width 68 height 215
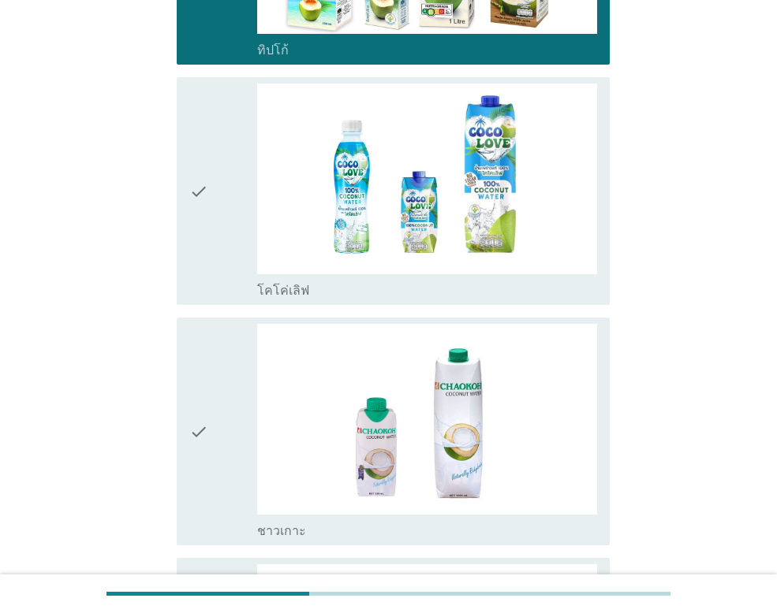
scroll to position [867, 0]
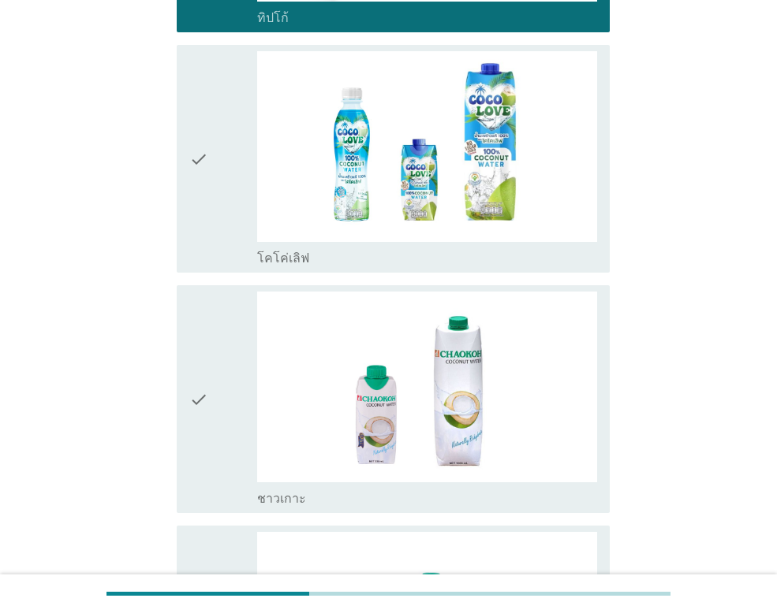
click at [213, 391] on div "check" at bounding box center [223, 399] width 68 height 215
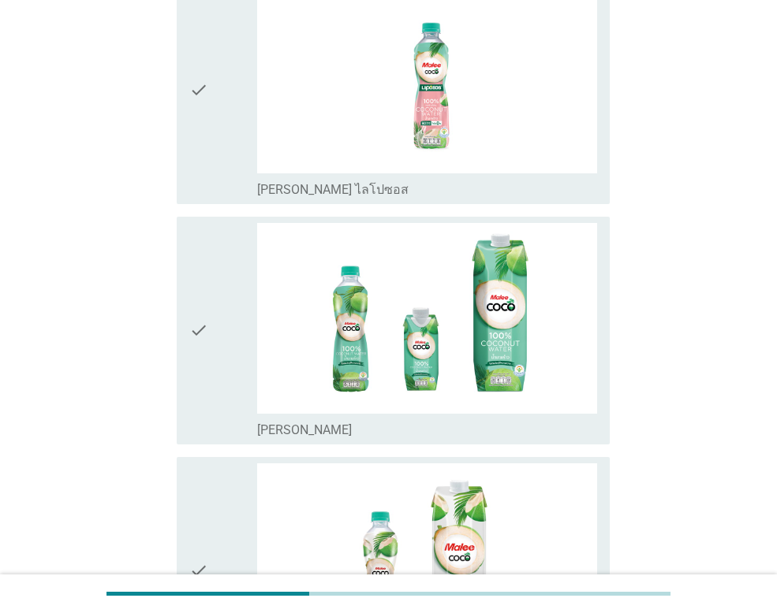
scroll to position [1419, 0]
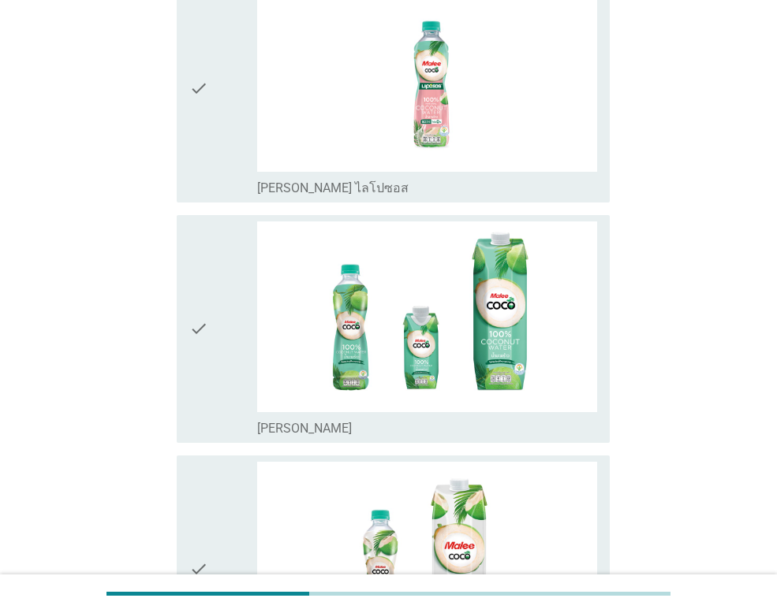
click at [195, 322] on icon "check" at bounding box center [198, 329] width 19 height 215
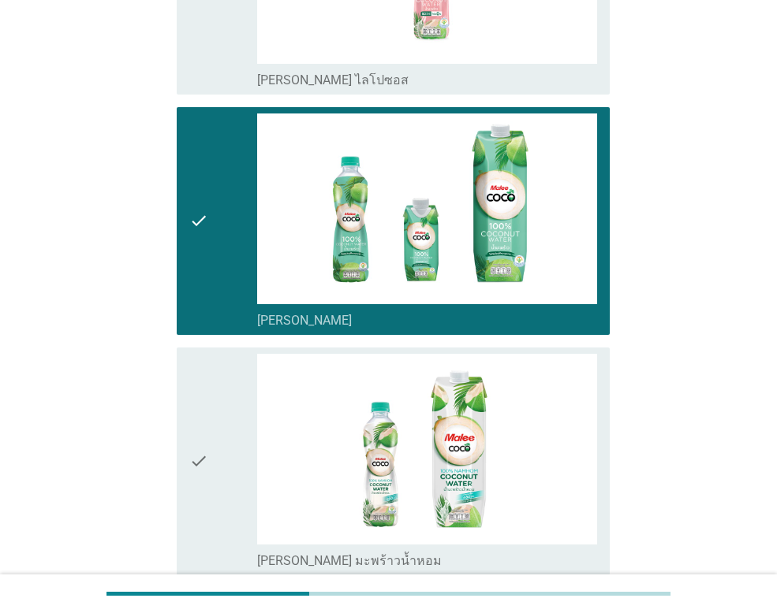
scroll to position [1656, 0]
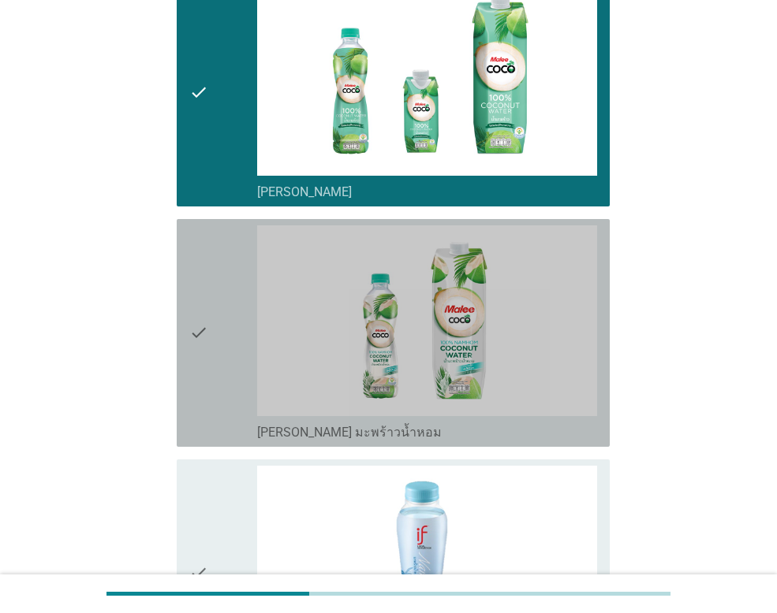
click at [188, 349] on div "check check_box_outline_blank [PERSON_NAME] มะพร้าวน้ำหอม" at bounding box center [393, 333] width 433 height 228
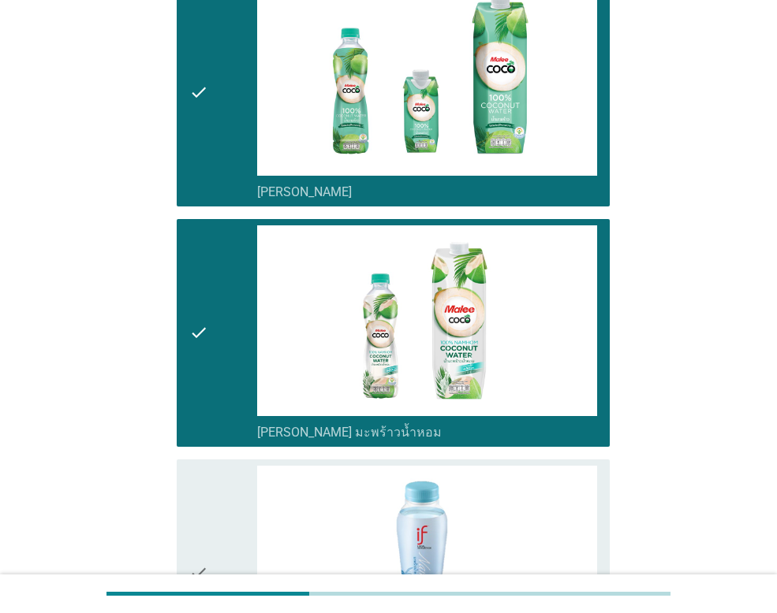
scroll to position [1971, 0]
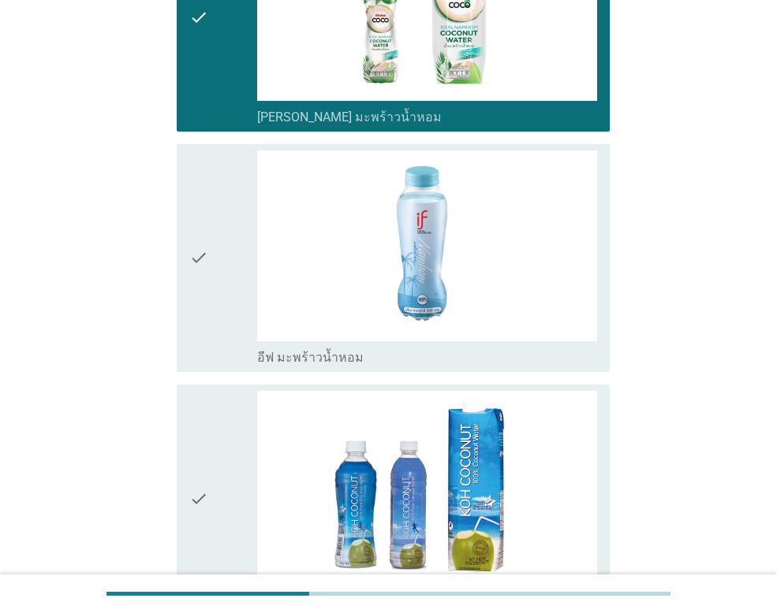
click at [194, 274] on icon "check" at bounding box center [198, 258] width 19 height 215
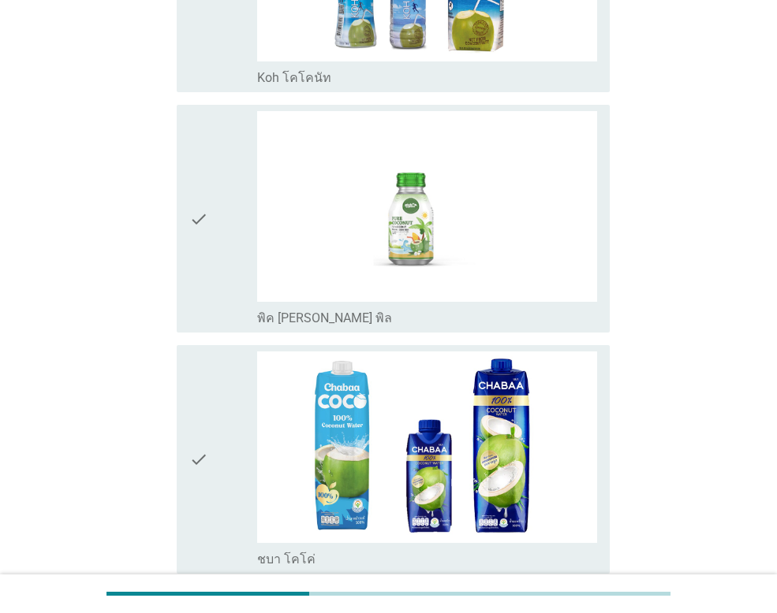
scroll to position [2523, 0]
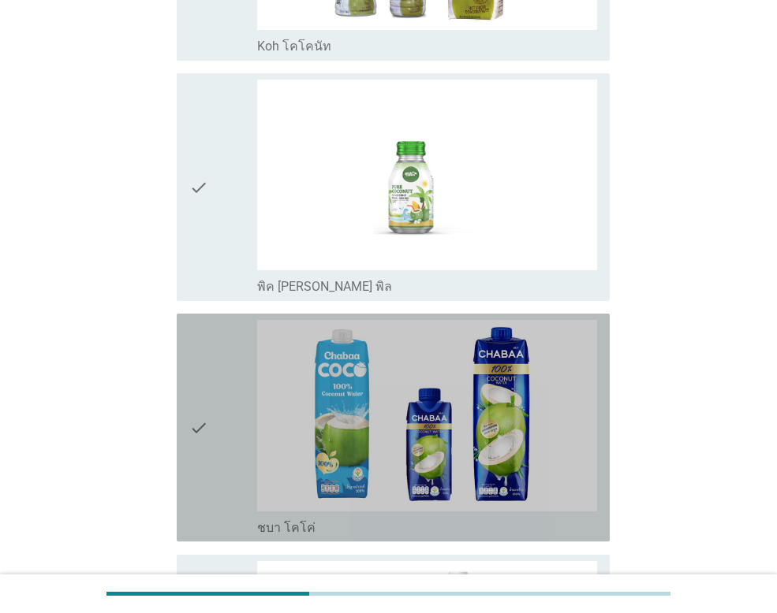
click at [220, 430] on div "check" at bounding box center [223, 427] width 68 height 215
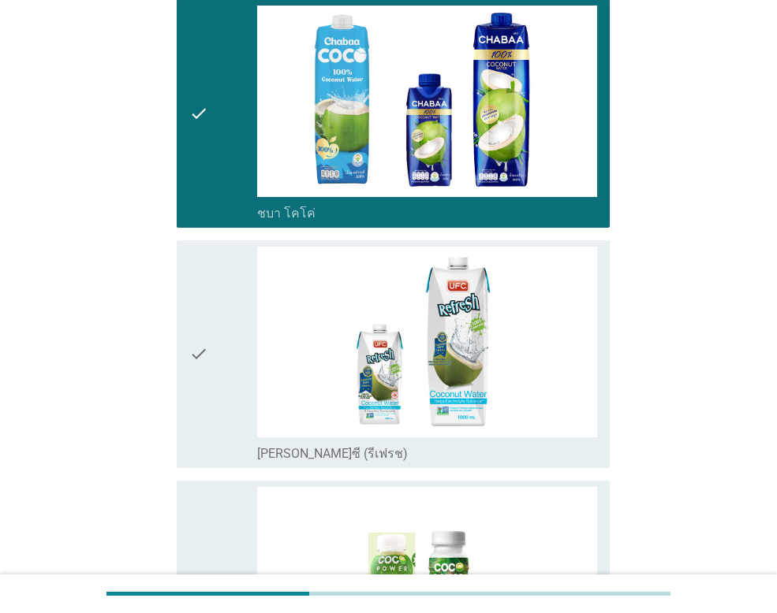
scroll to position [2838, 0]
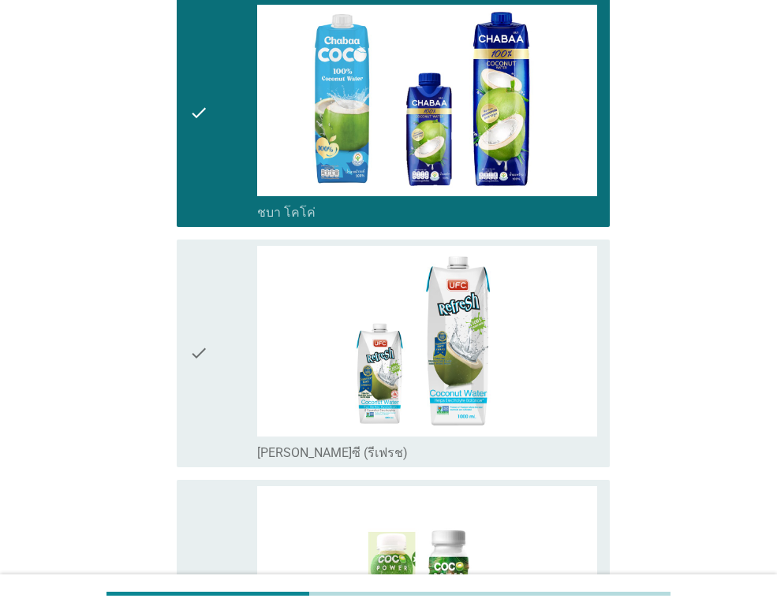
click at [218, 341] on div "check" at bounding box center [223, 353] width 68 height 215
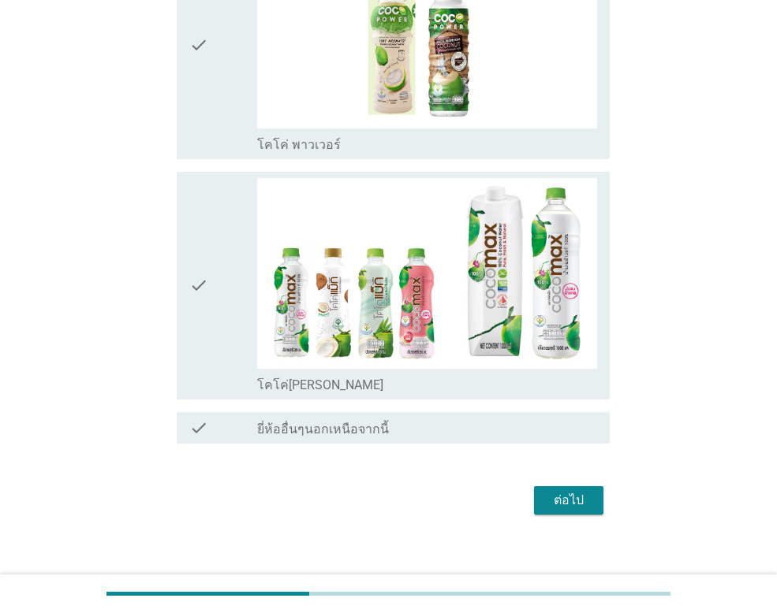
scroll to position [3390, 0]
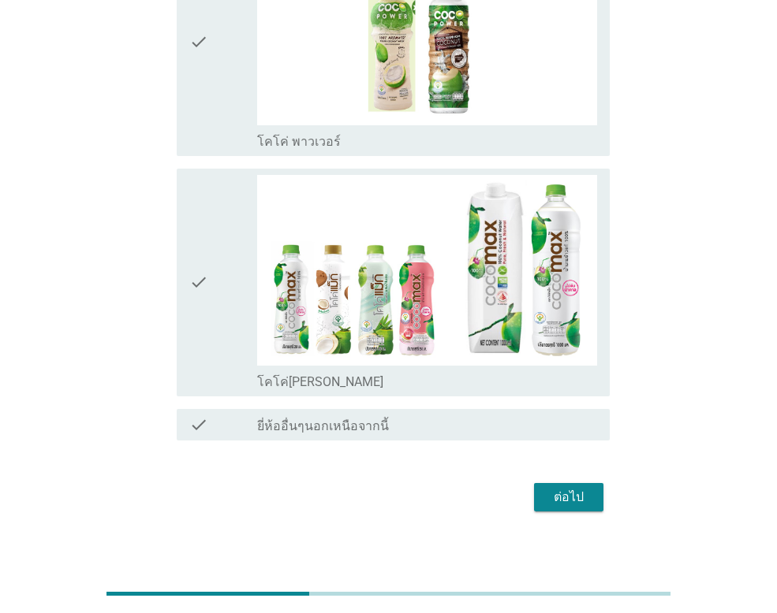
click at [192, 284] on icon "check" at bounding box center [198, 282] width 19 height 215
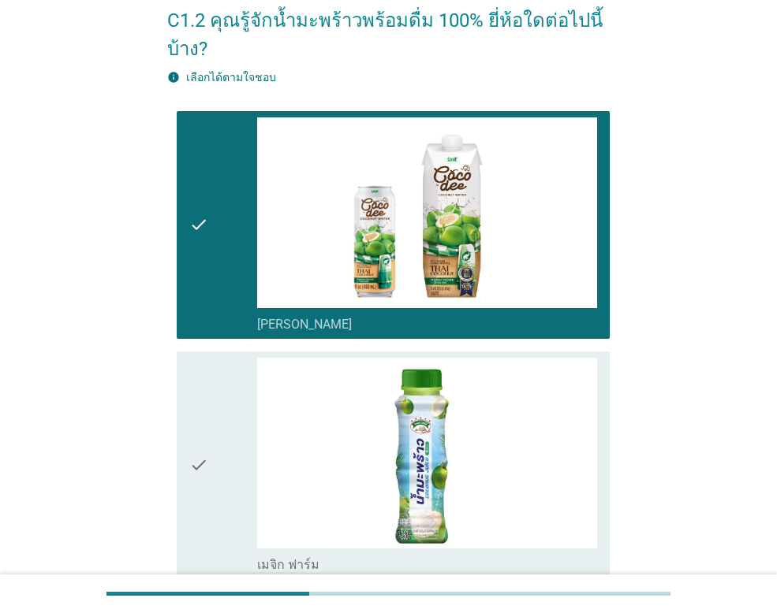
scroll to position [79, 0]
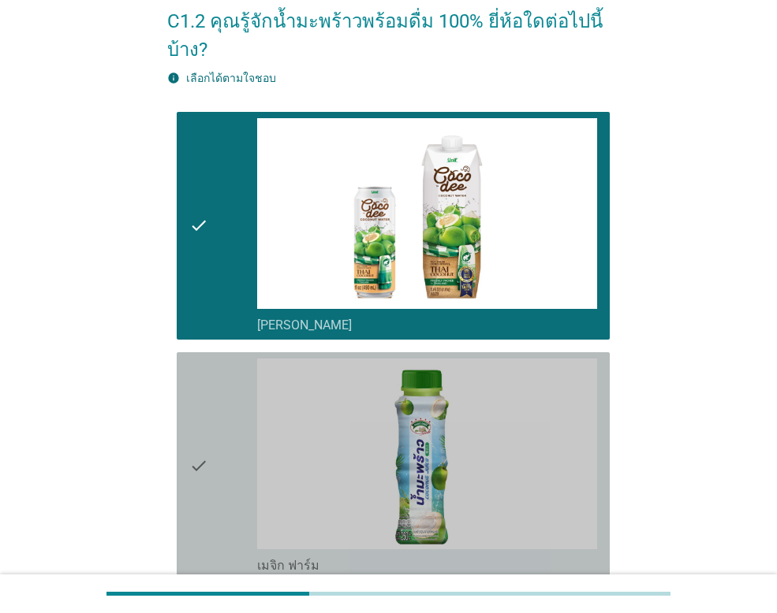
click at [190, 459] on icon "check" at bounding box center [198, 466] width 19 height 215
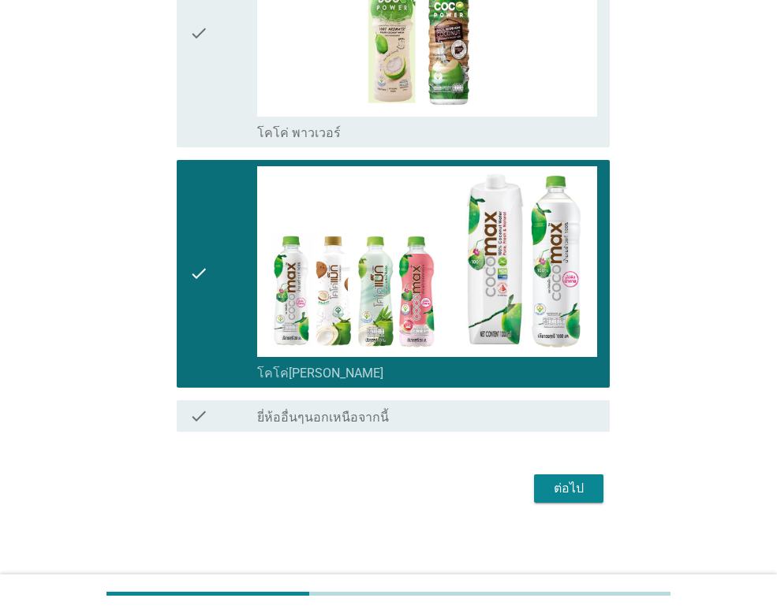
scroll to position [3402, 0]
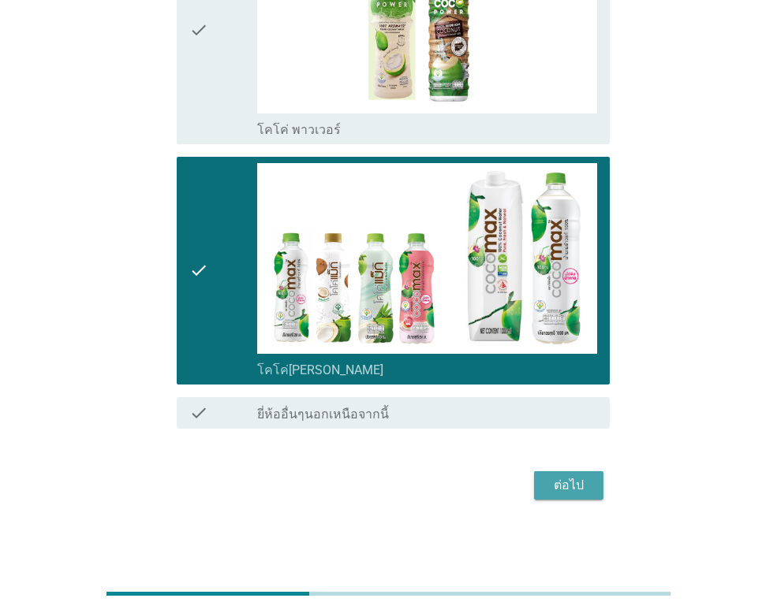
click at [565, 483] on div "ต่อไป" at bounding box center [568, 485] width 44 height 19
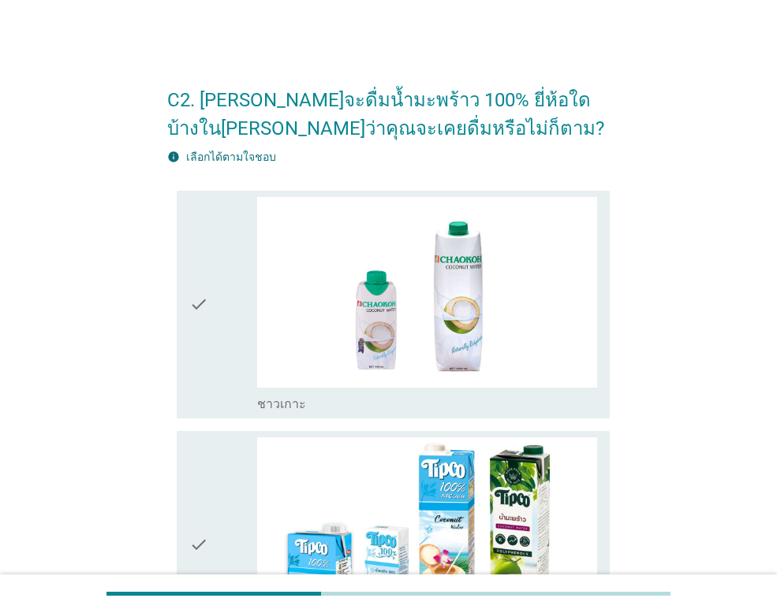
scroll to position [158, 0]
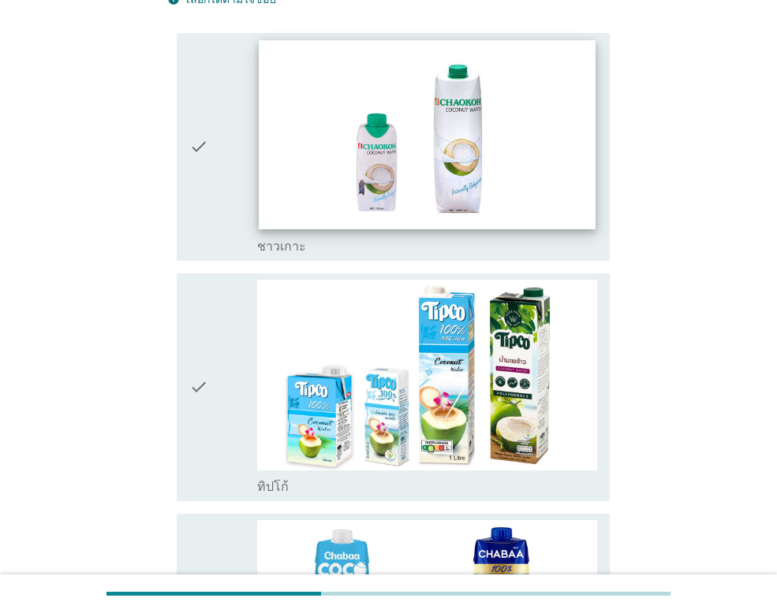
click at [297, 128] on img at bounding box center [427, 134] width 336 height 189
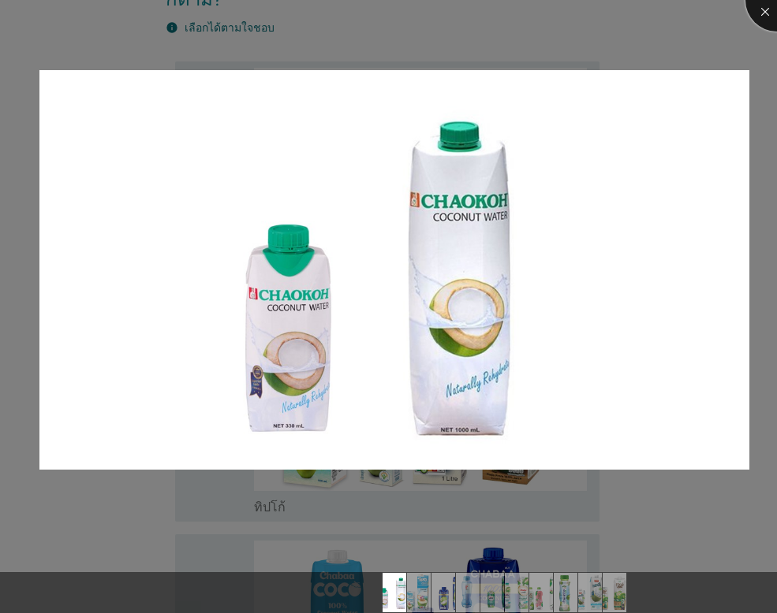
click at [760, 6] on div at bounding box center [776, -1] width 63 height 63
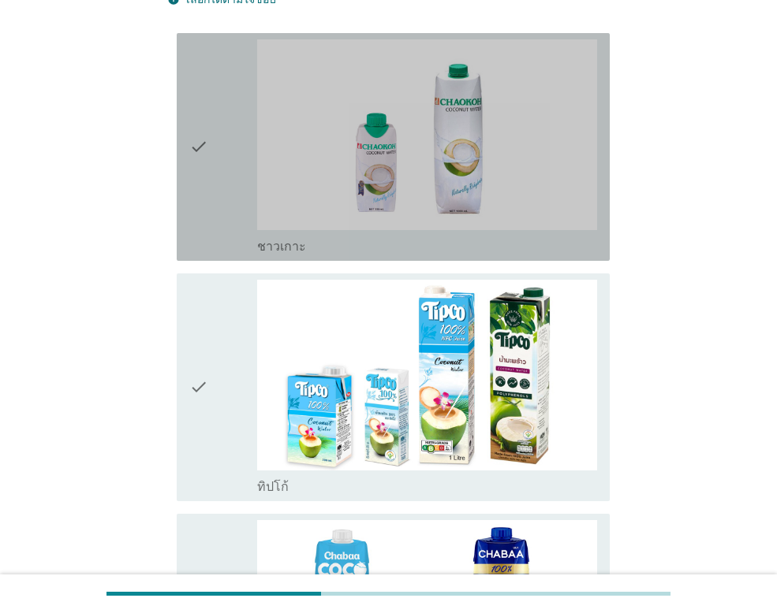
click at [196, 137] on icon "check" at bounding box center [198, 146] width 19 height 215
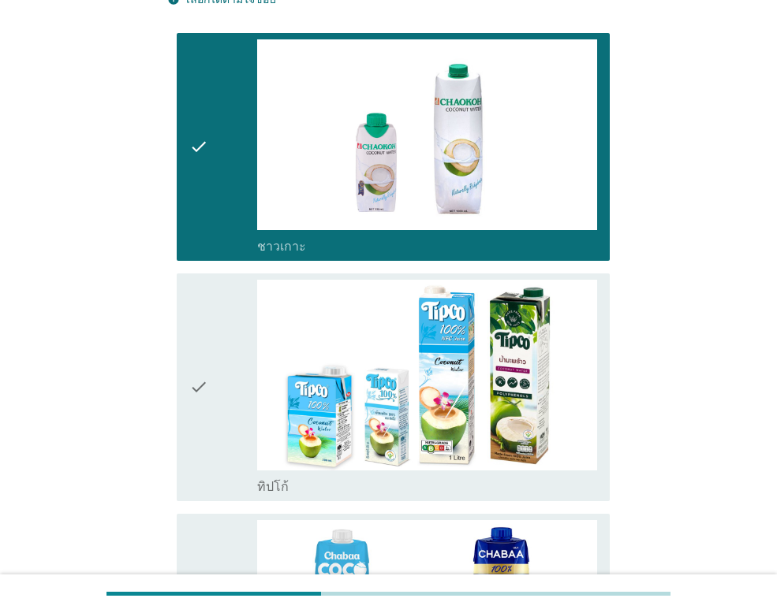
click at [199, 371] on icon "check" at bounding box center [198, 387] width 19 height 215
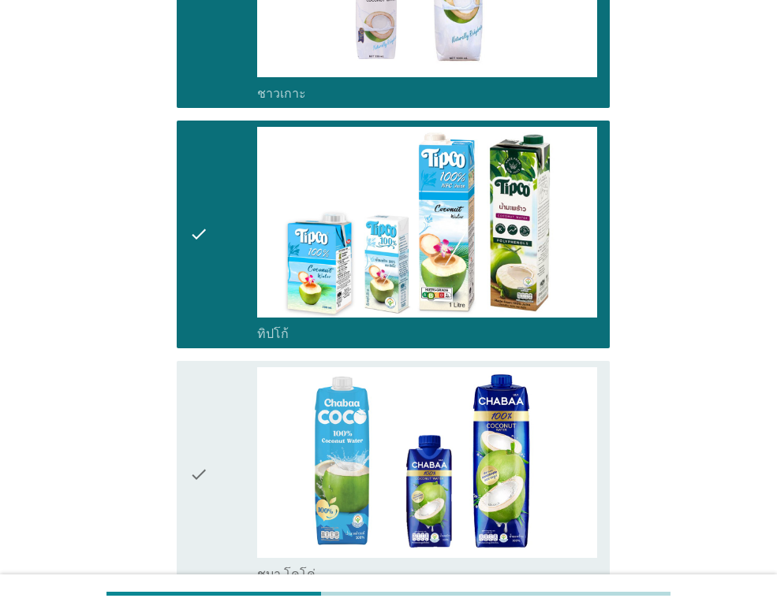
scroll to position [552, 0]
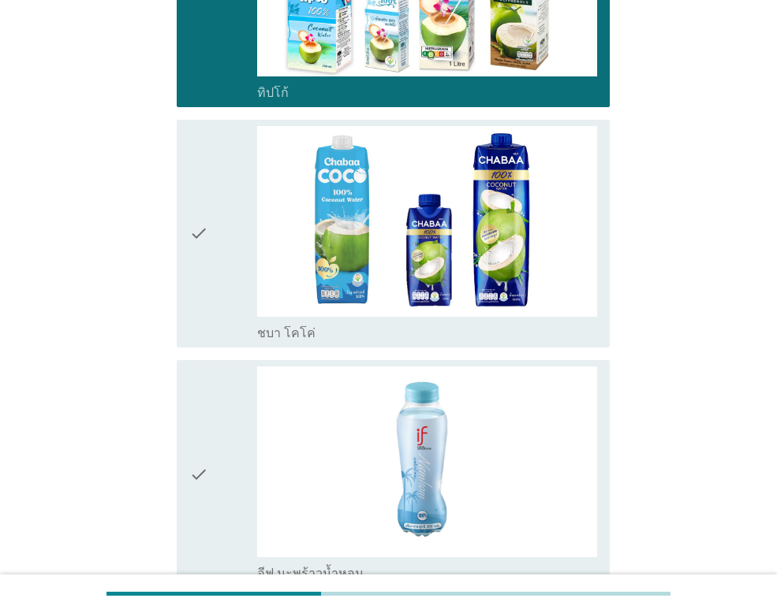
click at [211, 242] on div "check" at bounding box center [223, 233] width 68 height 215
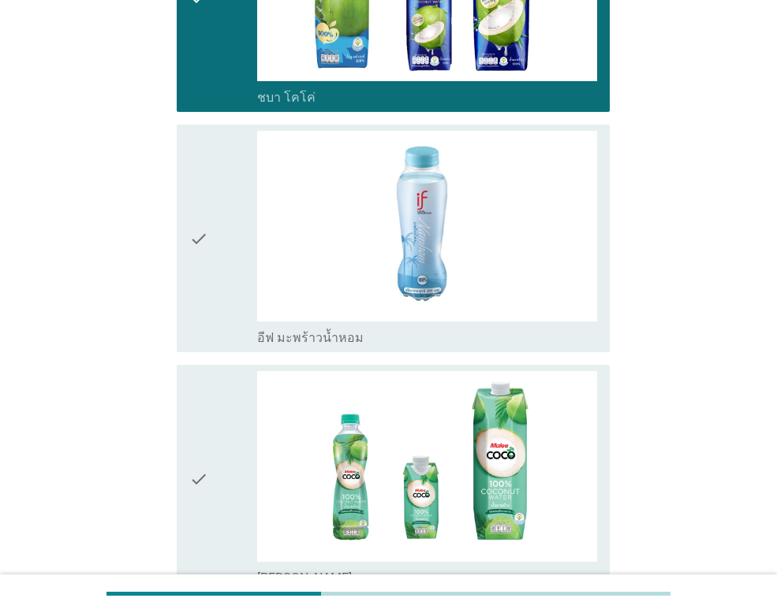
scroll to position [788, 0]
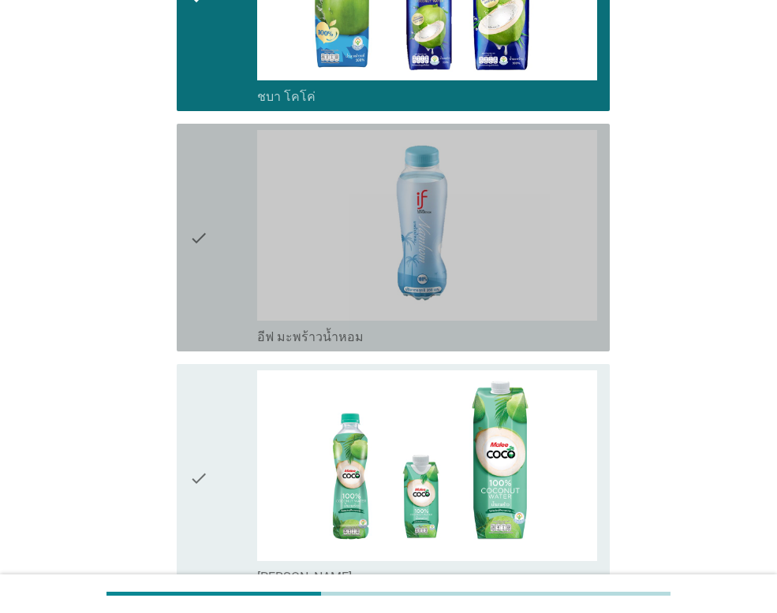
click at [209, 239] on div "check" at bounding box center [223, 237] width 68 height 215
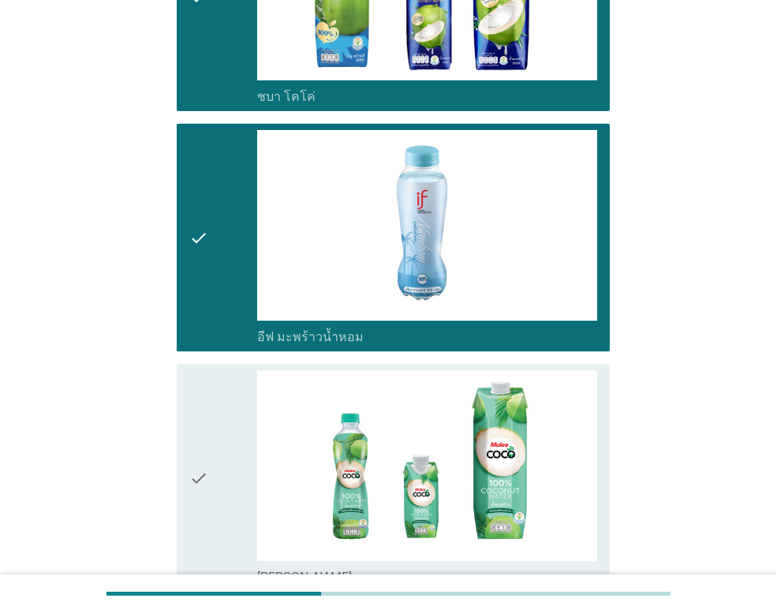
click at [202, 471] on icon "check" at bounding box center [198, 478] width 19 height 215
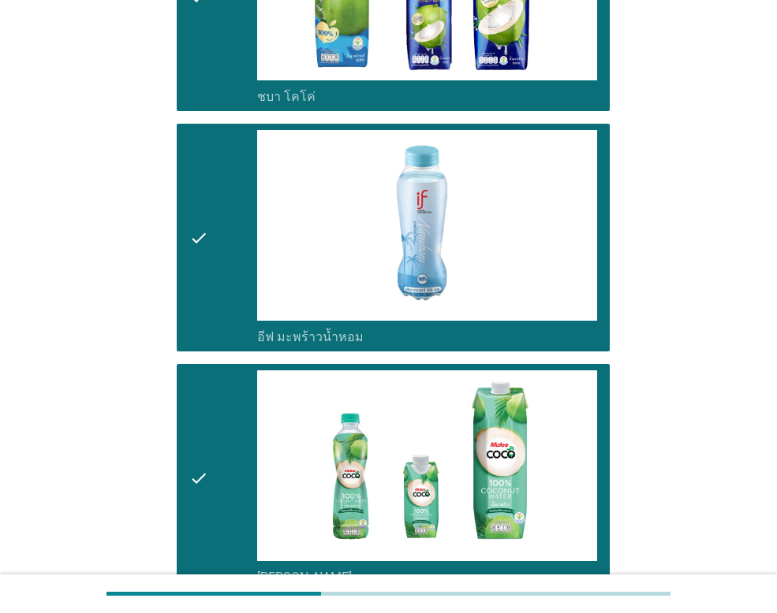
scroll to position [1183, 0]
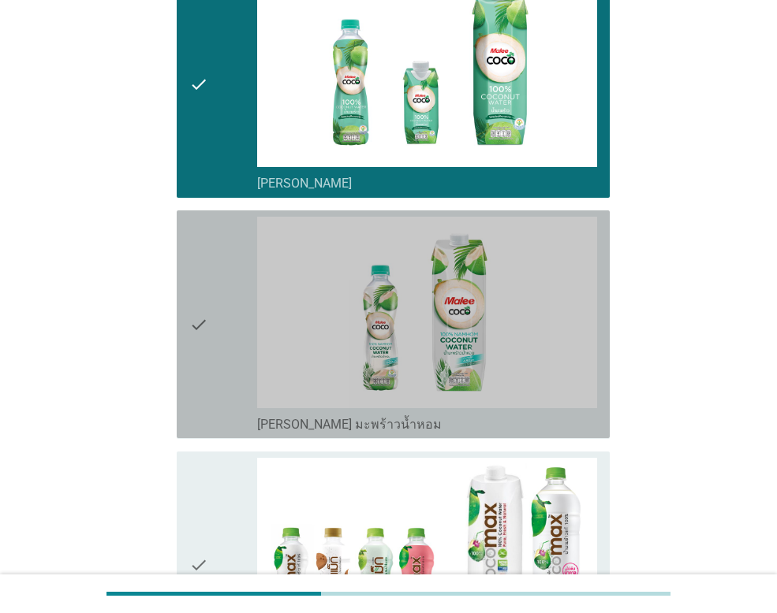
click at [209, 334] on div "check" at bounding box center [223, 324] width 68 height 215
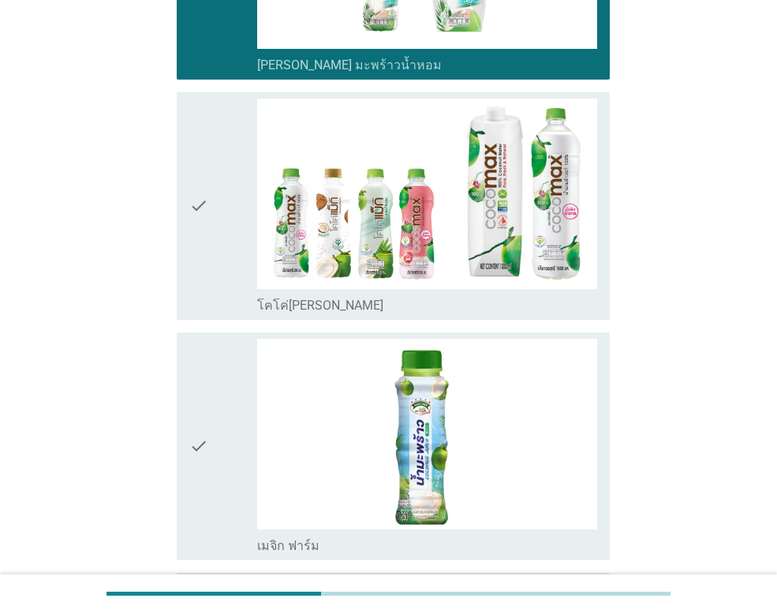
scroll to position [1577, 0]
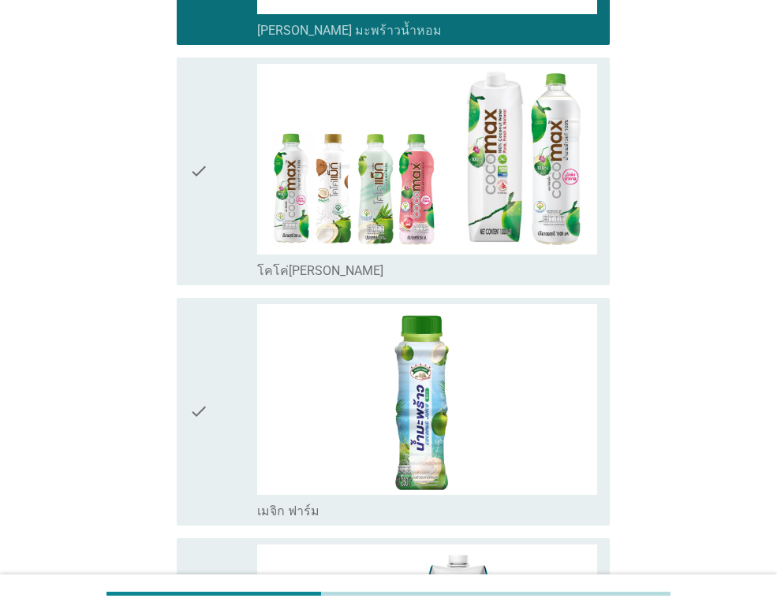
click at [196, 175] on icon "check" at bounding box center [198, 171] width 19 height 215
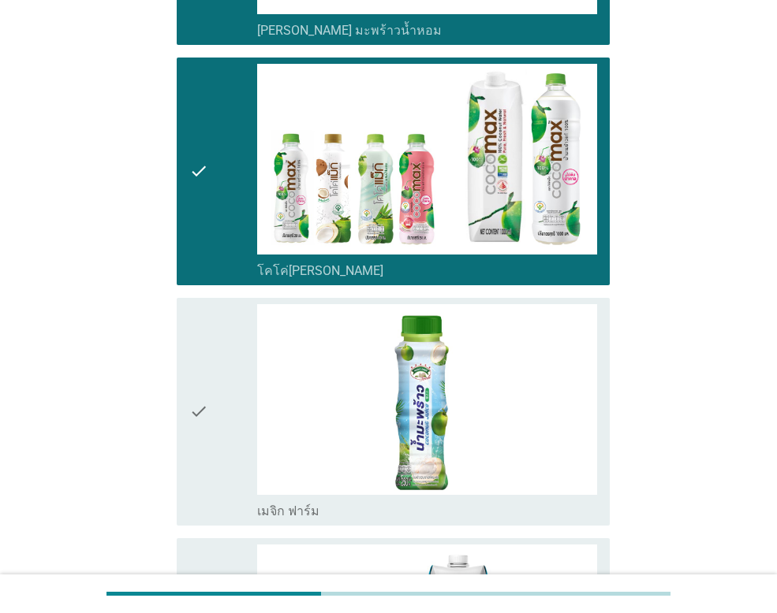
click at [199, 412] on icon "check" at bounding box center [198, 411] width 19 height 215
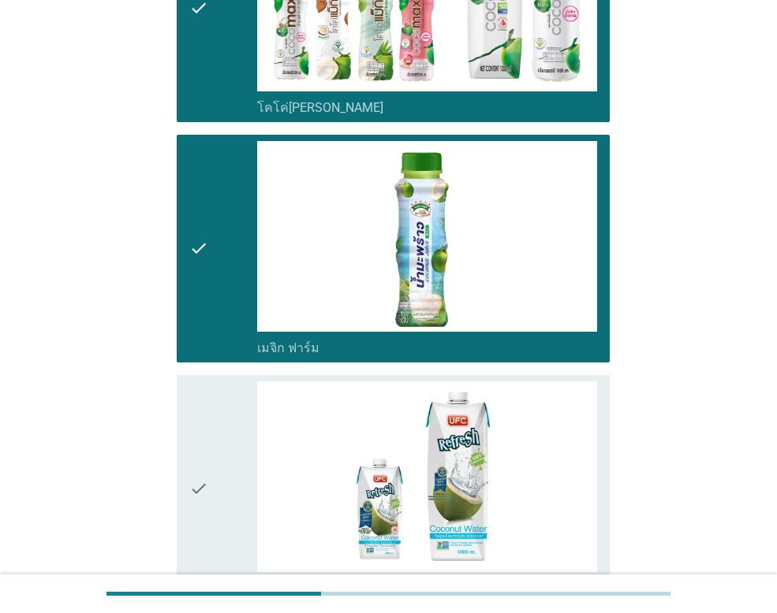
scroll to position [1892, 0]
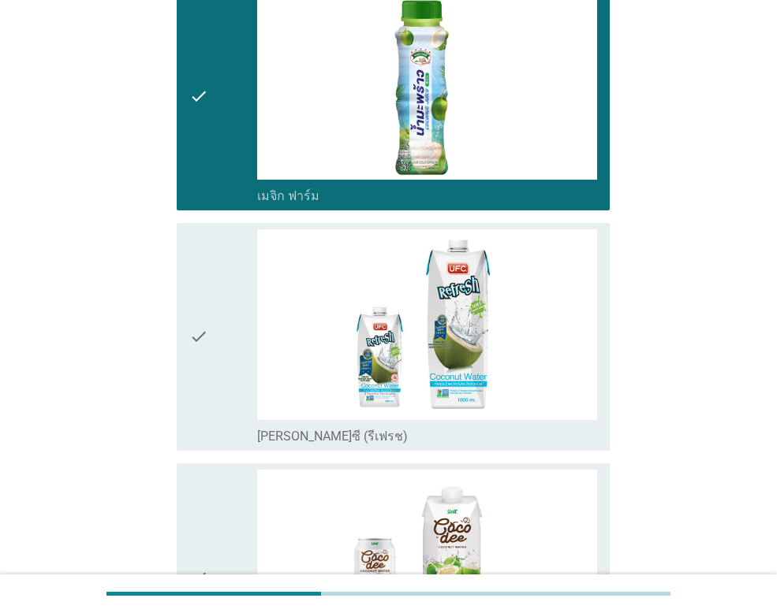
click at [202, 328] on icon "check" at bounding box center [198, 336] width 19 height 215
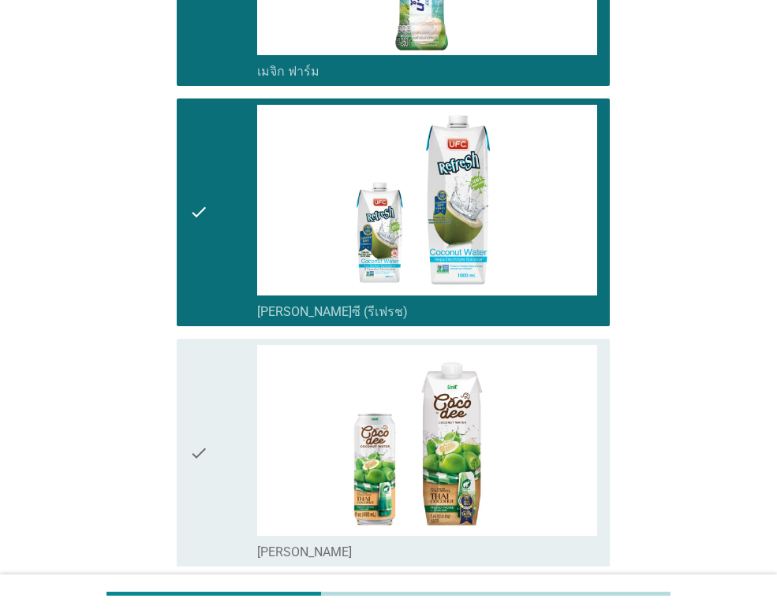
scroll to position [2199, 0]
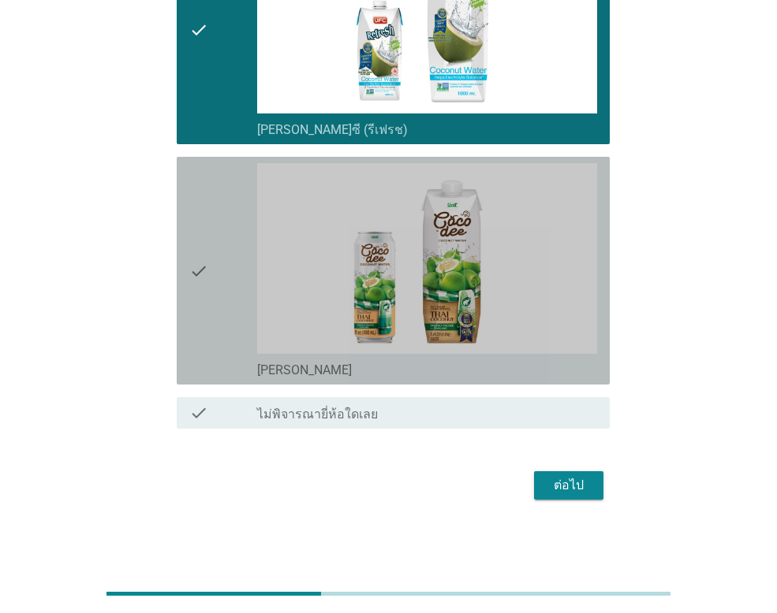
click at [207, 265] on icon "check" at bounding box center [198, 270] width 19 height 215
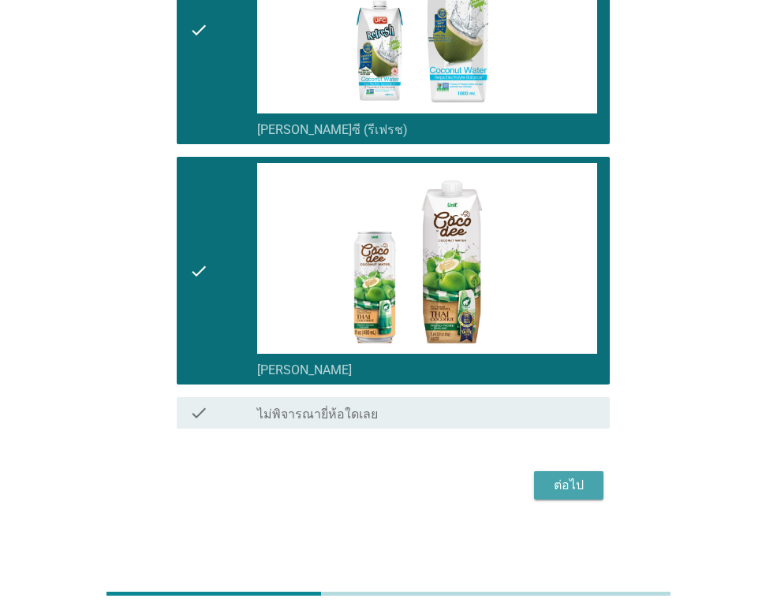
click at [561, 482] on div "ต่อไป" at bounding box center [568, 485] width 44 height 19
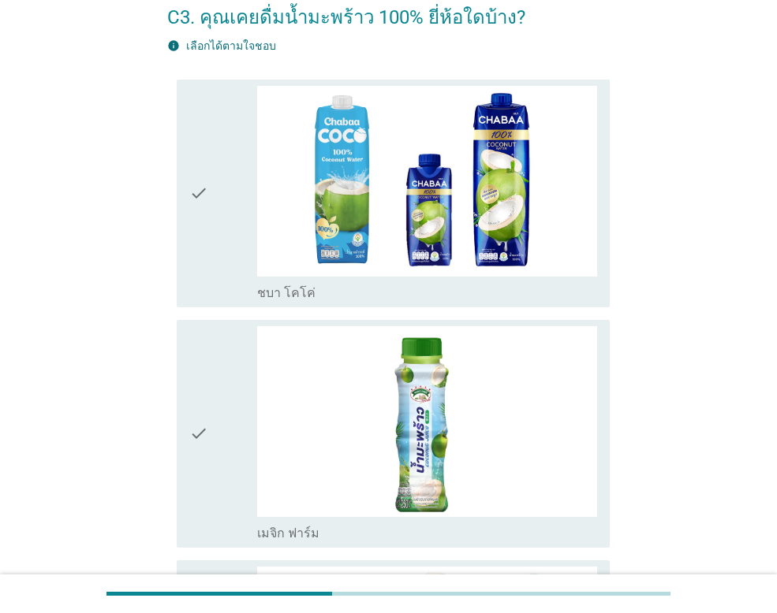
scroll to position [158, 0]
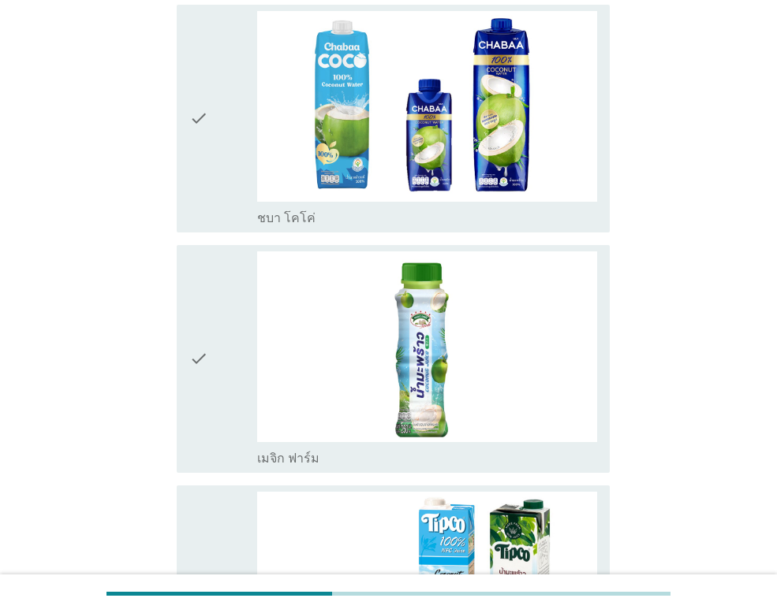
click at [196, 121] on icon "check" at bounding box center [198, 118] width 19 height 215
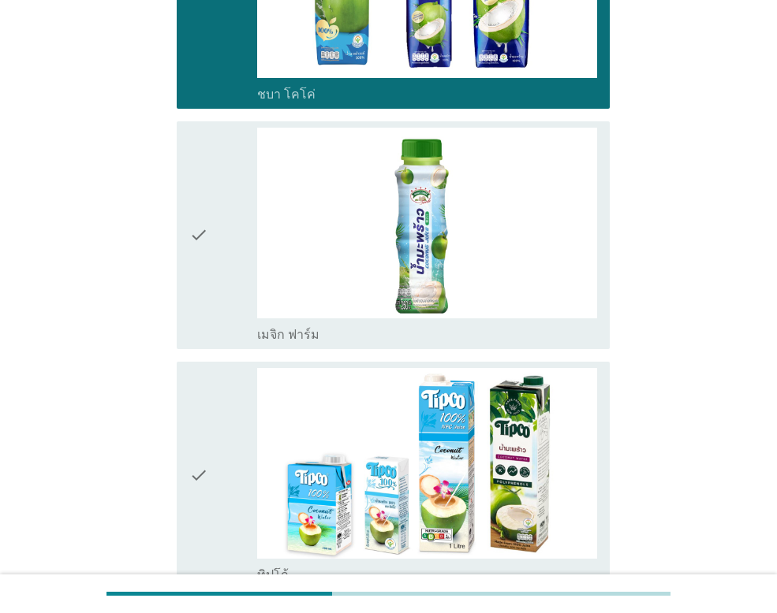
scroll to position [473, 0]
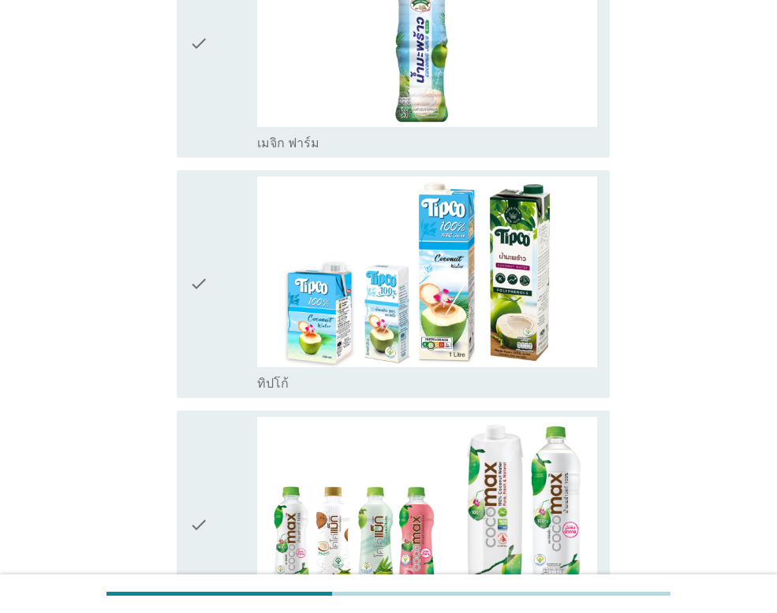
click at [202, 278] on icon "check" at bounding box center [198, 284] width 19 height 215
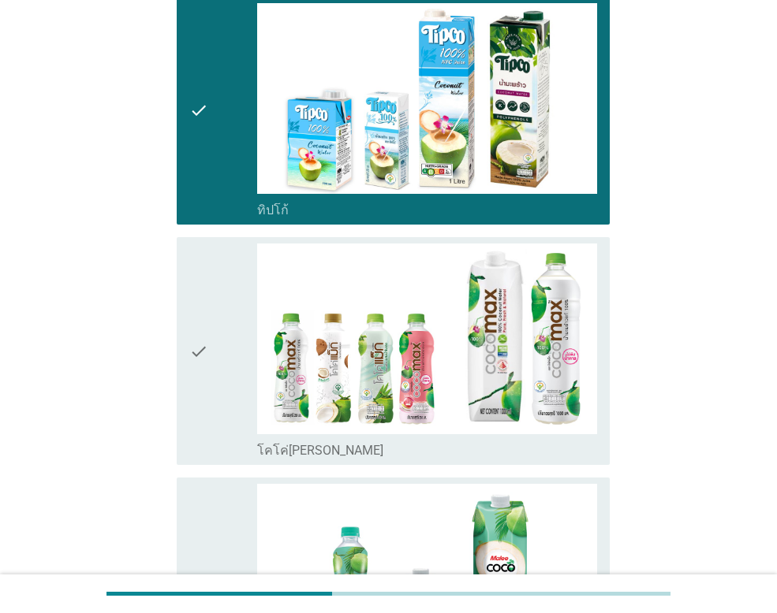
scroll to position [788, 0]
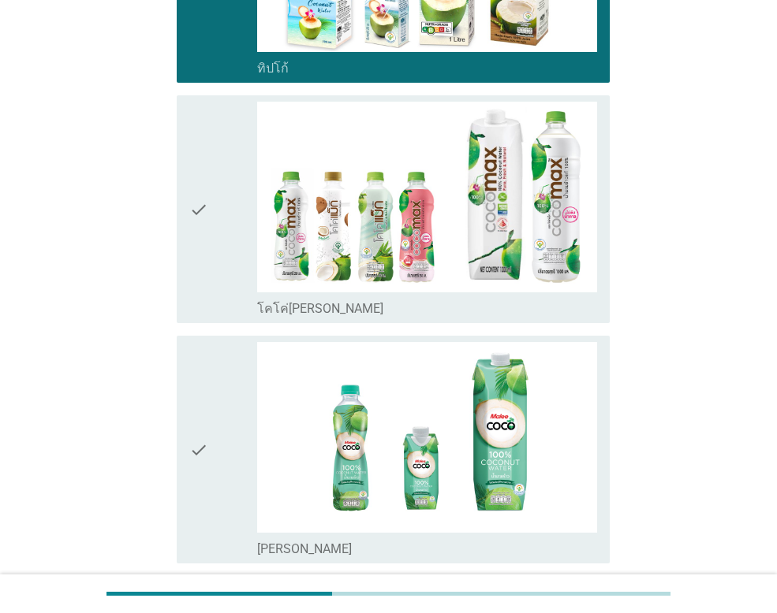
click at [201, 218] on icon "check" at bounding box center [198, 209] width 19 height 215
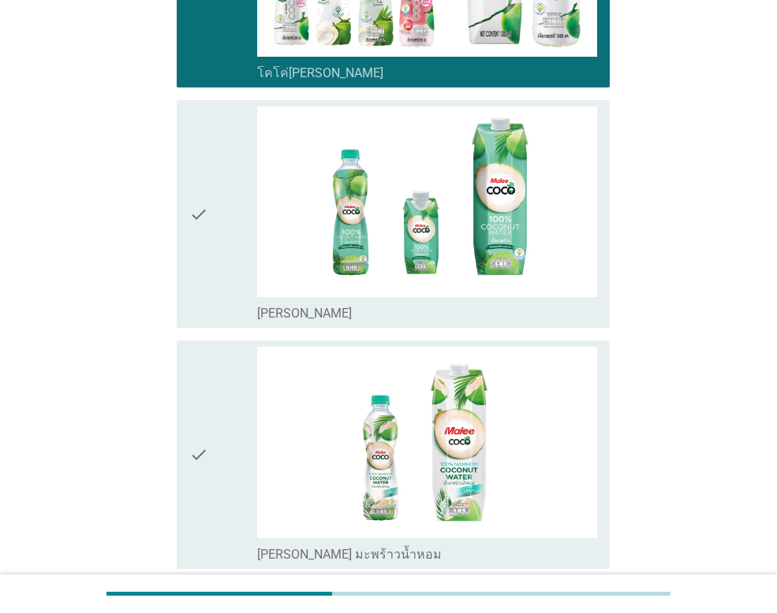
scroll to position [1025, 0]
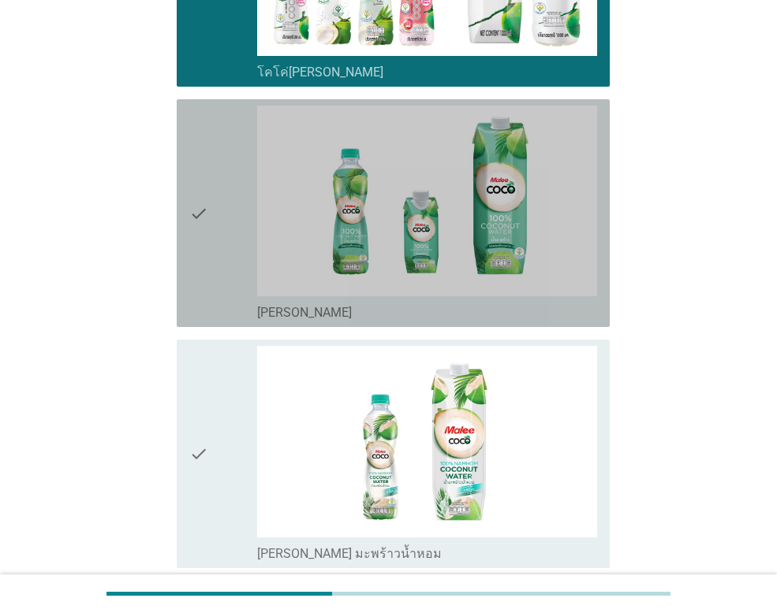
click at [205, 218] on icon "check" at bounding box center [198, 213] width 19 height 215
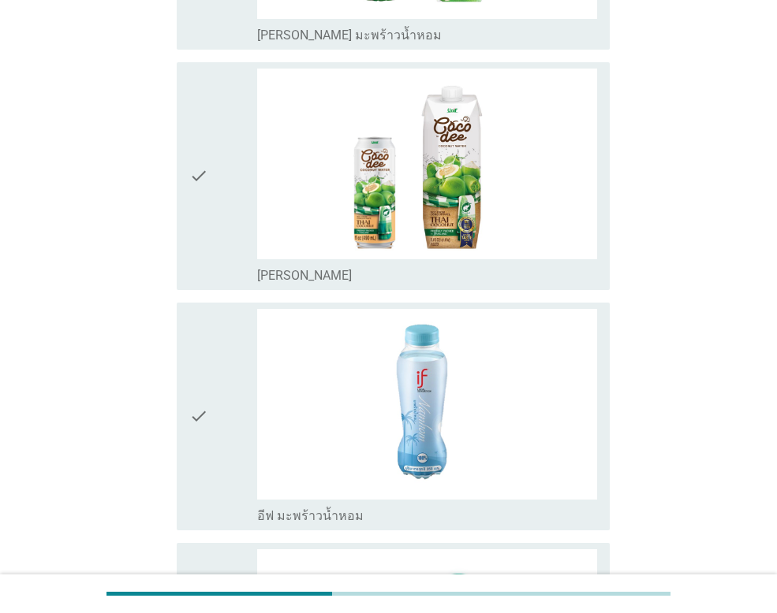
scroll to position [1577, 0]
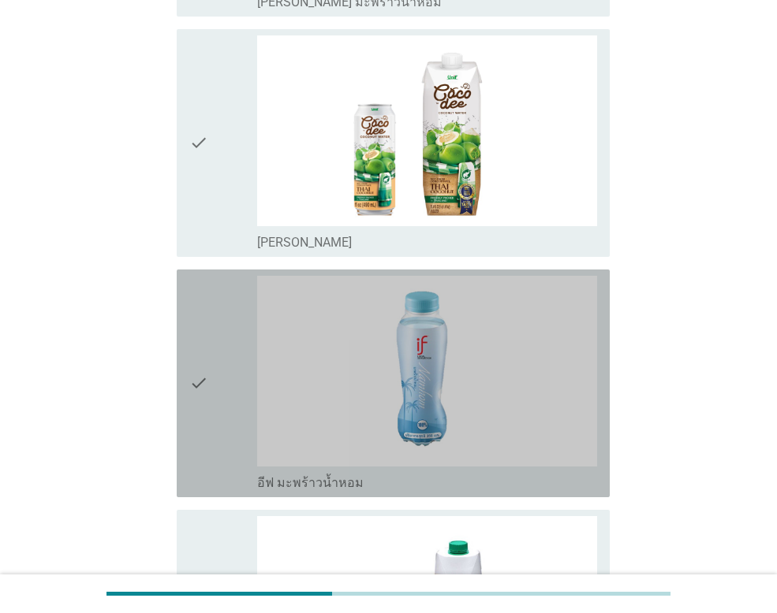
click at [213, 384] on div "check" at bounding box center [223, 383] width 68 height 215
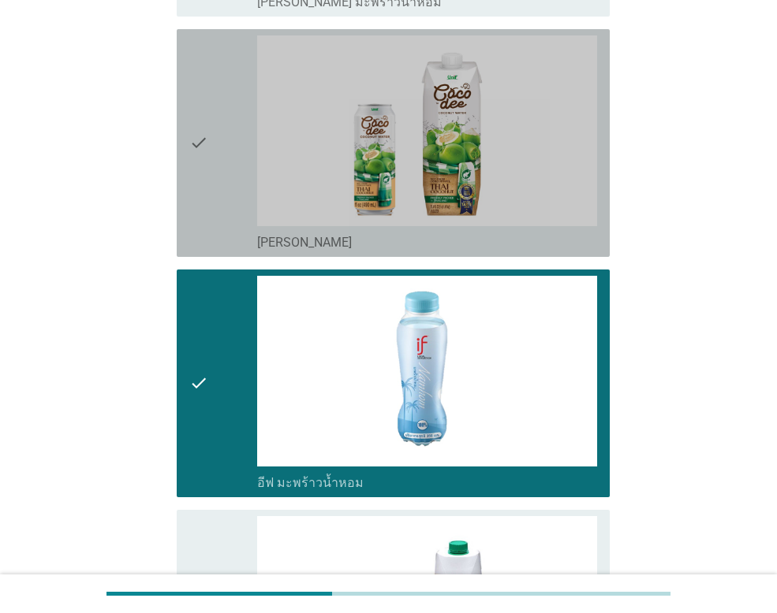
click at [195, 141] on icon "check" at bounding box center [198, 142] width 19 height 215
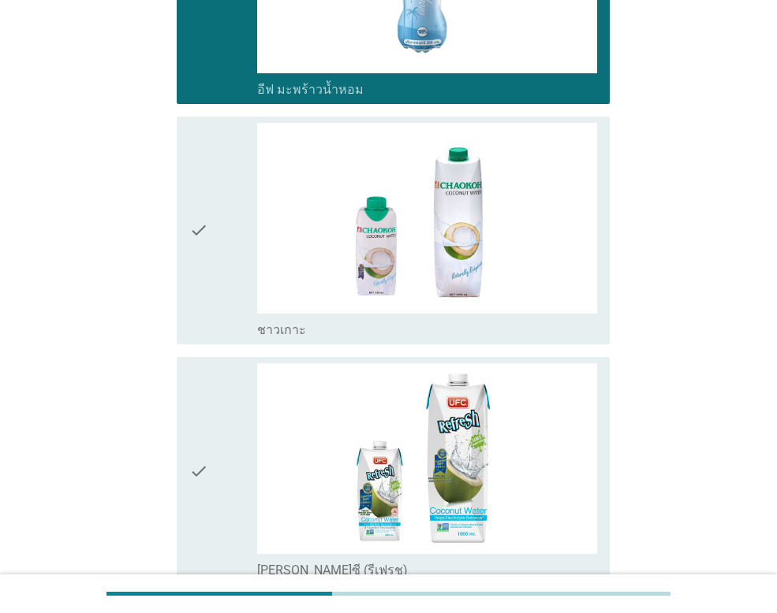
scroll to position [2126, 0]
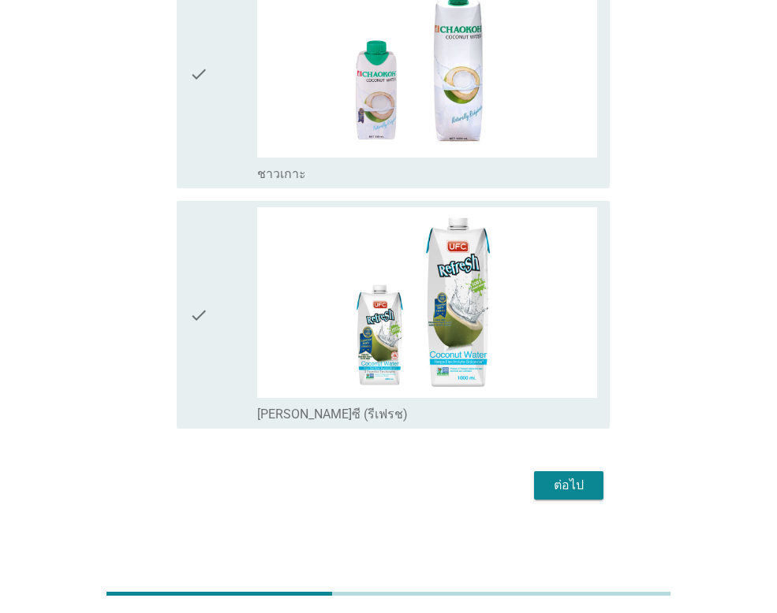
click at [193, 310] on icon "check" at bounding box center [198, 314] width 19 height 215
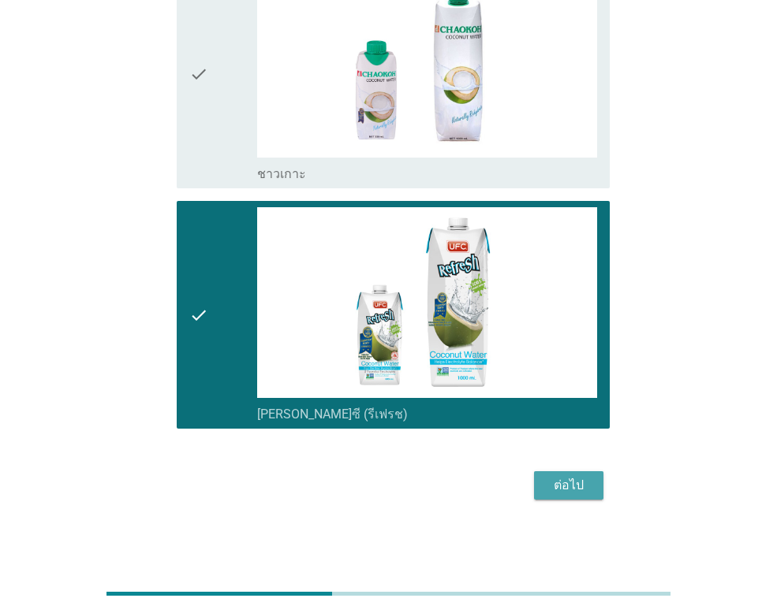
click at [565, 479] on div "ต่อไป" at bounding box center [568, 485] width 44 height 19
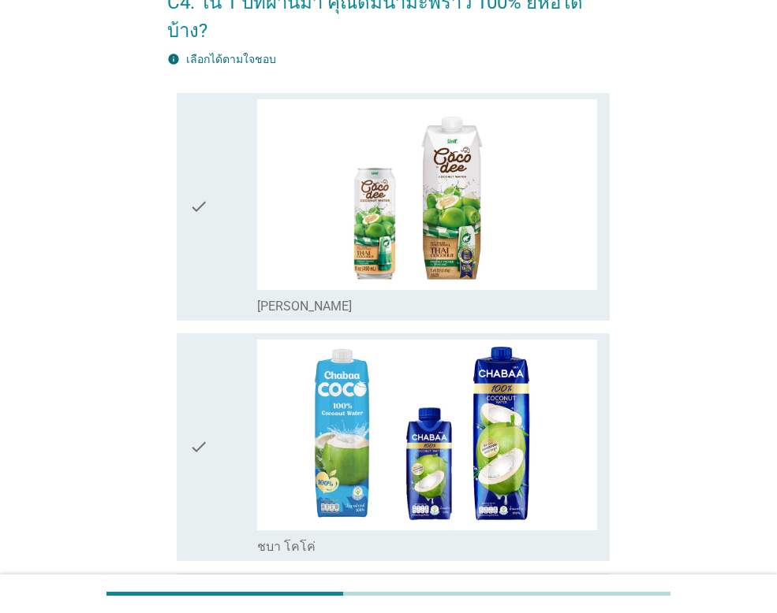
scroll to position [237, 0]
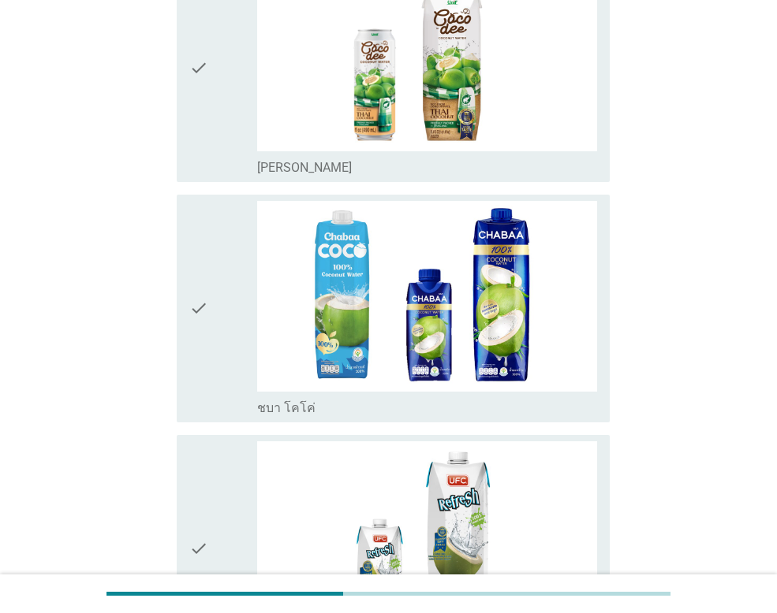
click at [201, 276] on icon "check" at bounding box center [198, 308] width 19 height 215
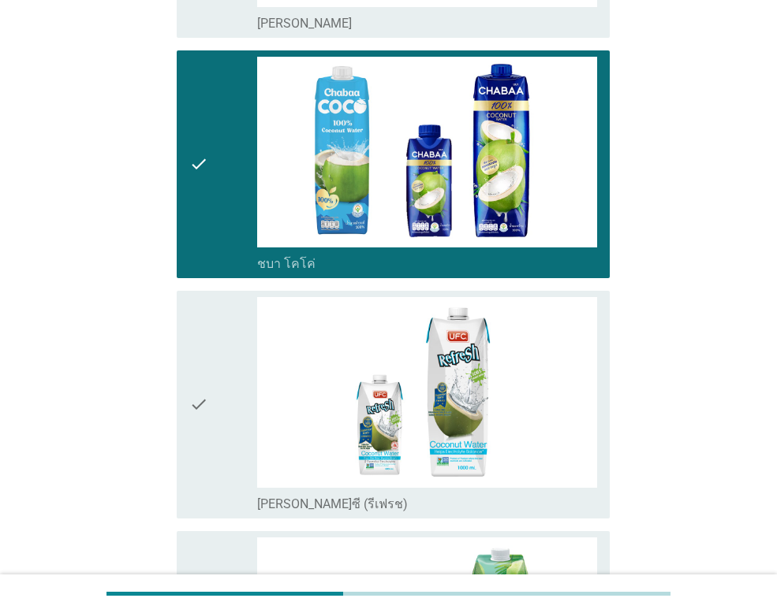
scroll to position [552, 0]
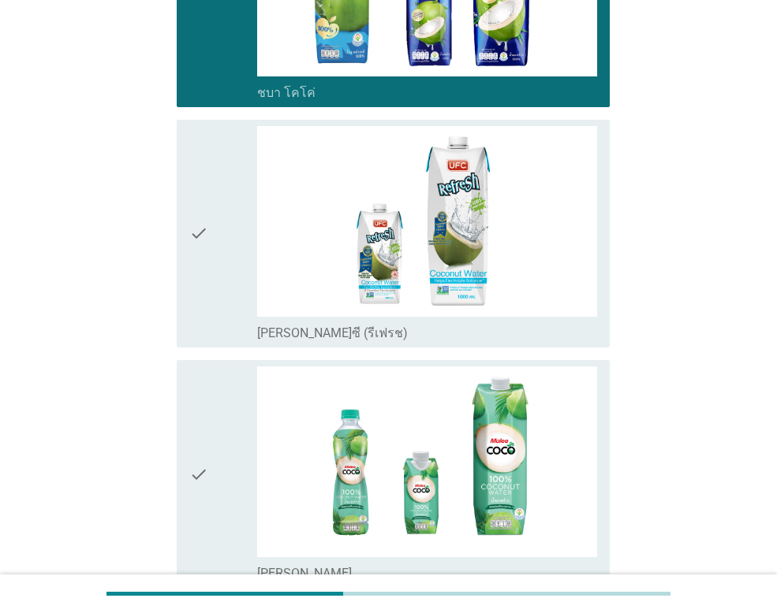
click at [208, 203] on icon "check" at bounding box center [198, 233] width 19 height 215
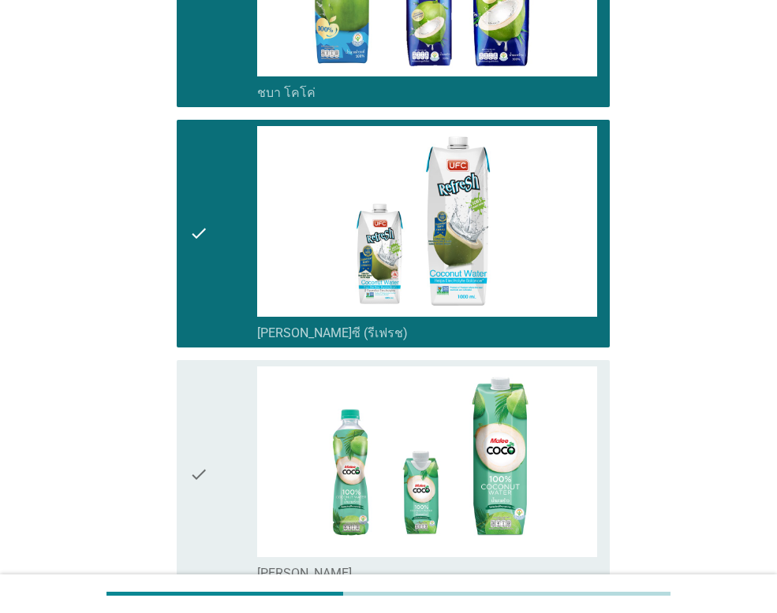
click at [213, 456] on div "check" at bounding box center [223, 474] width 68 height 215
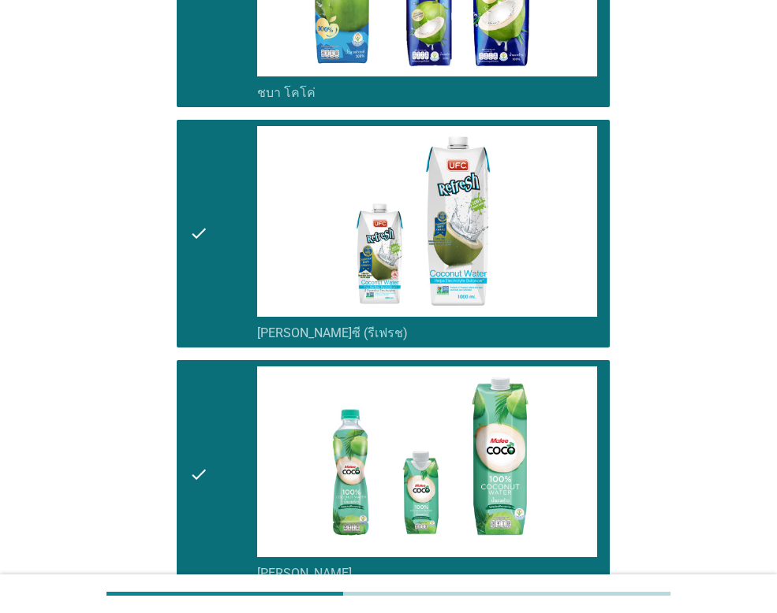
scroll to position [867, 0]
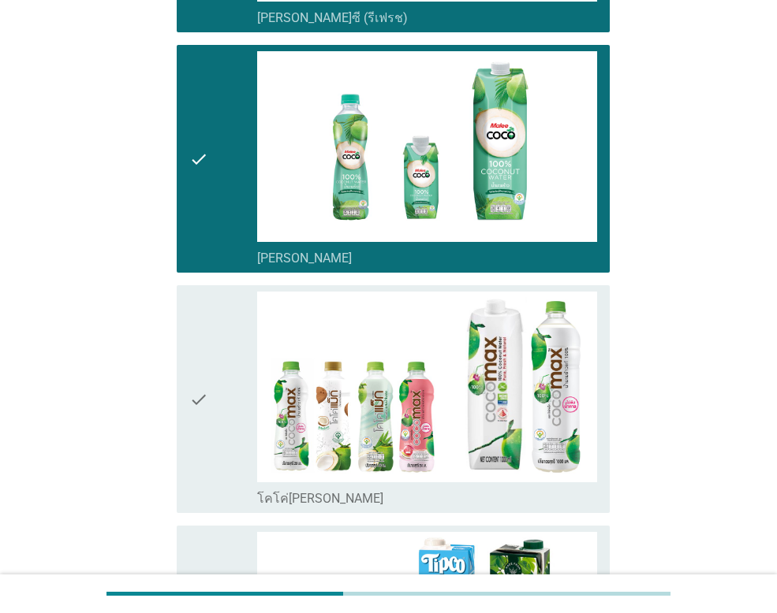
click at [203, 367] on icon "check" at bounding box center [198, 399] width 19 height 215
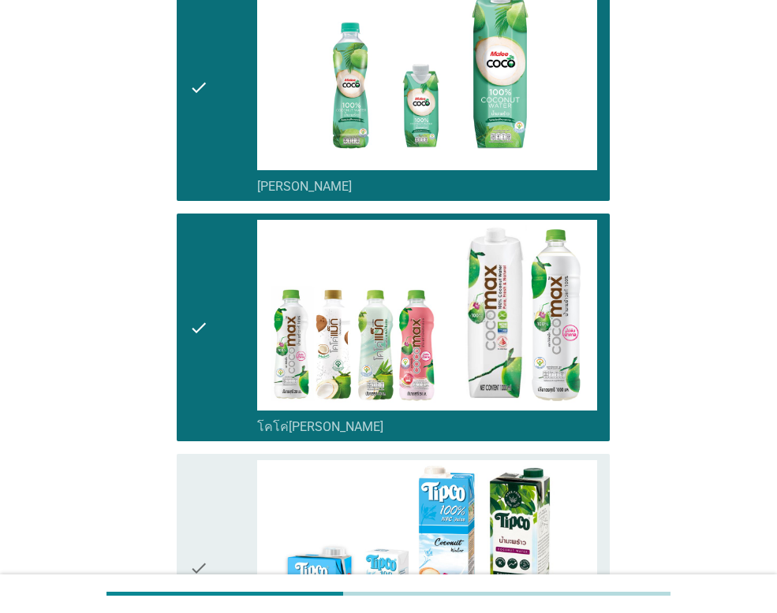
scroll to position [1183, 0]
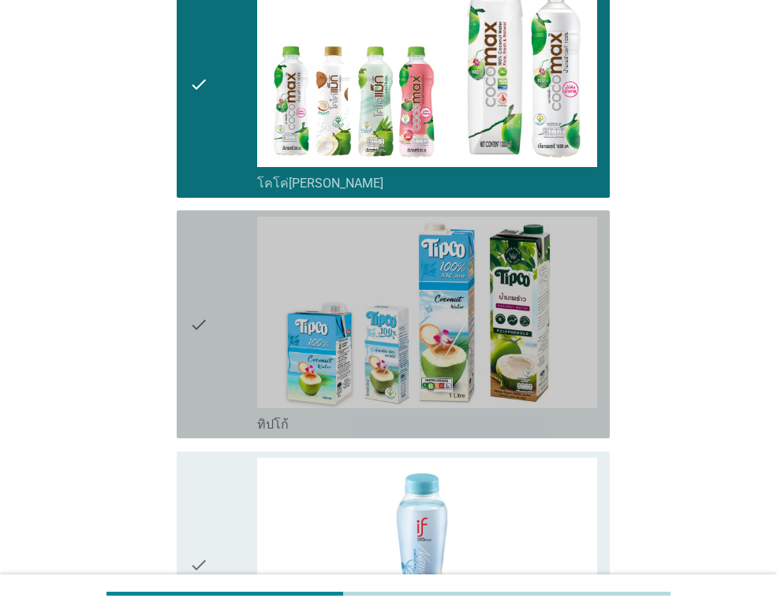
click at [207, 291] on icon "check" at bounding box center [198, 324] width 19 height 215
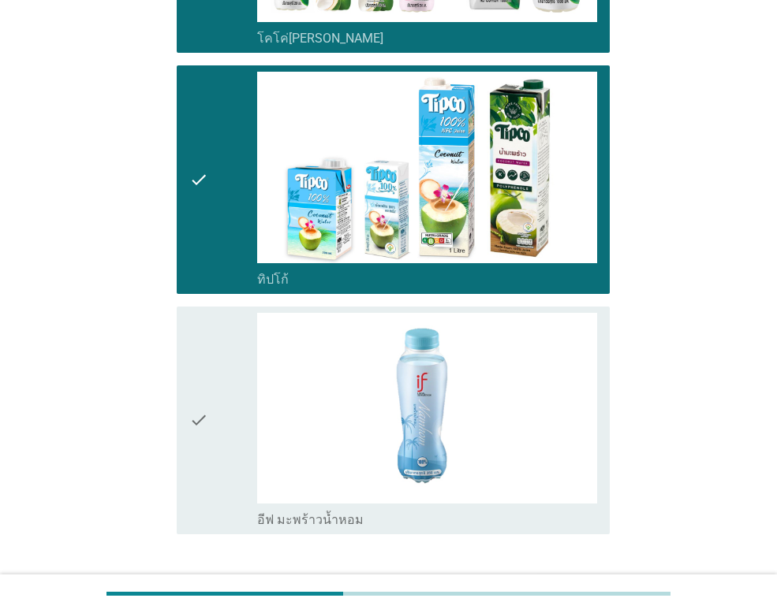
scroll to position [1404, 0]
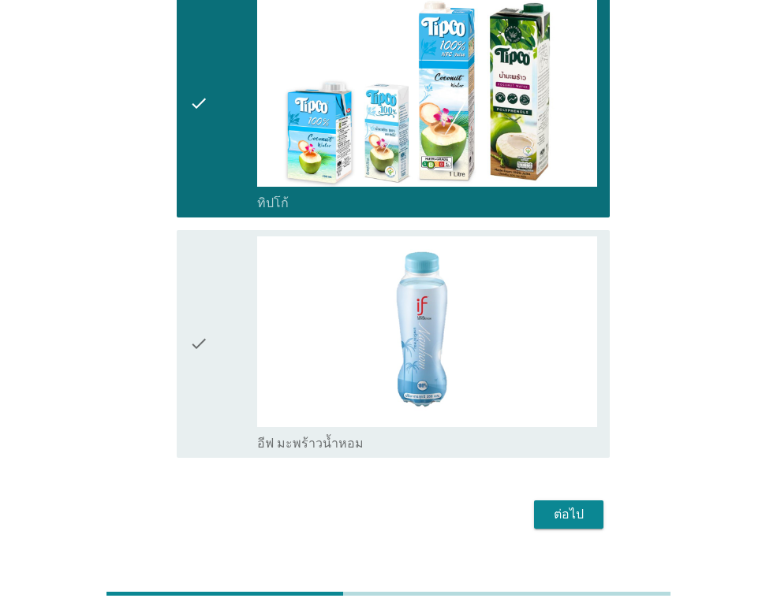
click at [196, 310] on icon "check" at bounding box center [198, 344] width 19 height 215
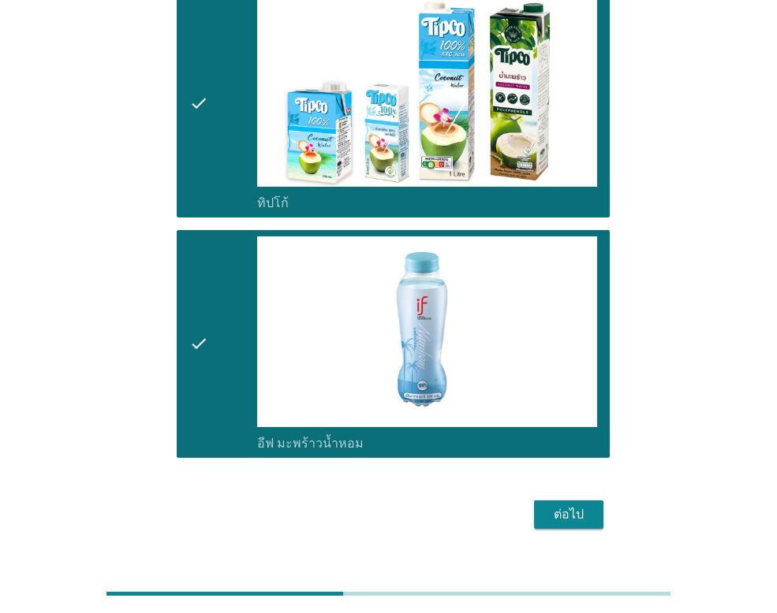
click at [557, 505] on div "ต่อไป" at bounding box center [568, 514] width 44 height 19
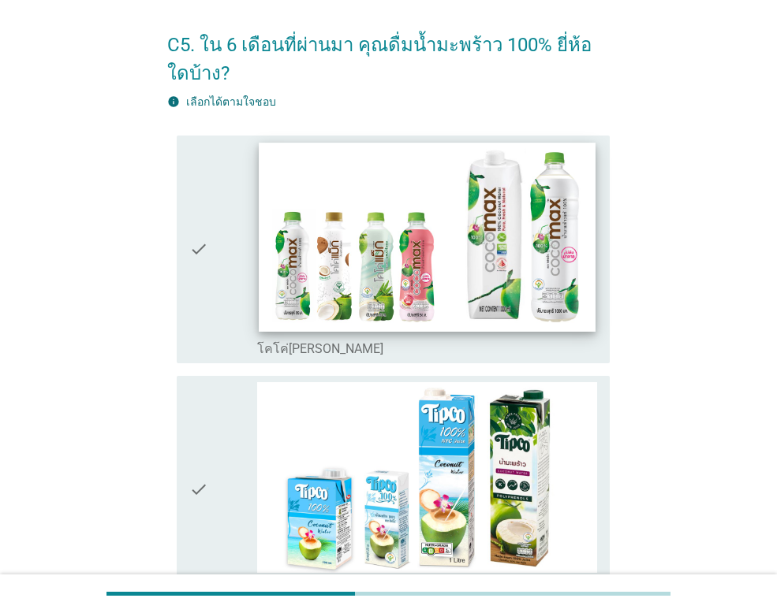
scroll to position [79, 0]
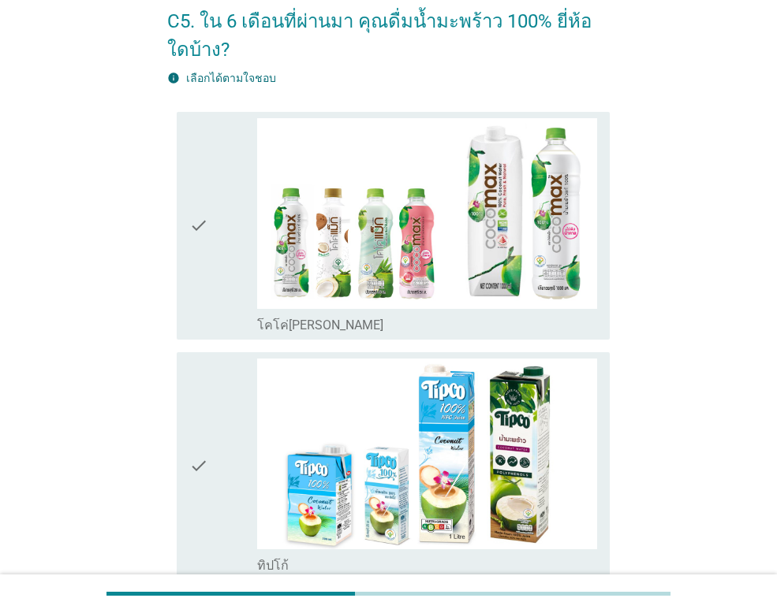
click at [215, 223] on div "check" at bounding box center [223, 225] width 68 height 215
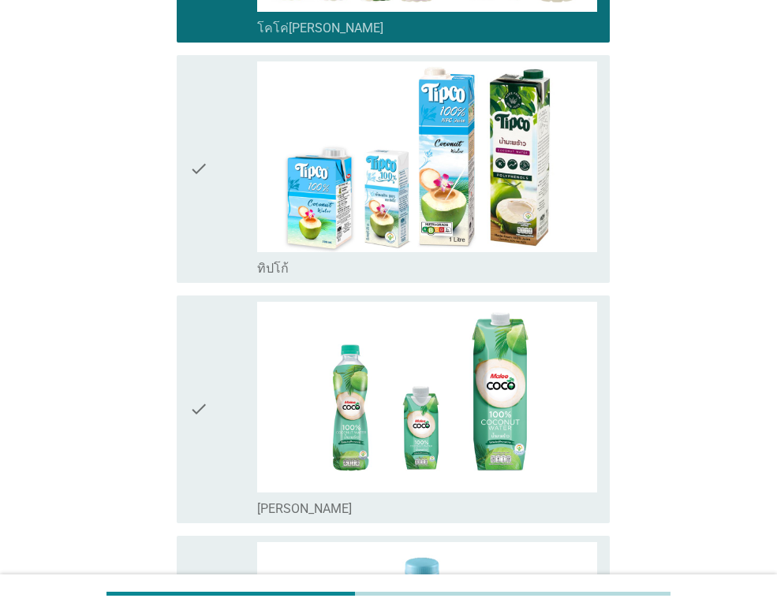
scroll to position [394, 0]
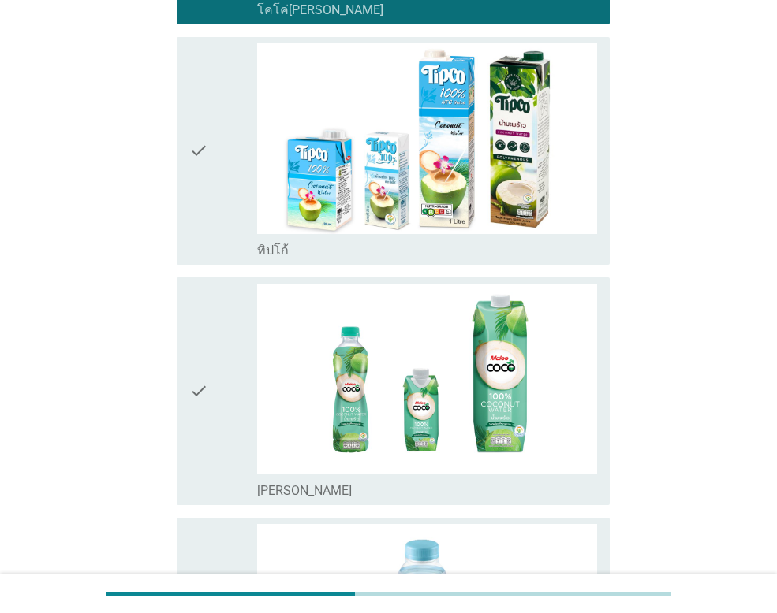
click at [208, 388] on icon "check" at bounding box center [198, 391] width 19 height 215
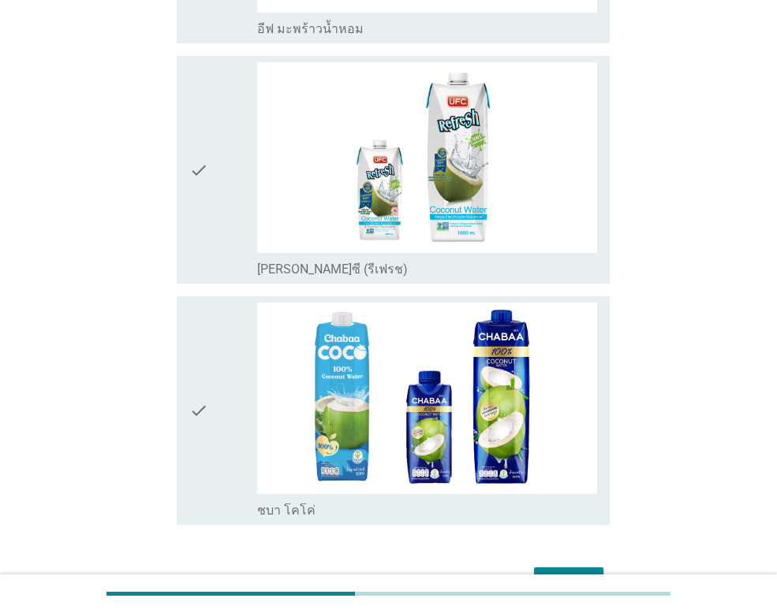
scroll to position [1104, 0]
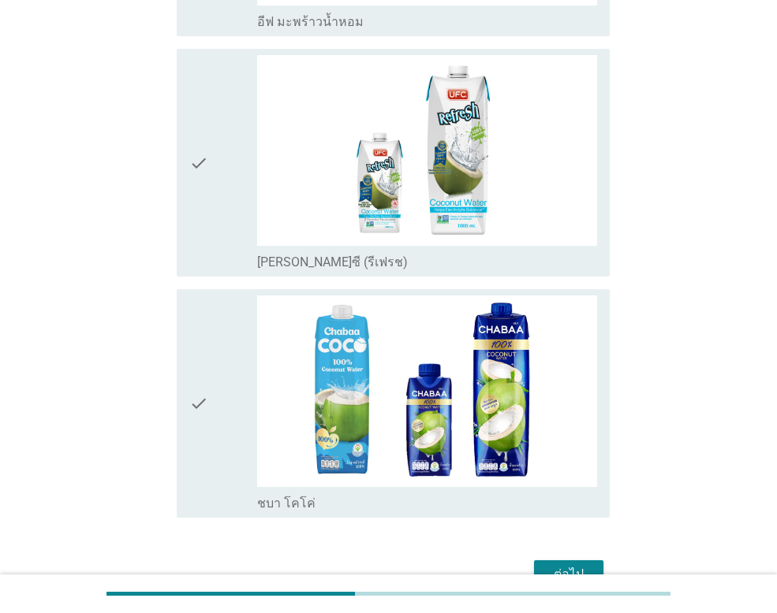
click at [208, 388] on icon "check" at bounding box center [198, 403] width 19 height 215
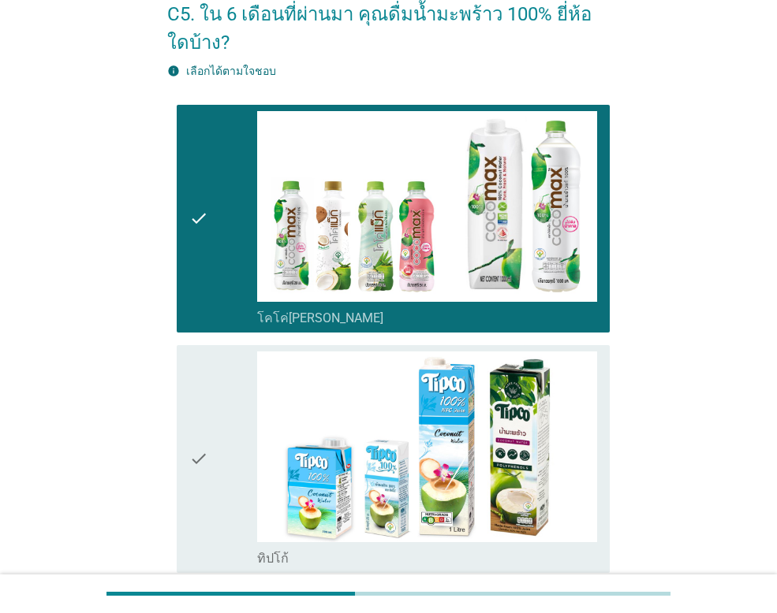
scroll to position [9, 0]
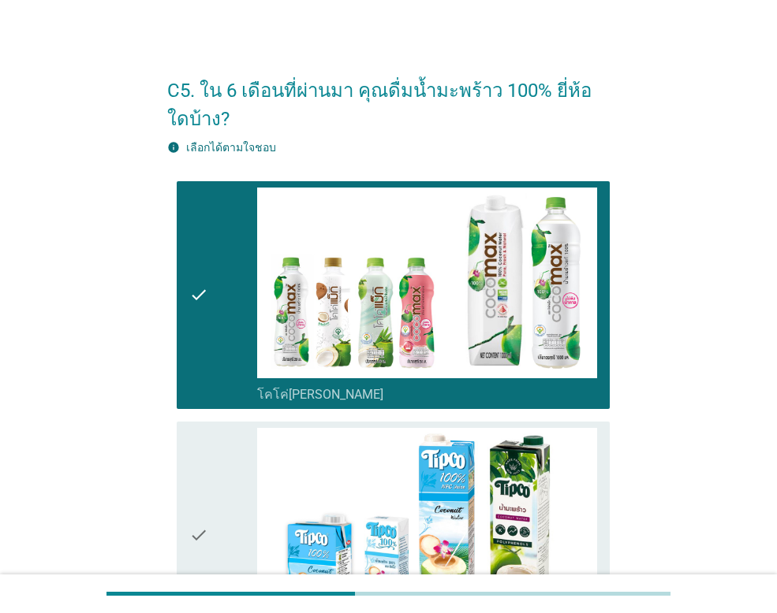
click at [237, 493] on div "check" at bounding box center [223, 535] width 68 height 215
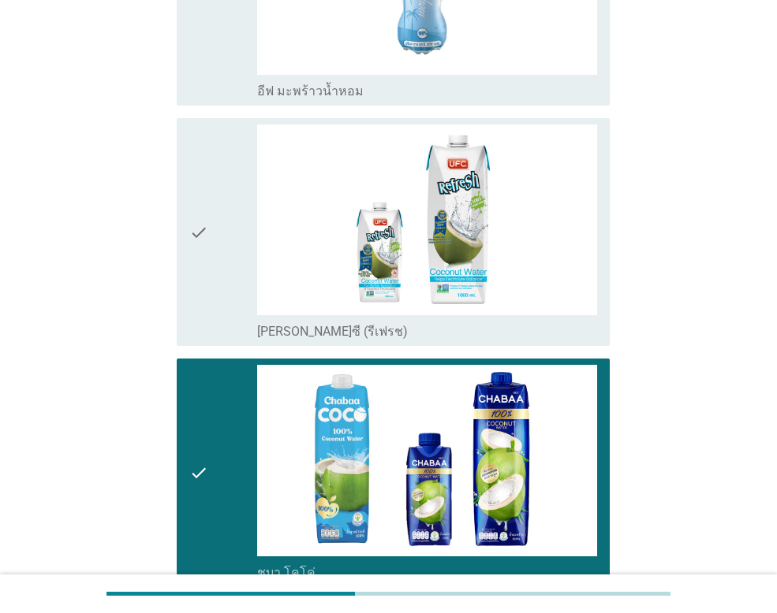
scroll to position [1192, 0]
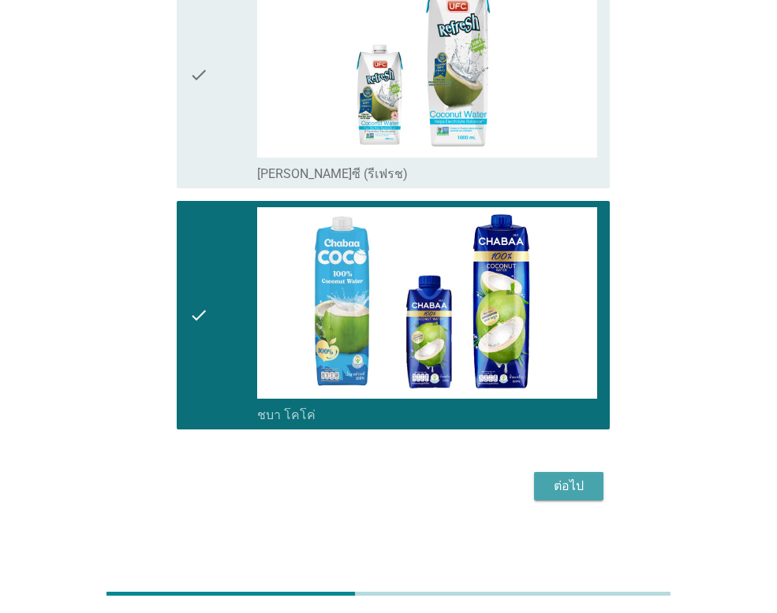
click at [583, 488] on div "ต่อไป" at bounding box center [568, 486] width 44 height 19
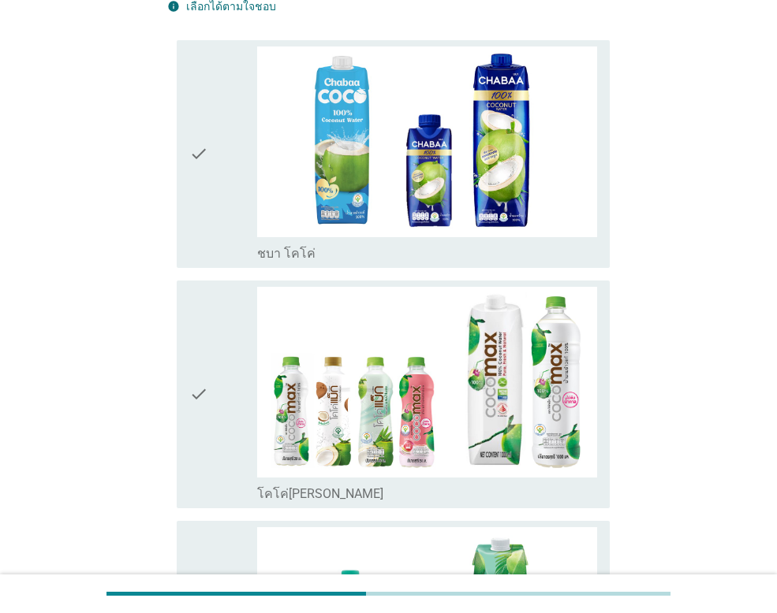
scroll to position [158, 0]
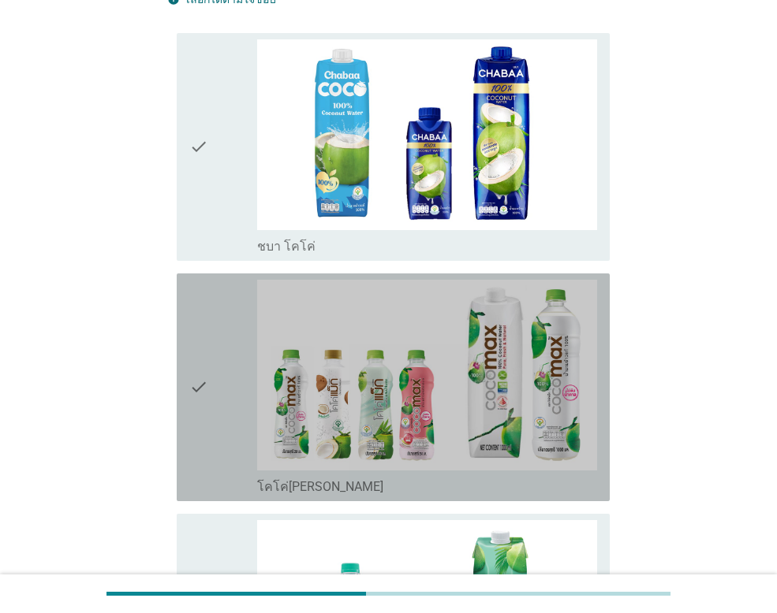
click at [207, 393] on icon "check" at bounding box center [198, 387] width 19 height 215
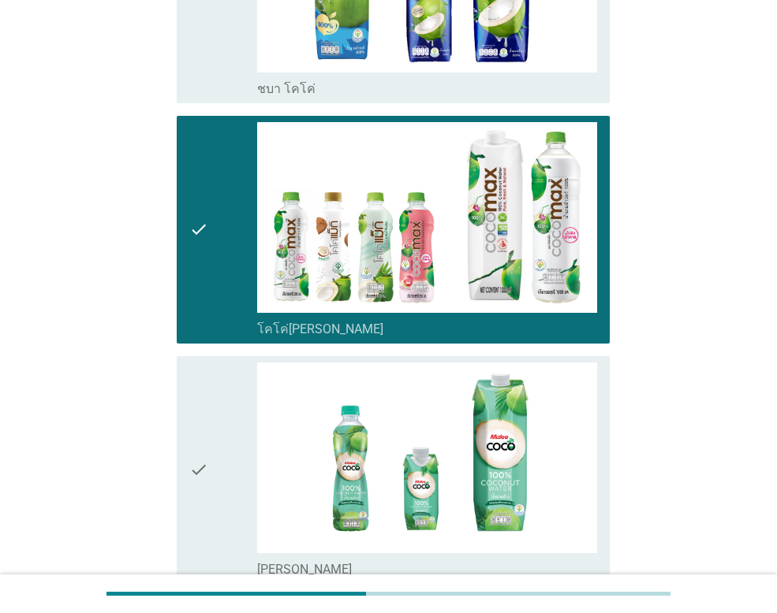
scroll to position [473, 0]
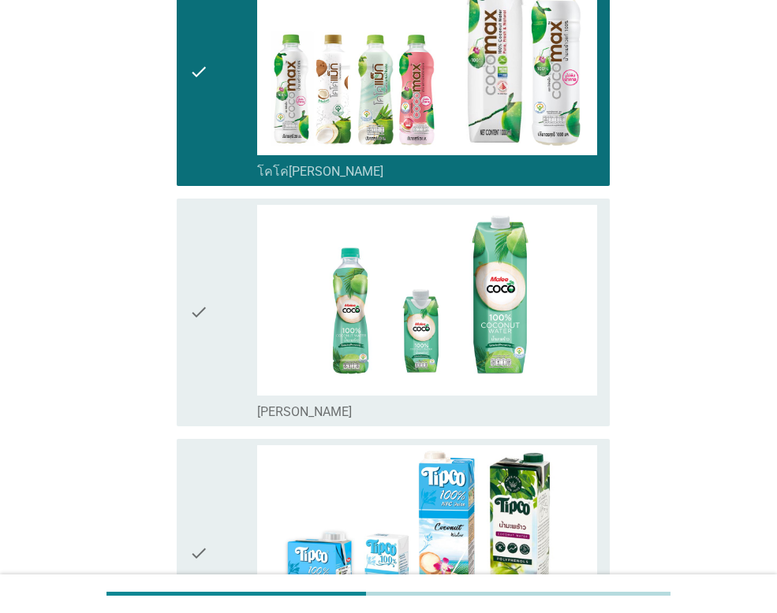
click at [201, 302] on icon "check" at bounding box center [198, 312] width 19 height 215
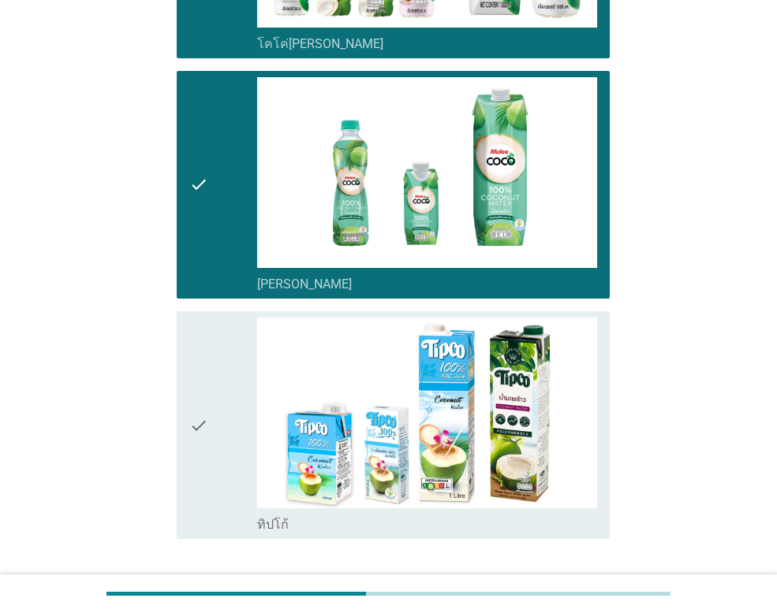
scroll to position [711, 0]
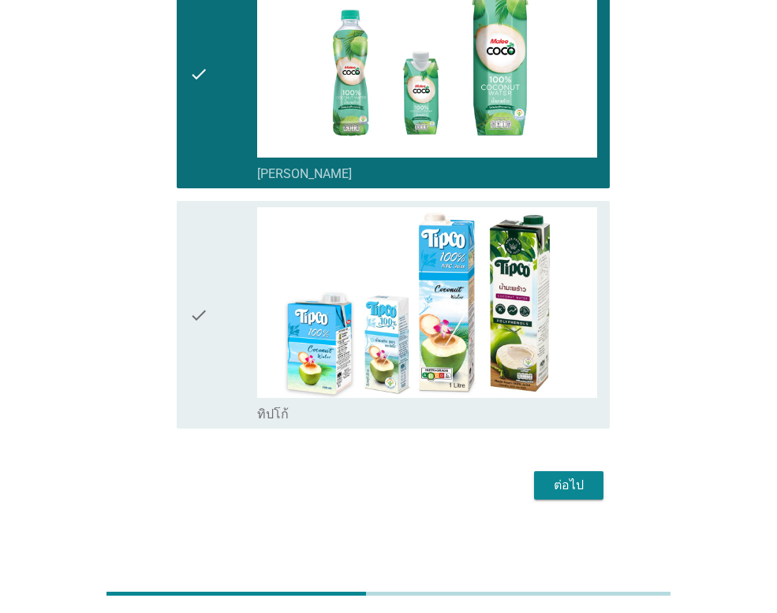
click at [570, 490] on div "ต่อไป" at bounding box center [568, 485] width 44 height 19
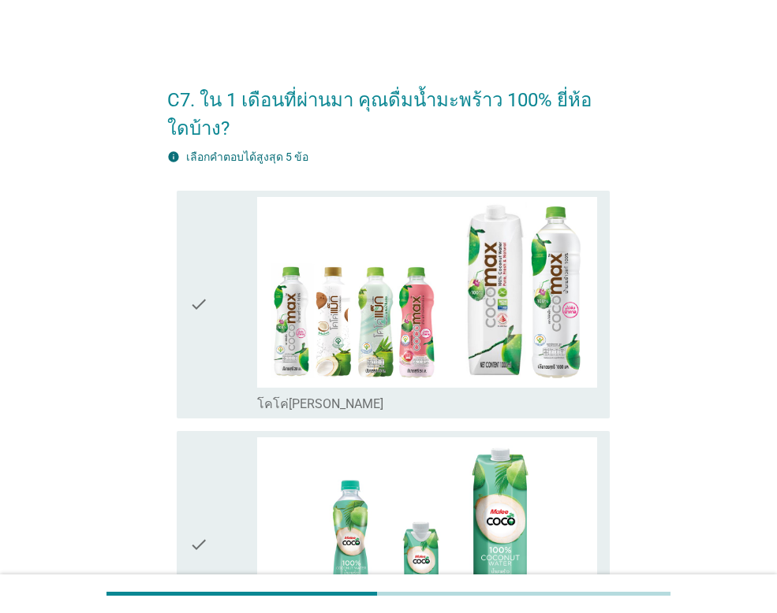
click at [214, 305] on div "check" at bounding box center [223, 304] width 68 height 215
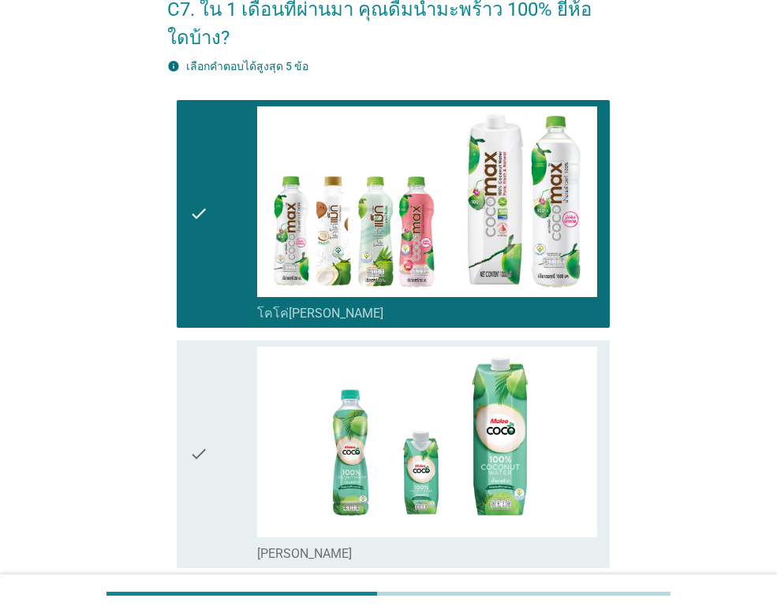
scroll to position [252, 0]
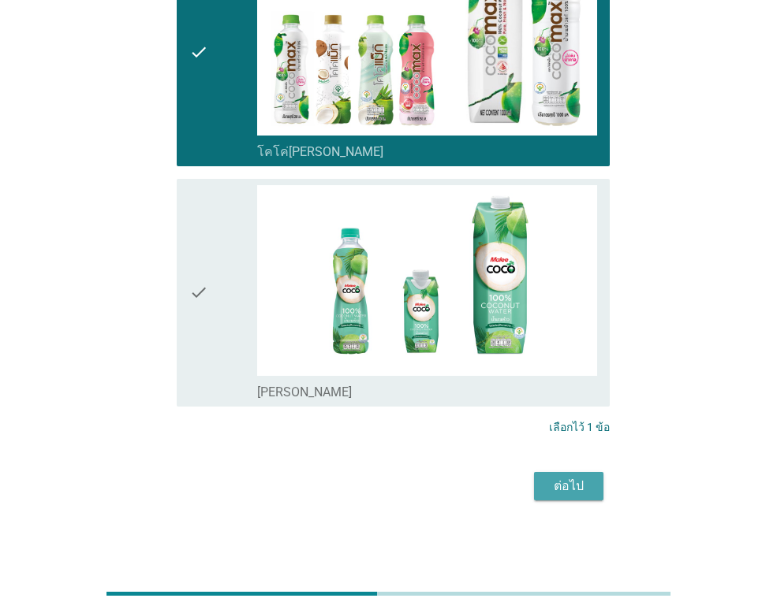
click at [574, 488] on div "ต่อไป" at bounding box center [568, 486] width 44 height 19
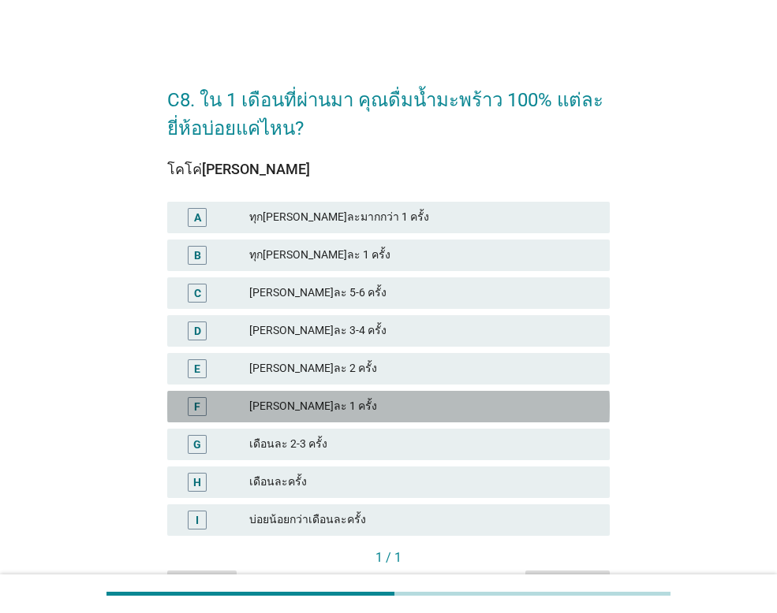
click at [289, 397] on div "[PERSON_NAME]ละ 1 ครั้ง" at bounding box center [423, 406] width 348 height 19
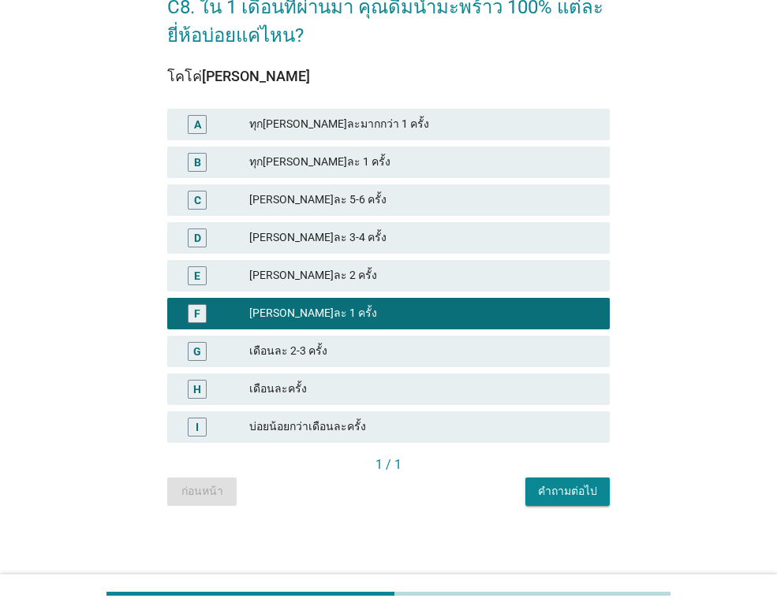
scroll to position [94, 0]
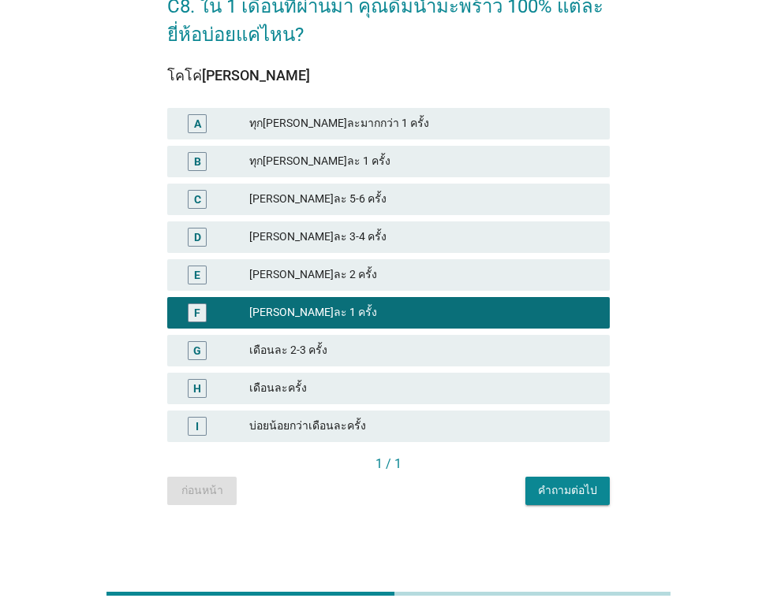
click at [580, 493] on div "คำถามต่อไป" at bounding box center [567, 491] width 59 height 17
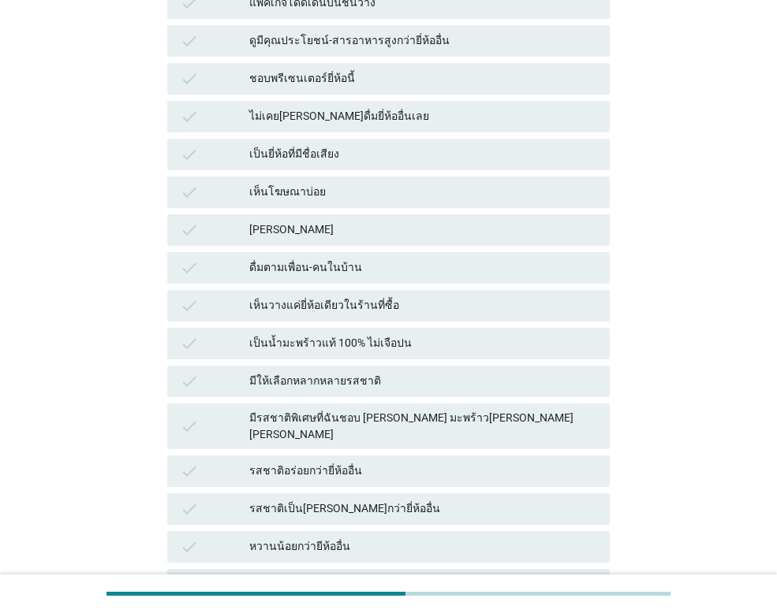
scroll to position [237, 0]
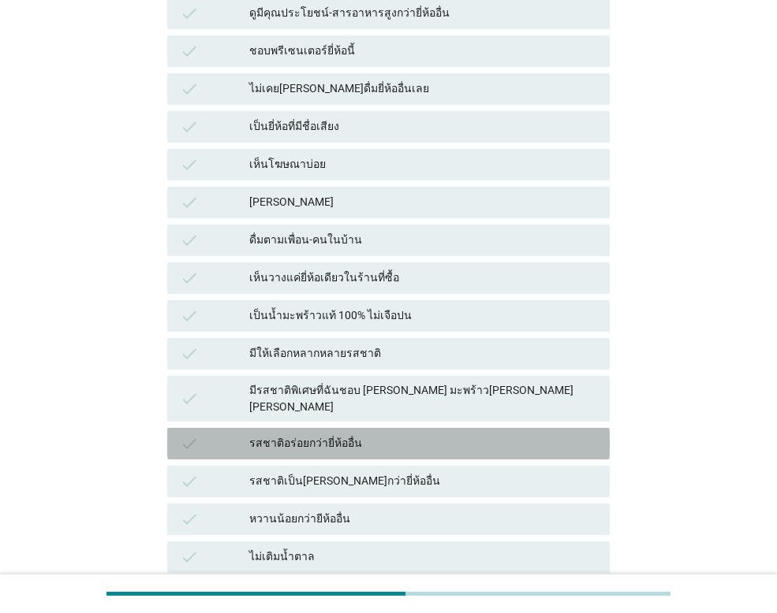
click at [307, 434] on div "รสชาติอร่อยกว่ายี่ห้ออื่น" at bounding box center [423, 443] width 348 height 19
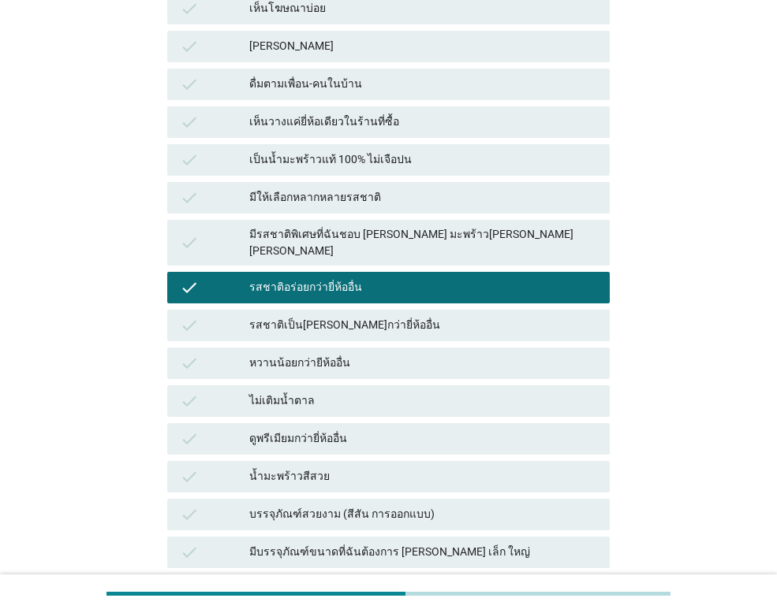
scroll to position [394, 0]
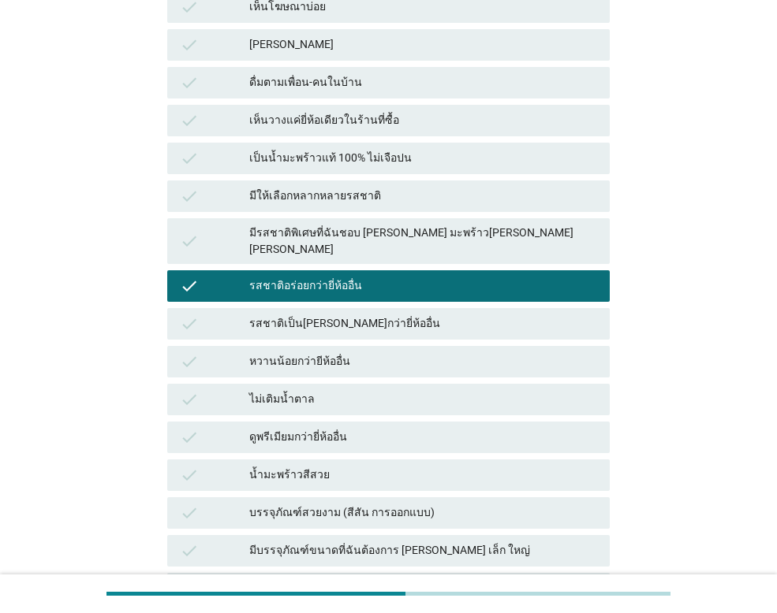
click at [272, 390] on div "ไม่เติมน้ำตาล" at bounding box center [423, 399] width 348 height 19
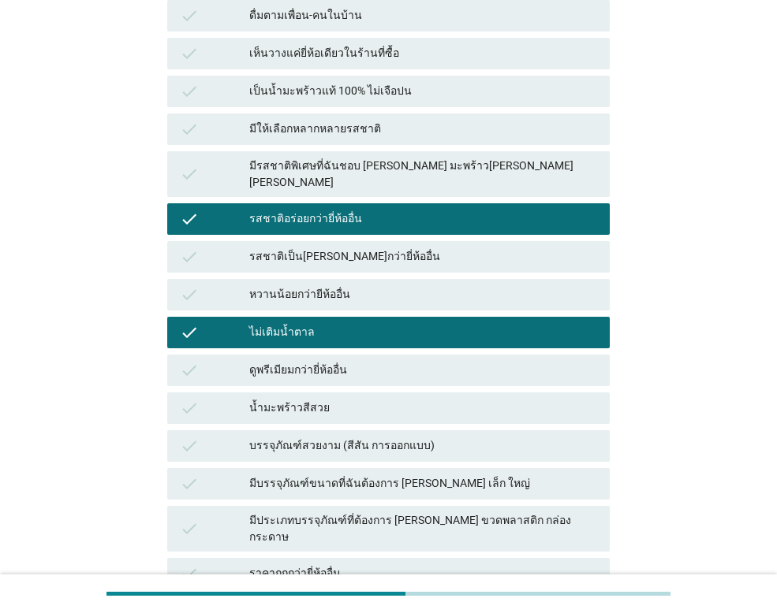
scroll to position [552, 0]
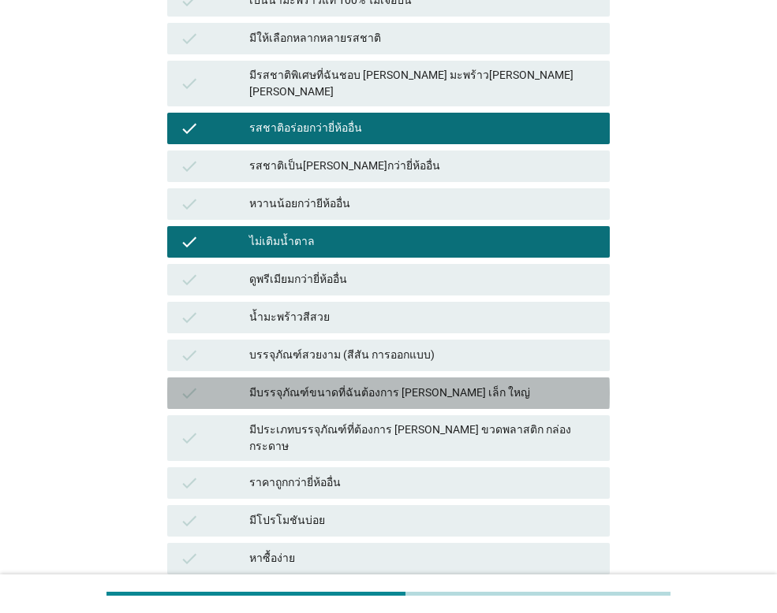
click at [347, 384] on div "มีบรรจุภัณฑ์ขนาดที่ฉันต้องการ [PERSON_NAME] เล็ก ใหญ่" at bounding box center [423, 393] width 348 height 19
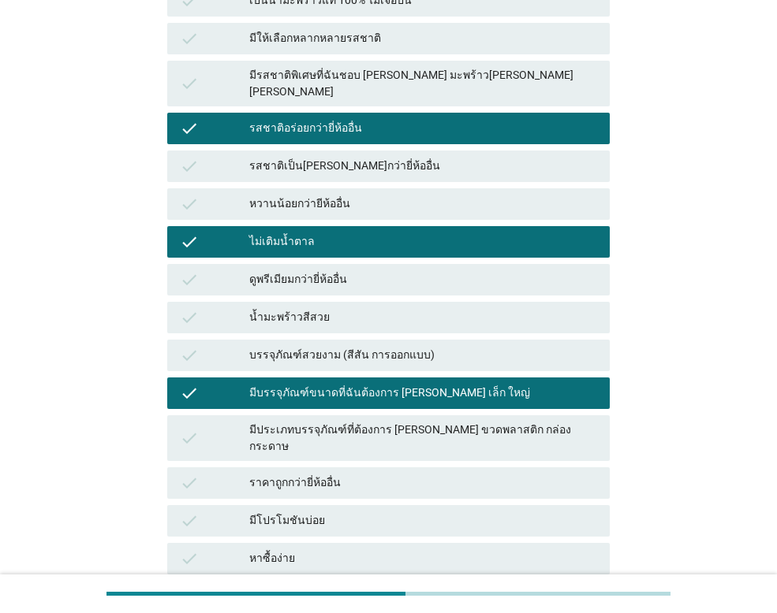
click at [339, 512] on div "มีโปรโมชันบ่อย" at bounding box center [423, 521] width 348 height 19
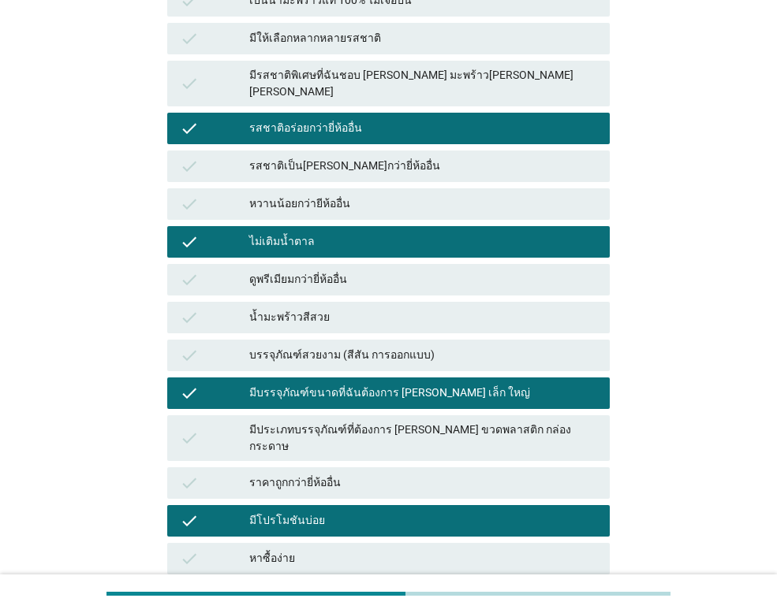
click at [330, 550] on div "หาซื้อง่าย" at bounding box center [423, 559] width 348 height 19
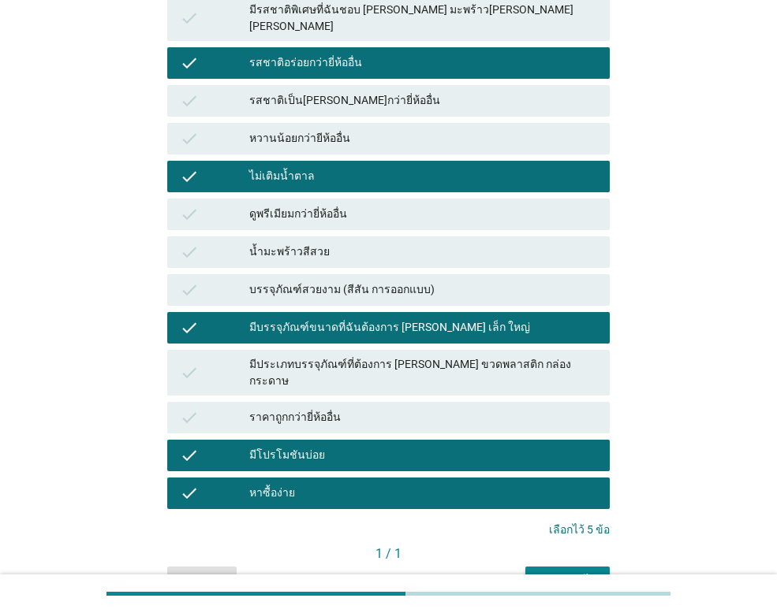
scroll to position [679, 0]
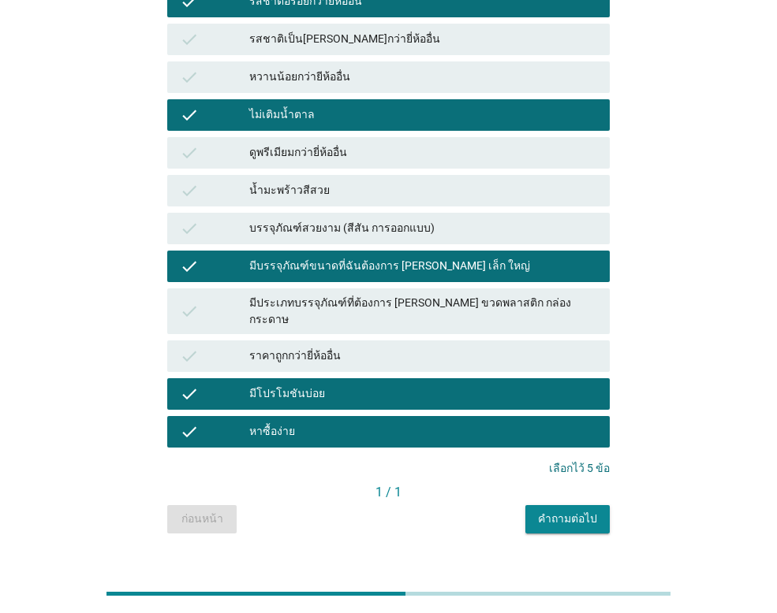
click at [584, 511] on div "คำถามต่อไป" at bounding box center [567, 519] width 59 height 17
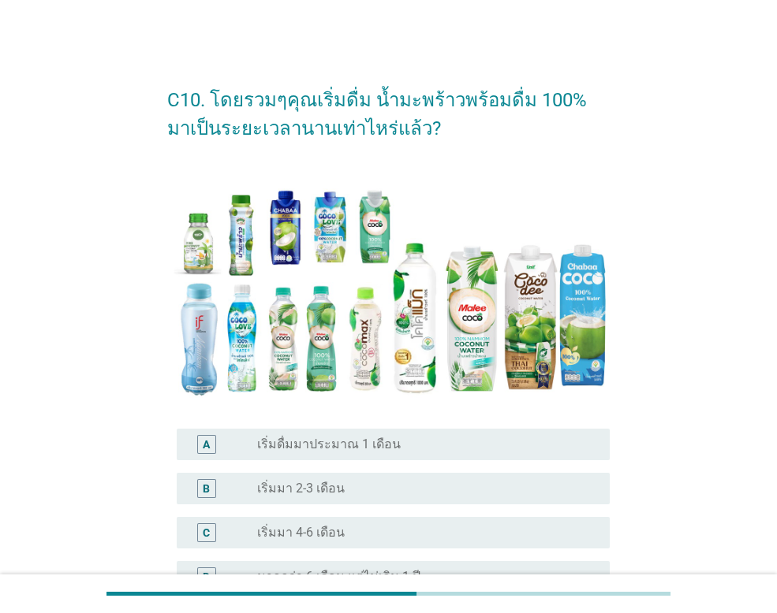
scroll to position [158, 0]
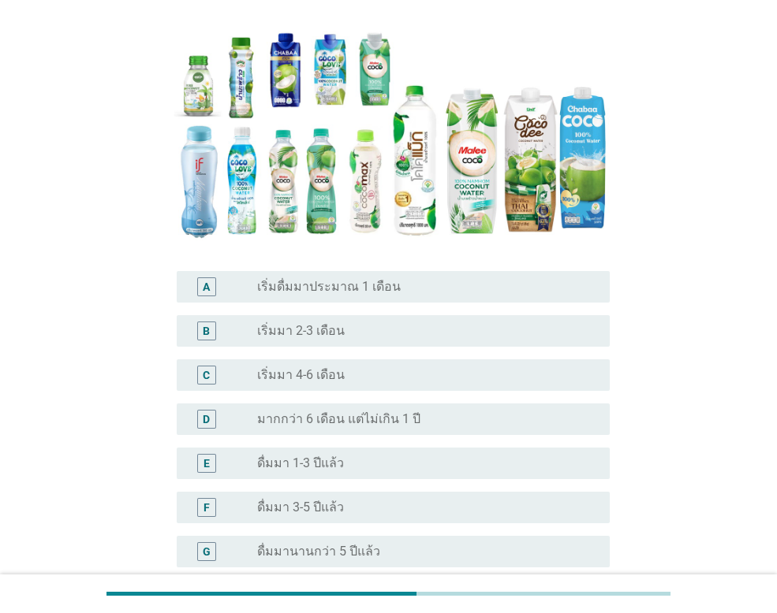
click at [310, 456] on label "ดื่มมา 1-3 ปีแล้ว" at bounding box center [300, 464] width 87 height 16
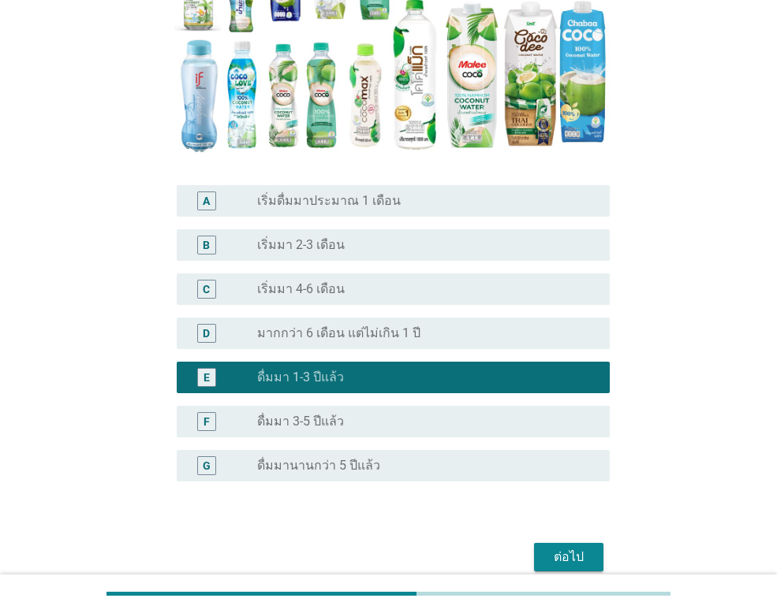
scroll to position [315, 0]
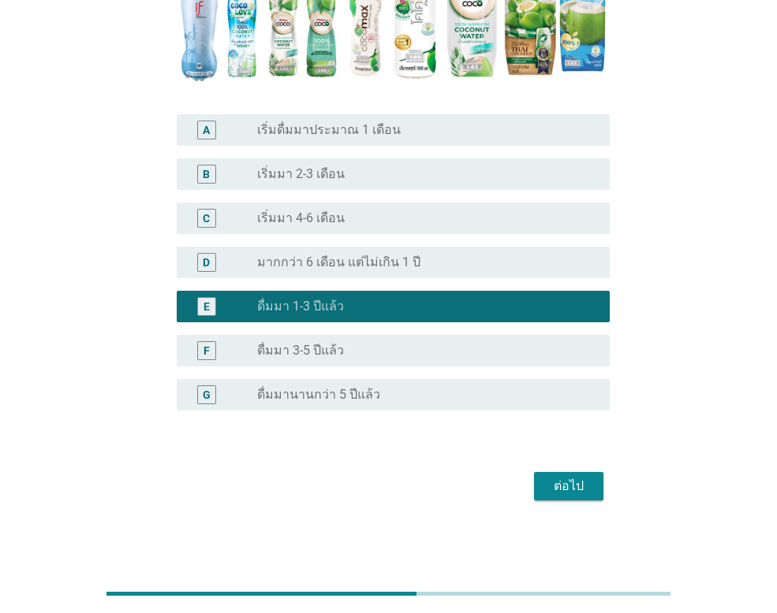
click at [576, 483] on div "ต่อไป" at bounding box center [568, 486] width 44 height 19
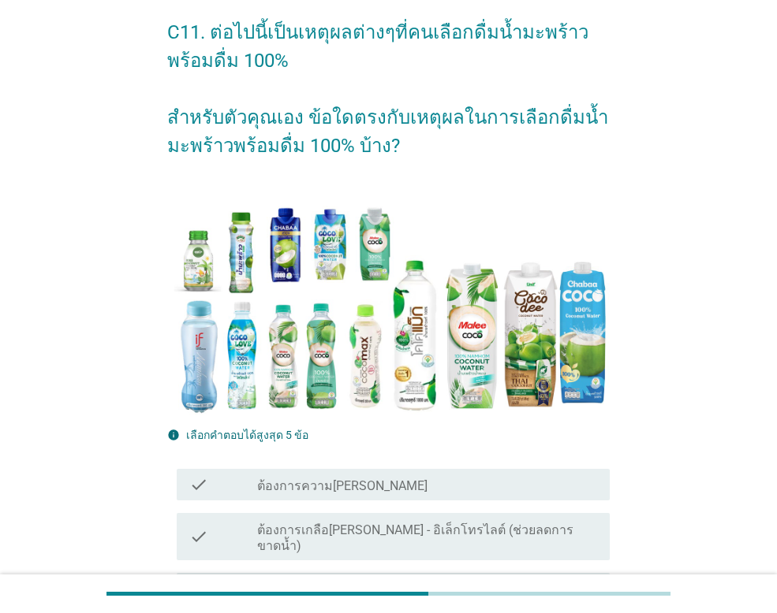
scroll to position [158, 0]
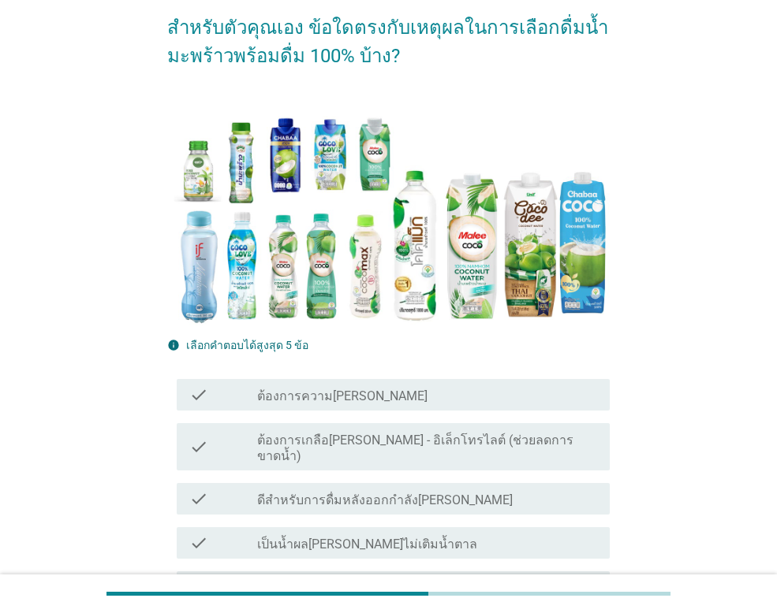
click at [371, 397] on div "check_box_outline_blank ต้องการความ[PERSON_NAME]" at bounding box center [427, 395] width 340 height 19
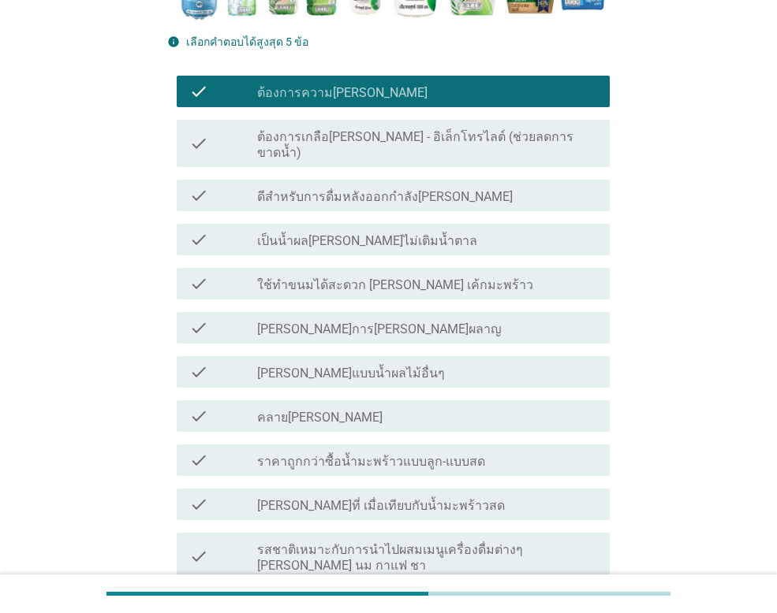
scroll to position [473, 0]
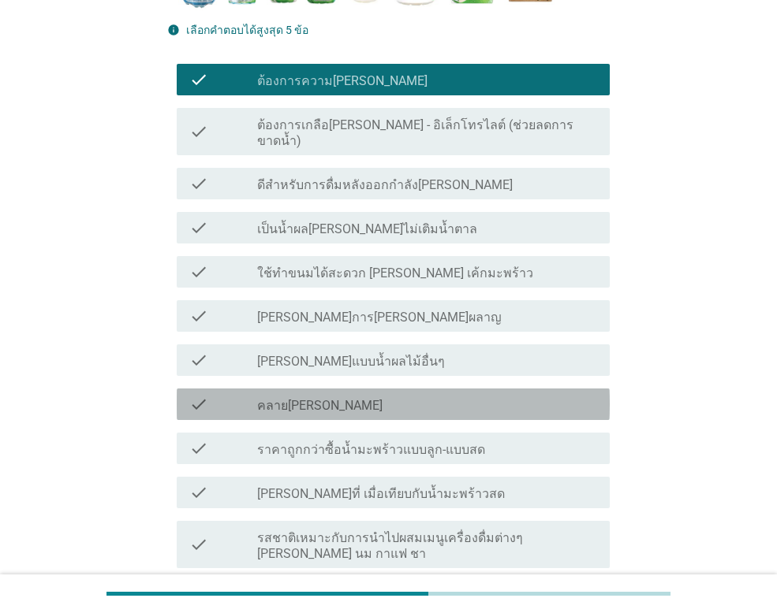
click at [345, 395] on div "check_box_outline_blank คลาย[PERSON_NAME]" at bounding box center [427, 404] width 340 height 19
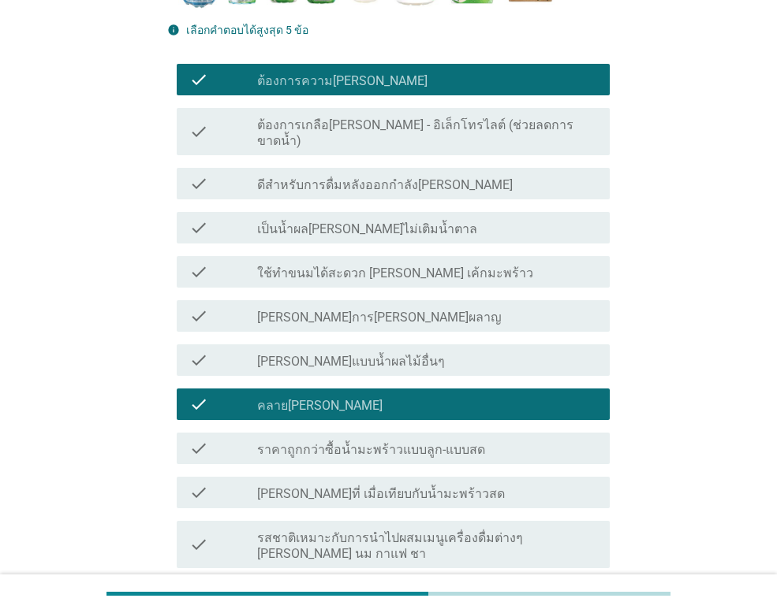
click at [345, 442] on label "ราคาถูกกว่าซื้อน้ำมะพร้าวแบบลูก-แบบสด" at bounding box center [371, 450] width 228 height 16
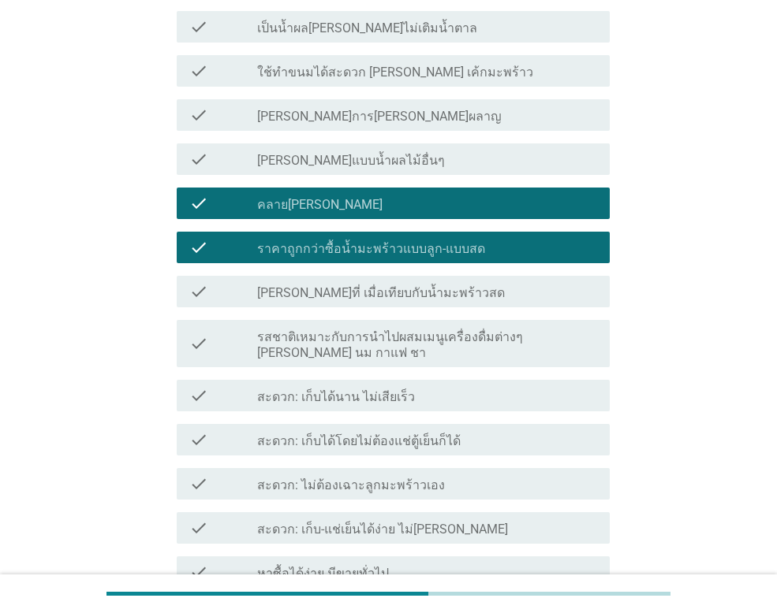
scroll to position [710, 0]
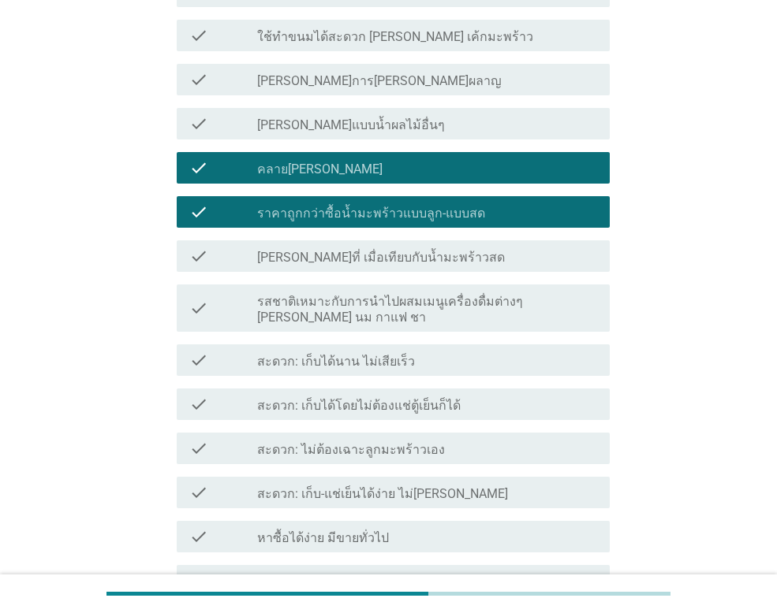
click at [328, 250] on label "[PERSON_NAME]ที่ เมื่อเทียบกับน้ำมะพร้าวสด" at bounding box center [381, 258] width 248 height 16
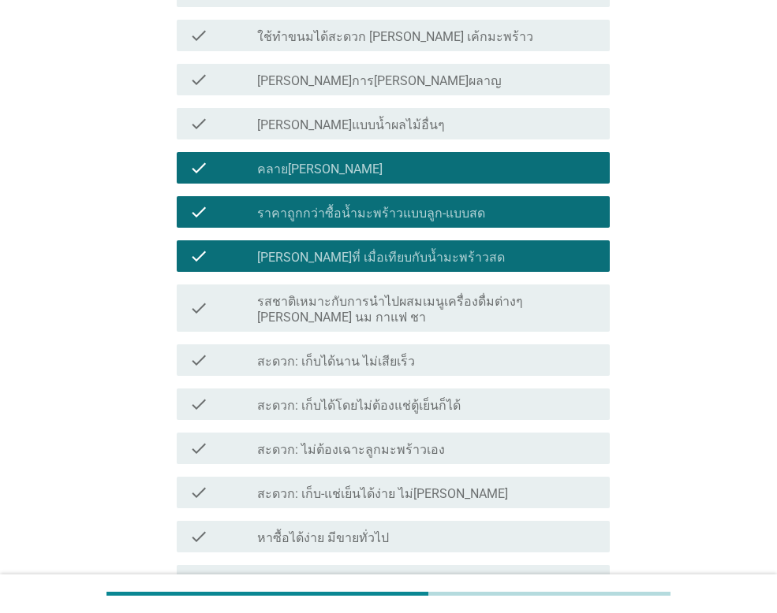
click at [263, 162] on label "คลาย[PERSON_NAME]" at bounding box center [319, 170] width 125 height 16
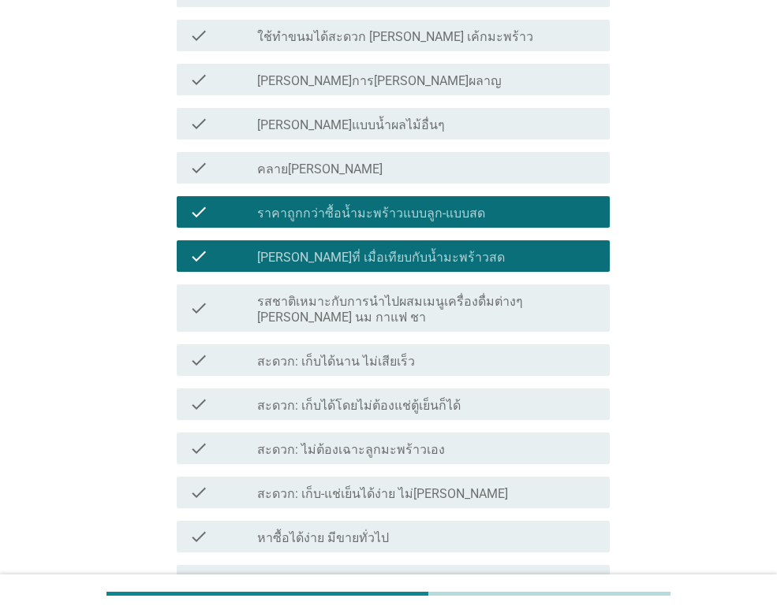
click at [270, 351] on div "check_box_outline_blank สะดวก: เก็บได้นาน ไม่เสียเร็ว" at bounding box center [427, 360] width 340 height 19
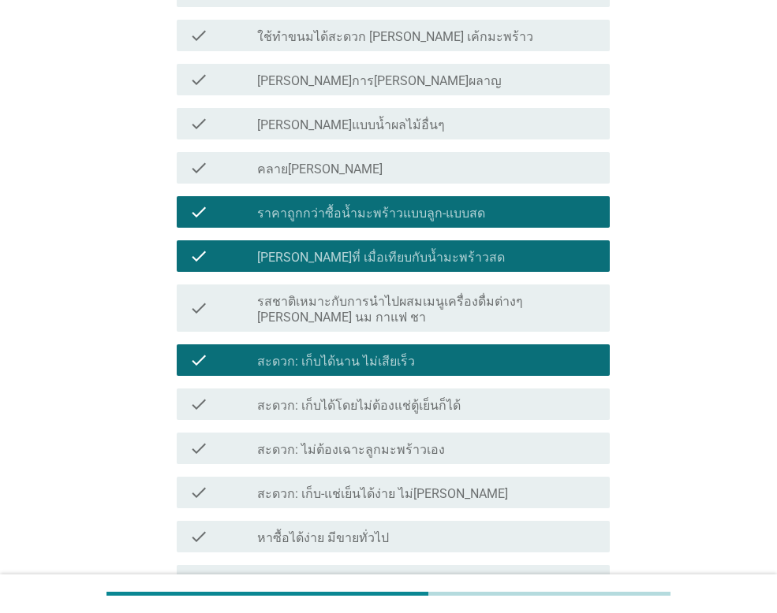
click at [285, 398] on label "สะดวก: เก็บได้โดยไม่ต้องแช่ตู้เย็นก็ได้" at bounding box center [358, 406] width 203 height 16
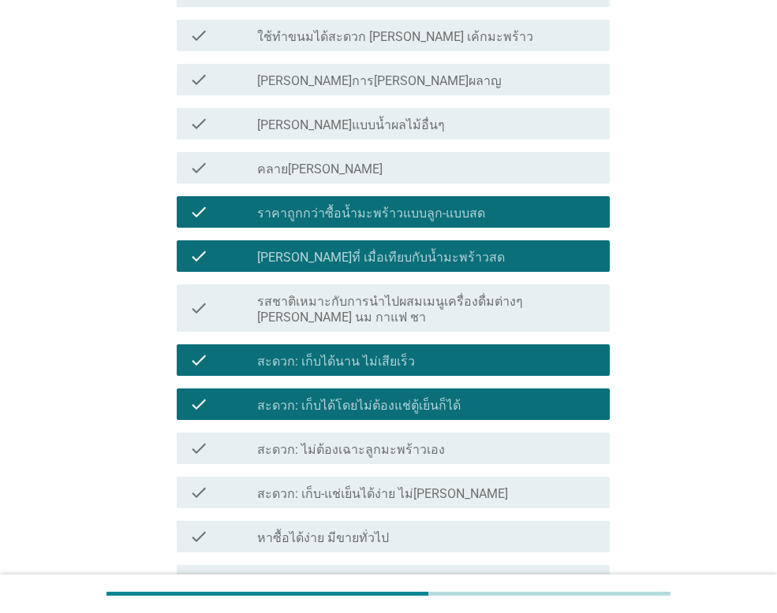
scroll to position [788, 0]
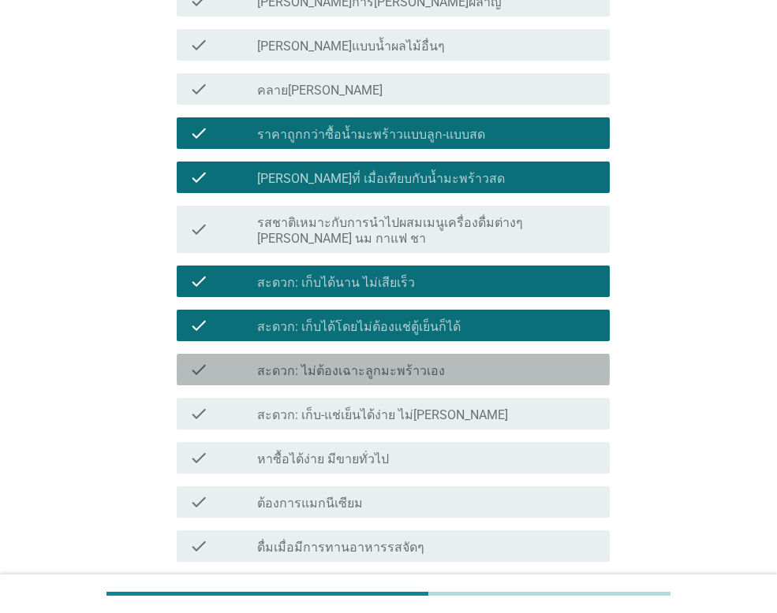
click at [295, 363] on label "สะดวก: ไม่ต้องเฉาะลูกมะพร้าวเอง" at bounding box center [351, 371] width 188 height 16
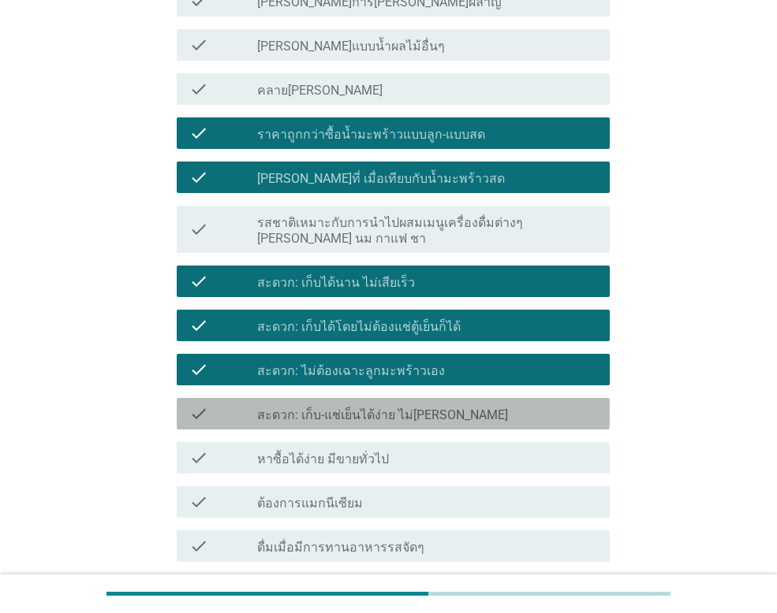
click at [296, 398] on div "check check_box_outline_blank สะดวก: เก็บ-แช่เย็นได้ง่าย ไม่[PERSON_NAME]" at bounding box center [393, 414] width 433 height 32
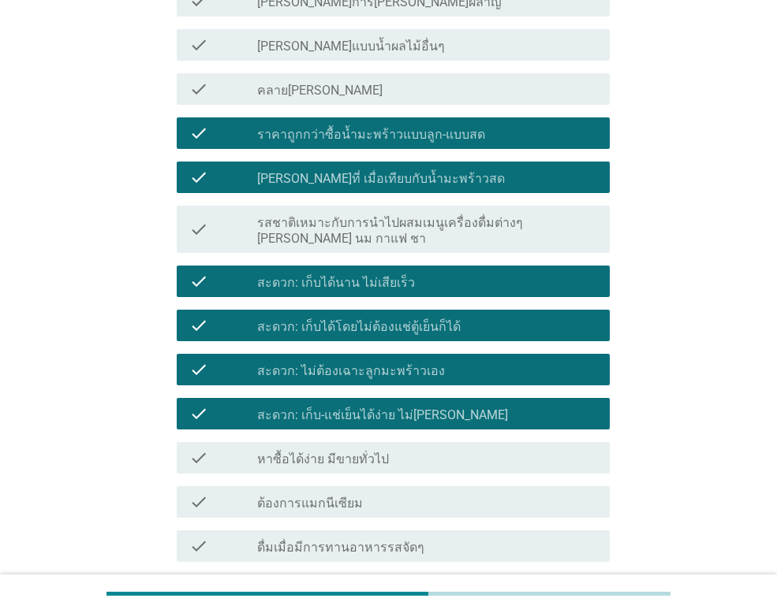
click at [296, 452] on label "หาซื้อได้ง่าย มีขายทั่วไป" at bounding box center [323, 460] width 132 height 16
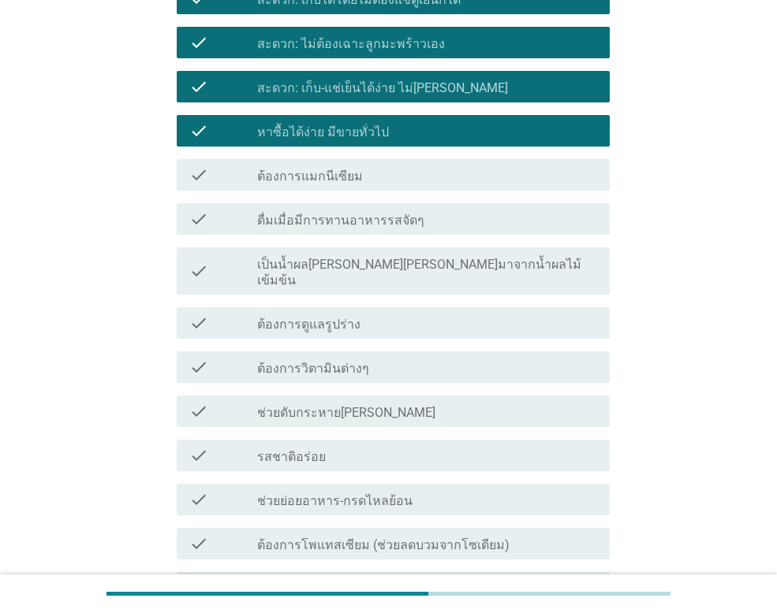
scroll to position [1183, 0]
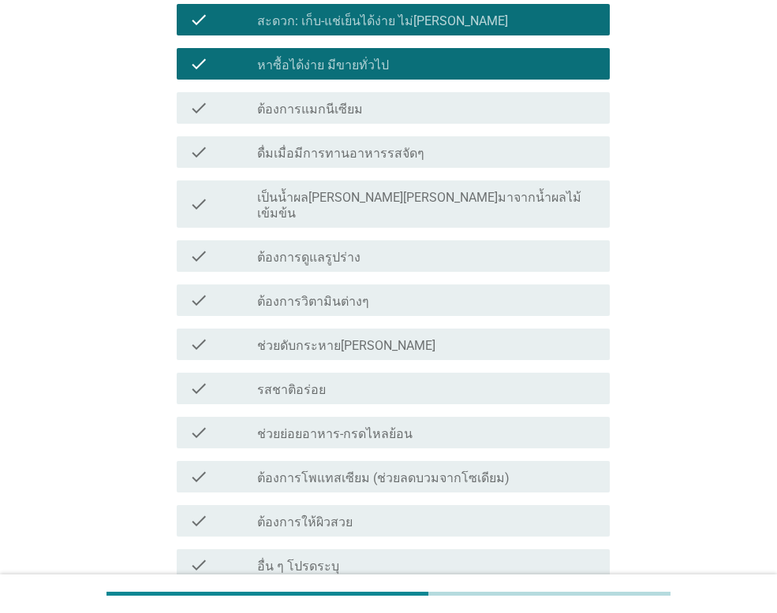
click at [296, 382] on label "รสชาติอร่อย" at bounding box center [291, 390] width 69 height 16
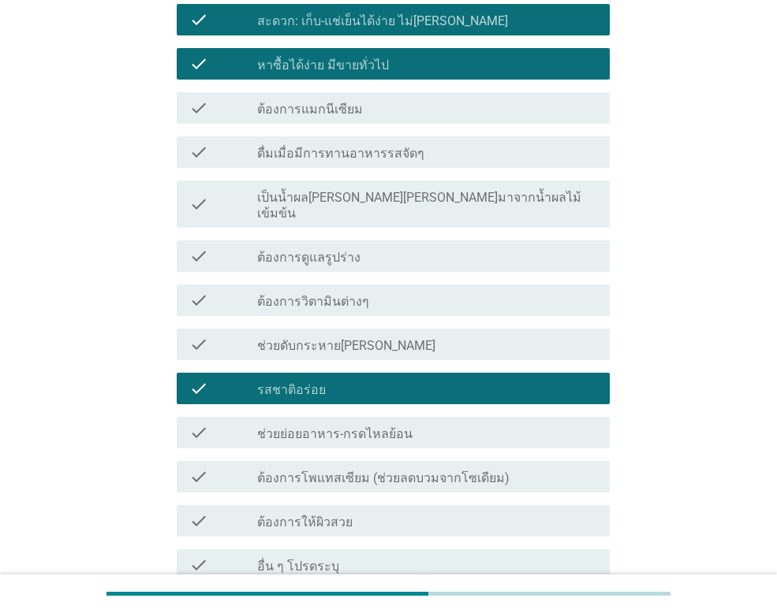
click at [296, 427] on label "ช่วยย่อยอาหาร-กรดไหลย้อน" at bounding box center [334, 435] width 155 height 16
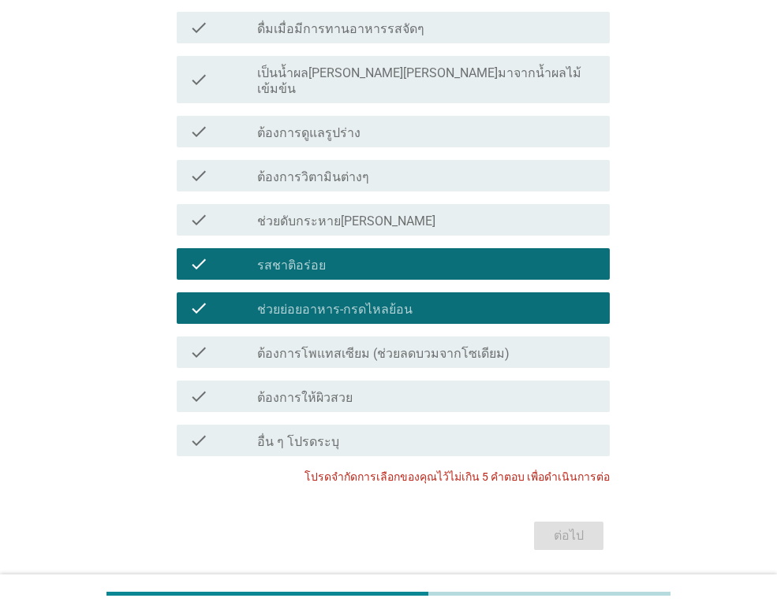
scroll to position [1310, 0]
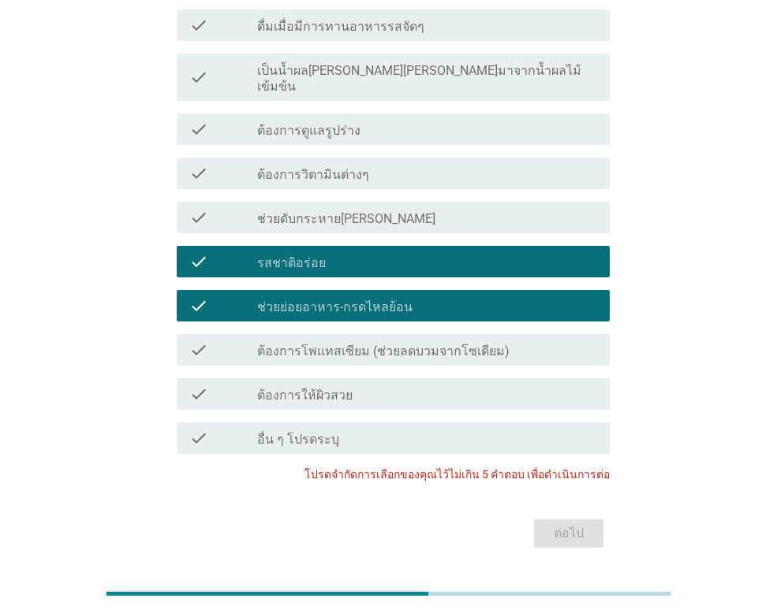
click at [248, 296] on div "check" at bounding box center [223, 305] width 68 height 19
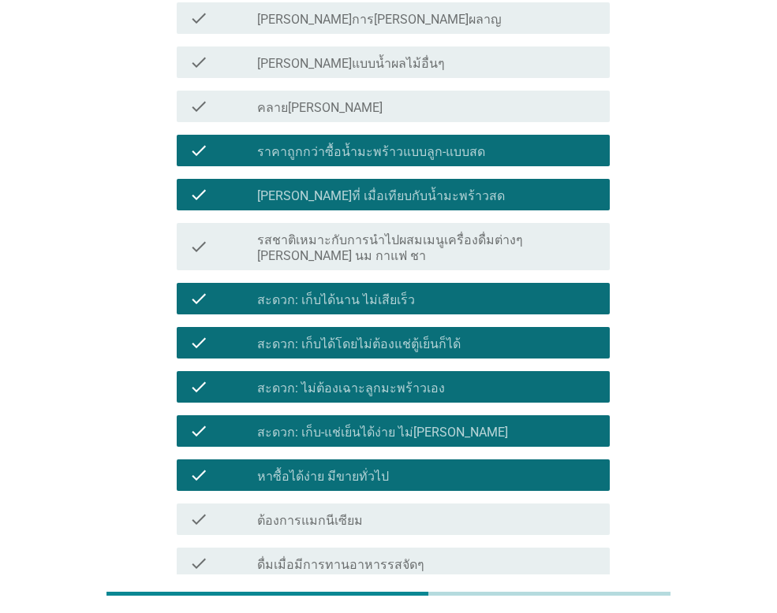
scroll to position [758, 0]
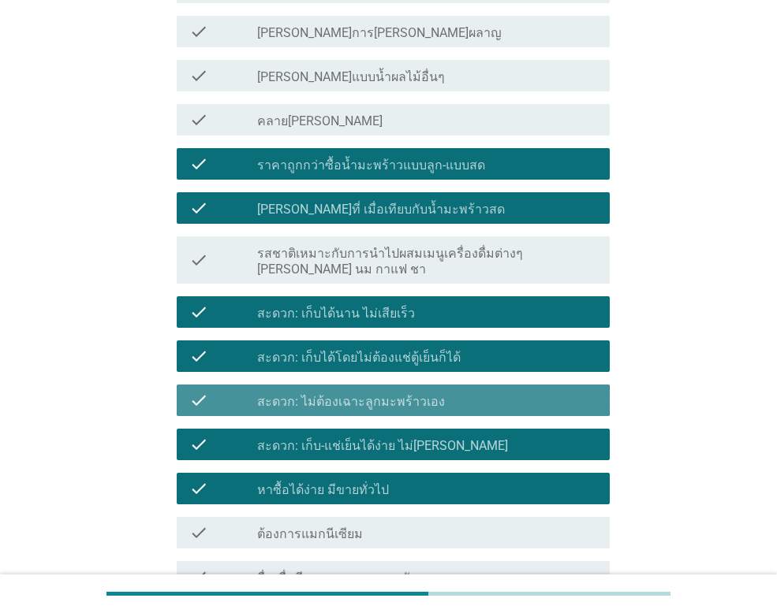
click at [358, 394] on label "สะดวก: ไม่ต้องเฉาะลูกมะพร้าวเอง" at bounding box center [351, 402] width 188 height 16
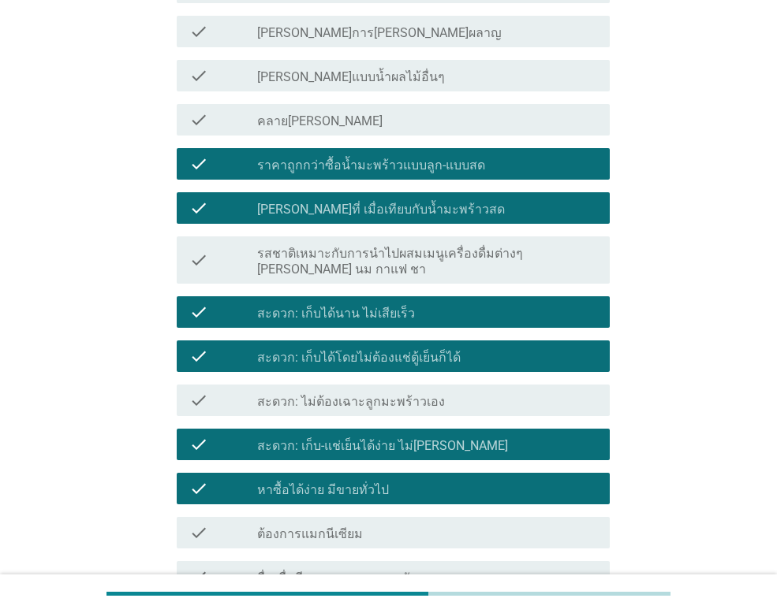
click at [351, 350] on label "สะดวก: เก็บได้โดยไม่ต้องแช่ตู้เย็นก็ได้" at bounding box center [358, 358] width 203 height 16
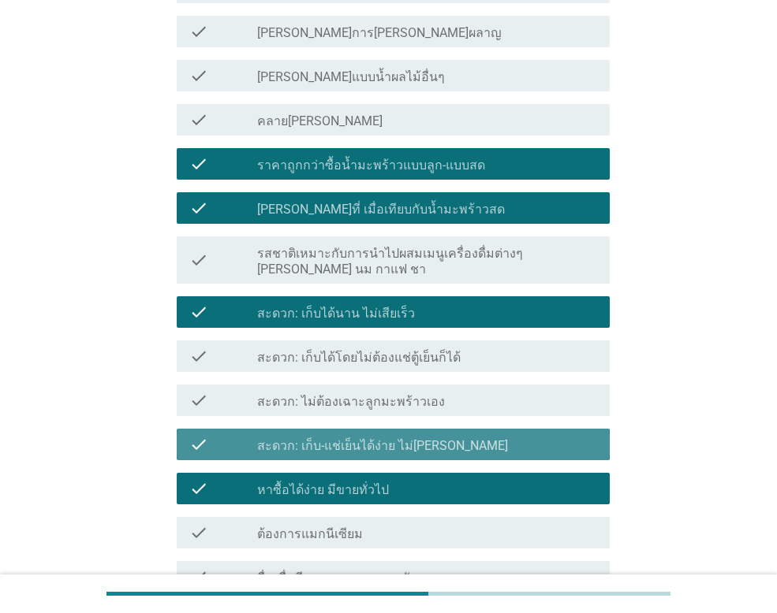
click at [371, 438] on label "สะดวก: เก็บ-แช่เย็นได้ง่าย ไม่[PERSON_NAME]" at bounding box center [382, 446] width 251 height 16
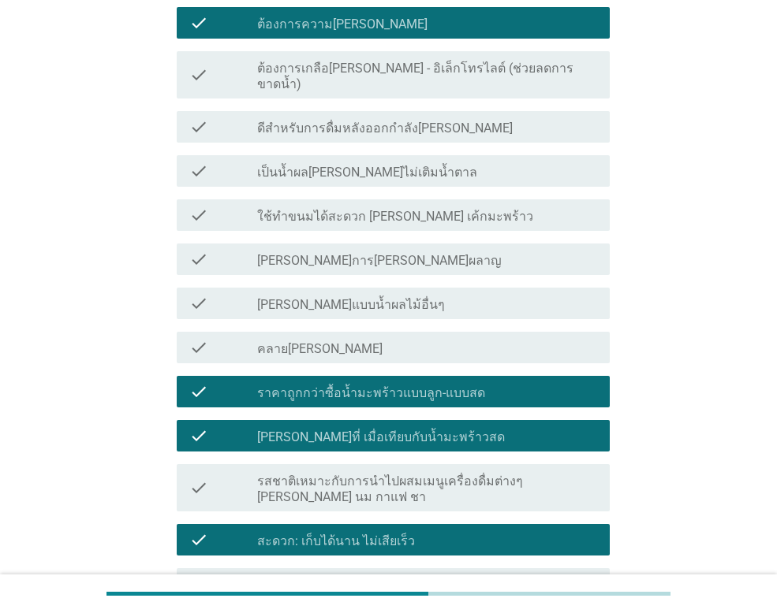
scroll to position [521, 0]
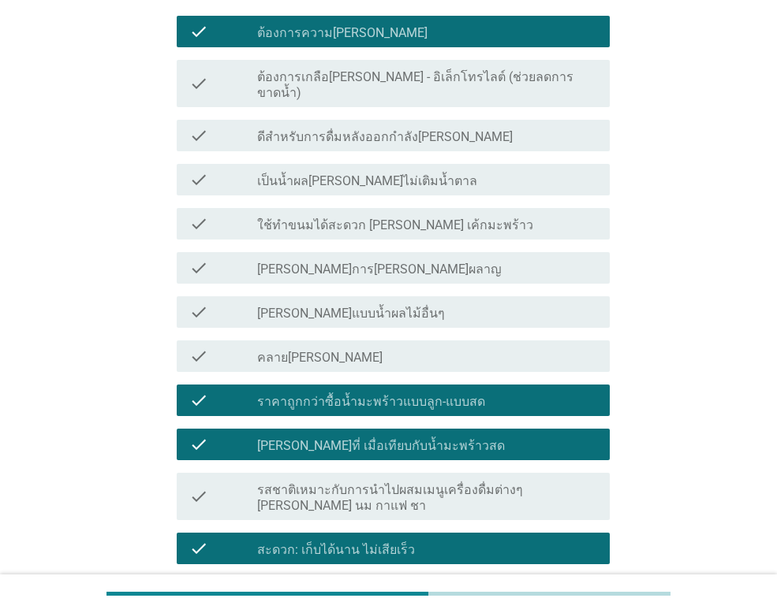
click at [382, 394] on label "ราคาถูกกว่าซื้อน้ำมะพร้าวแบบลูก-แบบสด" at bounding box center [371, 402] width 228 height 16
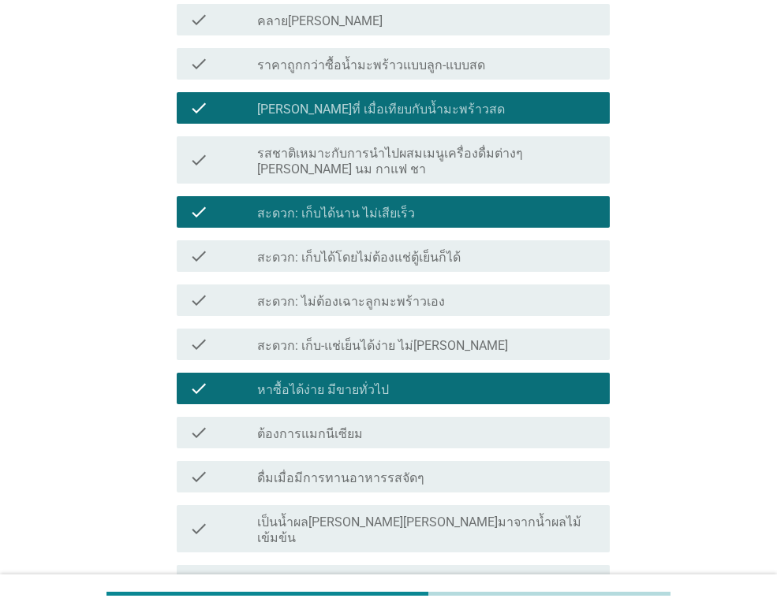
scroll to position [1310, 0]
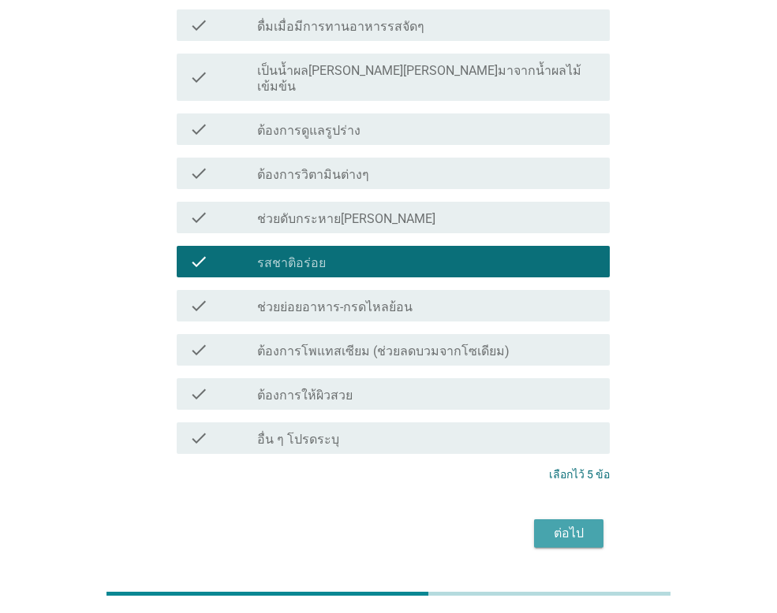
click at [554, 524] on div "ต่อไป" at bounding box center [568, 533] width 44 height 19
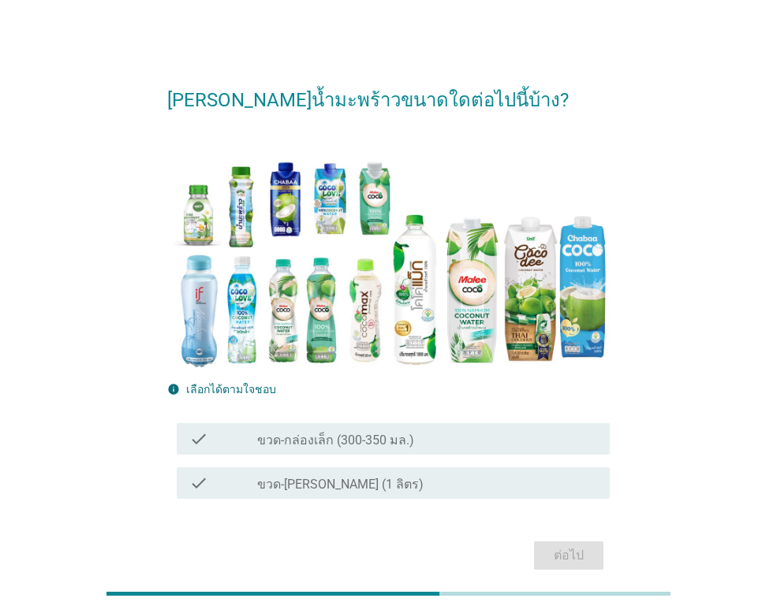
click at [314, 437] on label "ขวด-กล่องเล็ก (300-350 มล.)" at bounding box center [335, 441] width 157 height 16
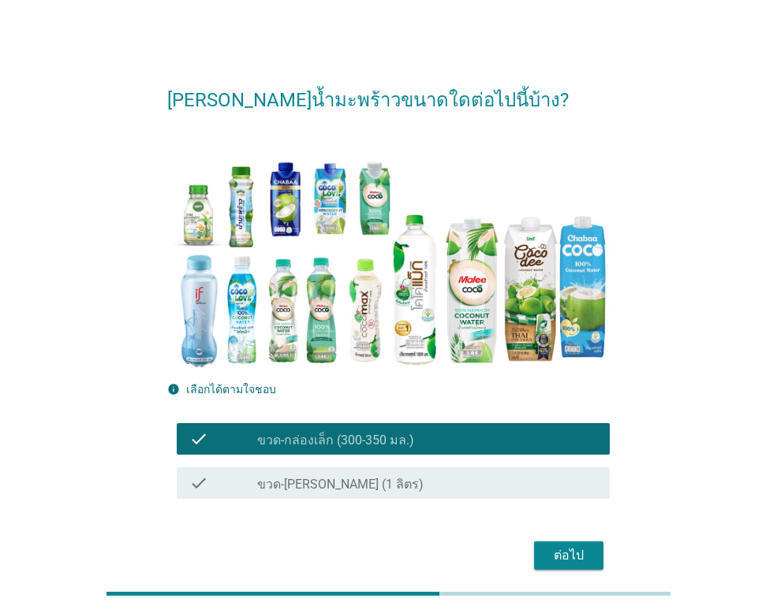
click at [314, 490] on label "ขวด-[PERSON_NAME] (1 ลิตร)" at bounding box center [340, 485] width 166 height 16
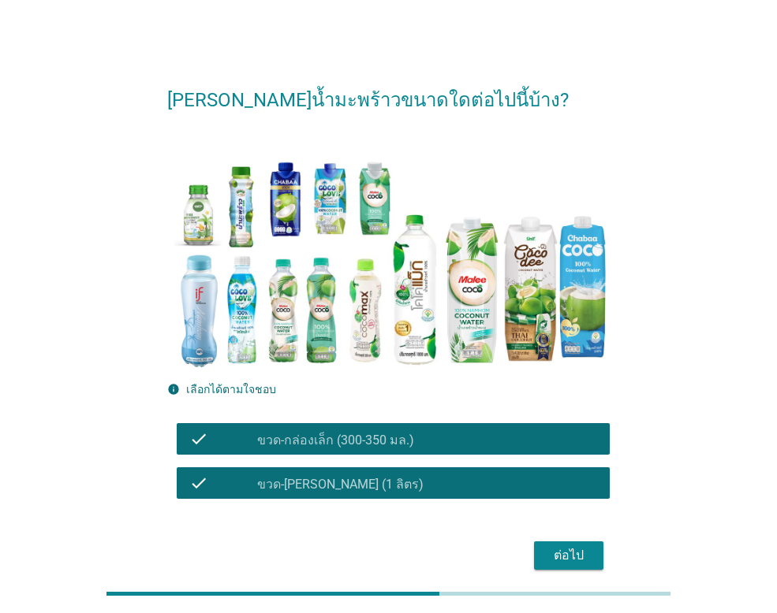
click at [584, 553] on div "ต่อไป" at bounding box center [568, 555] width 44 height 19
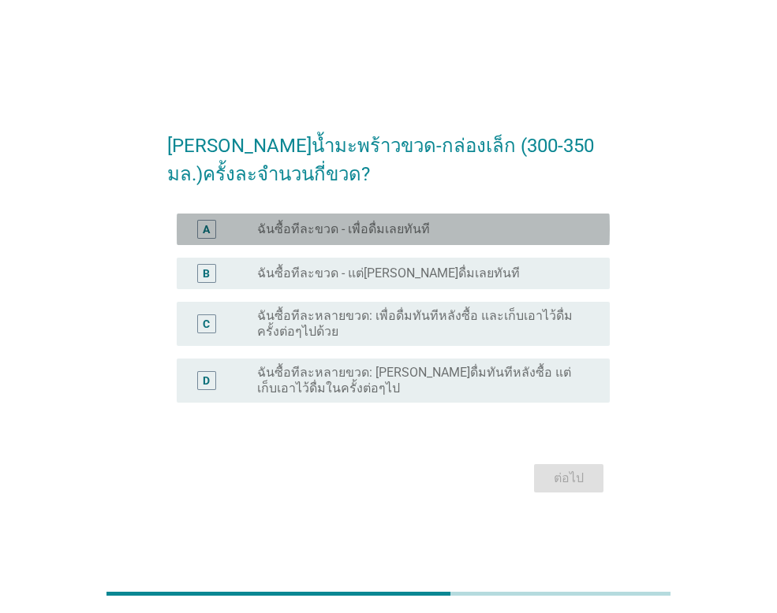
click at [319, 222] on label "ฉันซื้อทีละขวด - เพื่อดื่มเลยทันที" at bounding box center [343, 230] width 173 height 16
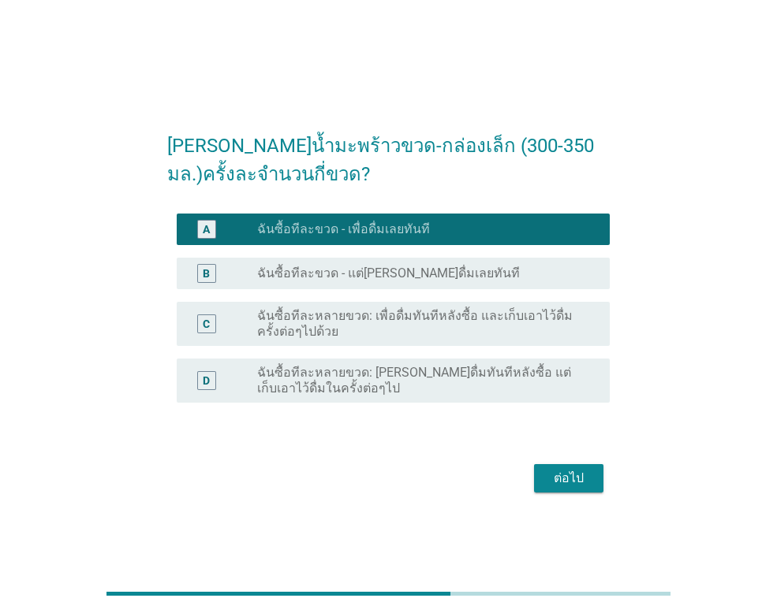
click at [559, 481] on div "ต่อไป" at bounding box center [568, 478] width 44 height 19
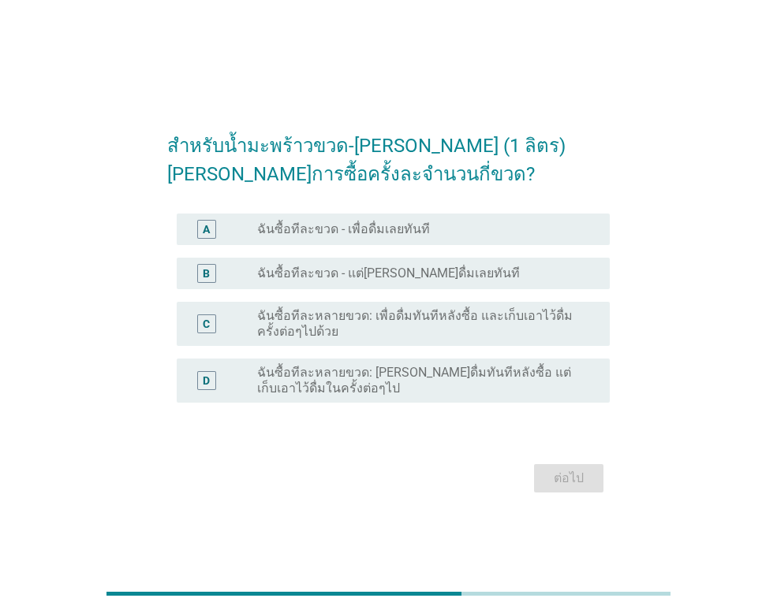
click at [324, 386] on label "ฉันซื้อทีละหลายขวด: [PERSON_NAME]ดื่มทันทีหลังซื้อ แต่เก็บเอาไว้ดื่มในครั้งต่อๆ…" at bounding box center [420, 381] width 327 height 32
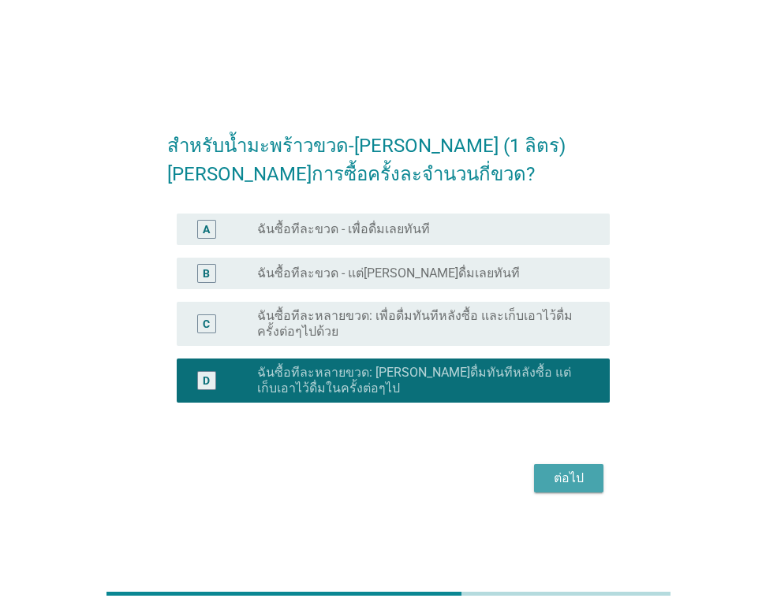
click at [565, 480] on div "ต่อไป" at bounding box center [568, 478] width 44 height 19
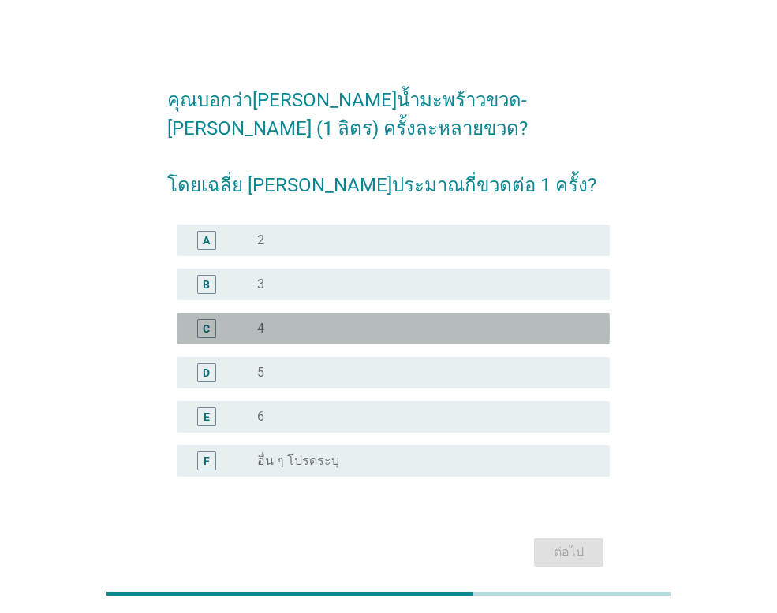
click at [259, 333] on label "4" at bounding box center [260, 329] width 7 height 16
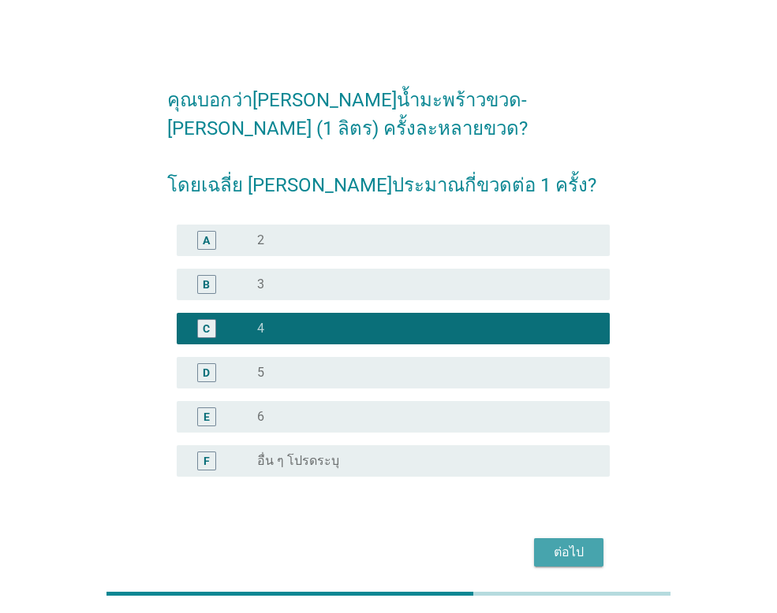
click at [580, 550] on div "ต่อไป" at bounding box center [568, 552] width 44 height 19
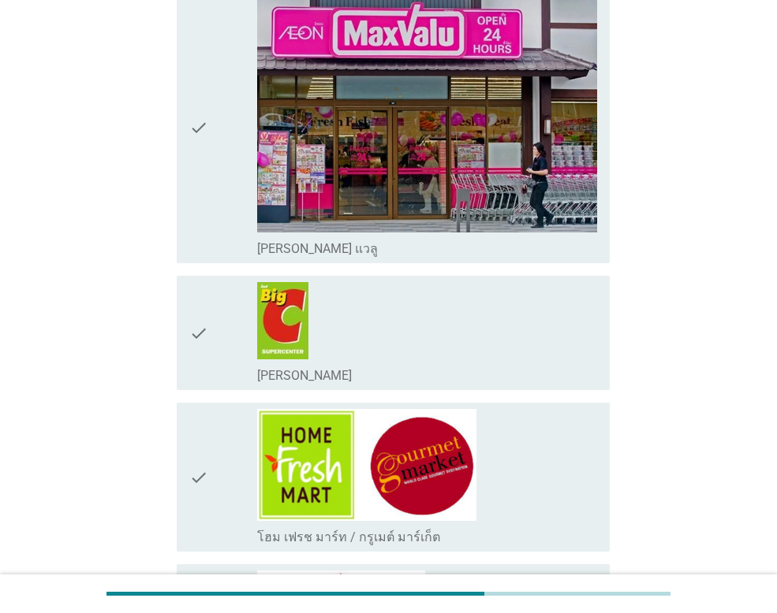
scroll to position [315, 0]
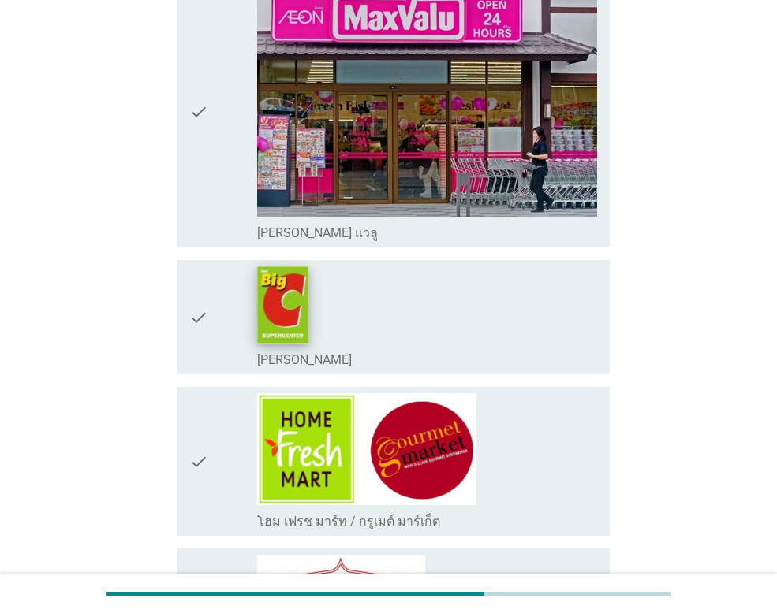
click at [298, 305] on img at bounding box center [283, 305] width 50 height 76
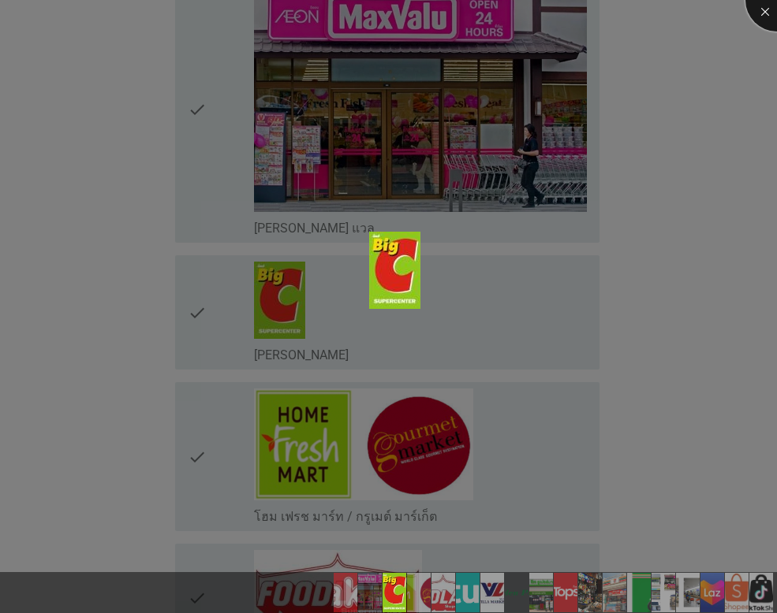
click at [769, 14] on div at bounding box center [776, -1] width 63 height 63
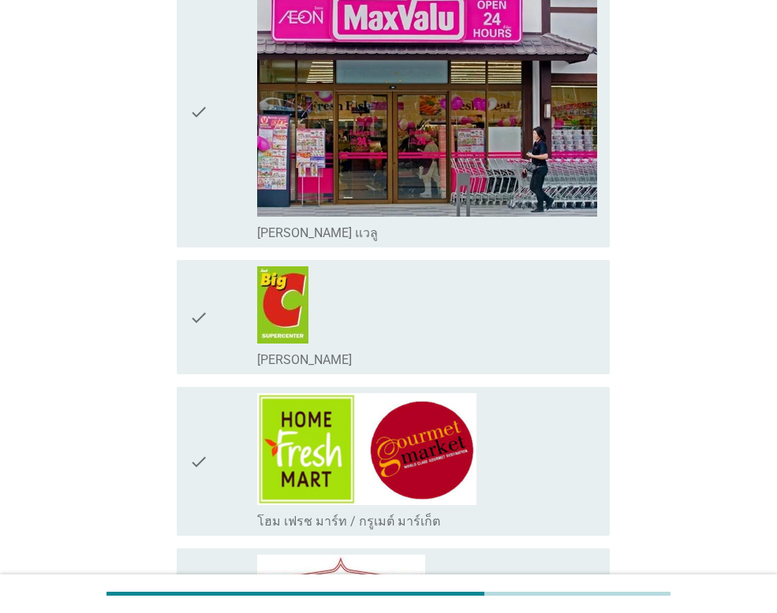
click at [195, 311] on icon "check" at bounding box center [198, 317] width 19 height 102
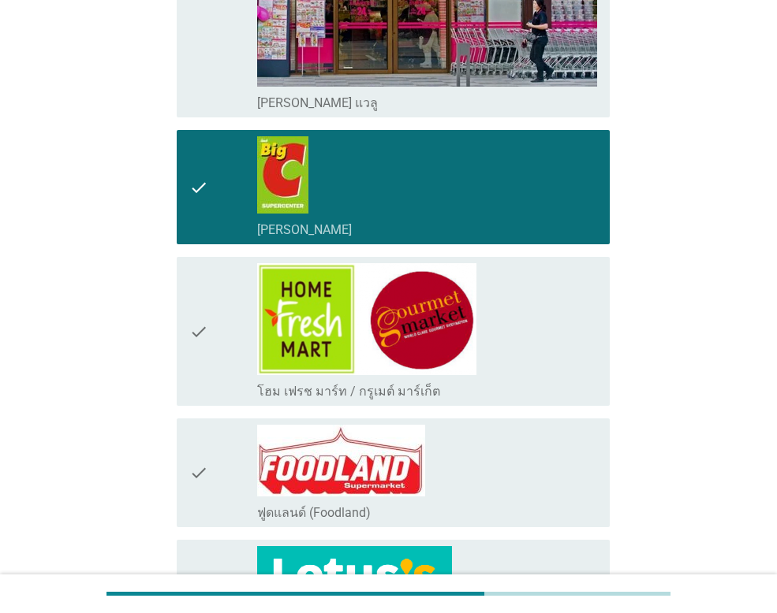
scroll to position [631, 0]
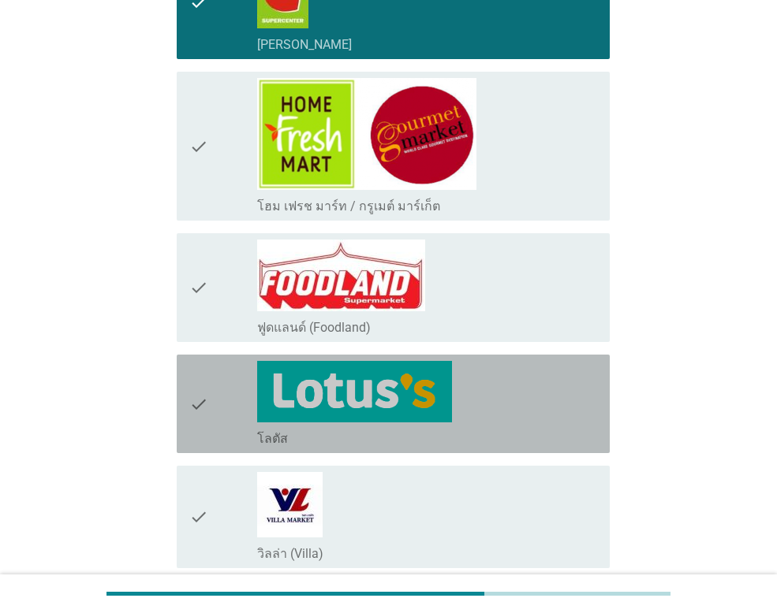
click at [204, 399] on icon "check" at bounding box center [198, 404] width 19 height 86
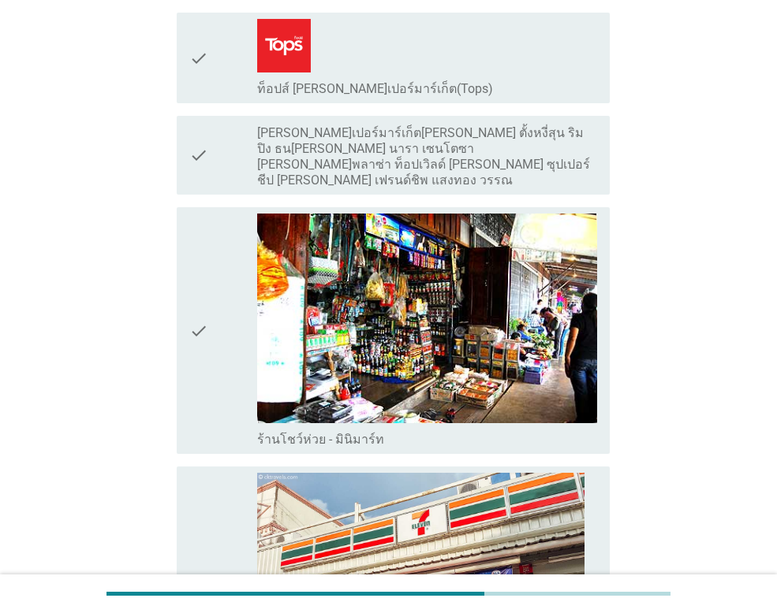
scroll to position [1735, 0]
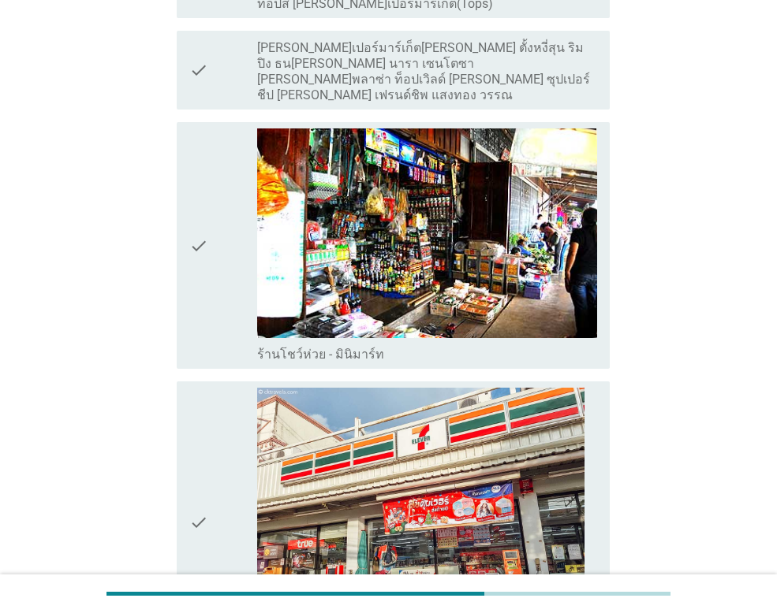
click at [193, 498] on icon "check" at bounding box center [198, 523] width 19 height 270
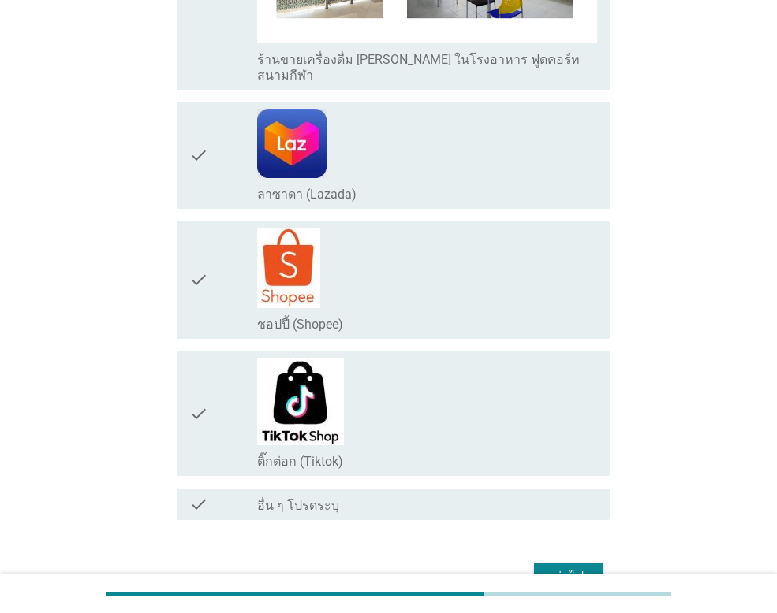
scroll to position [3076, 0]
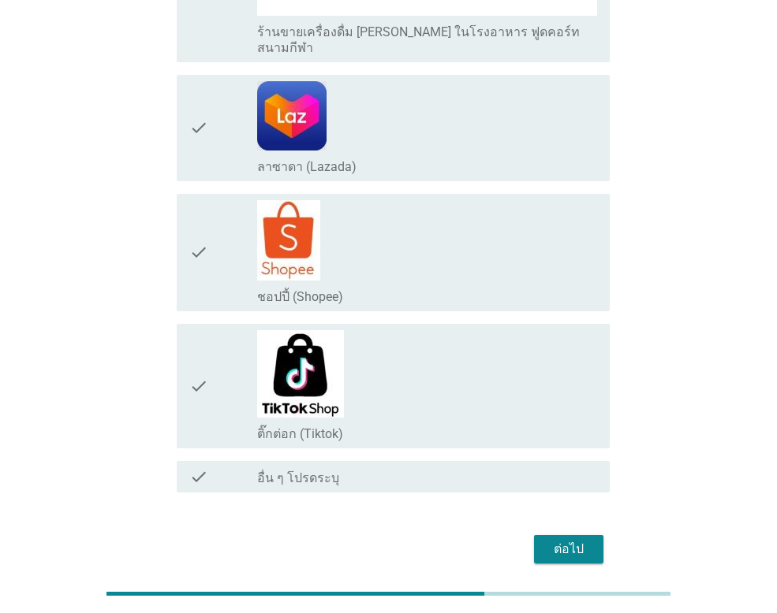
click at [574, 540] on div "ต่อไป" at bounding box center [568, 549] width 44 height 19
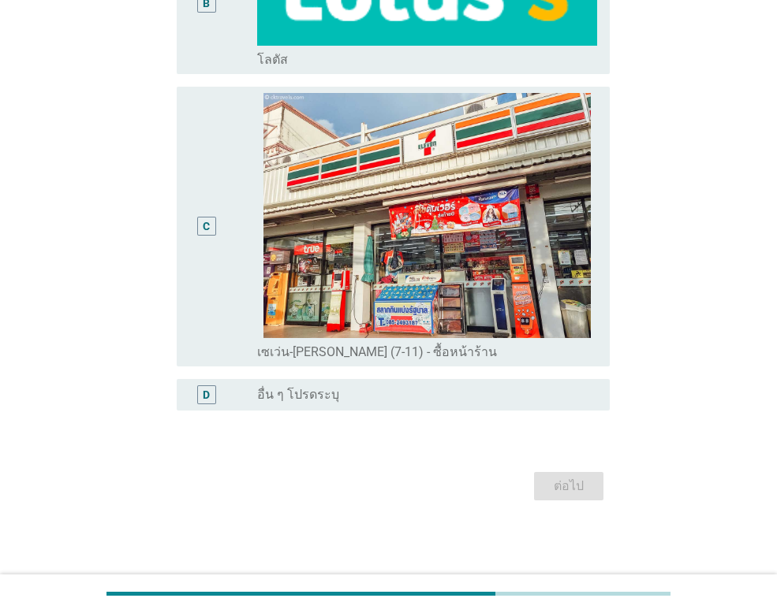
scroll to position [0, 0]
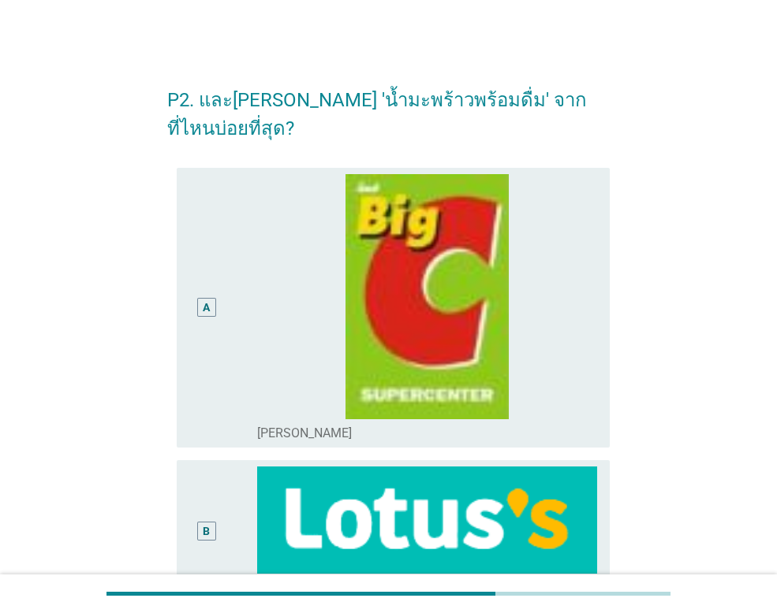
click at [218, 278] on div "A" at bounding box center [206, 307] width 34 height 267
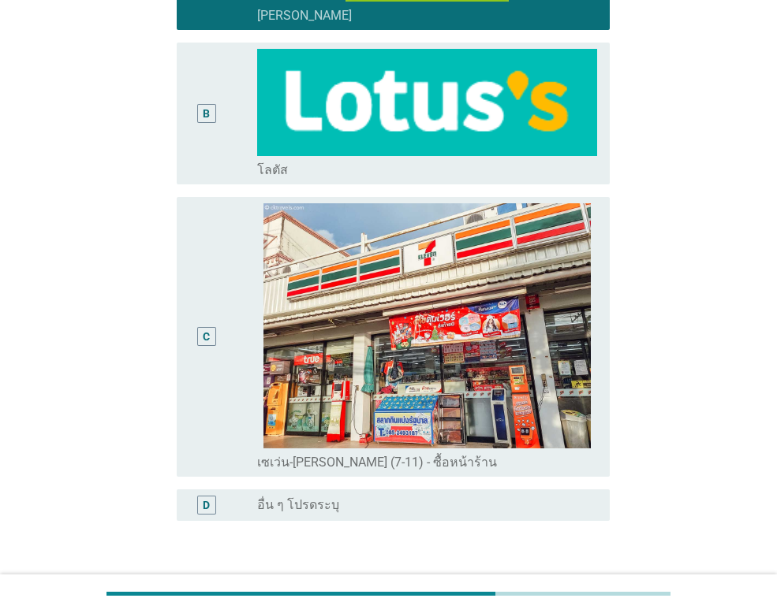
scroll to position [500, 0]
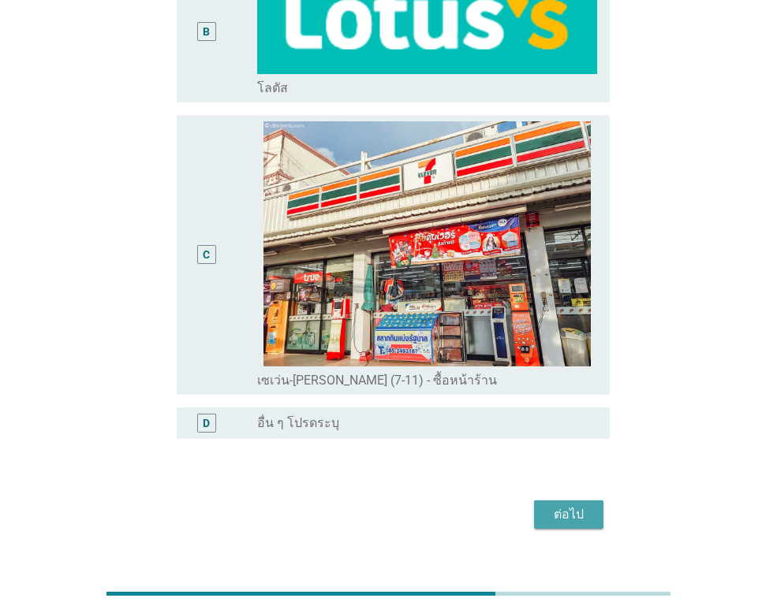
click at [580, 505] on div "ต่อไป" at bounding box center [568, 514] width 44 height 19
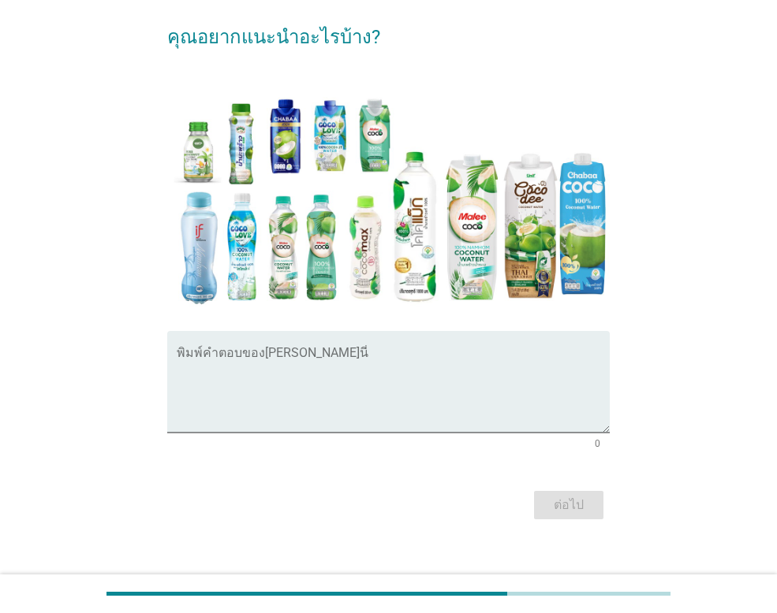
scroll to position [196, 0]
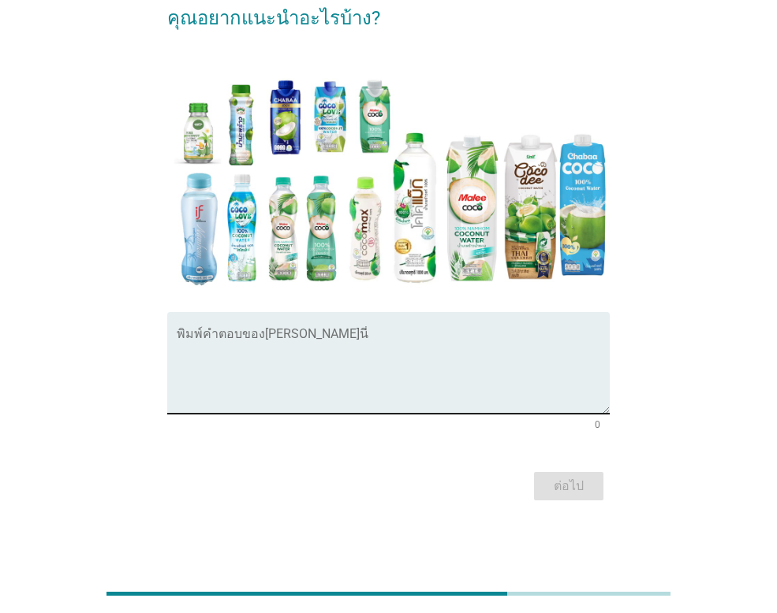
click at [270, 342] on textarea "พิมพ์คำตอบของคุณ ที่นี่" at bounding box center [393, 372] width 433 height 83
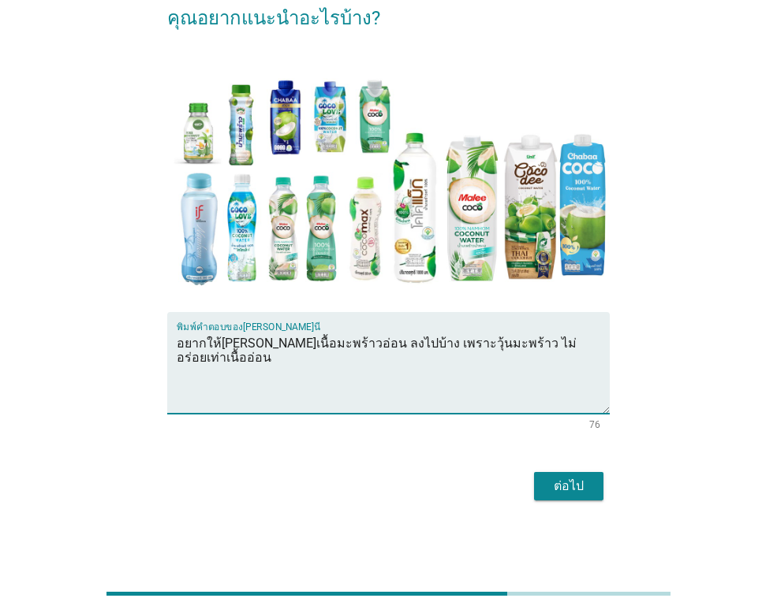
type textarea "อยากให้[PERSON_NAME]เนื้อมะพร้าวอ่อน ลงไปบ้าง เพราะวุ้นมะพร้าว ไม่อร่อยเท่าเนื้…"
click at [580, 480] on div "ต่อไป" at bounding box center [568, 486] width 44 height 19
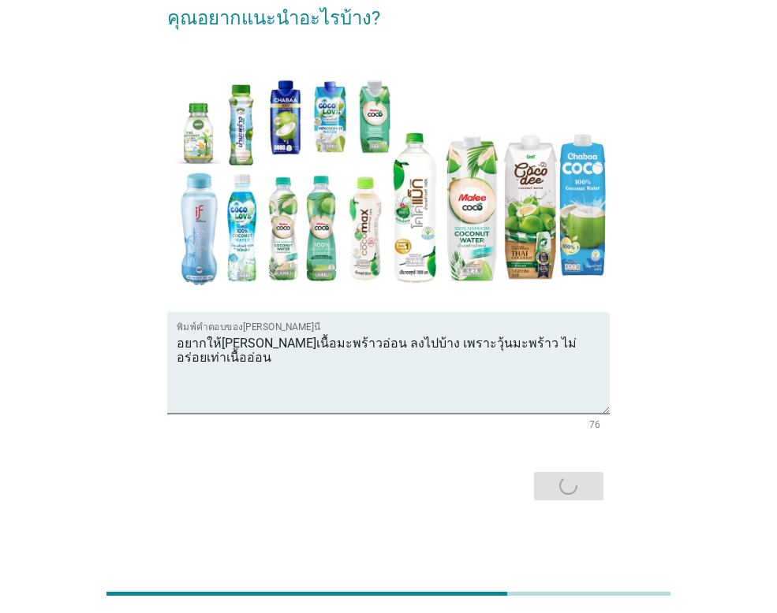
scroll to position [0, 0]
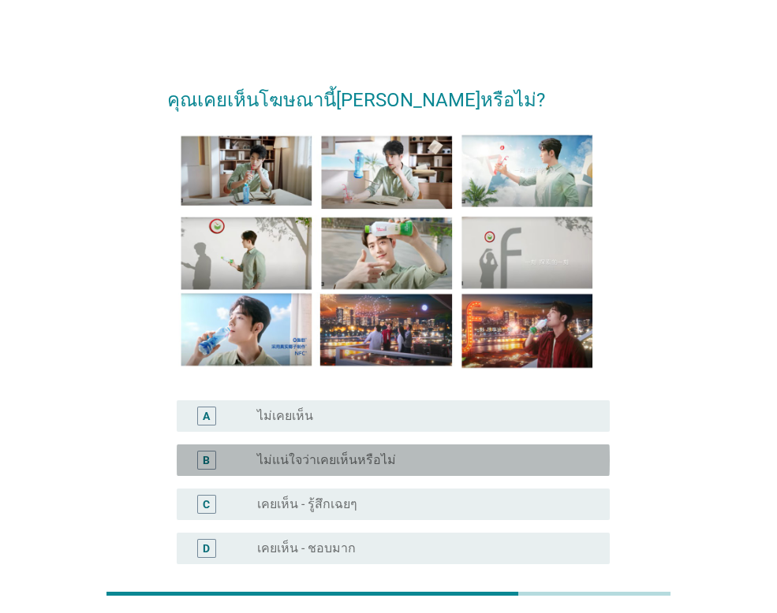
click at [249, 457] on div "B" at bounding box center [223, 460] width 68 height 19
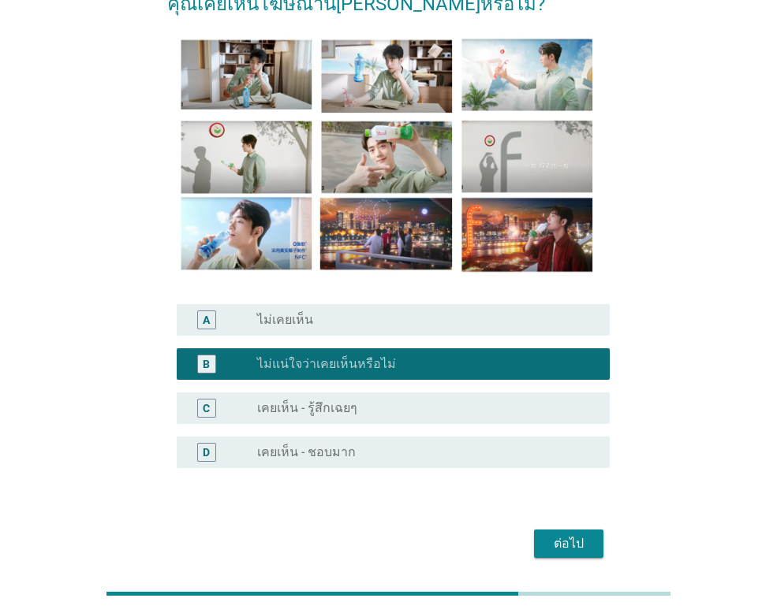
scroll to position [154, 0]
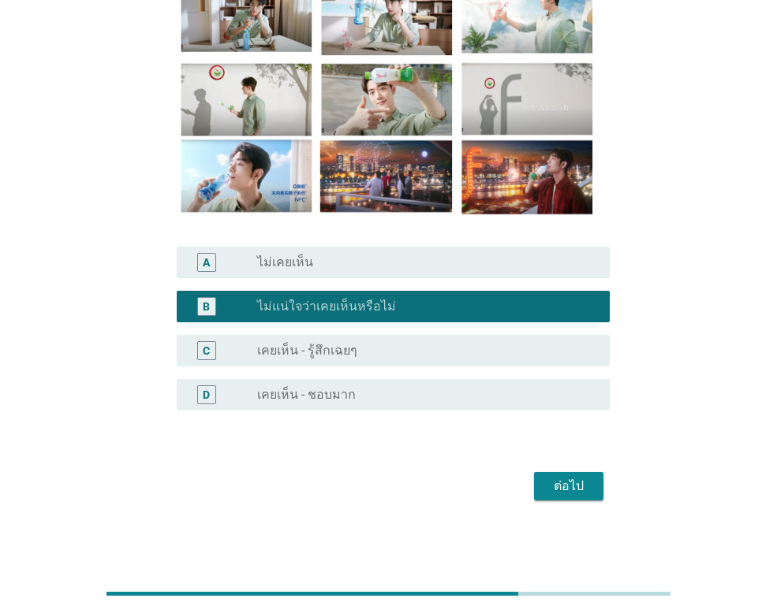
click at [568, 486] on div "ต่อไป" at bounding box center [568, 486] width 44 height 19
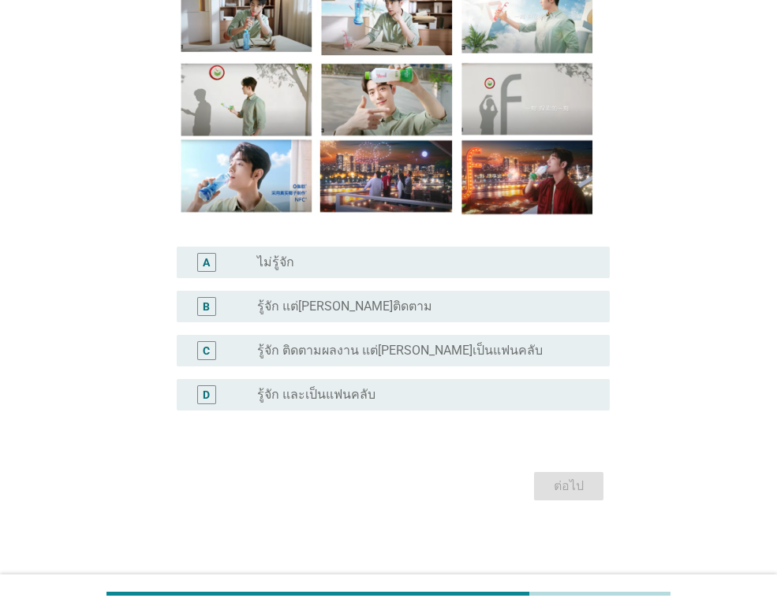
scroll to position [0, 0]
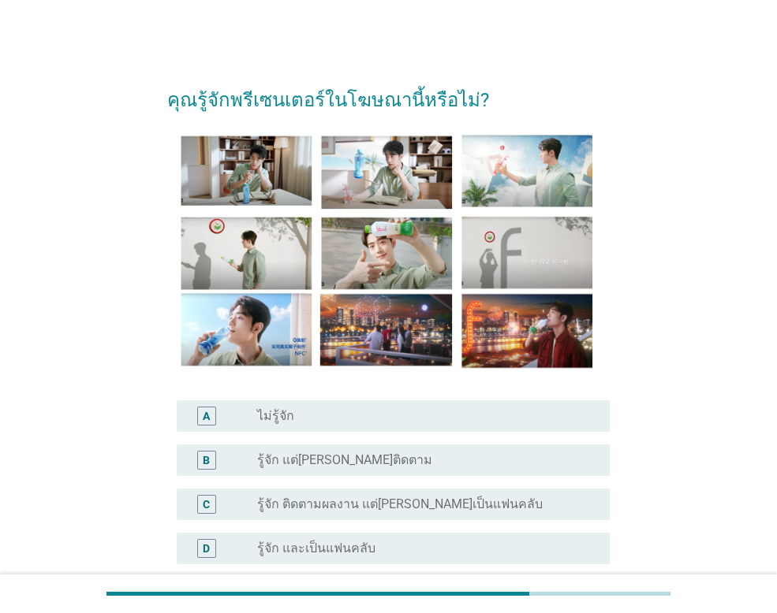
click at [286, 457] on label "รู้จัก แต่[PERSON_NAME]ติดตาม" at bounding box center [344, 461] width 175 height 16
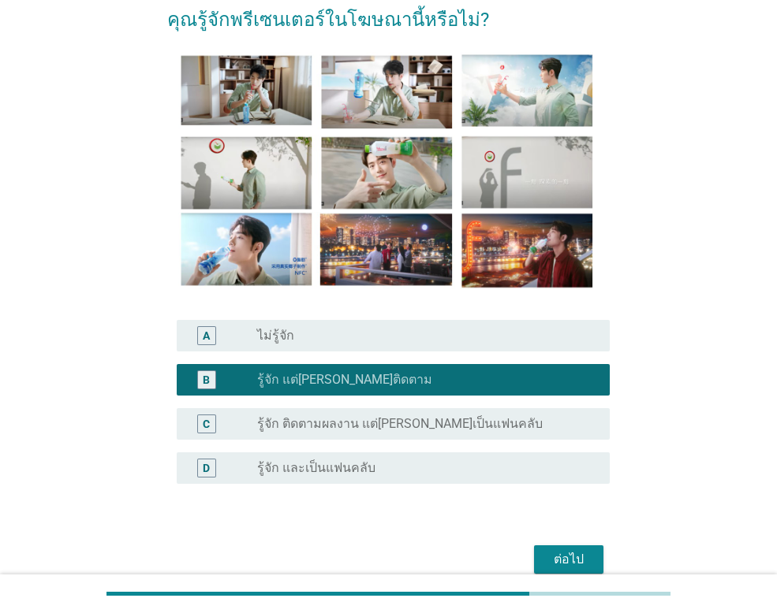
scroll to position [154, 0]
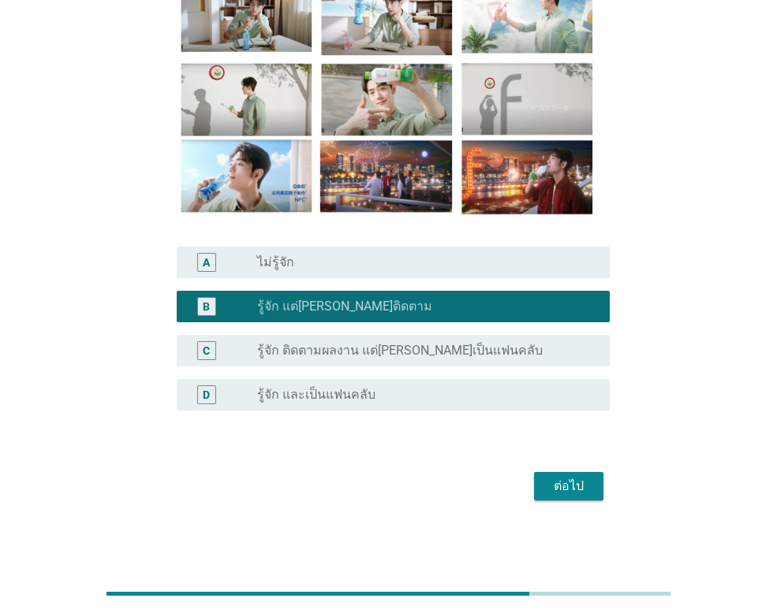
click at [577, 481] on div "ต่อไป" at bounding box center [568, 486] width 44 height 19
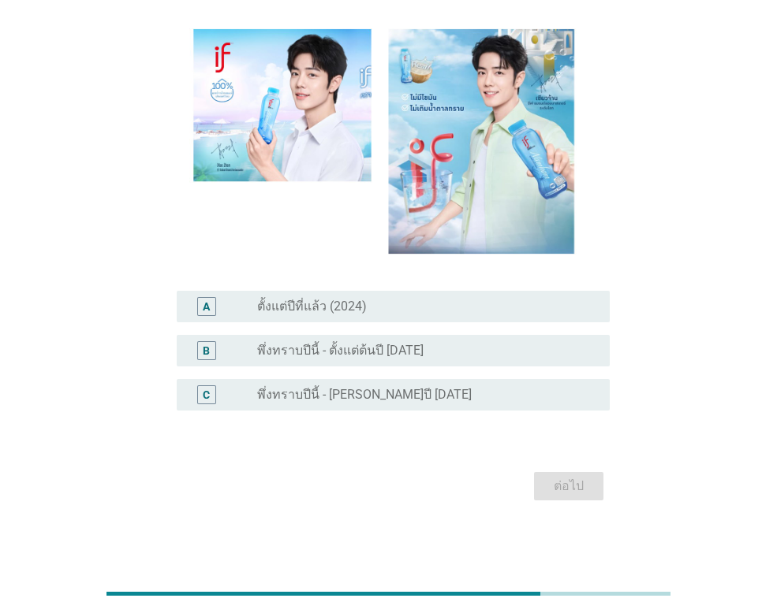
scroll to position [0, 0]
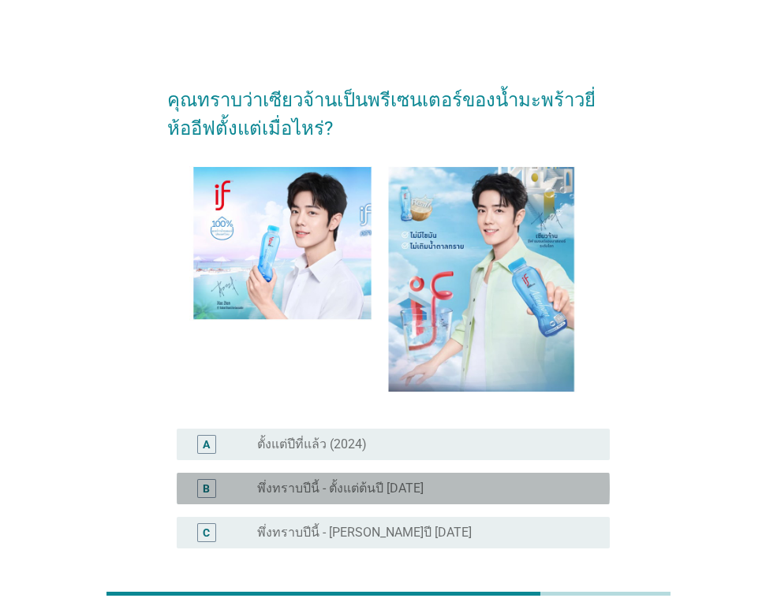
click at [370, 482] on label "พึ่งทราบปีนี้ - ตั้งแต่ต้นปี [DATE]" at bounding box center [340, 489] width 166 height 16
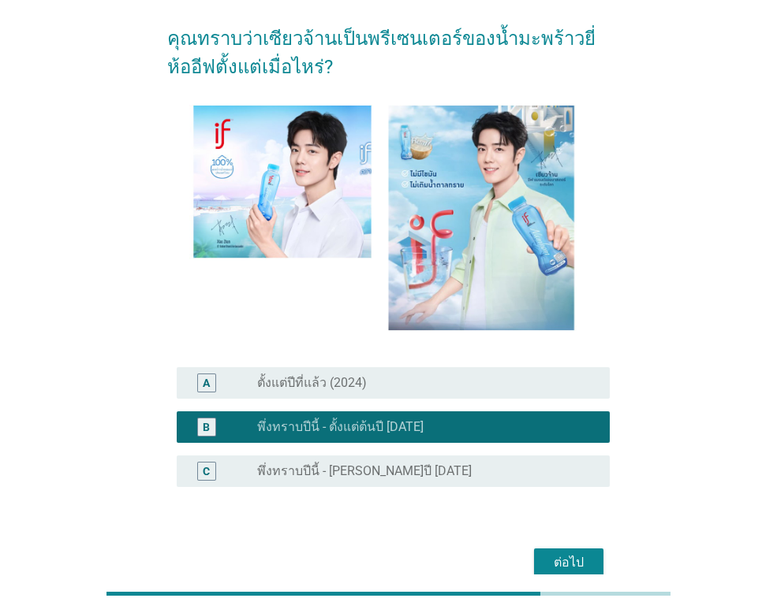
scroll to position [138, 0]
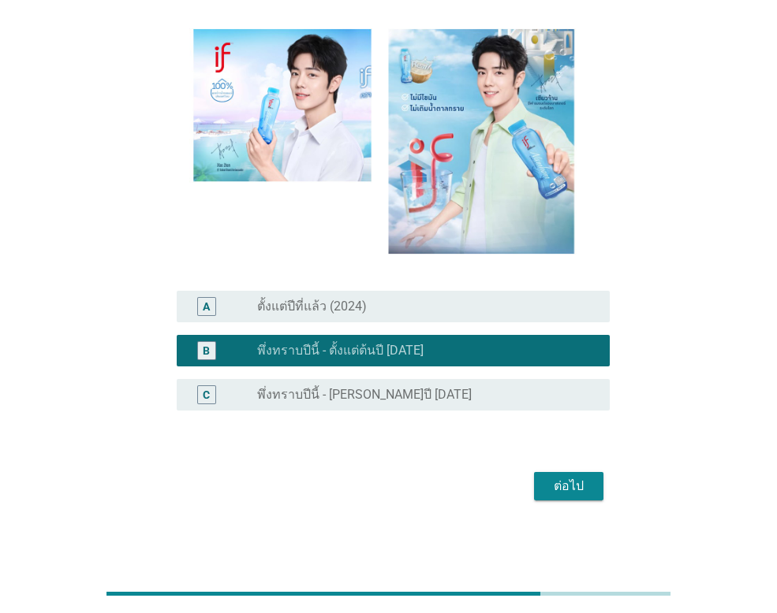
click at [565, 492] on div "ต่อไป" at bounding box center [568, 486] width 44 height 19
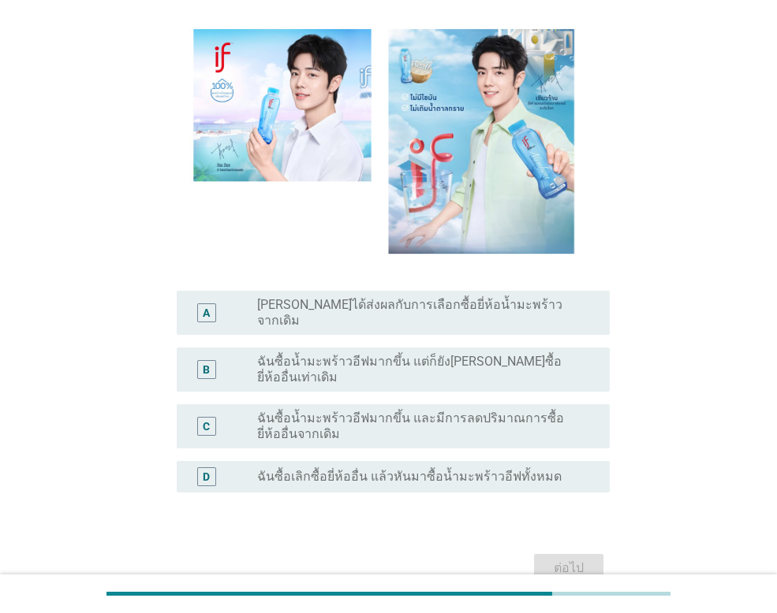
scroll to position [0, 0]
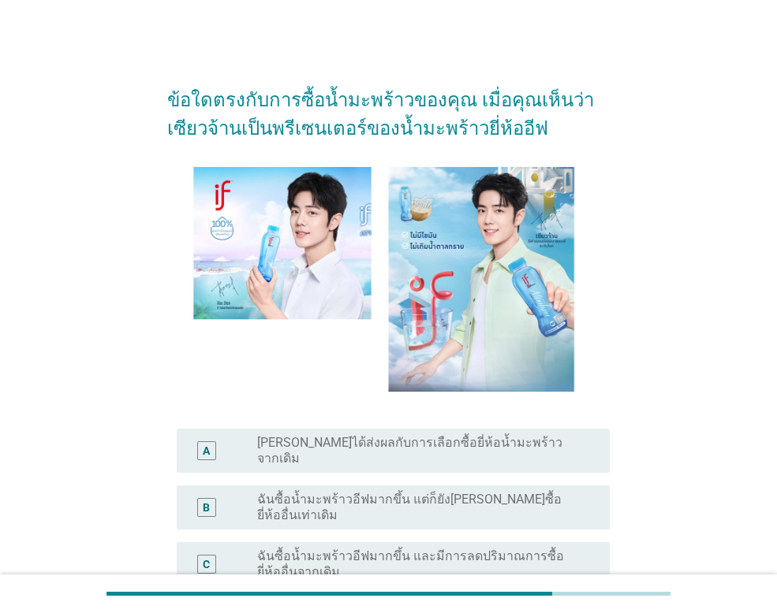
click at [438, 445] on label "[PERSON_NAME]ได้ส่งผลกับการเลือกซื้อยี่ห้อน้ำมะพร้าวจากเดิม" at bounding box center [420, 451] width 327 height 32
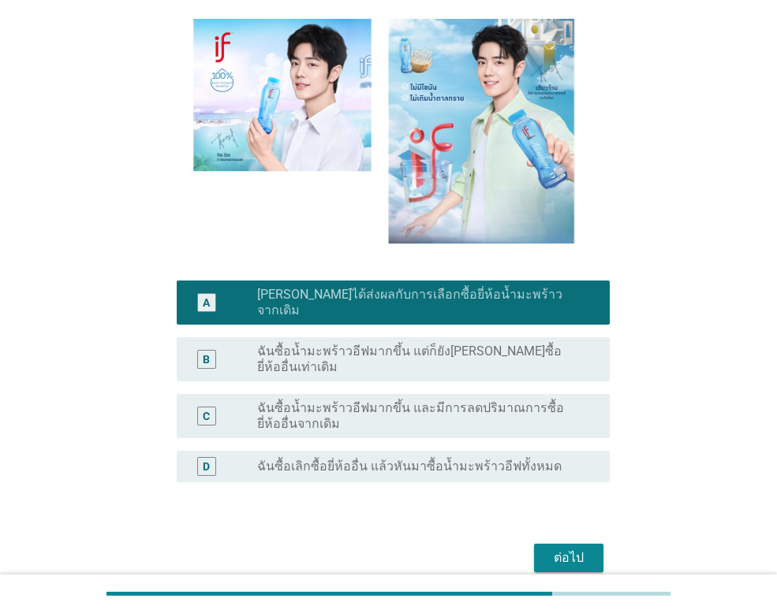
scroll to position [158, 0]
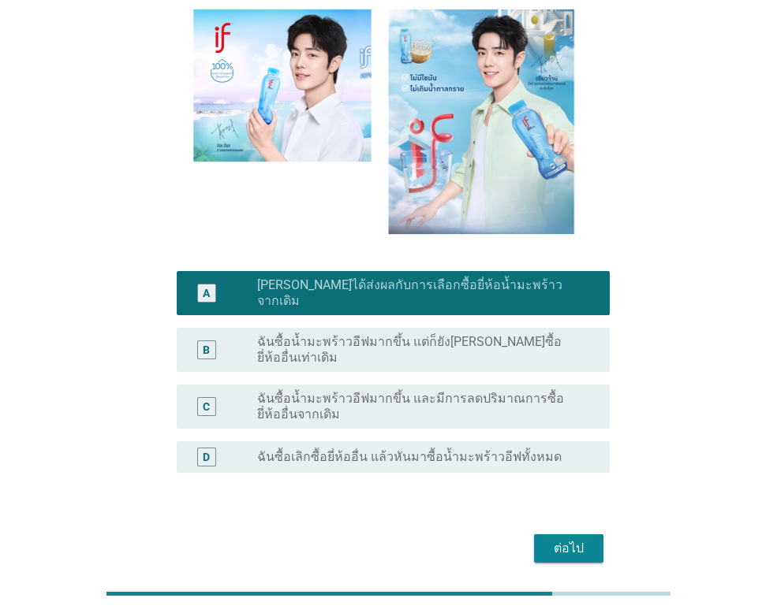
click at [579, 539] on div "ต่อไป" at bounding box center [568, 548] width 44 height 19
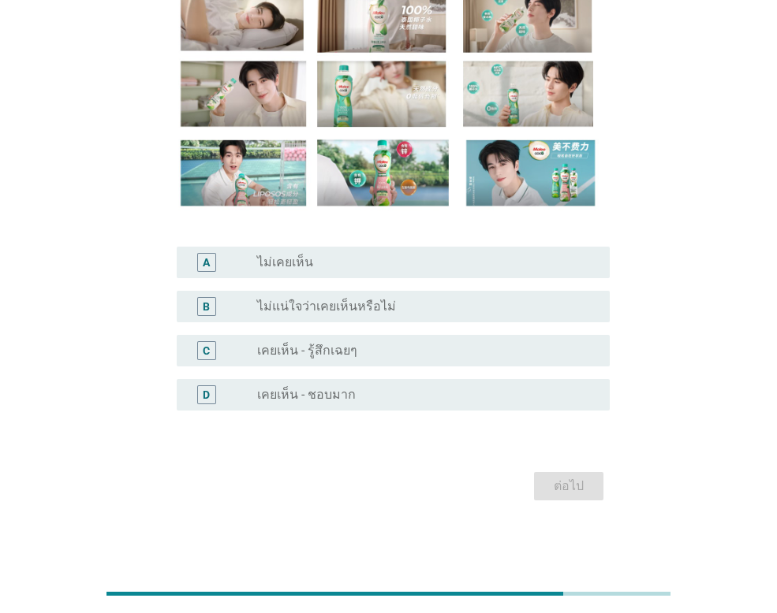
scroll to position [0, 0]
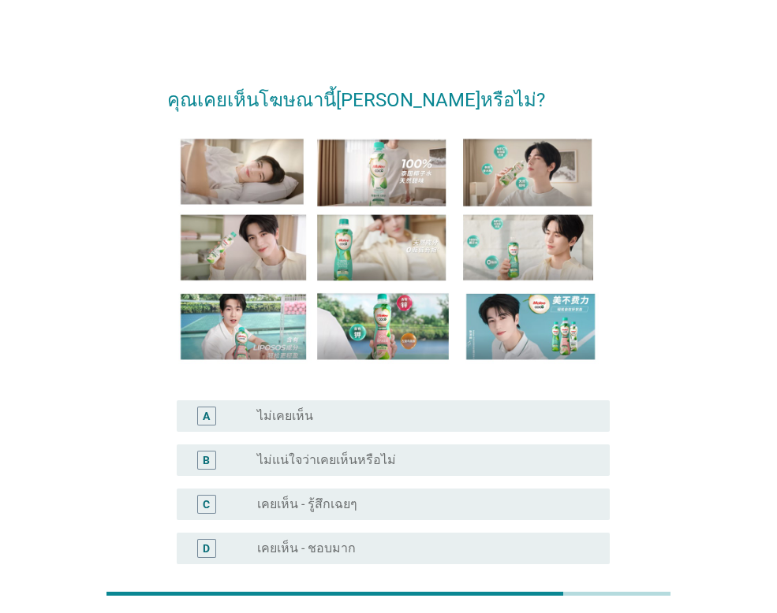
click at [358, 498] on div "radio_button_unchecked เคยเห็น - รู้สึกเฉยๆ" at bounding box center [420, 505] width 327 height 16
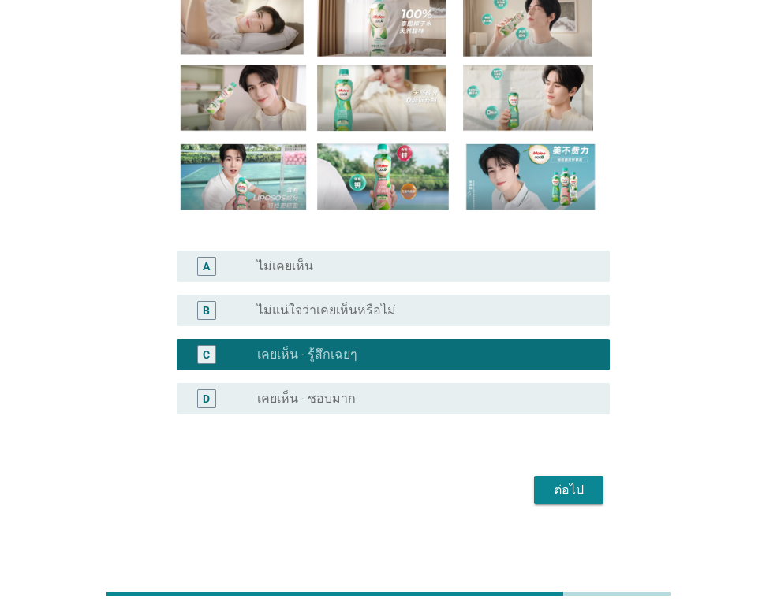
scroll to position [154, 0]
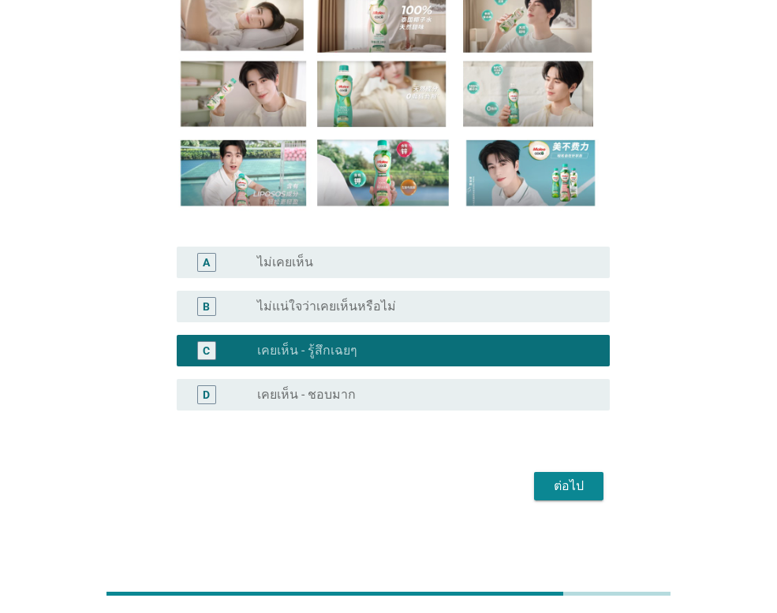
click at [580, 490] on div "ต่อไป" at bounding box center [568, 486] width 44 height 19
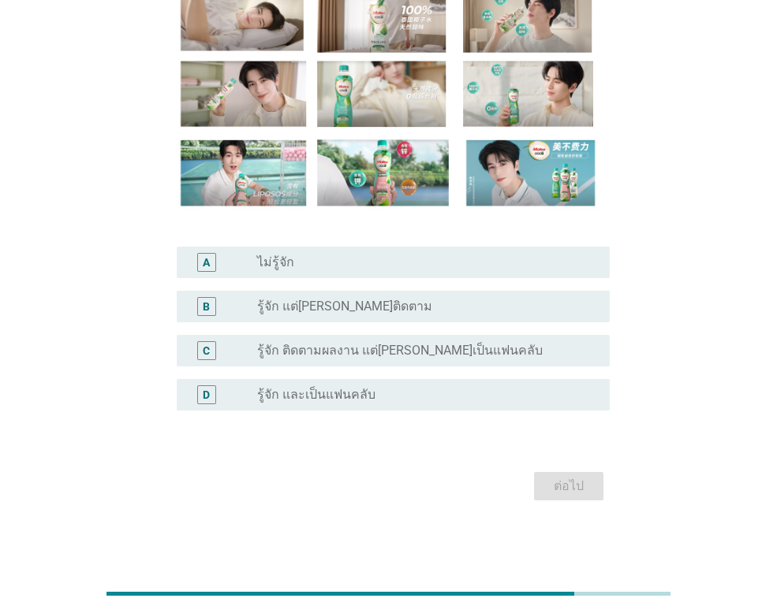
scroll to position [0, 0]
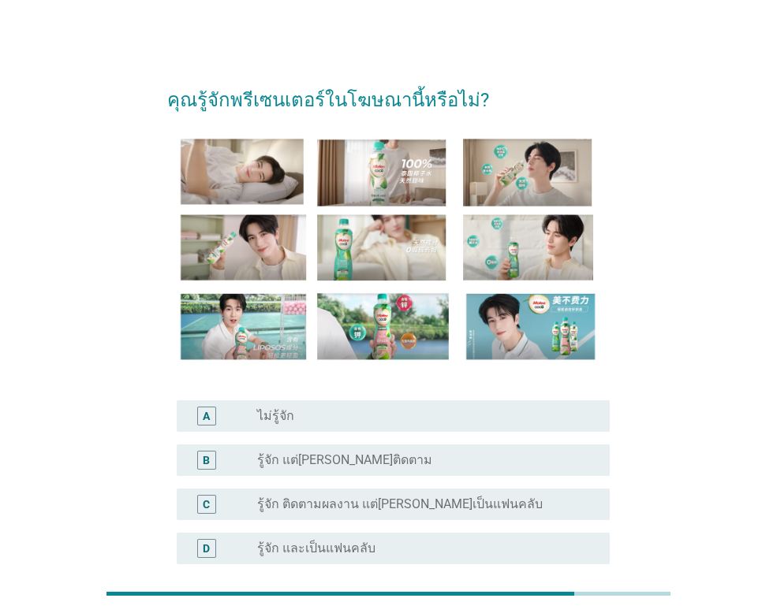
click at [237, 458] on div "B" at bounding box center [223, 460] width 68 height 19
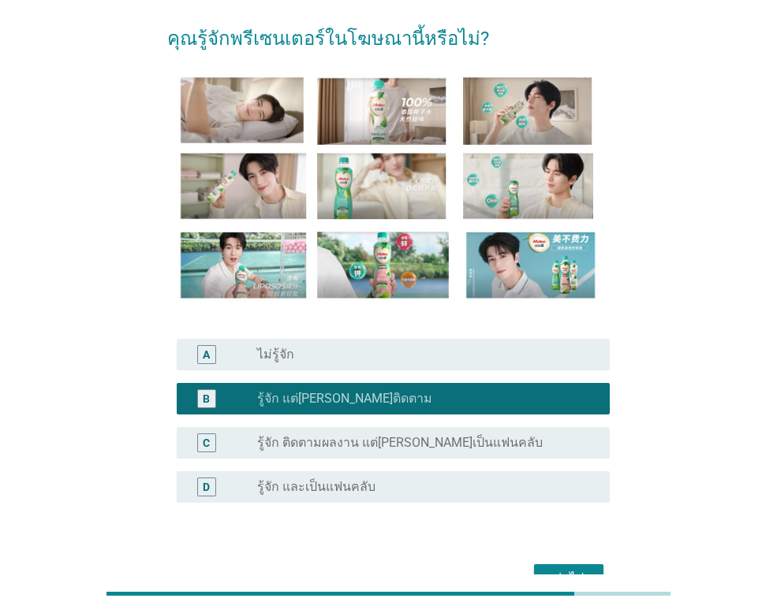
scroll to position [154, 0]
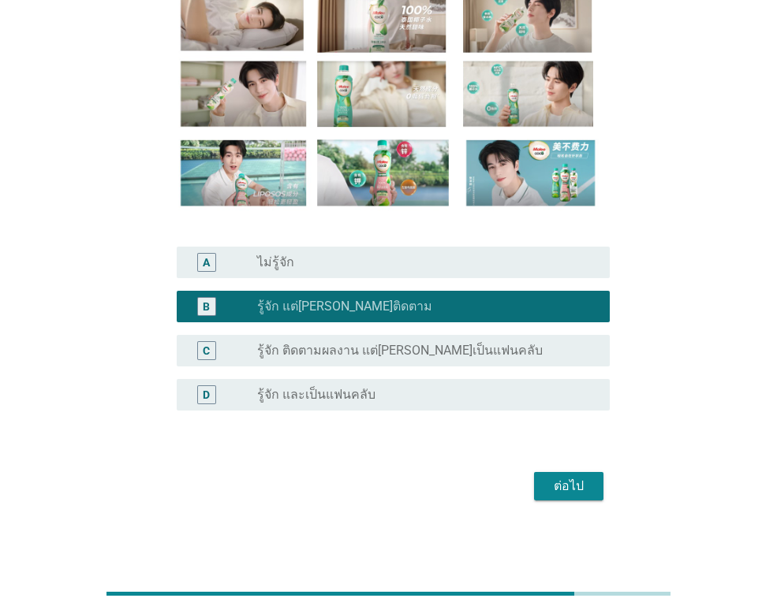
click at [570, 487] on div "ต่อไป" at bounding box center [568, 486] width 44 height 19
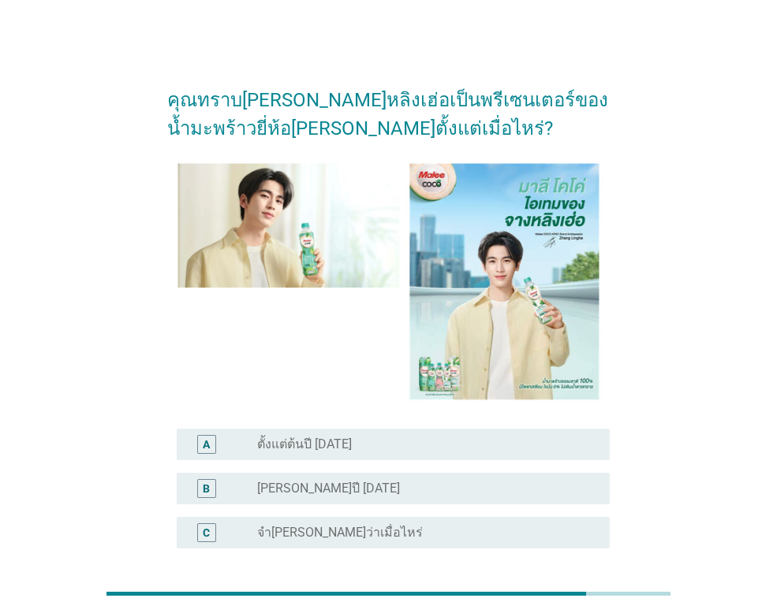
scroll to position [79, 0]
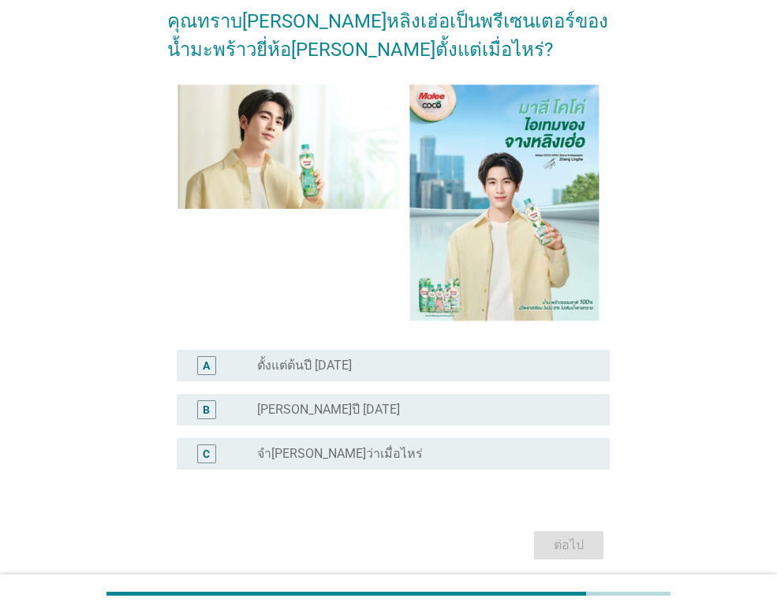
click at [296, 448] on label "จำ[PERSON_NAME]ว่าเมื่อไหร่" at bounding box center [340, 454] width 166 height 16
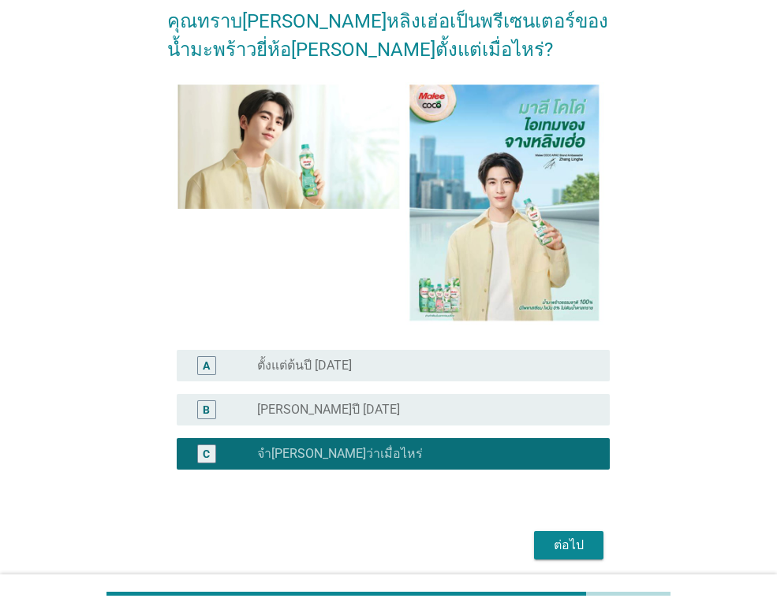
click at [590, 550] on div "ต่อไป" at bounding box center [568, 545] width 44 height 19
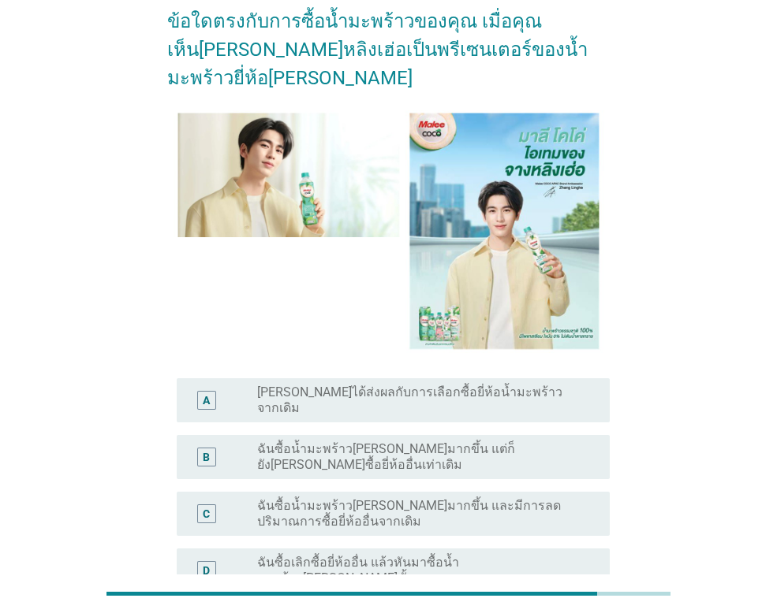
scroll to position [0, 0]
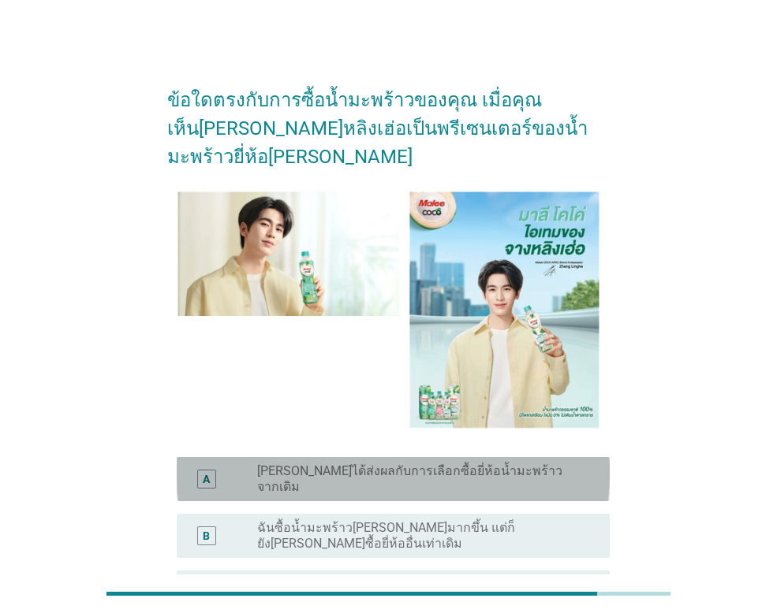
click at [374, 464] on label "[PERSON_NAME]ได้ส่งผลกับการเลือกซื้อยี่ห้อน้ำมะพร้าวจากเดิม" at bounding box center [420, 480] width 327 height 32
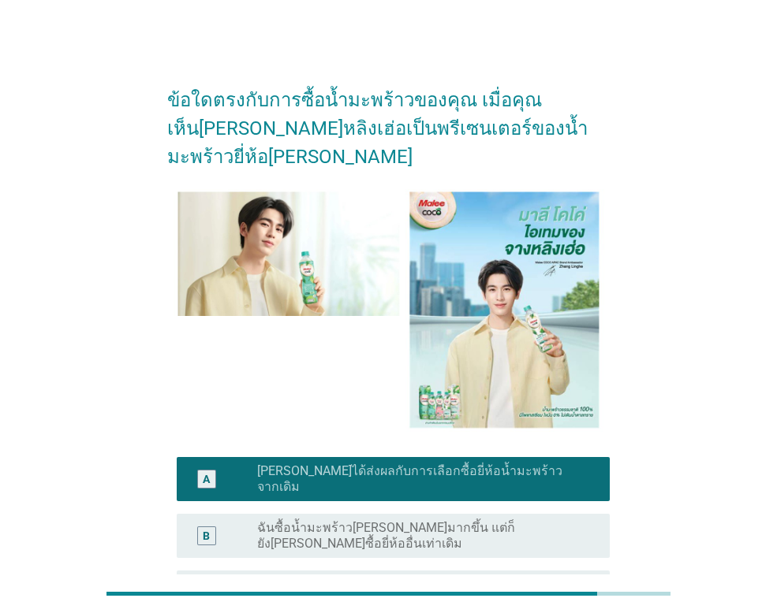
scroll to position [195, 0]
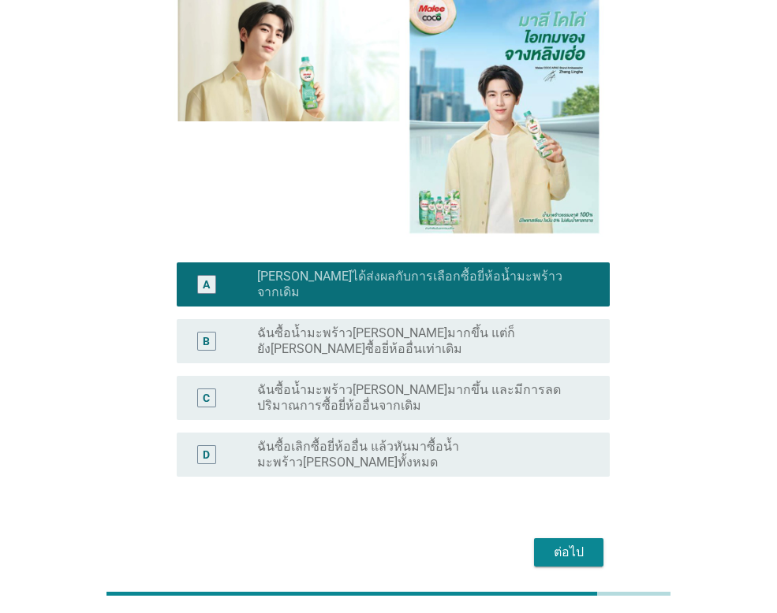
click at [597, 539] on button "ต่อไป" at bounding box center [568, 553] width 69 height 28
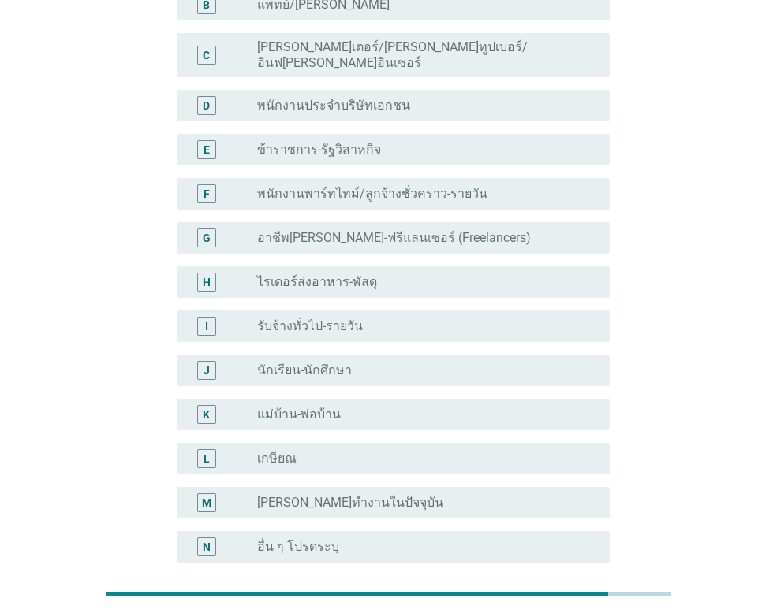
scroll to position [0, 0]
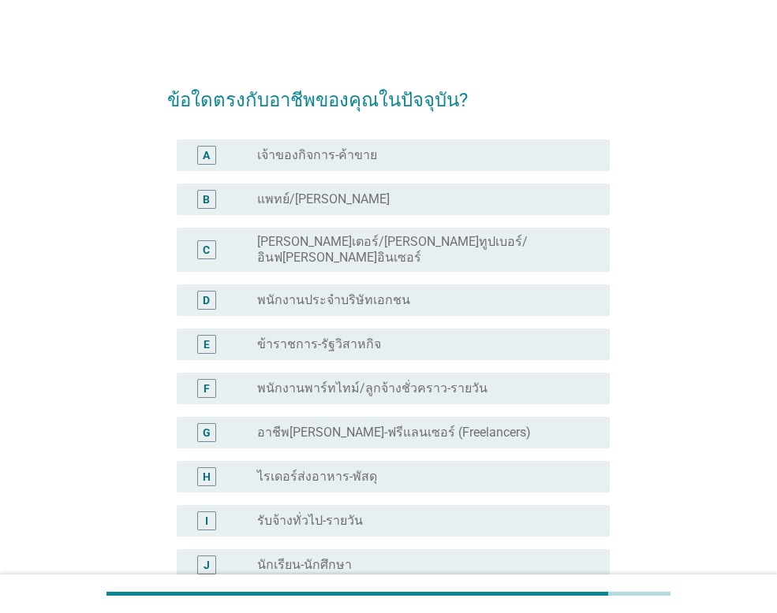
click at [387, 293] on label "พนักงานประจำบริษัทเอกชน" at bounding box center [333, 301] width 153 height 16
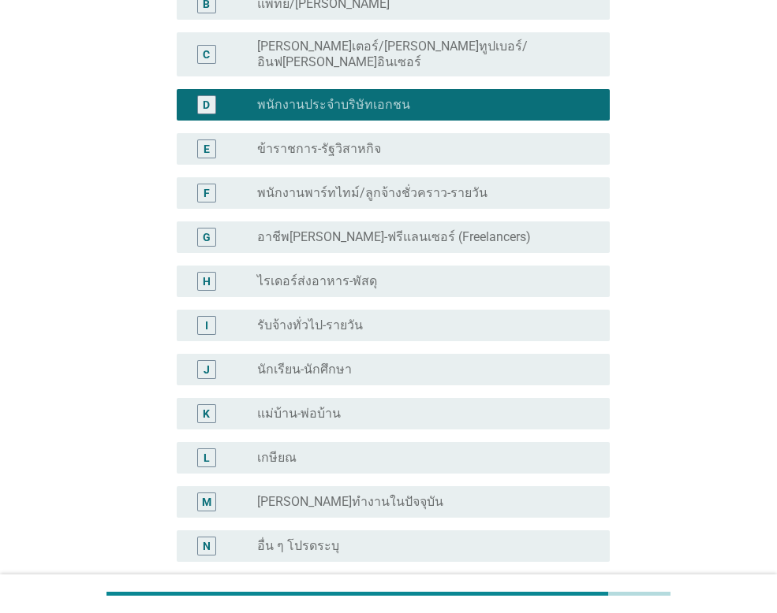
scroll to position [334, 0]
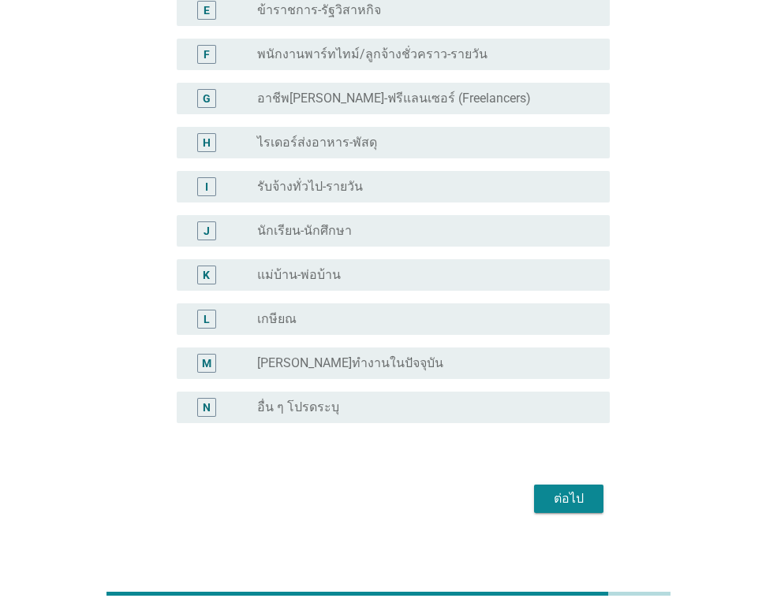
click at [598, 485] on button "ต่อไป" at bounding box center [568, 499] width 69 height 28
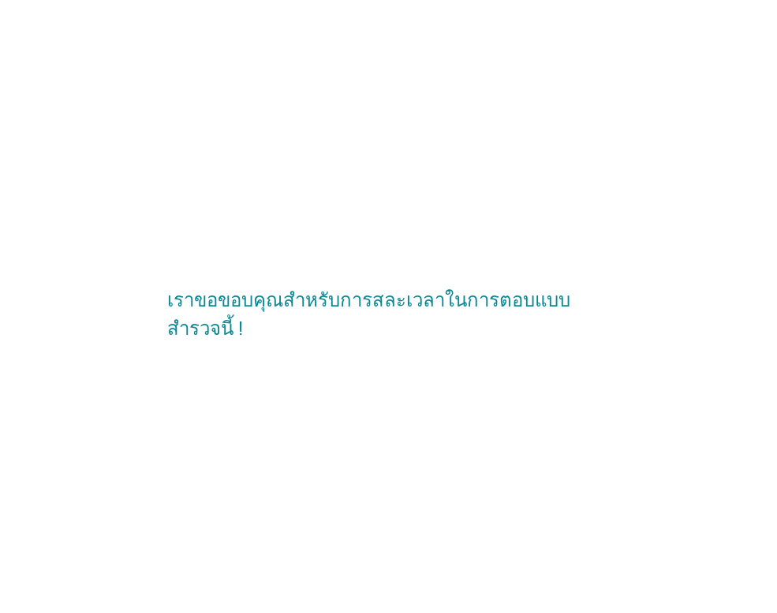
scroll to position [0, 0]
